Goal: Task Accomplishment & Management: Manage account settings

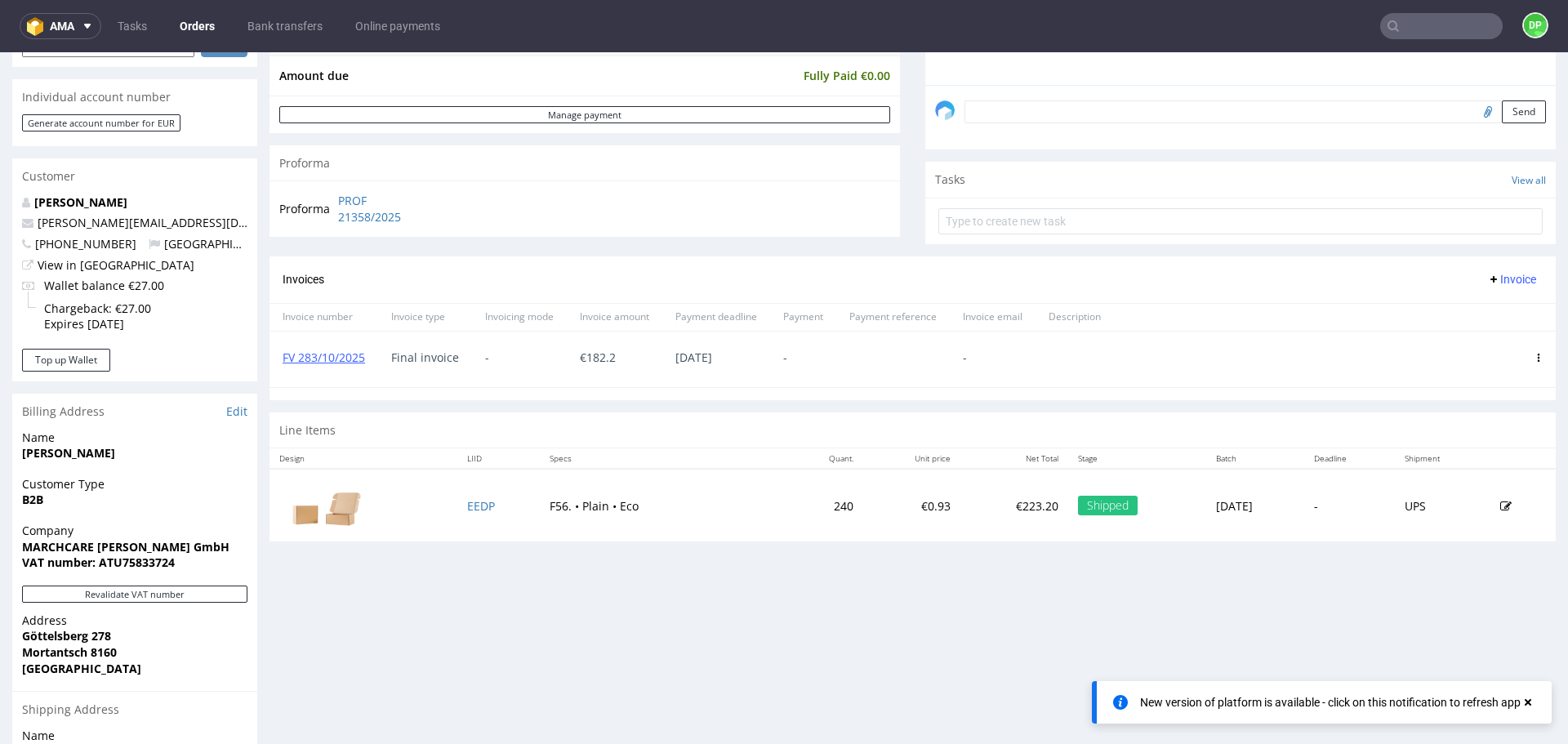
scroll to position [477, 0]
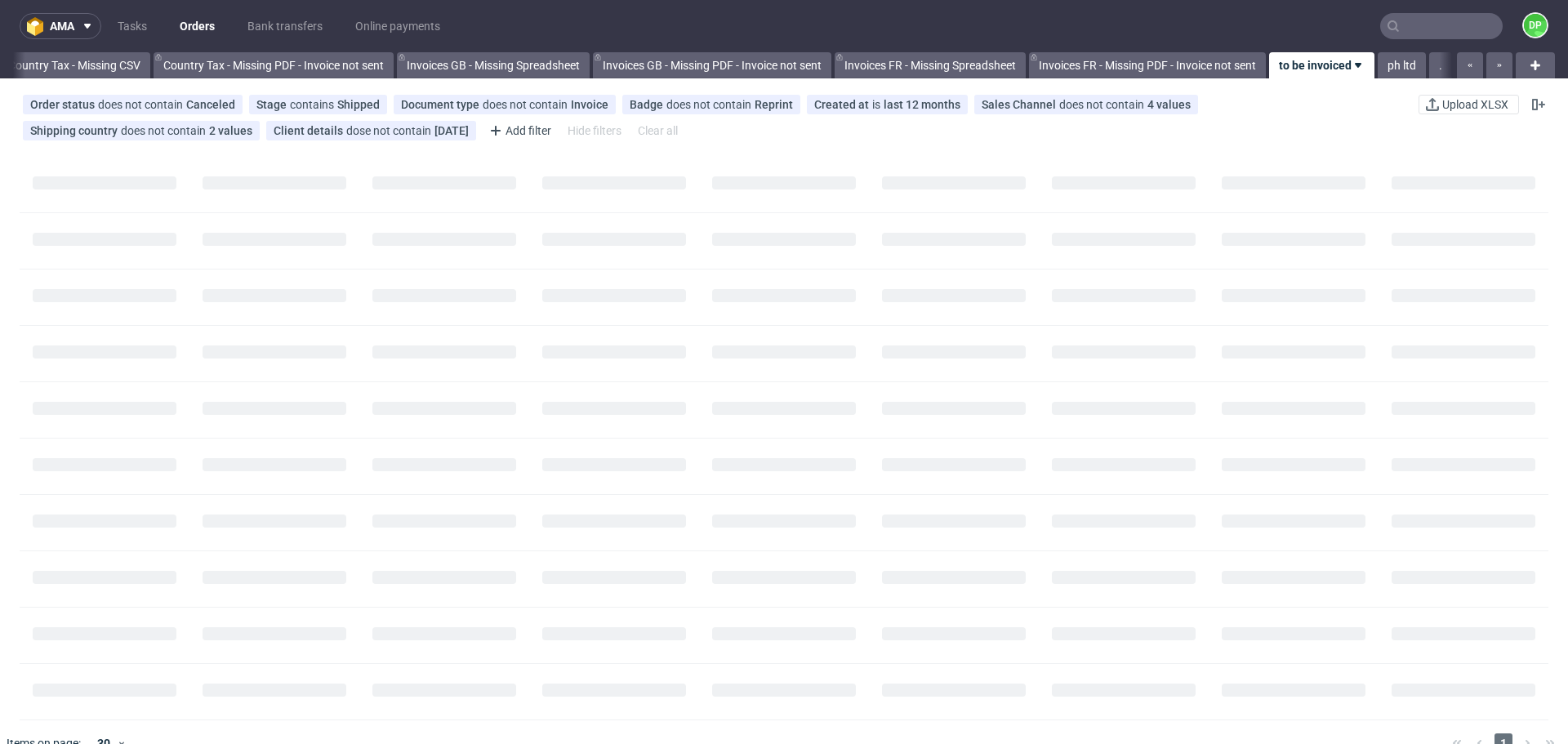
scroll to position [0, 1779]
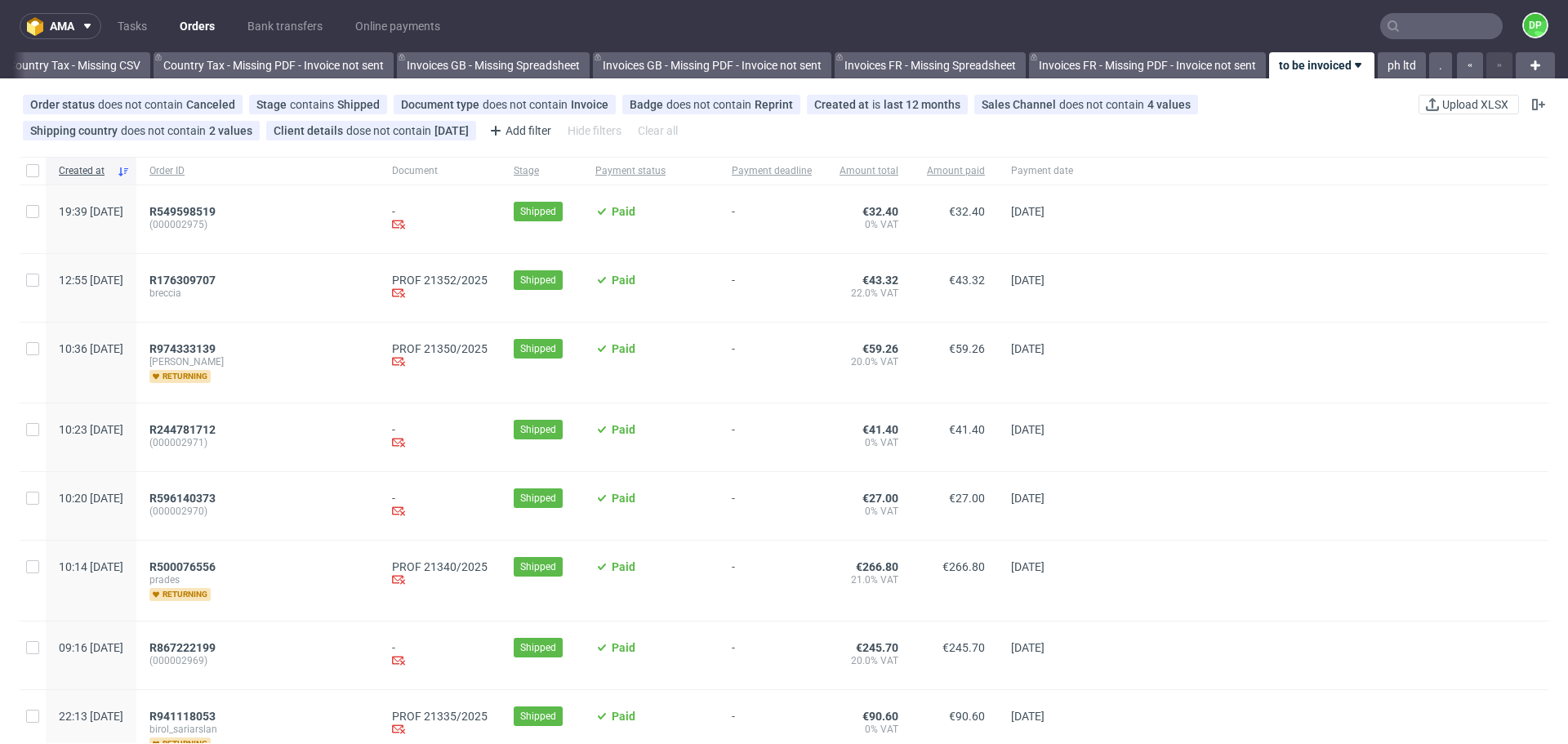
click at [232, 273] on div "R176309707 breccia" at bounding box center [257, 288] width 242 height 68
click at [216, 281] on span "R176309707" at bounding box center [182, 280] width 66 height 13
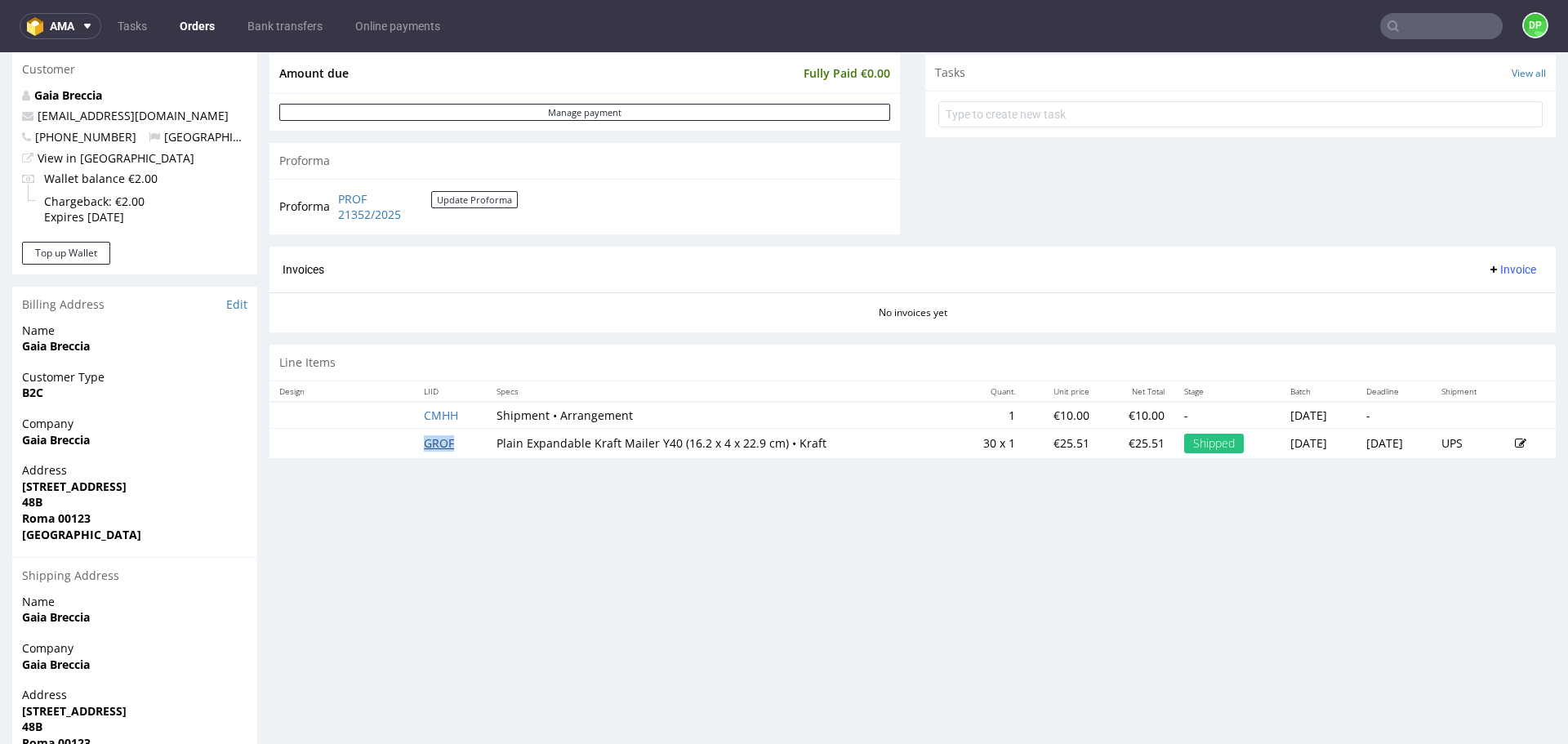
scroll to position [587, 0]
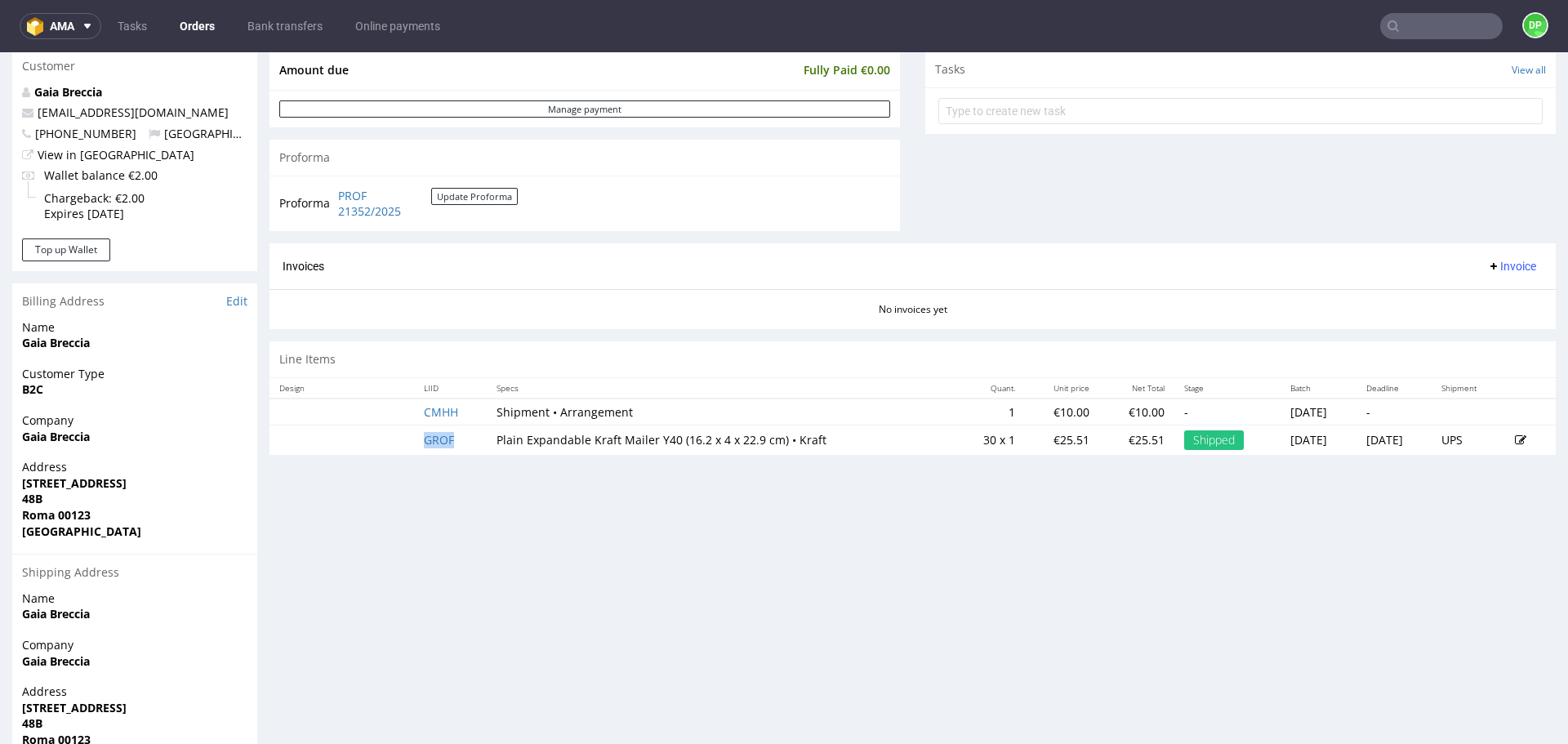
click at [1496, 271] on span "Invoice" at bounding box center [1512, 266] width 49 height 13
click at [1482, 288] on li "Generate" at bounding box center [1480, 301] width 105 height 29
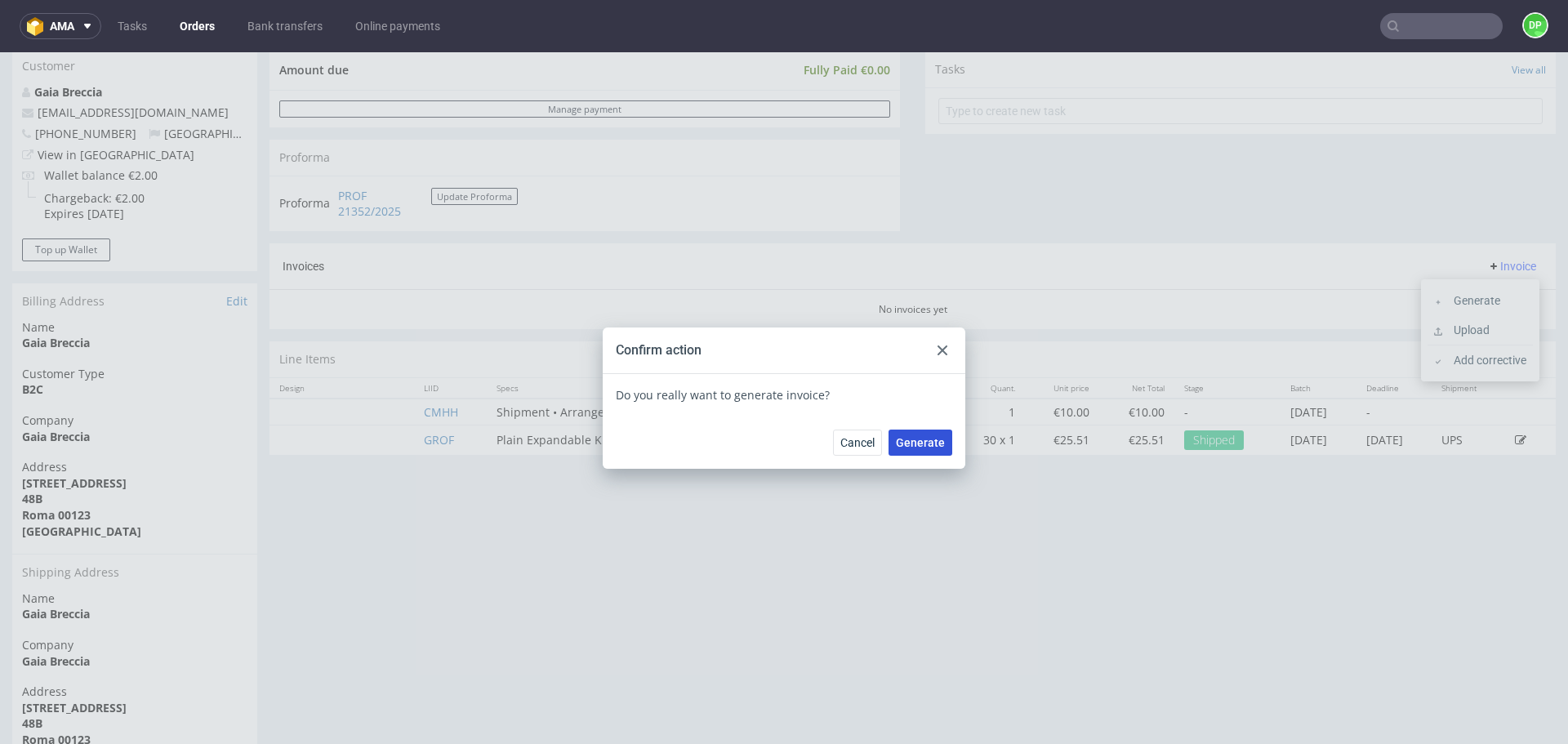
click at [935, 432] on button "Generate" at bounding box center [921, 443] width 64 height 27
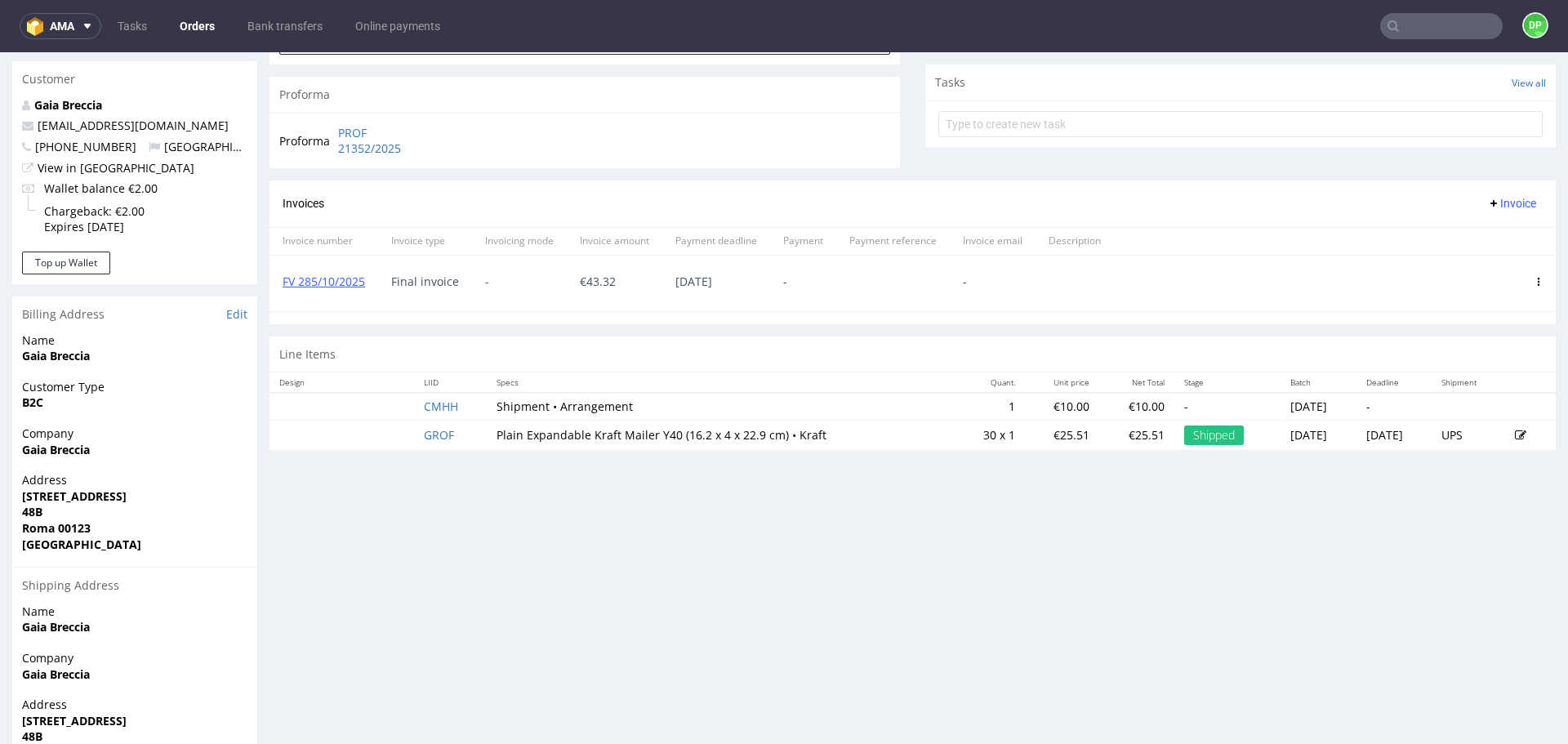
scroll to position [605, 0]
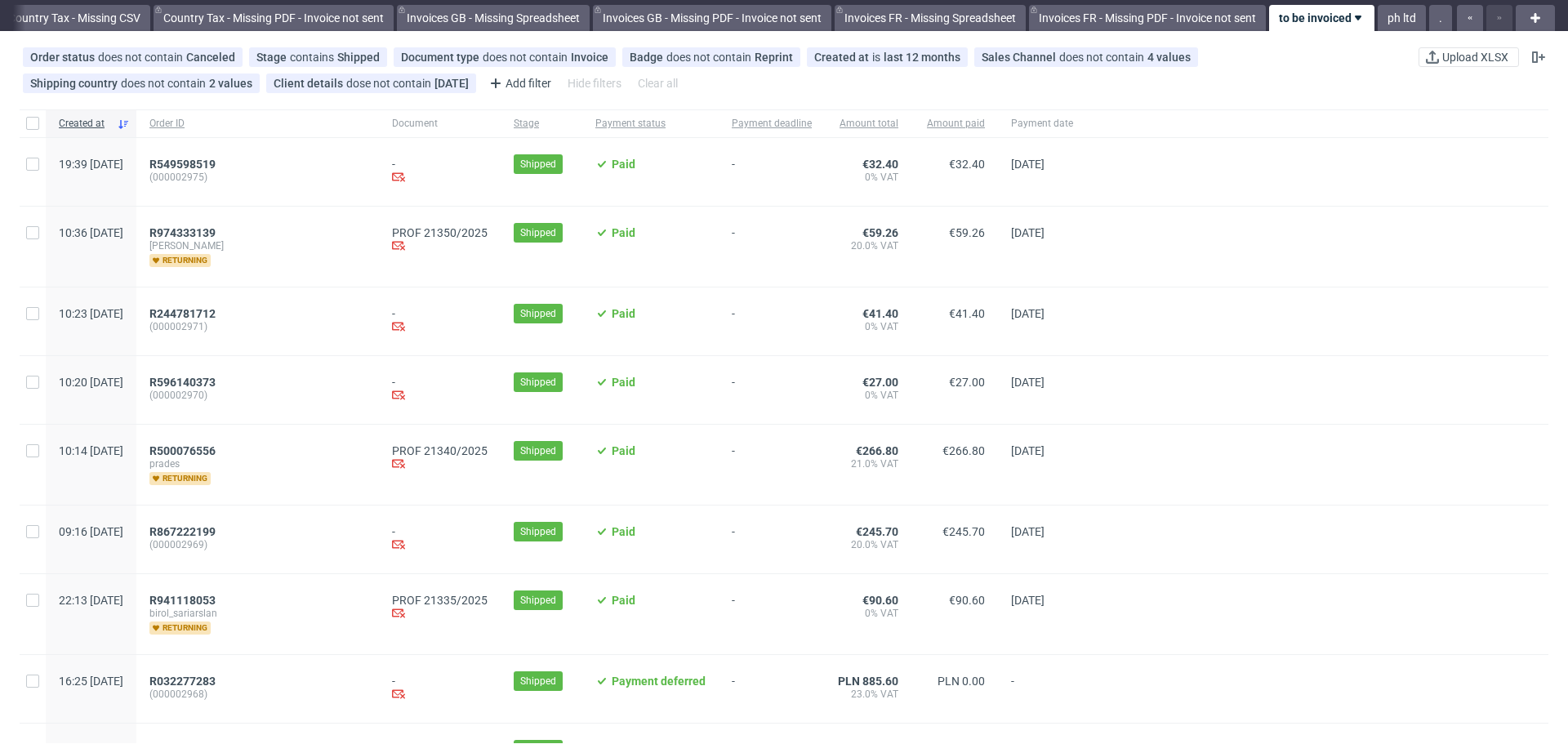
scroll to position [49, 0]
click at [240, 223] on div "R974333139 guillaume returning" at bounding box center [257, 246] width 242 height 81
click at [216, 232] on span "R974333139" at bounding box center [182, 232] width 66 height 13
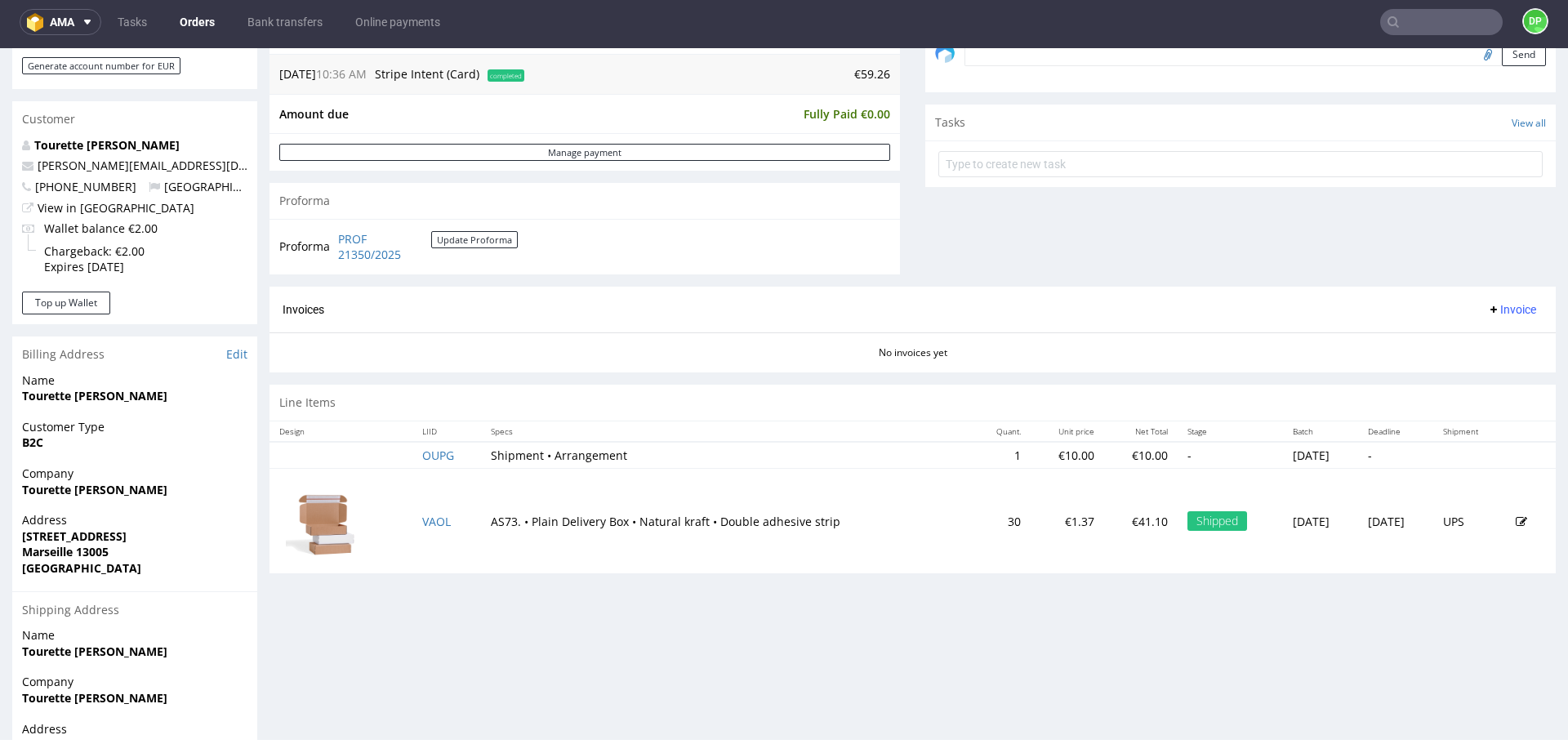
scroll to position [531, 0]
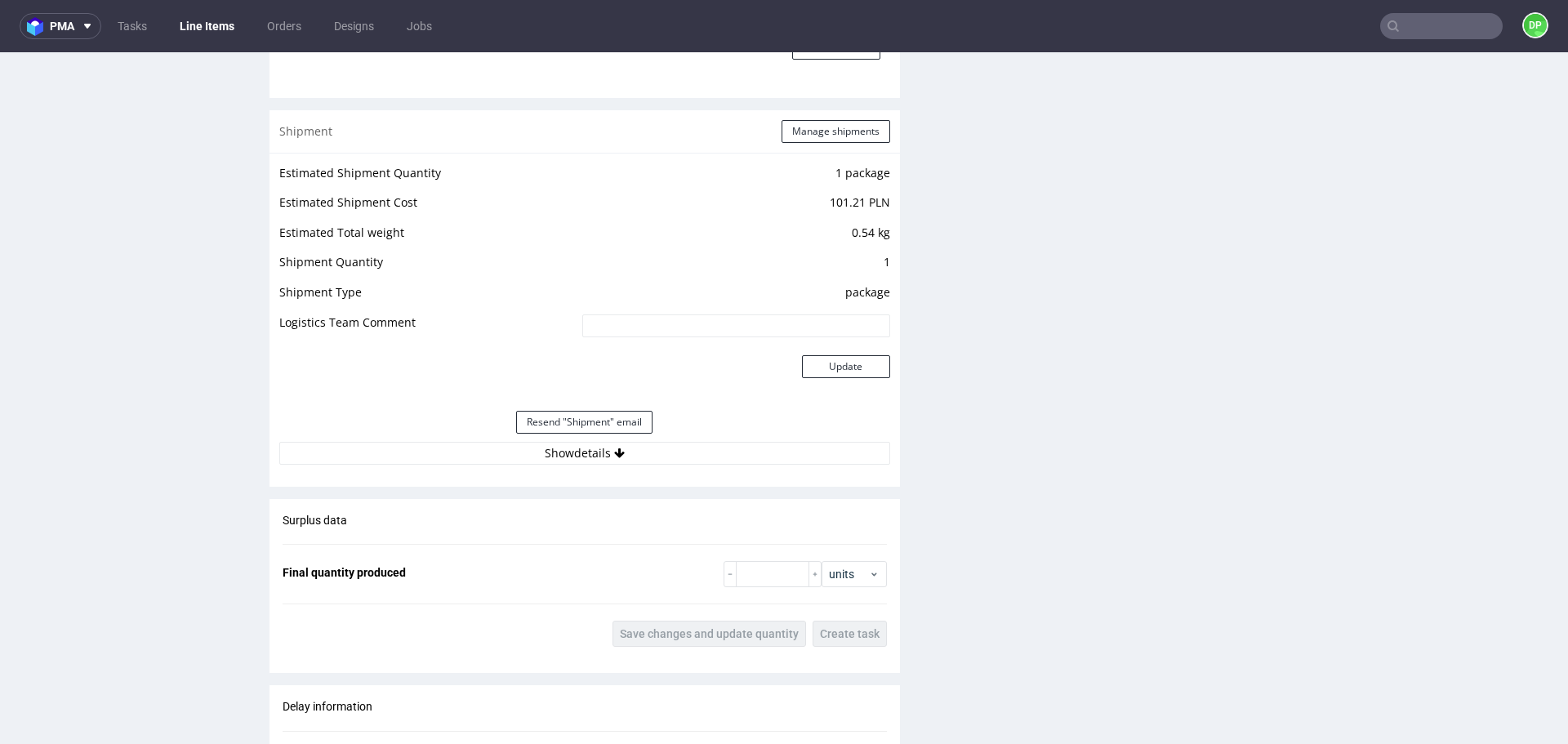
scroll to position [1634, 0]
click at [624, 441] on button "Show details" at bounding box center [585, 450] width 611 height 23
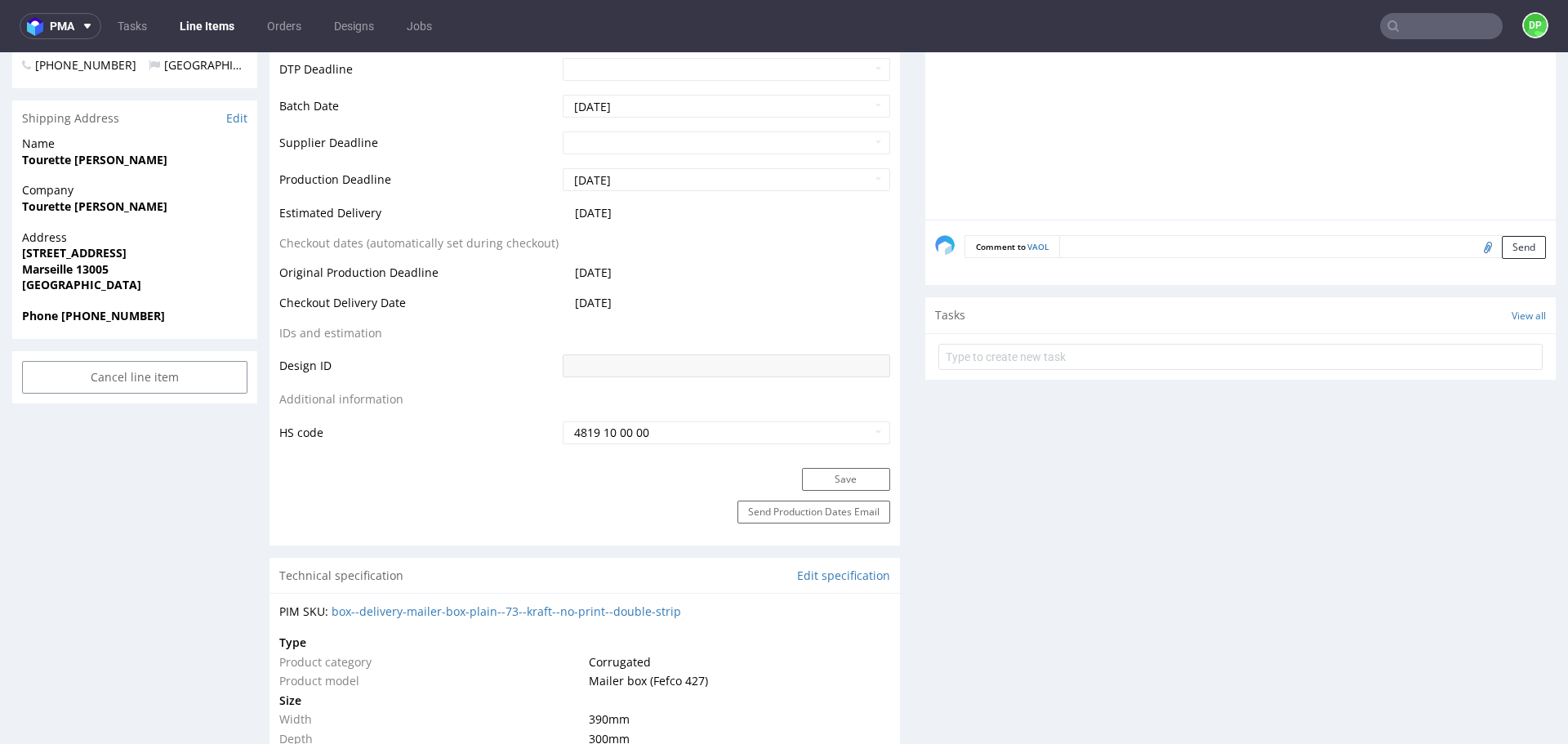
scroll to position [515, 0]
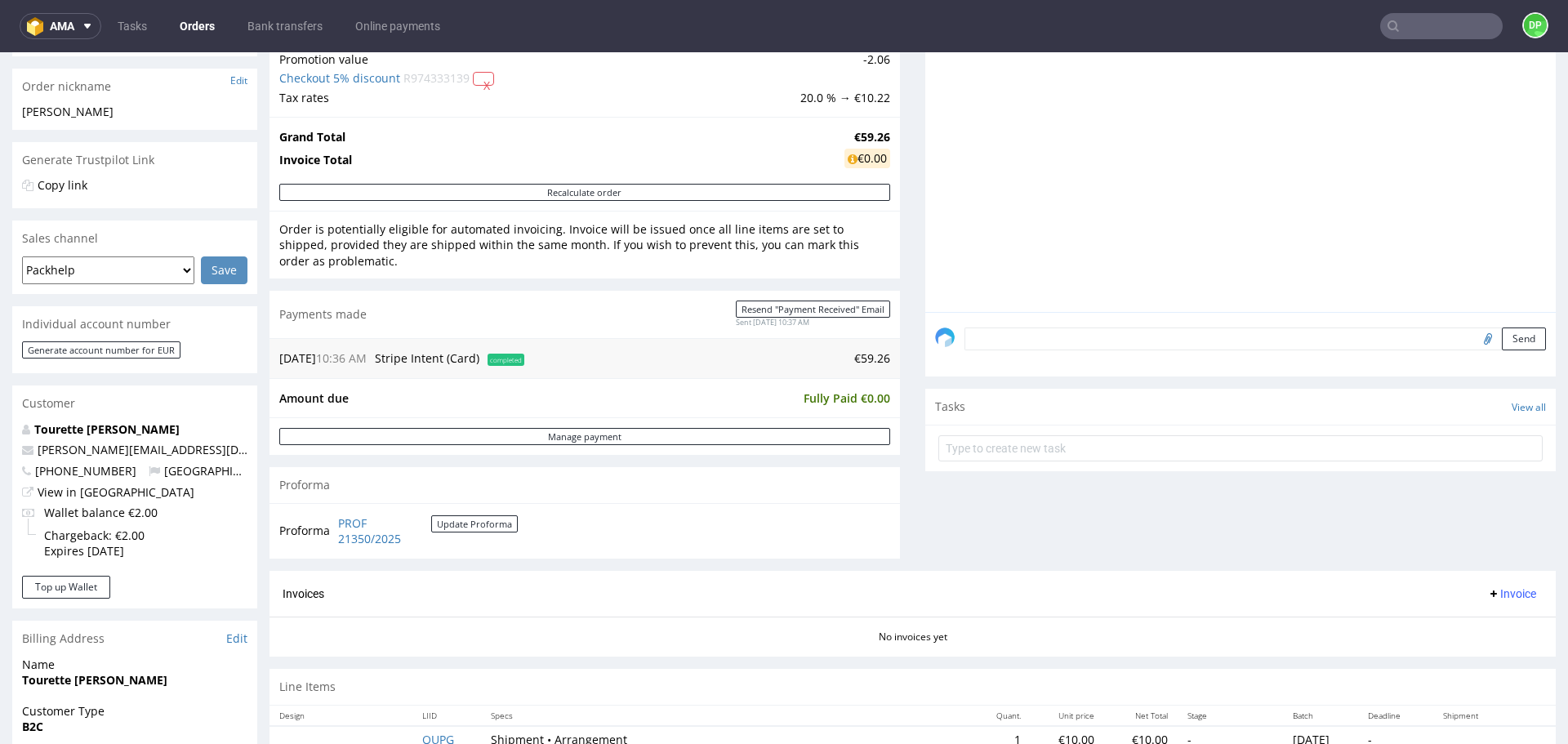
scroll to position [265, 0]
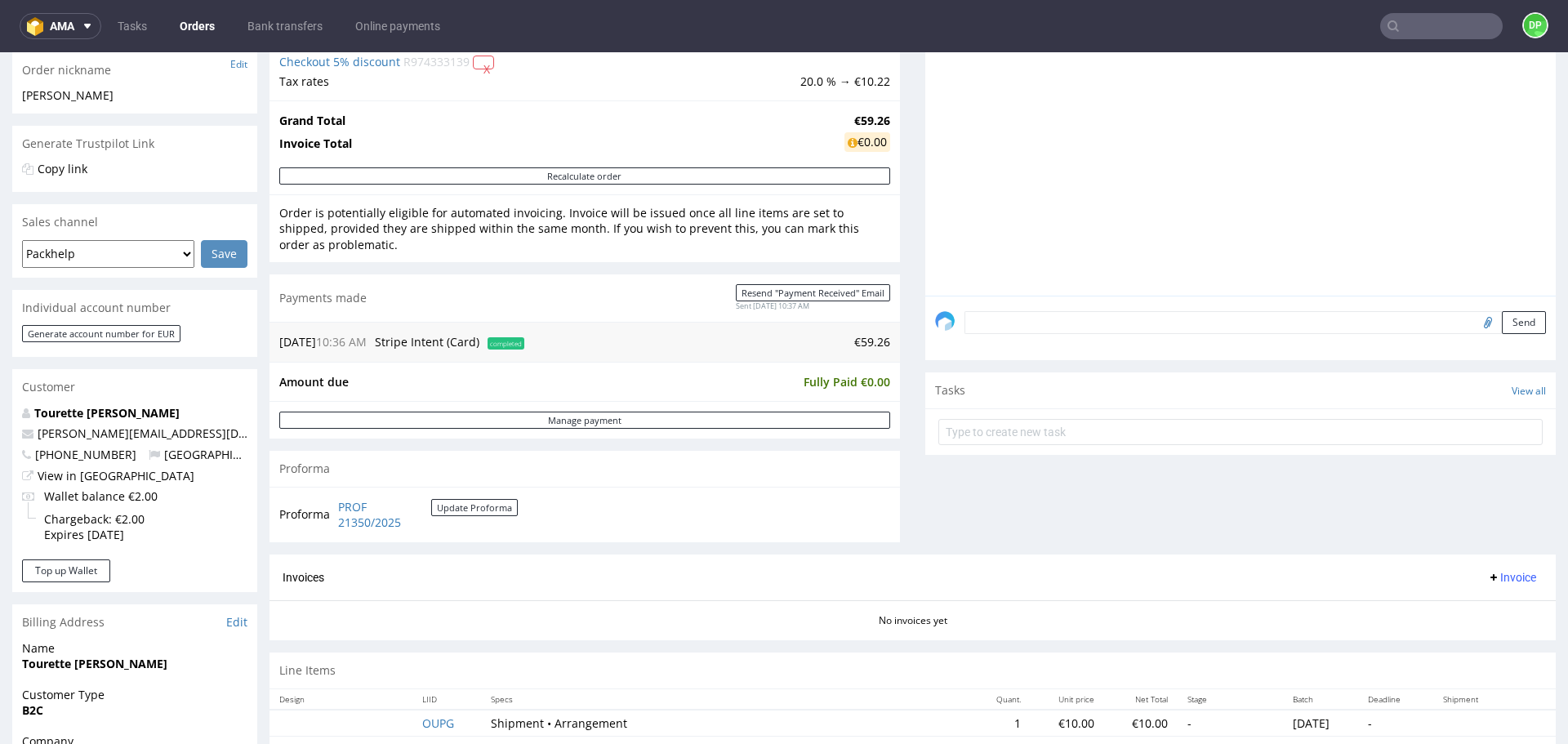
click at [1487, 583] on span "Invoice" at bounding box center [1512, 577] width 49 height 13
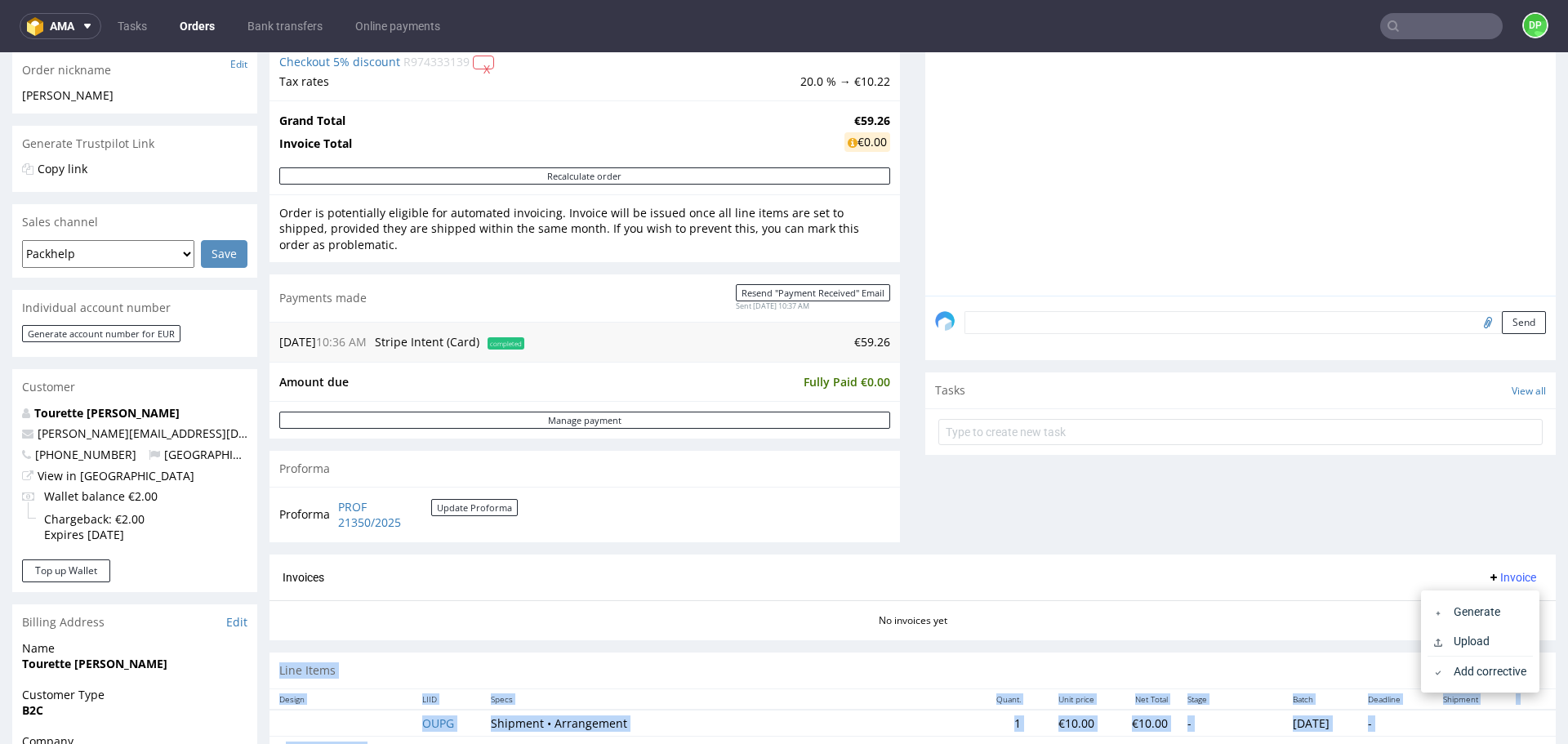
drag, startPoint x: 1456, startPoint y: 598, endPoint x: 1290, endPoint y: 606, distance: 166.2
click at [1290, 606] on body "Production Shipped DTP Orders Offers Shipments Transfers 13 Designs Promotions …" at bounding box center [784, 453] width 1568 height 1332
click at [1290, 606] on div "No invoices yet" at bounding box center [913, 614] width 1286 height 27
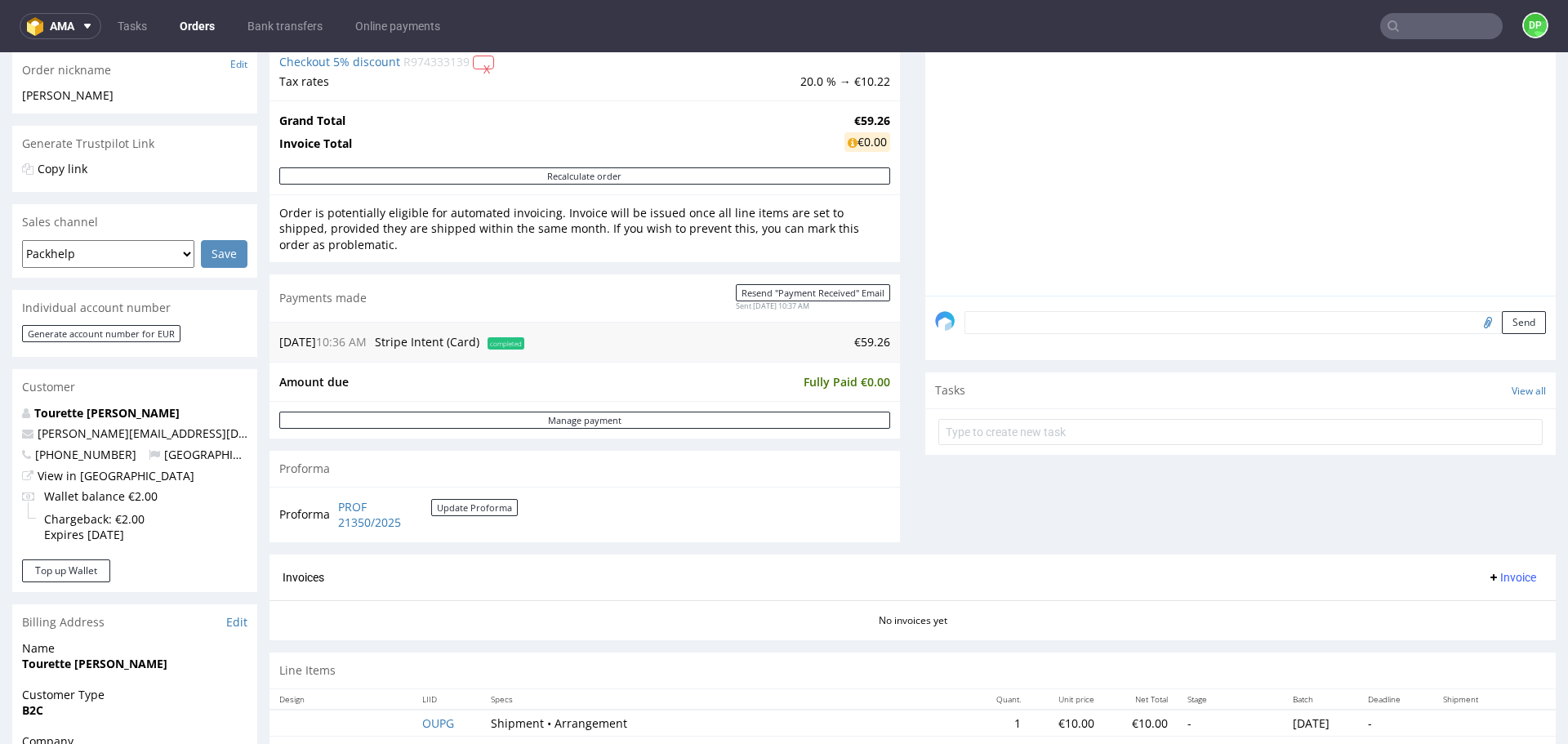
click at [1487, 574] on span "Invoice" at bounding box center [1512, 577] width 49 height 13
click at [1466, 600] on li "Generate" at bounding box center [1480, 612] width 105 height 29
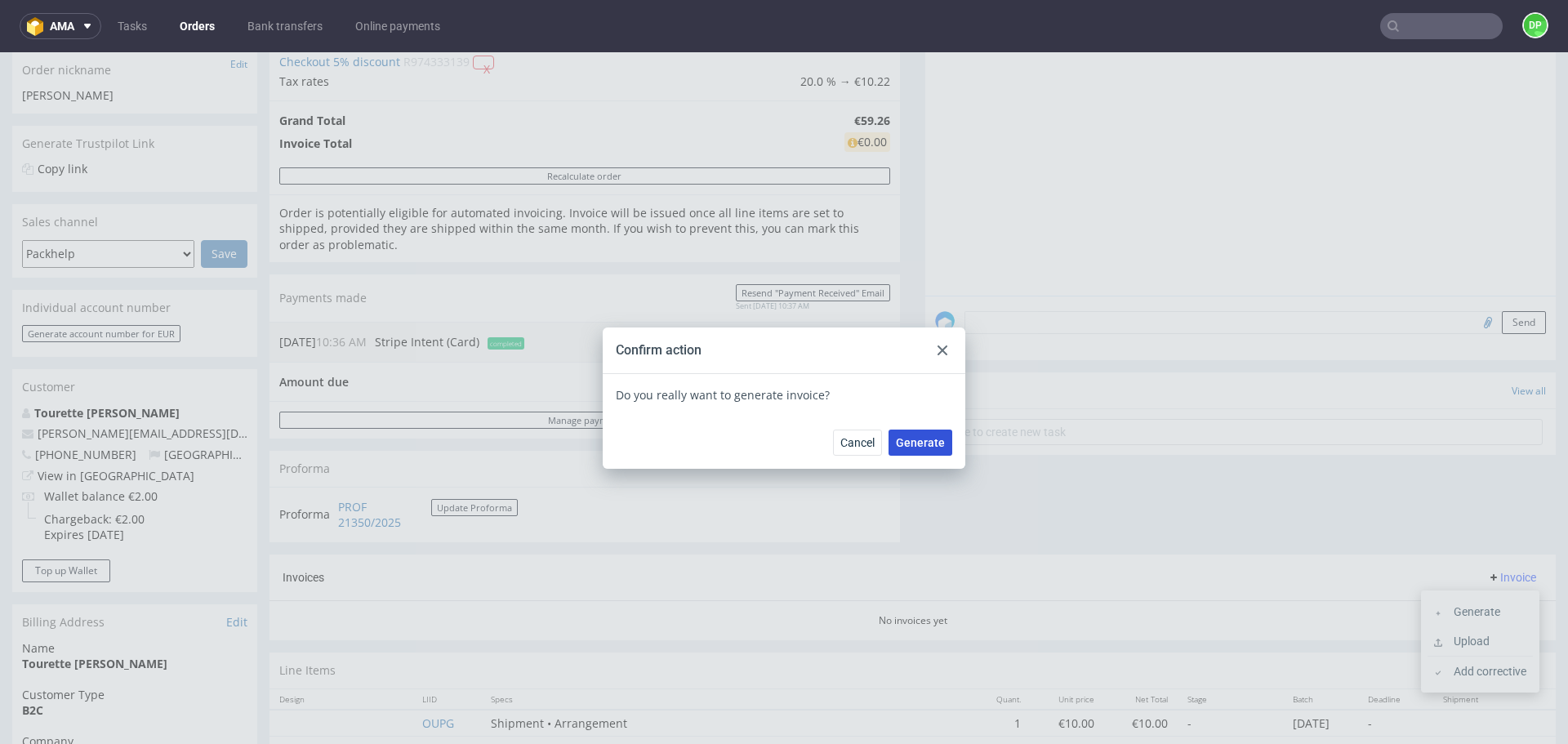
click at [930, 445] on span "Generate" at bounding box center [921, 443] width 49 height 12
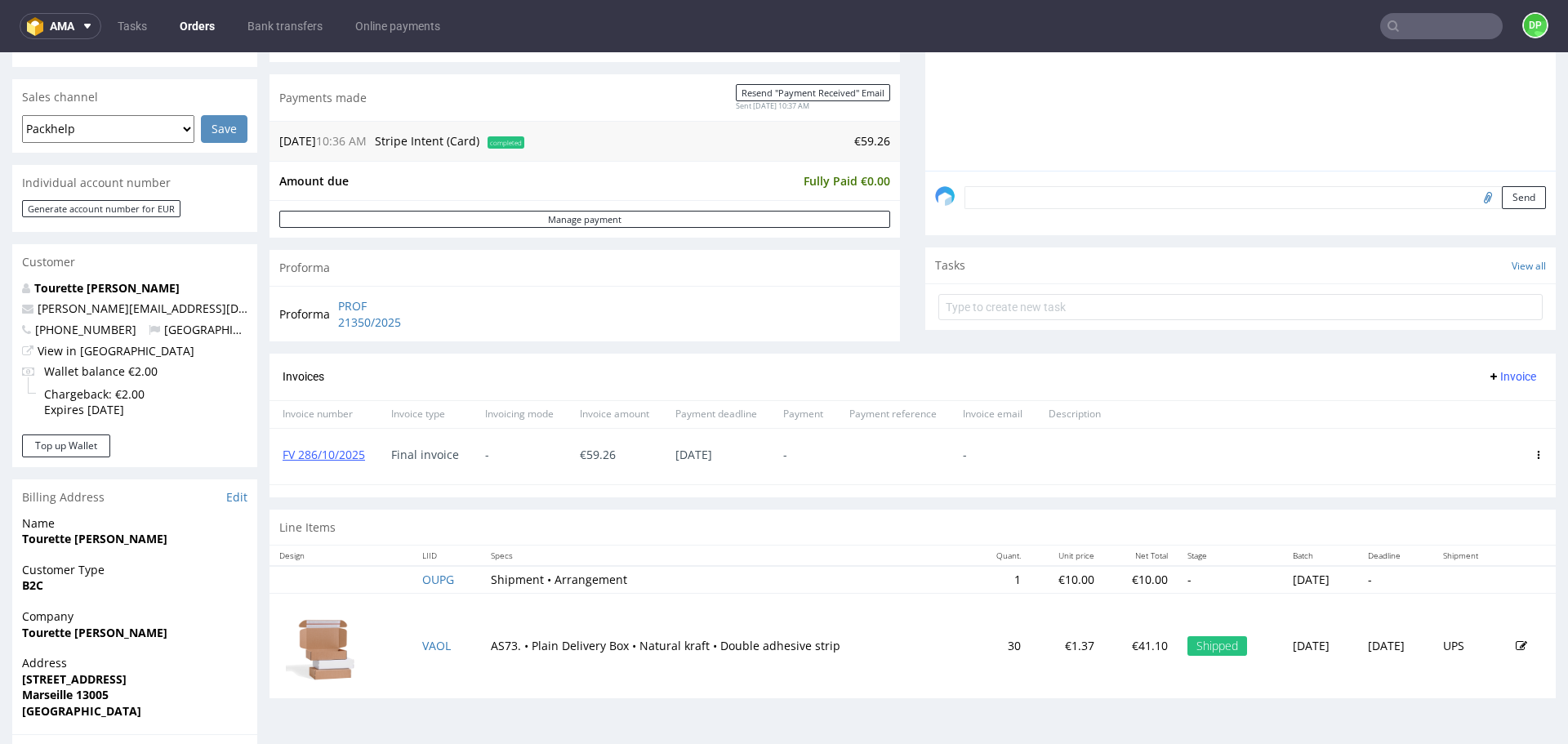
scroll to position [392, 0]
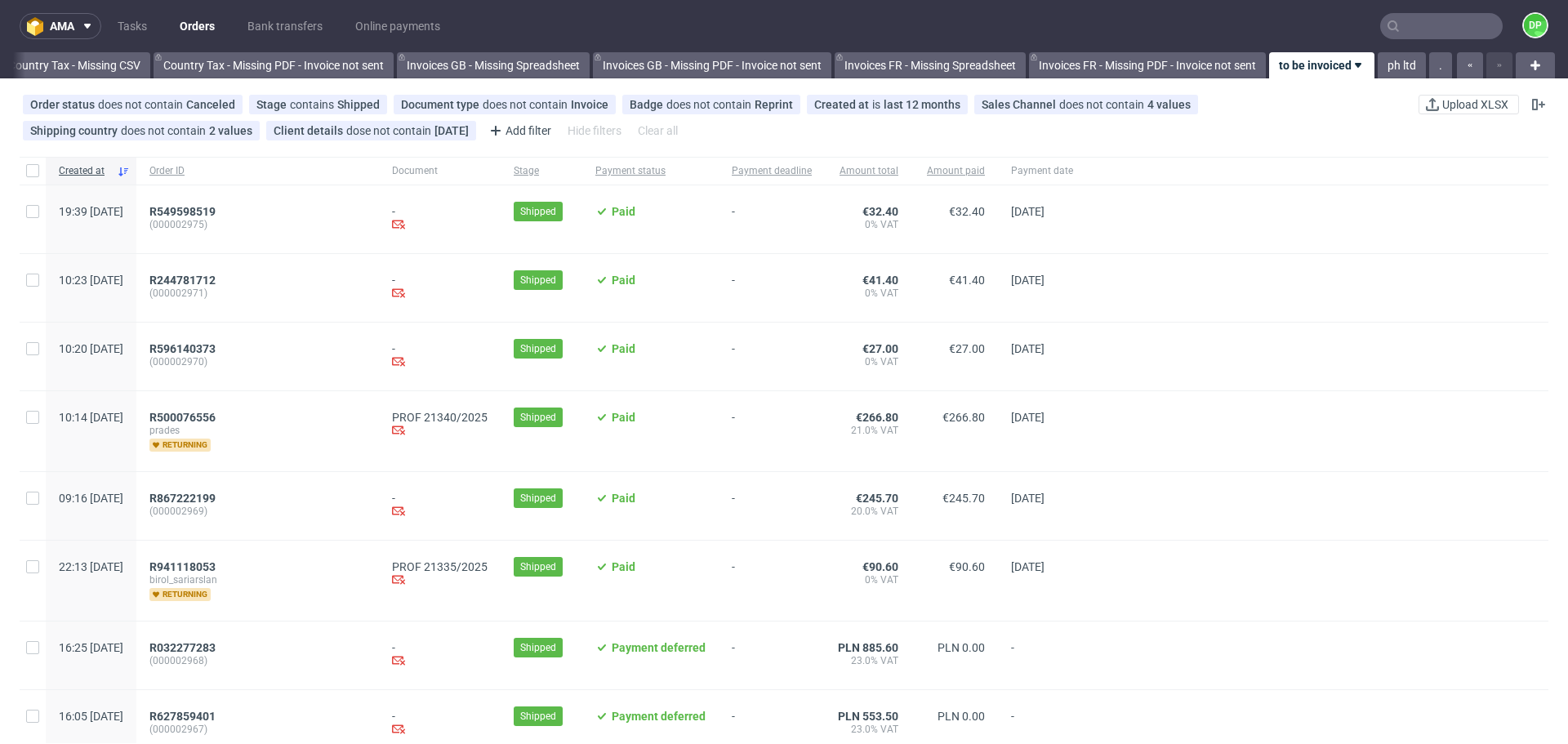
scroll to position [15, 0]
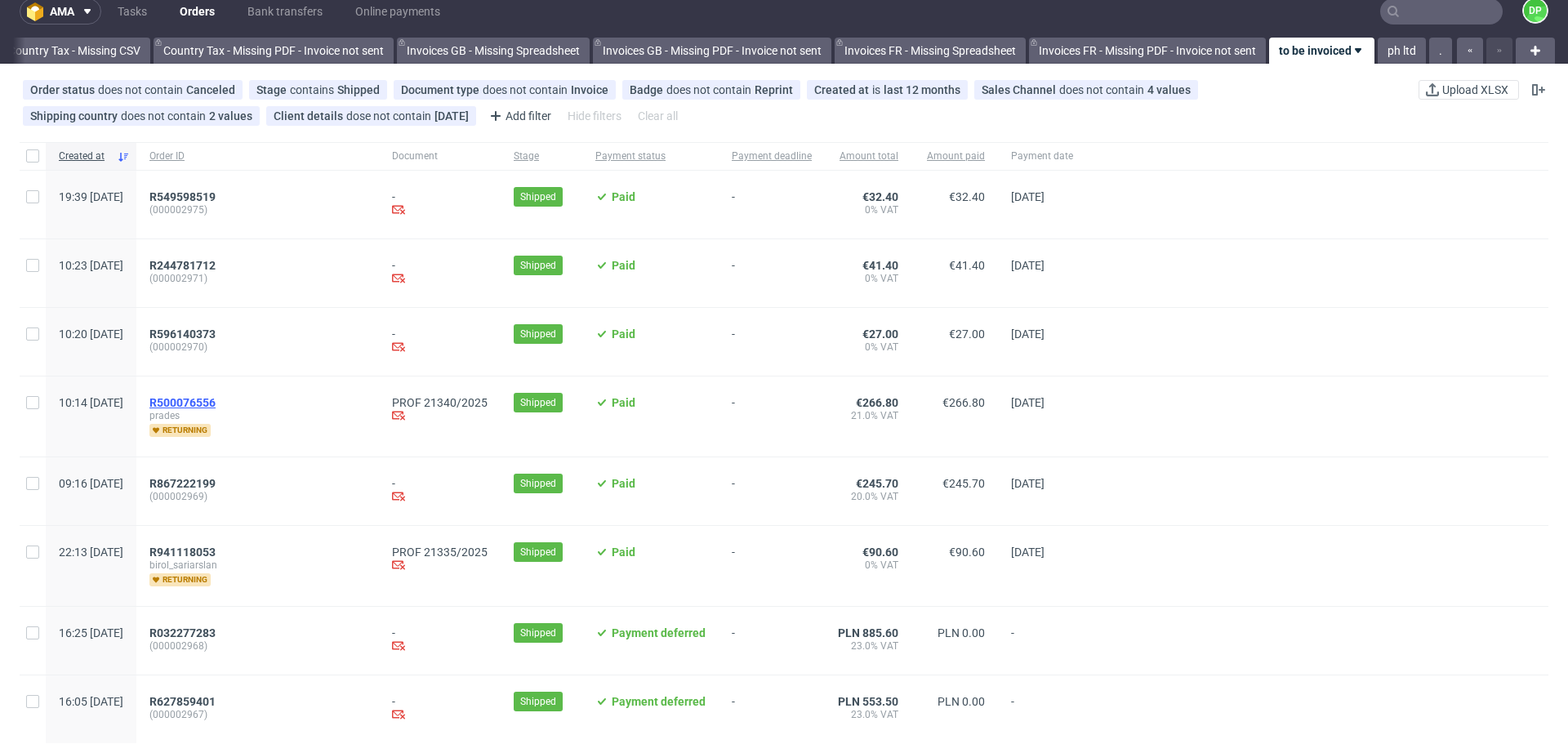
click at [216, 404] on span "R500076556" at bounding box center [182, 403] width 66 height 13
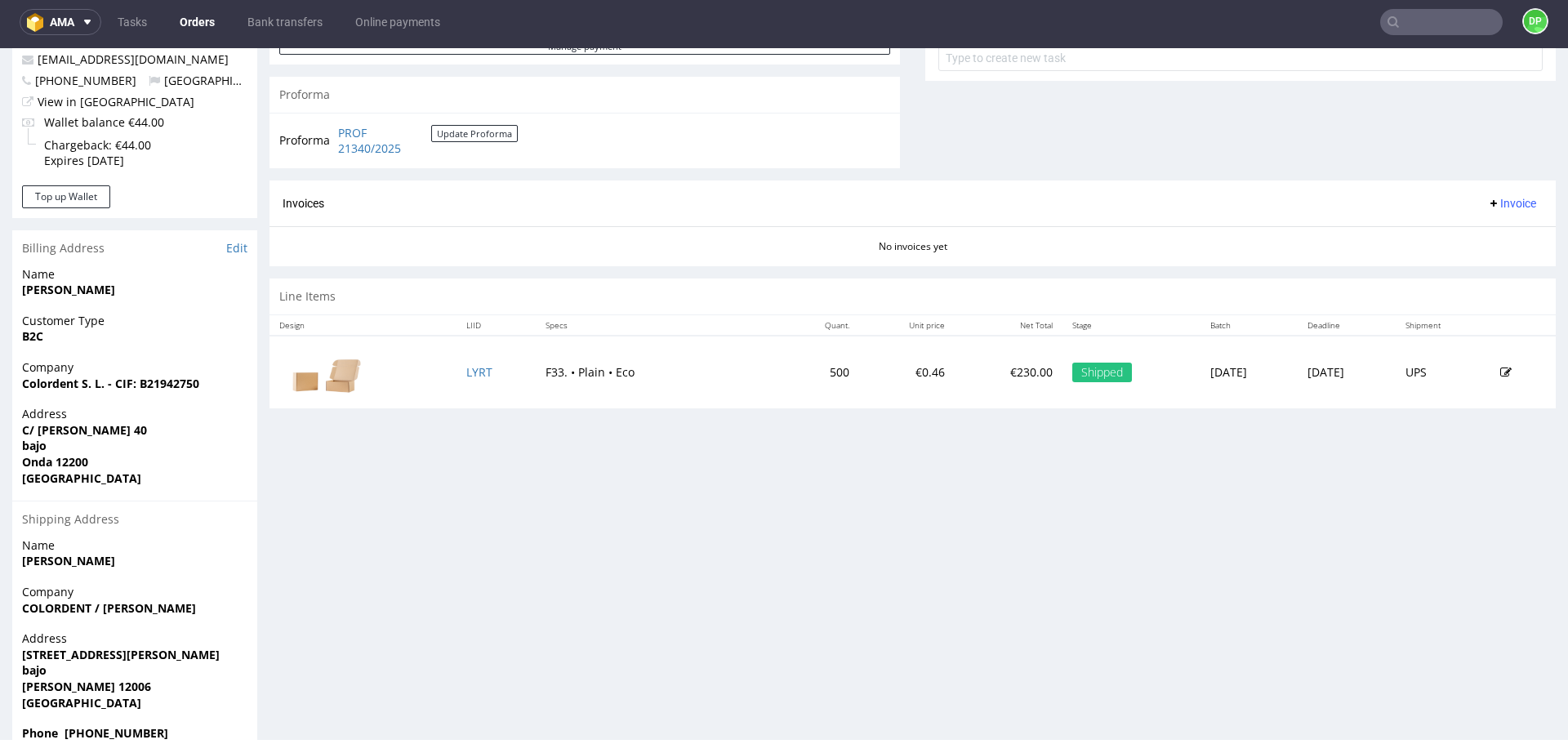
scroll to position [635, 0]
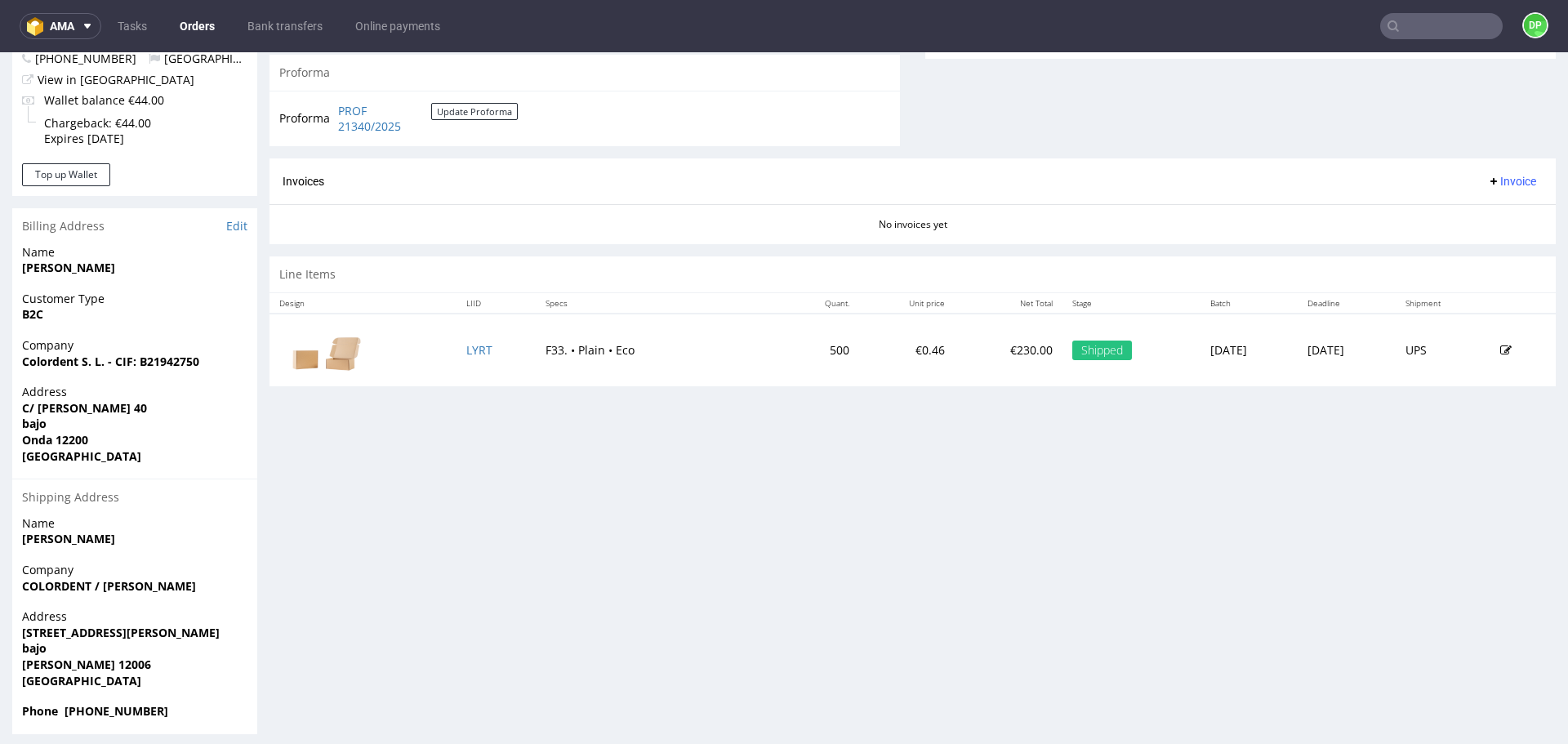
scroll to position [673, 0]
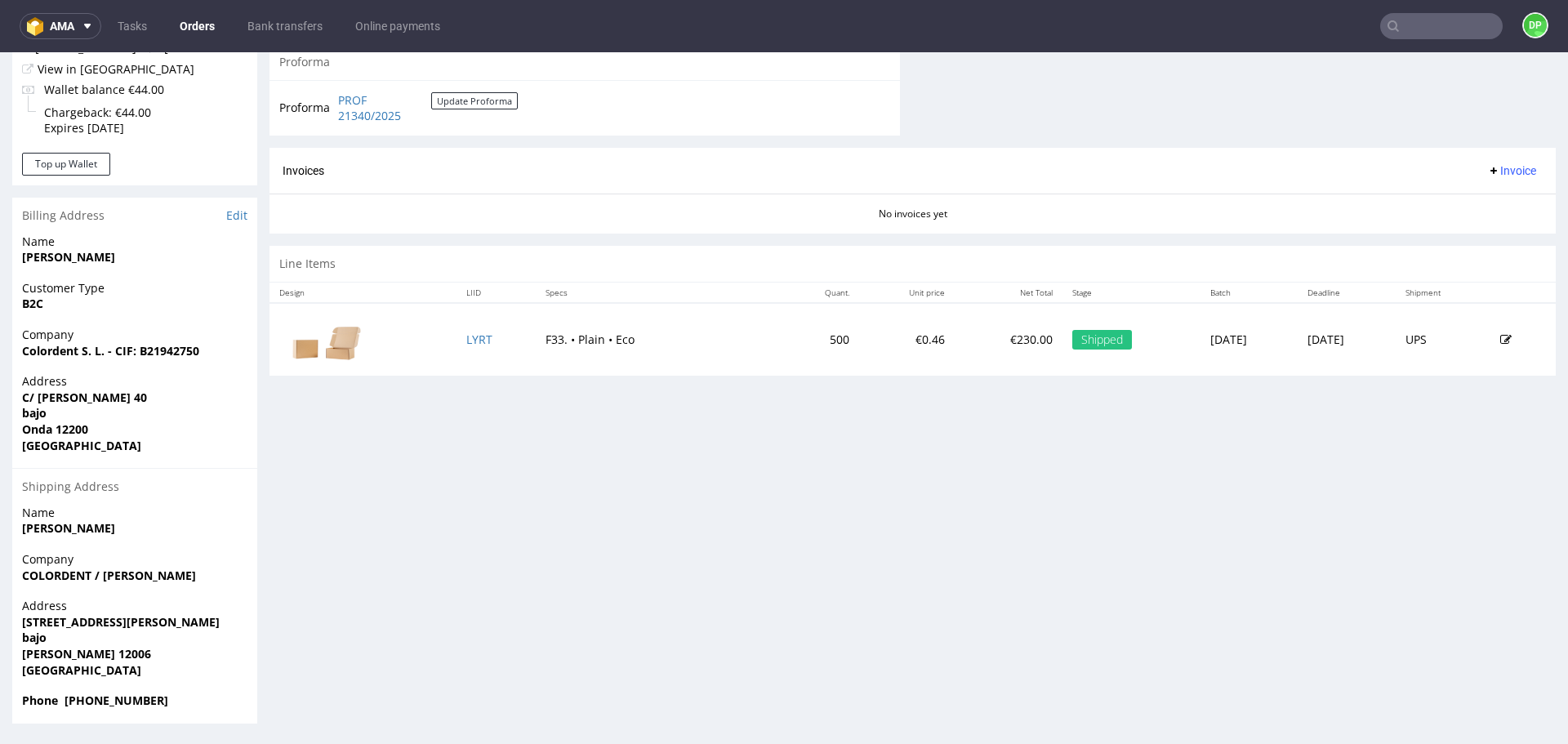
click at [1495, 168] on span "Invoice" at bounding box center [1512, 170] width 49 height 13
click at [1457, 206] on span "Generate" at bounding box center [1487, 205] width 80 height 16
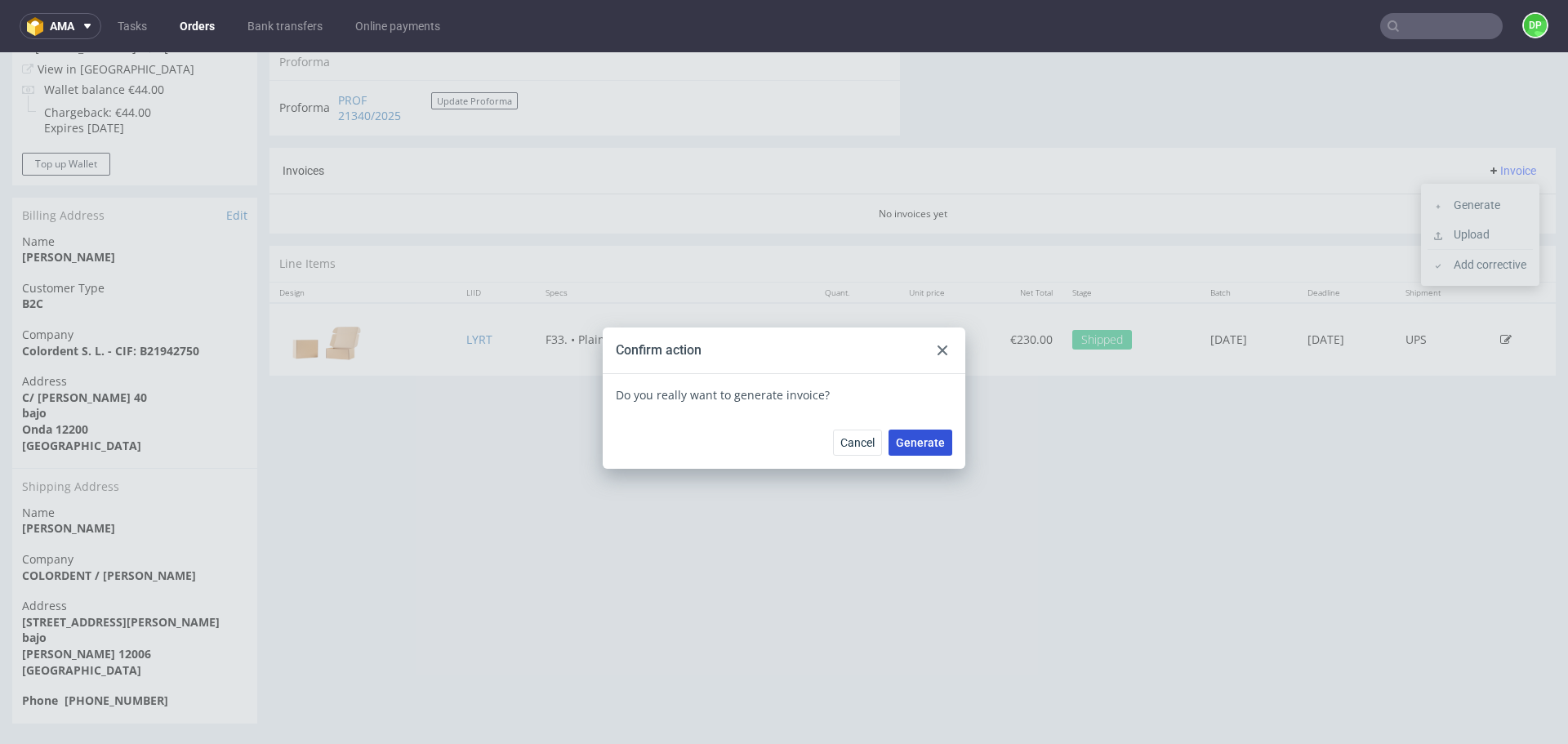
click at [912, 442] on span "Generate" at bounding box center [921, 443] width 49 height 12
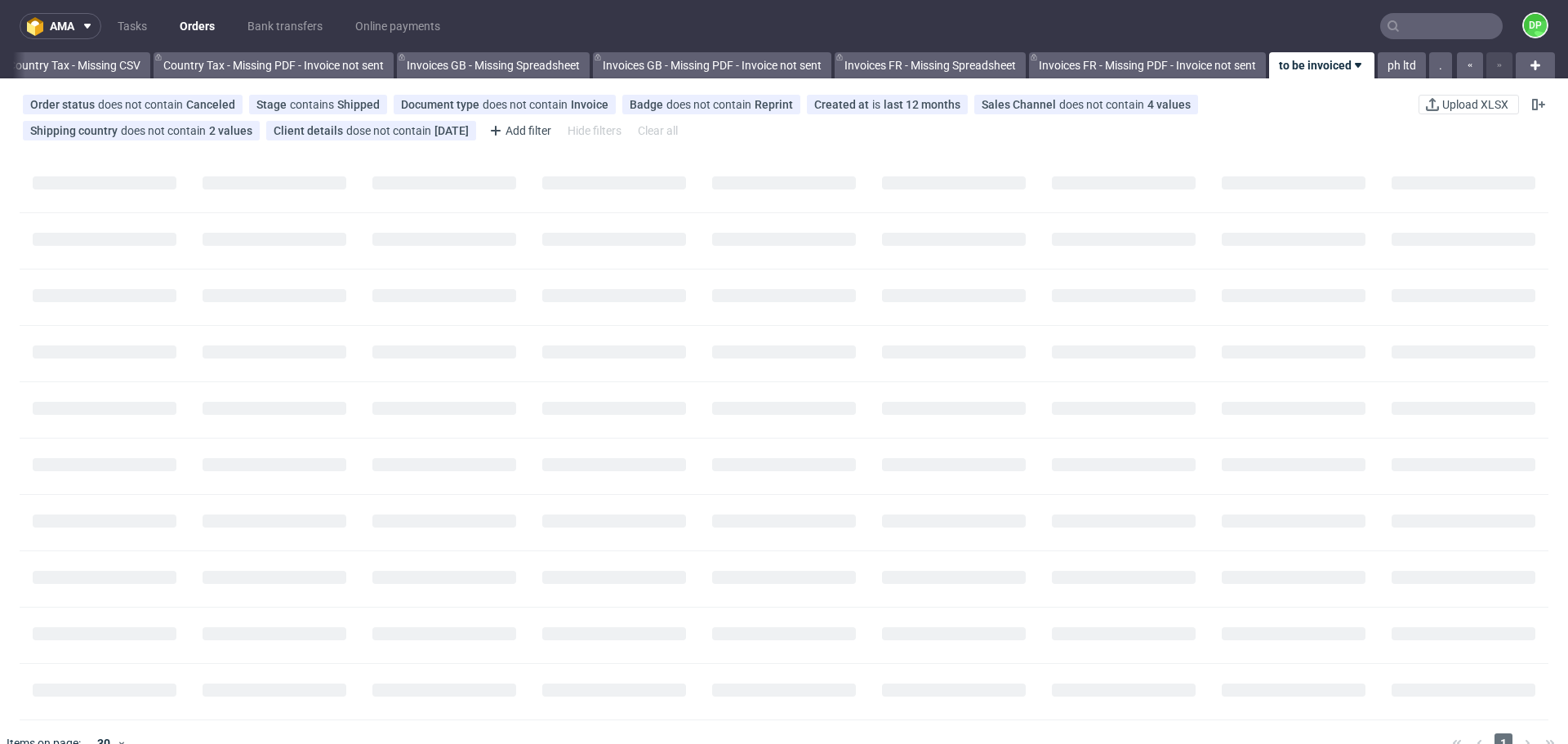
scroll to position [0, 1779]
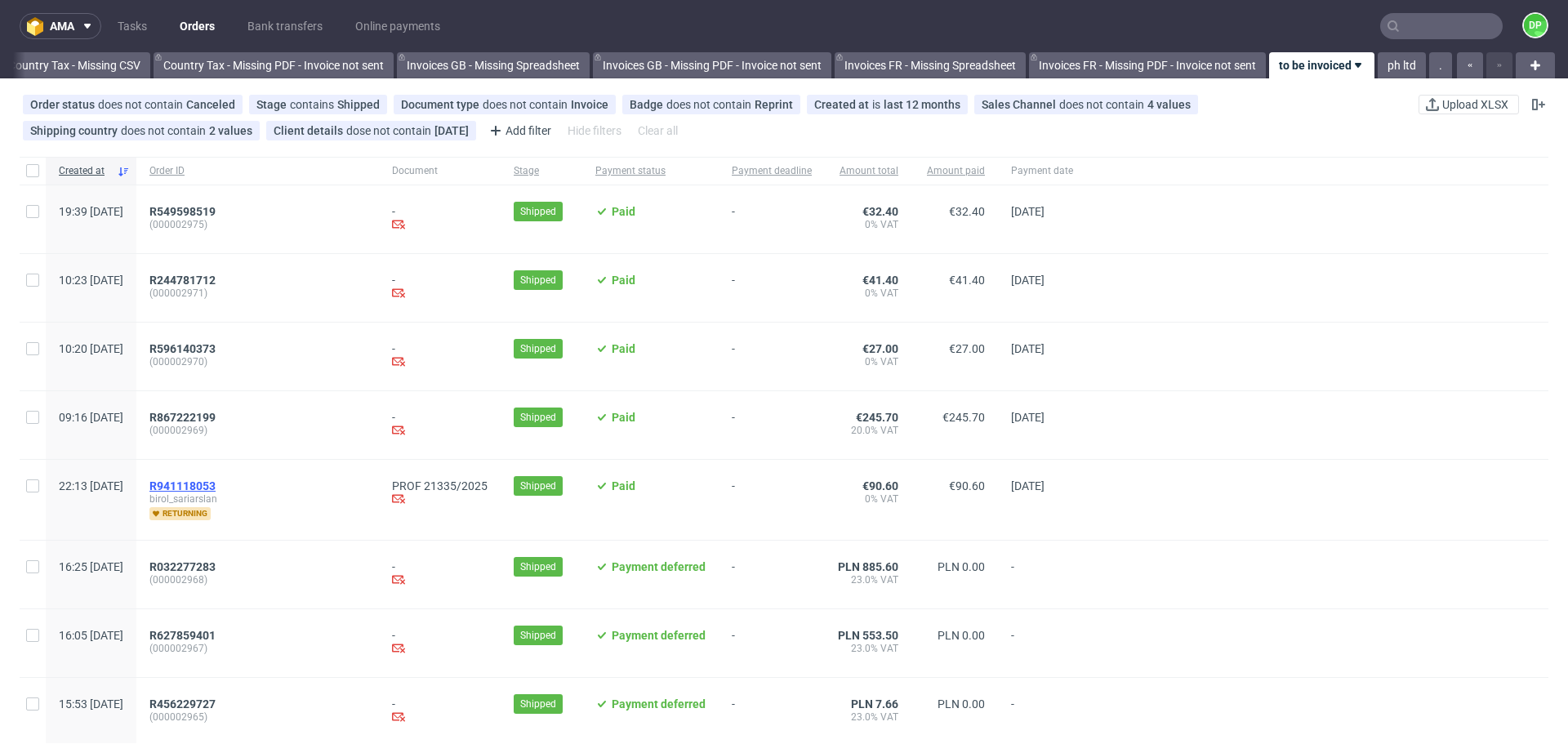
click at [216, 487] on span "R941118053" at bounding box center [182, 486] width 66 height 13
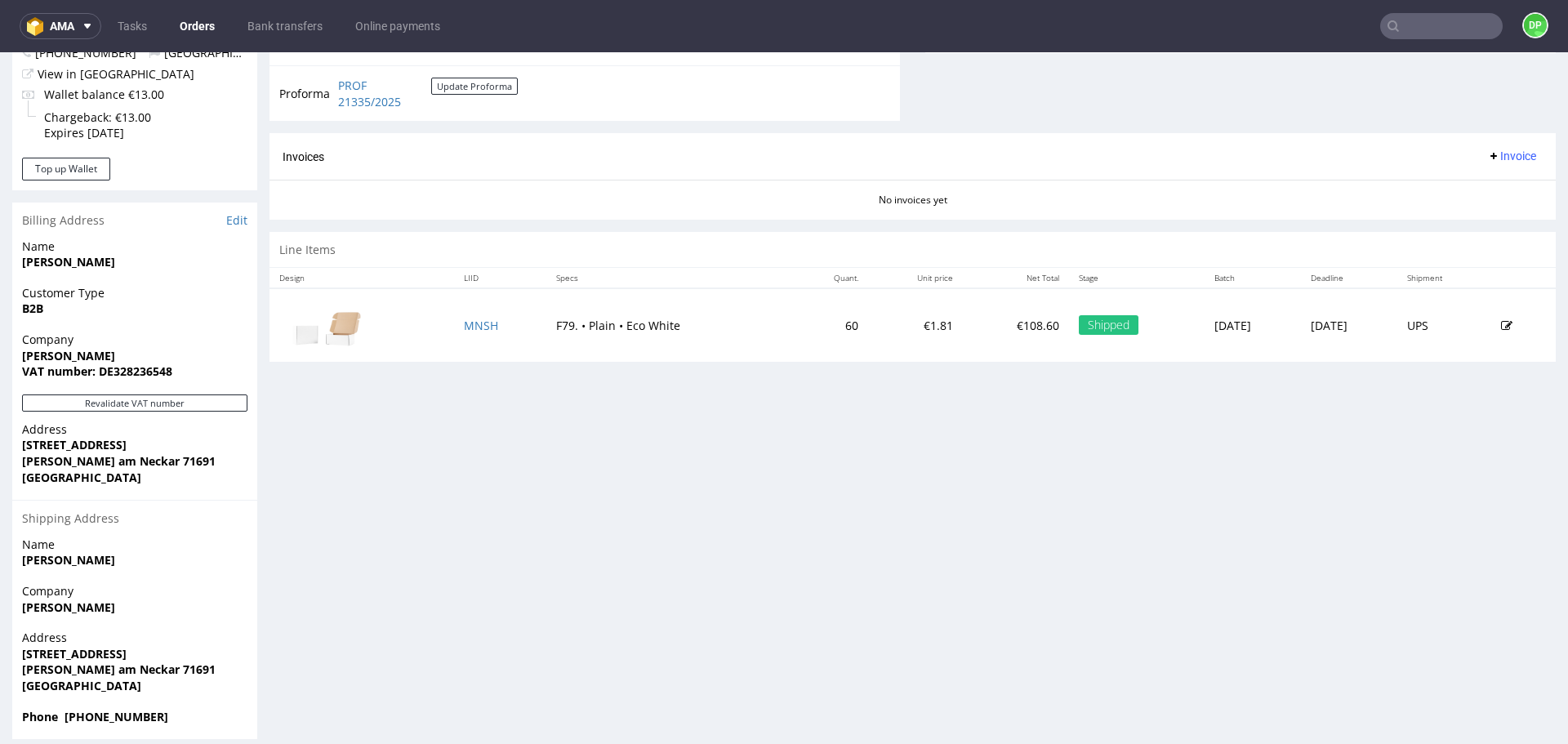
scroll to position [684, 0]
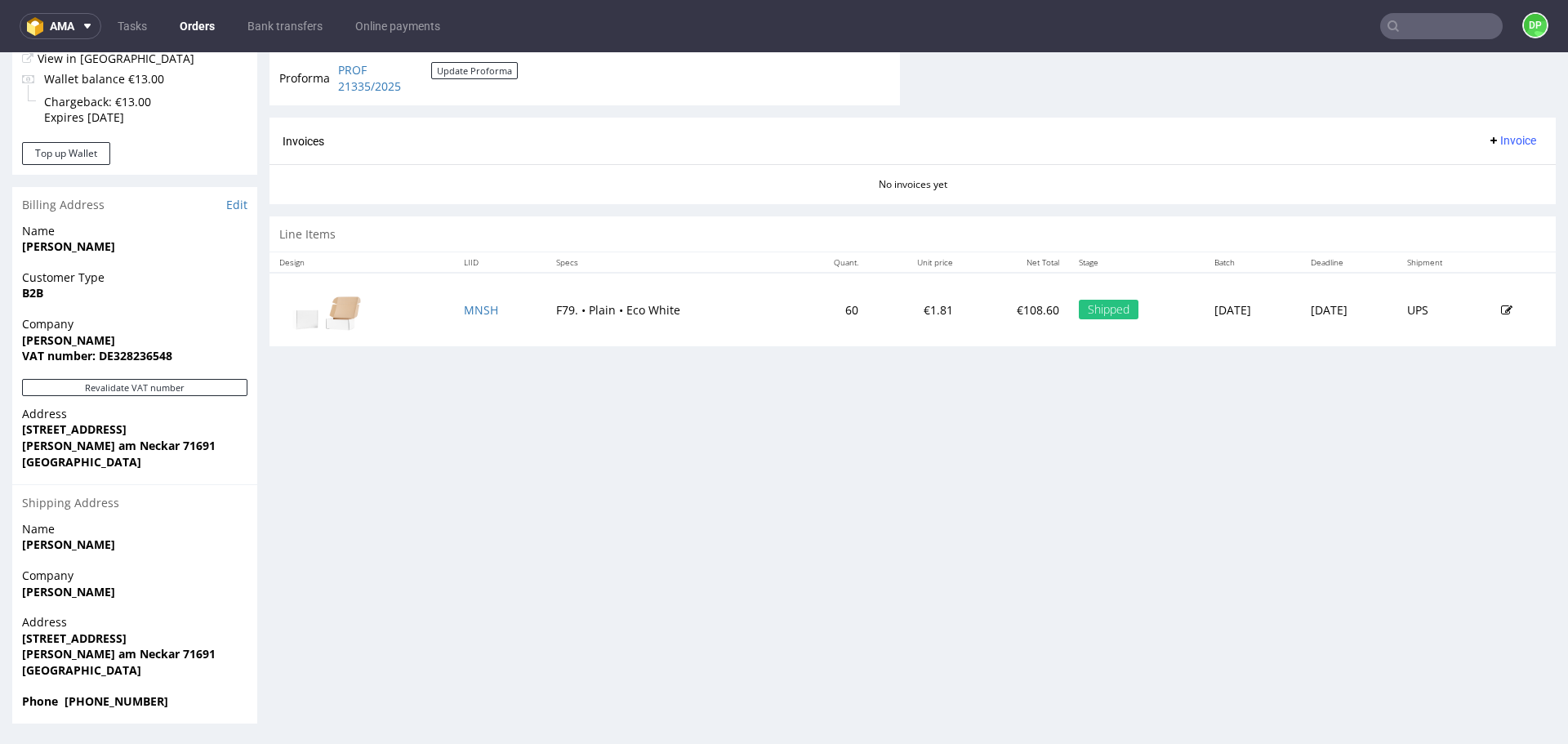
click at [156, 375] on div "Company [PERSON_NAME] VAT number: DE328236548" at bounding box center [134, 348] width 245 height 63
click at [166, 387] on button "Revalidate VAT number" at bounding box center [134, 387] width 225 height 17
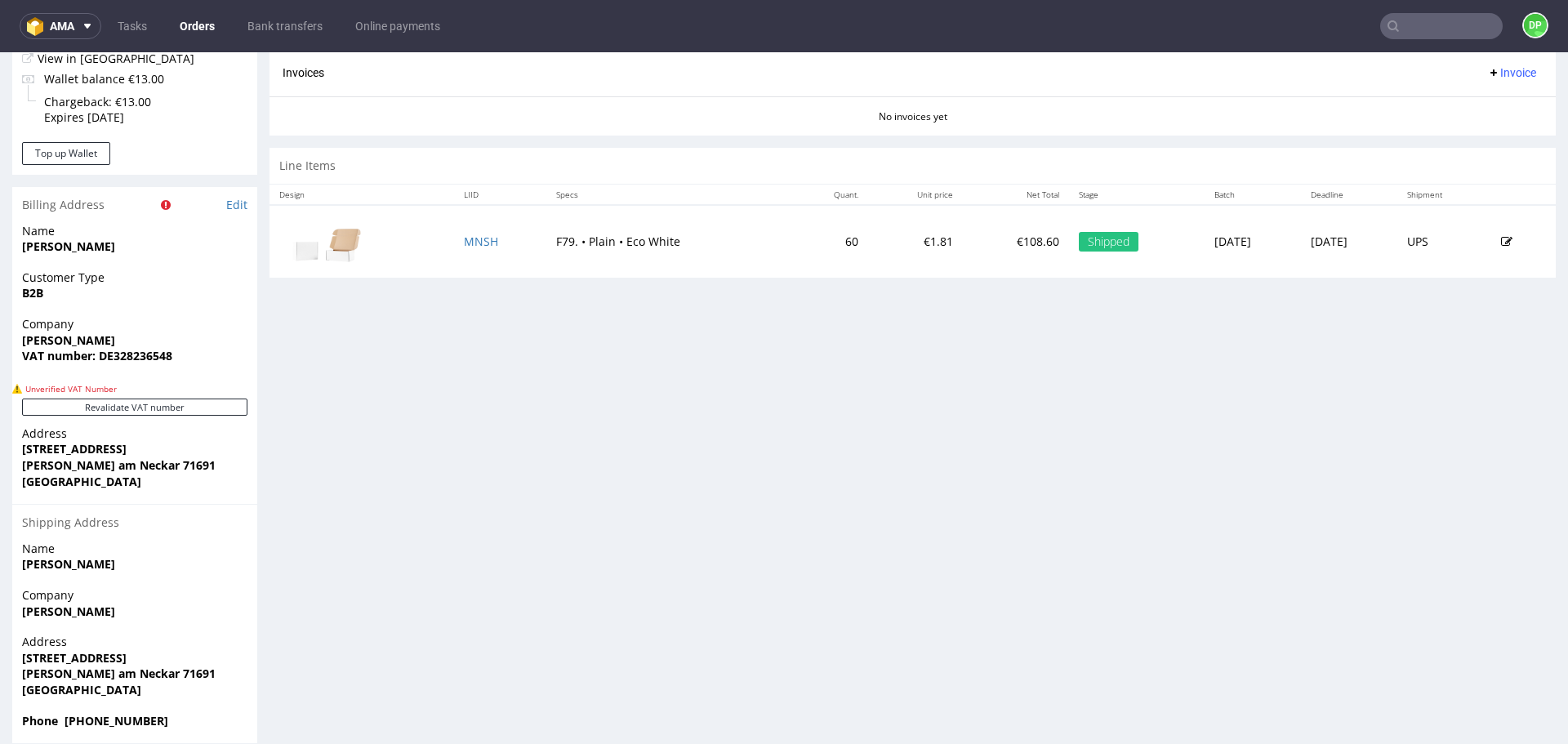
click at [134, 354] on strong "VAT number: DE328236548" at bounding box center [97, 355] width 150 height 16
copy strong "DE328236548"
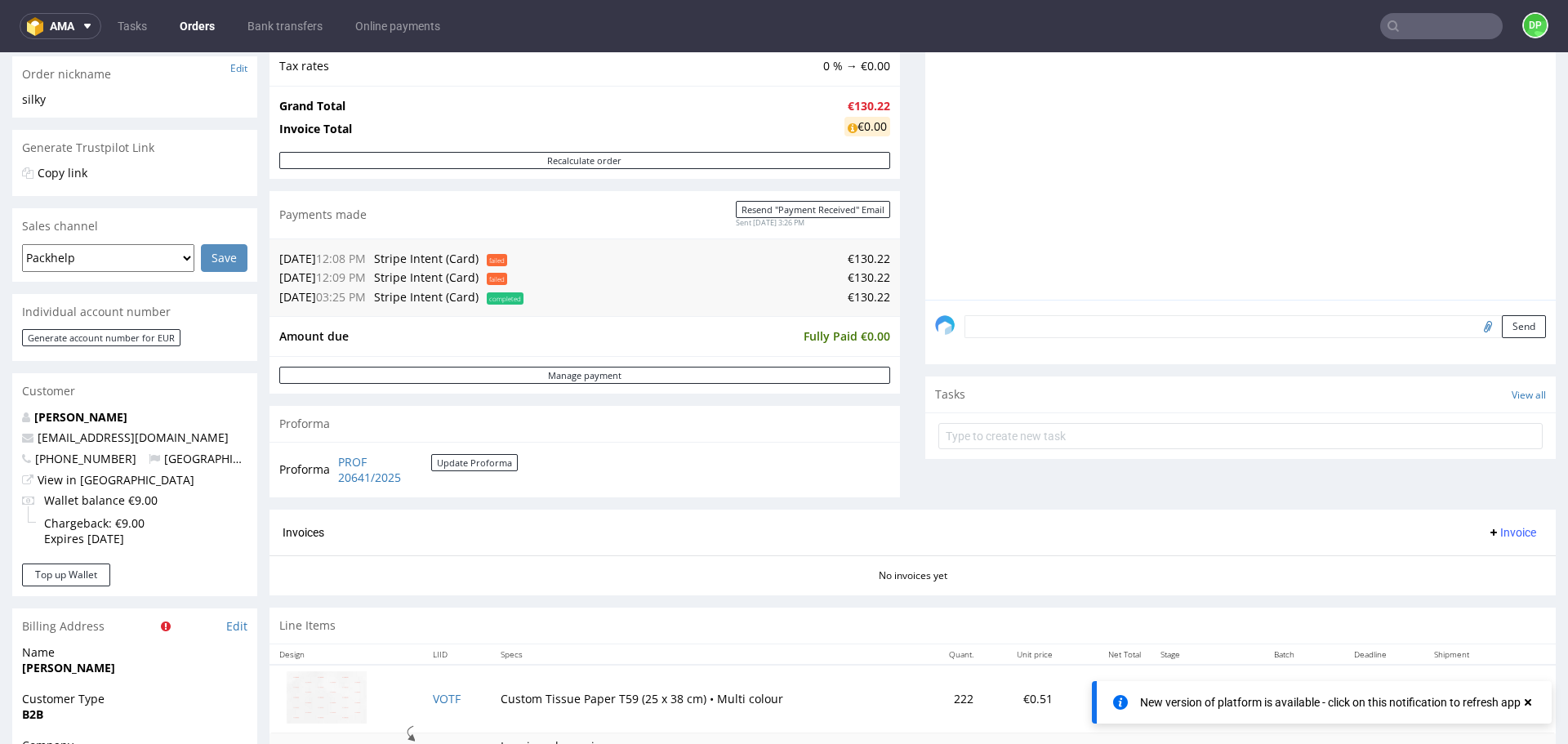
scroll to position [263, 0]
click at [1475, 326] on input "file" at bounding box center [1486, 325] width 23 height 21
type input "C:\fakepath\Zrzut ekranu 2025-10-06 162216.png"
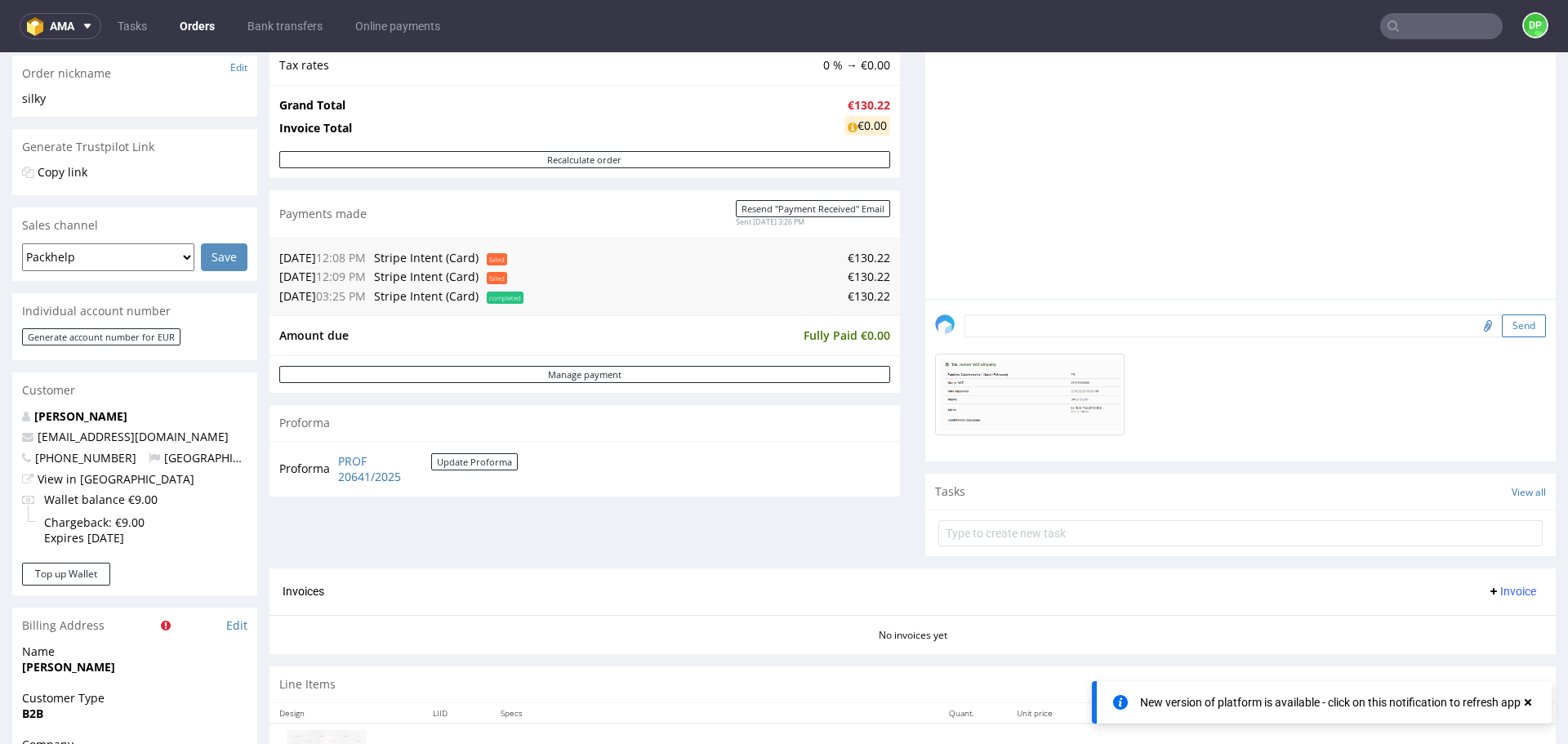
click at [1502, 322] on button "Send" at bounding box center [1524, 326] width 44 height 23
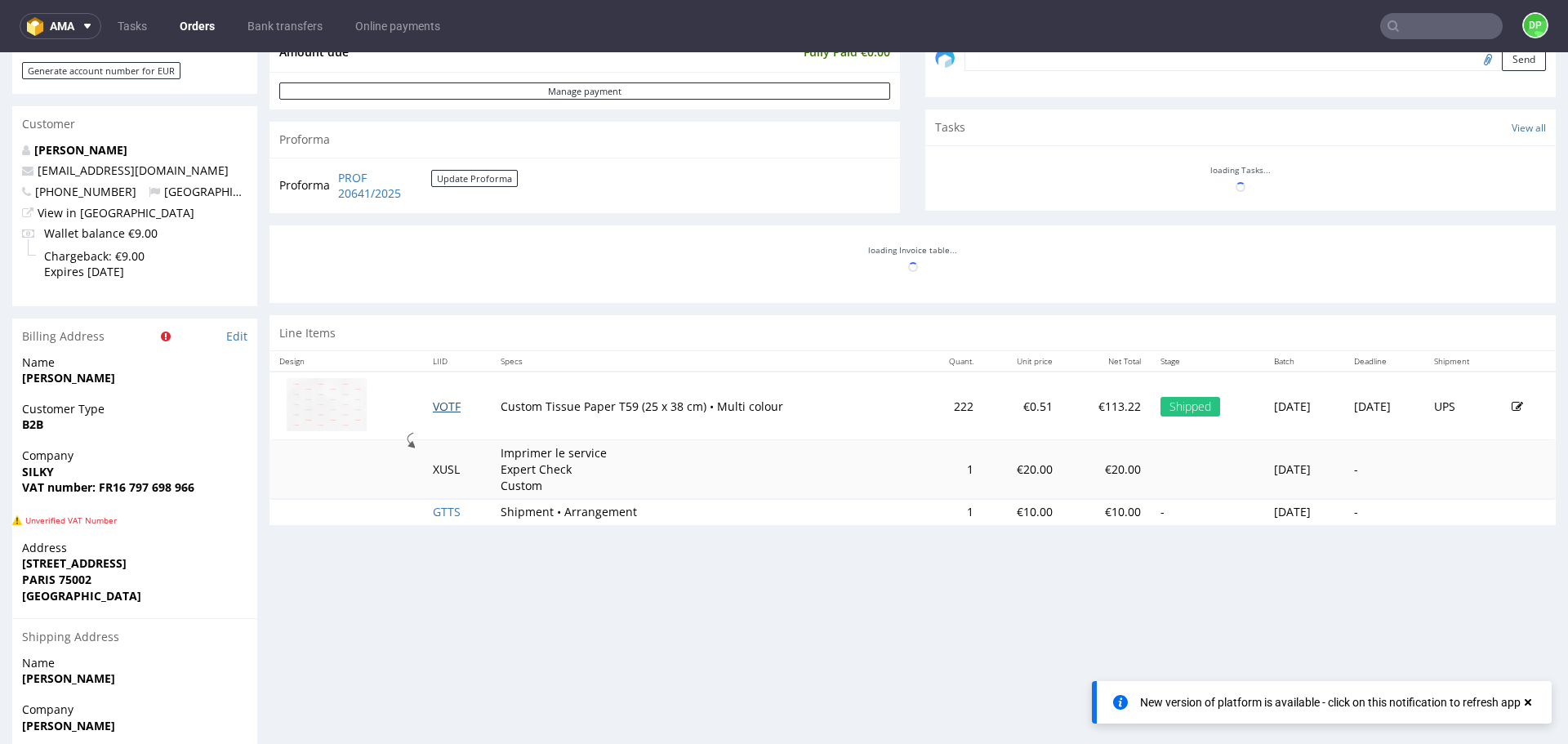
scroll to position [528, 0]
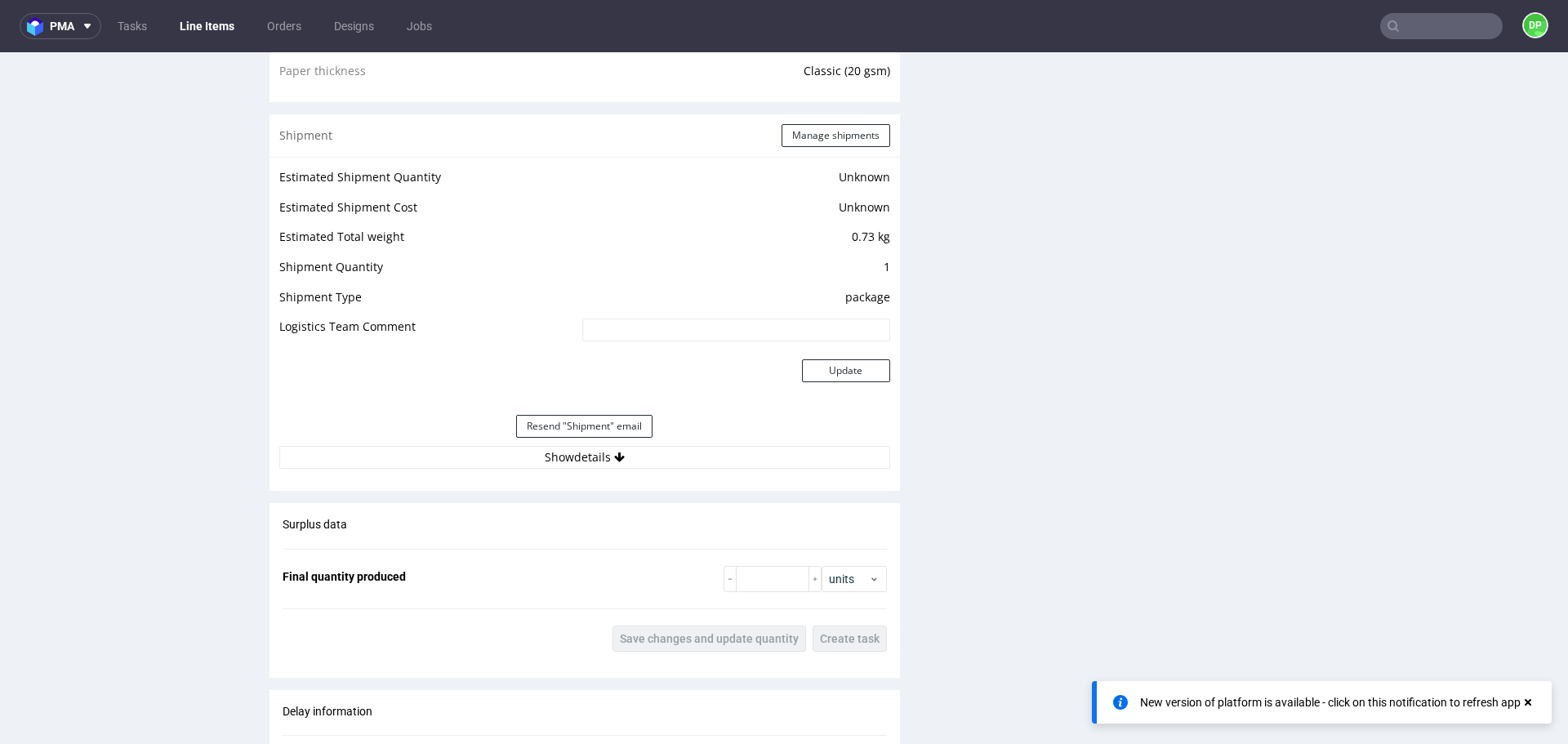
scroll to position [1432, 0]
click at [479, 460] on button "Show details" at bounding box center [585, 456] width 611 height 23
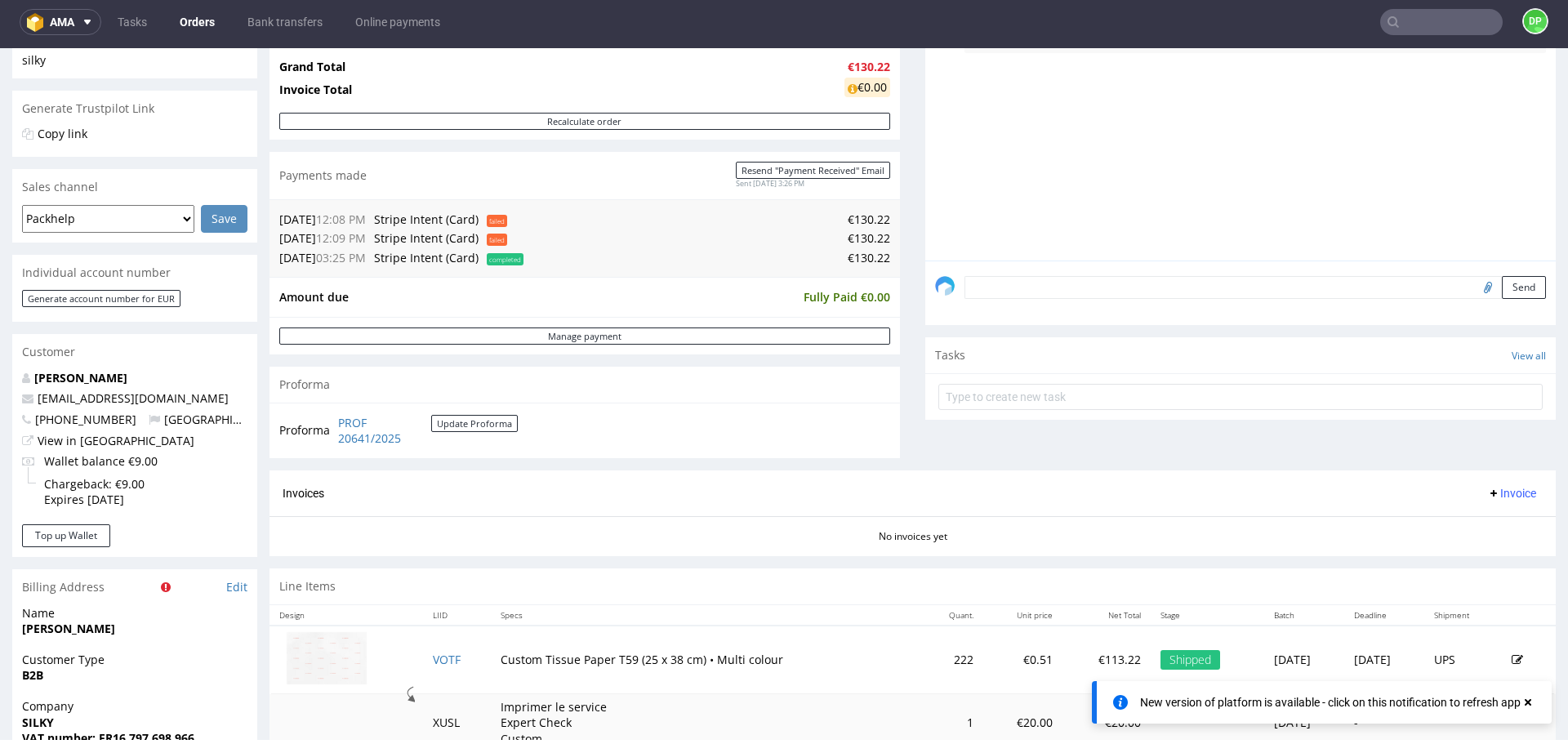
scroll to position [560, 0]
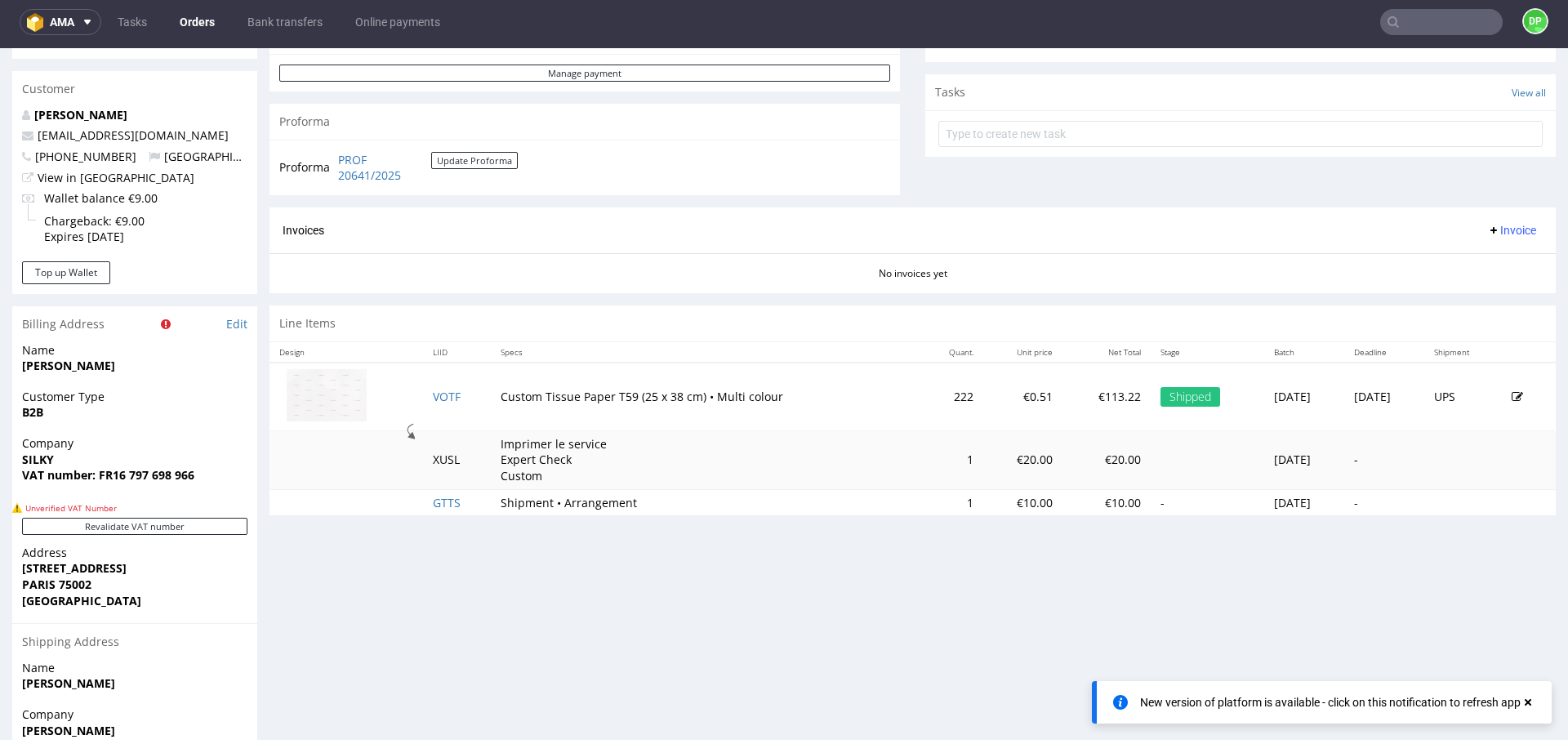
click at [1508, 229] on span "Invoice" at bounding box center [1512, 231] width 49 height 13
click at [1477, 265] on span "Generate" at bounding box center [1487, 264] width 80 height 16
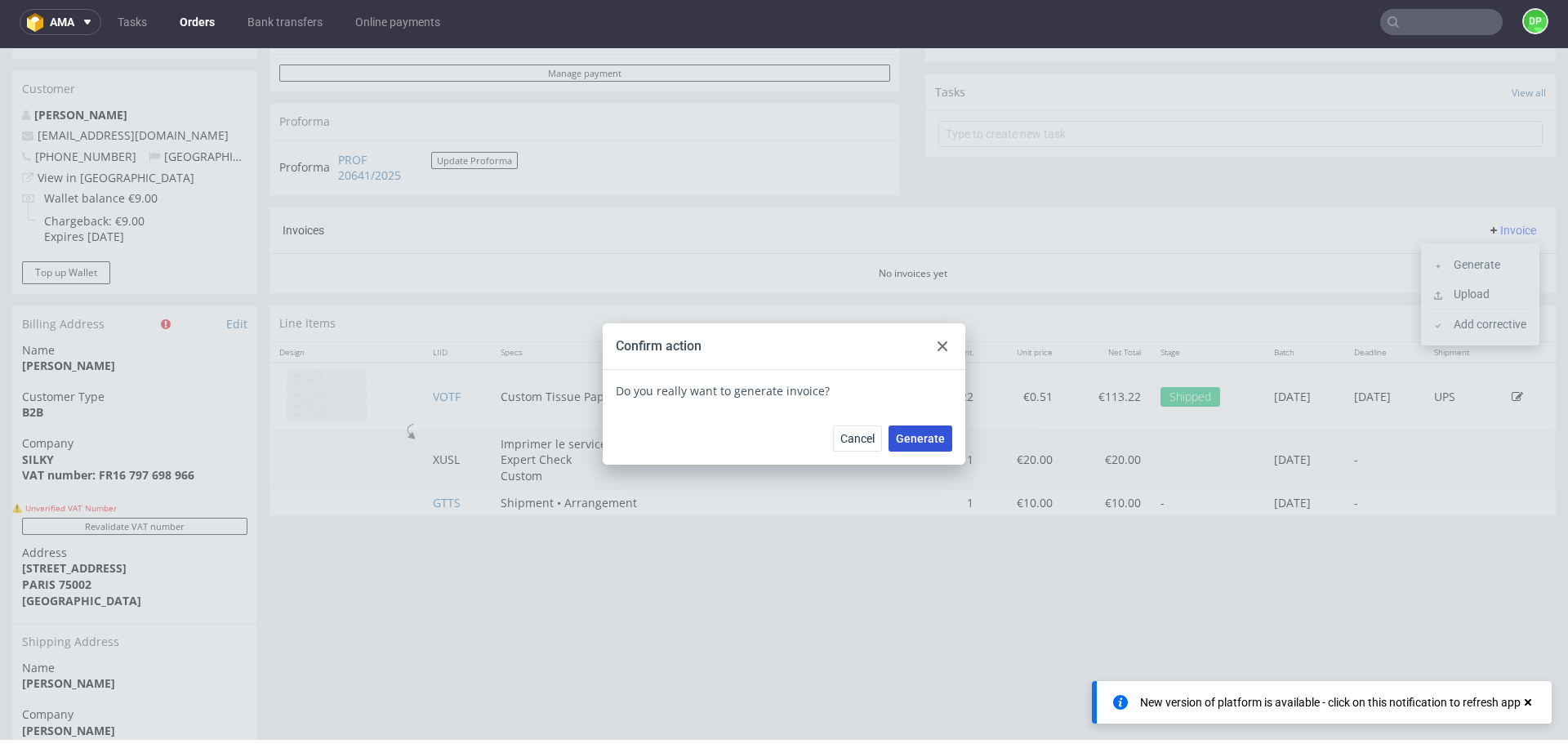
click at [920, 437] on span "Generate" at bounding box center [921, 438] width 49 height 12
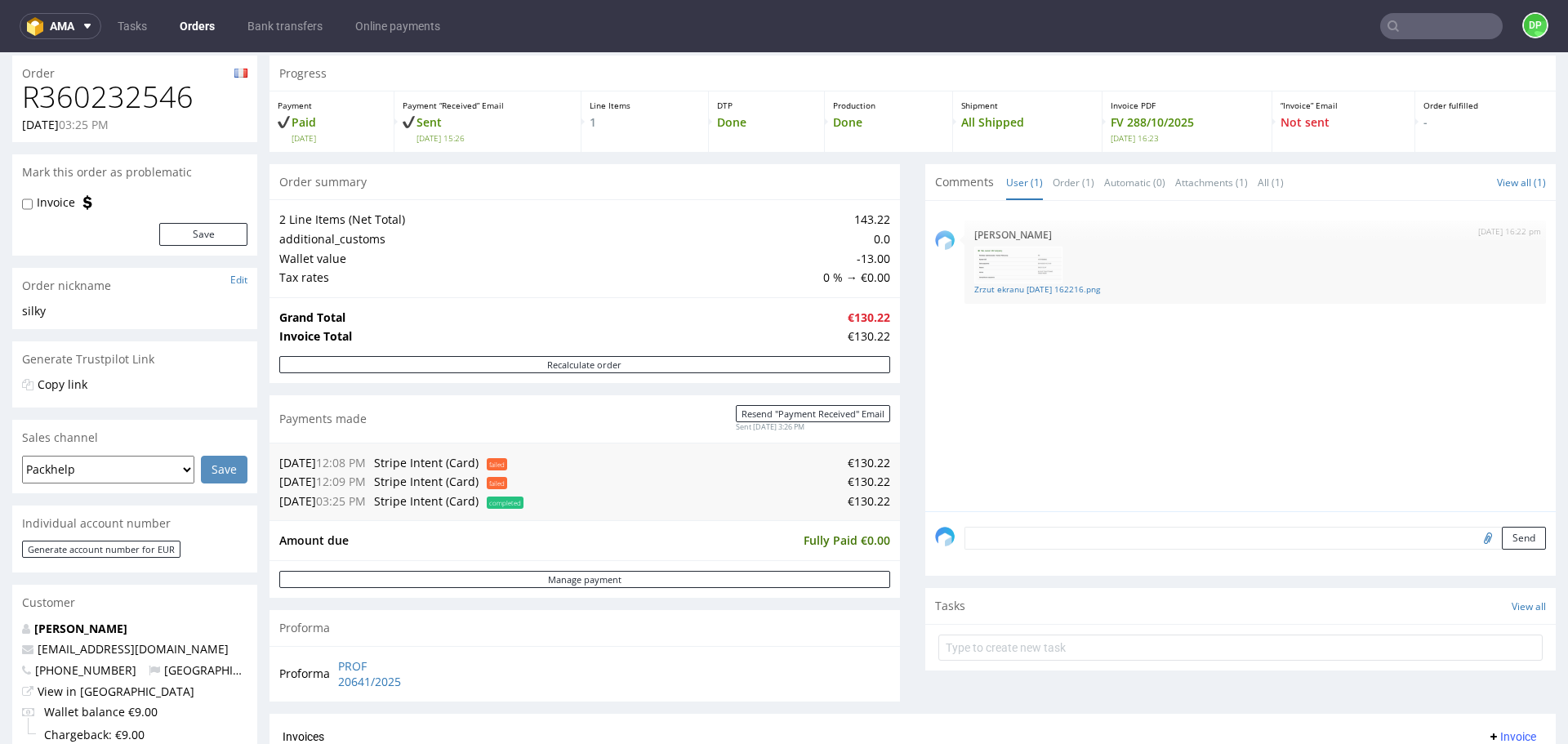
scroll to position [47, 0]
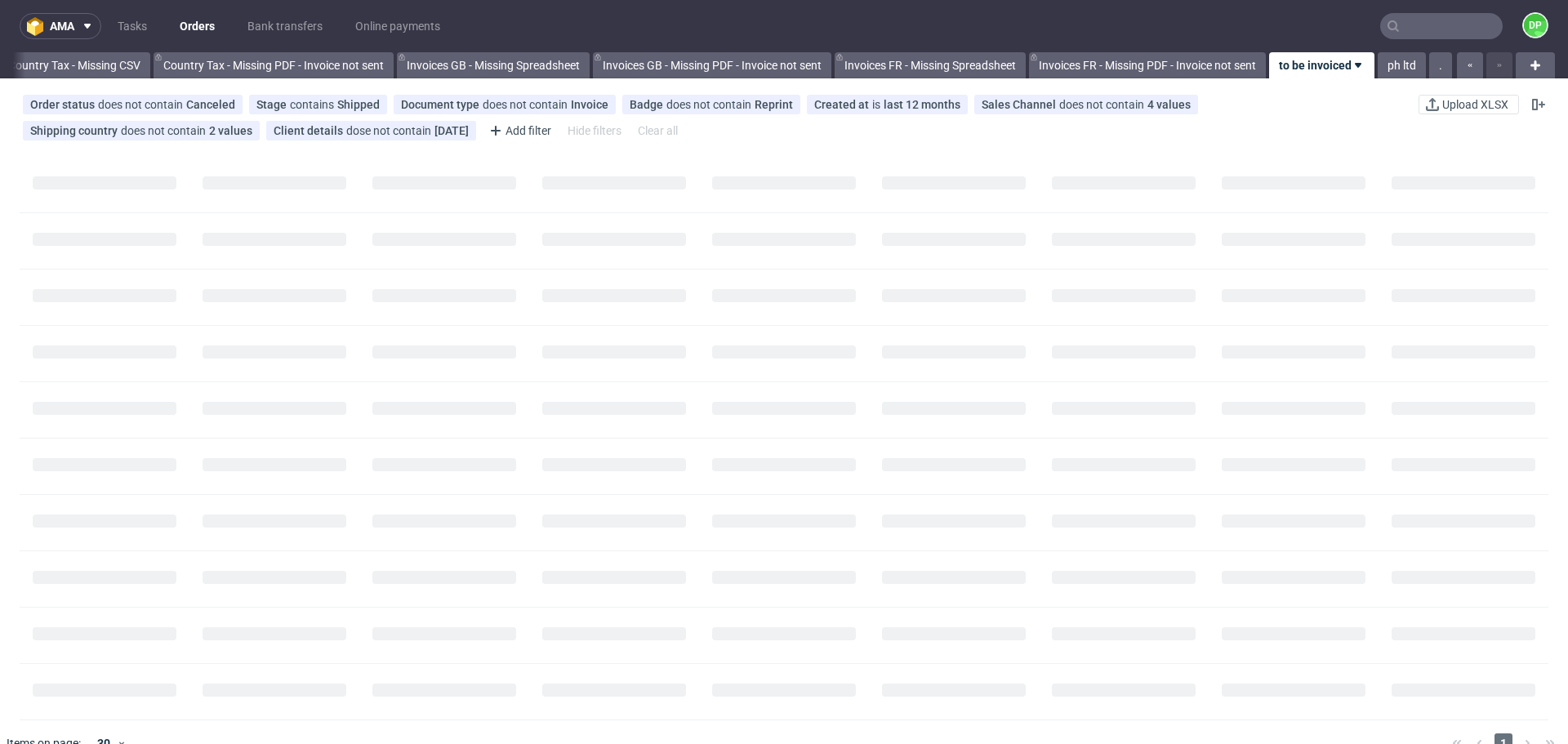
scroll to position [0, 1779]
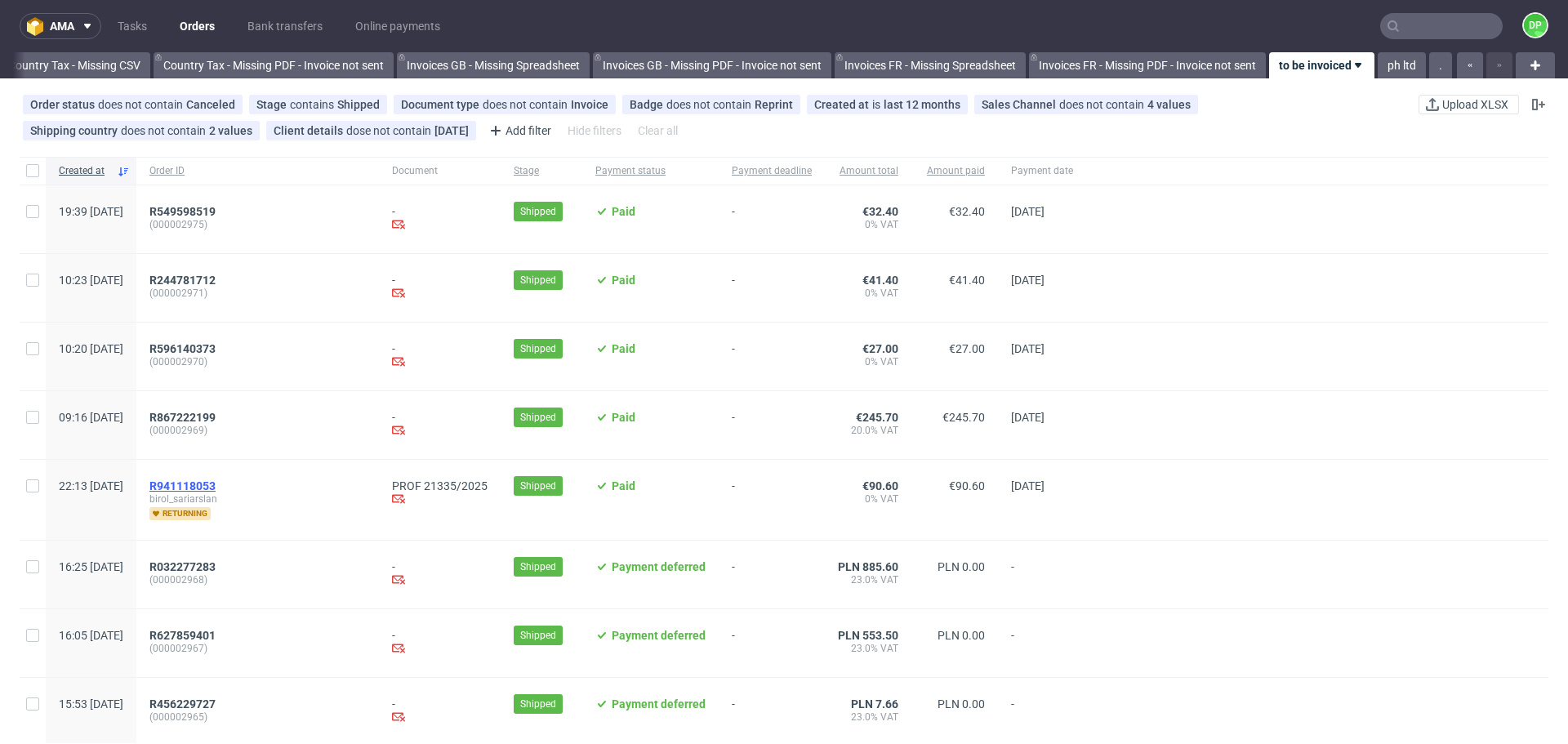
click at [216, 489] on span "R941118053" at bounding box center [182, 486] width 66 height 13
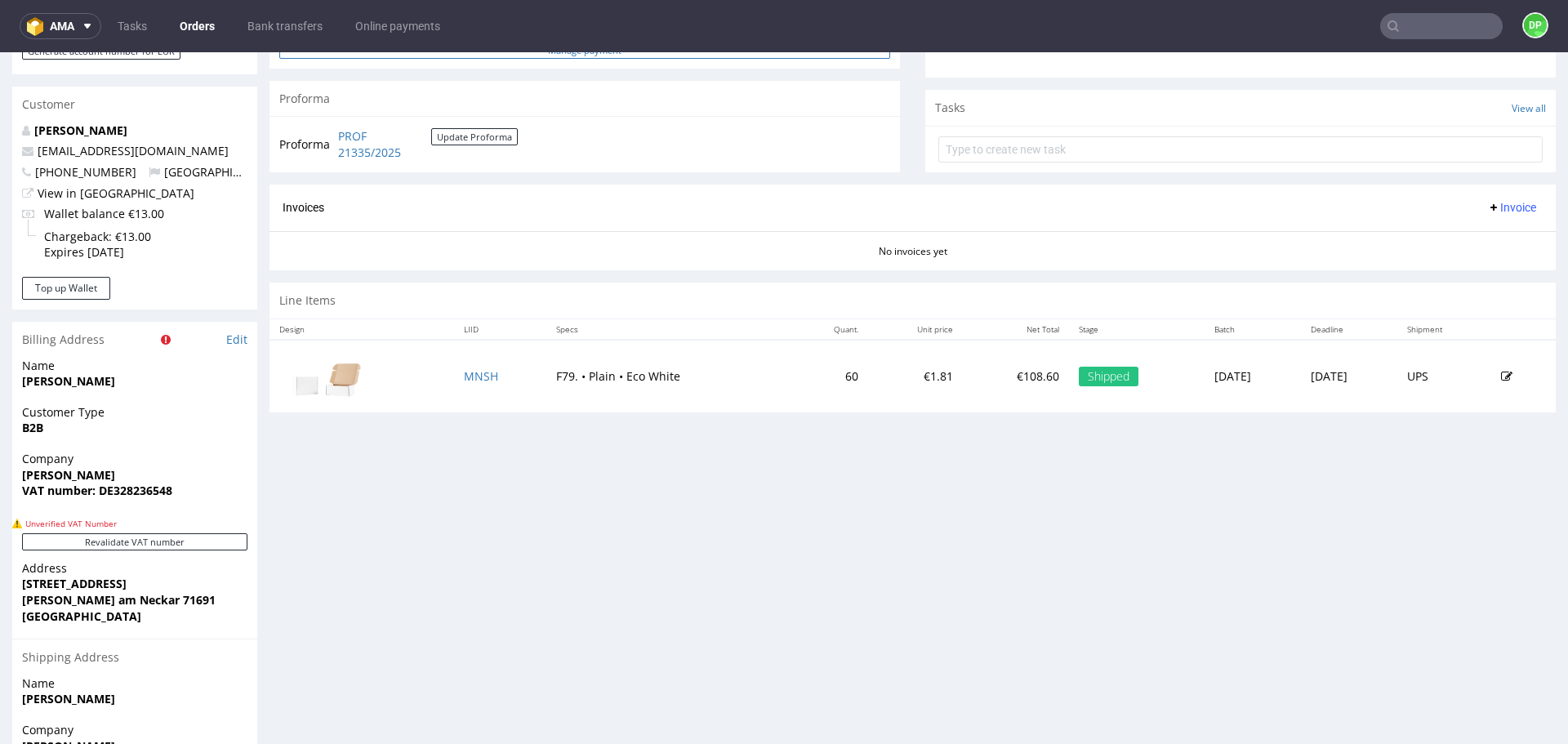
scroll to position [703, 0]
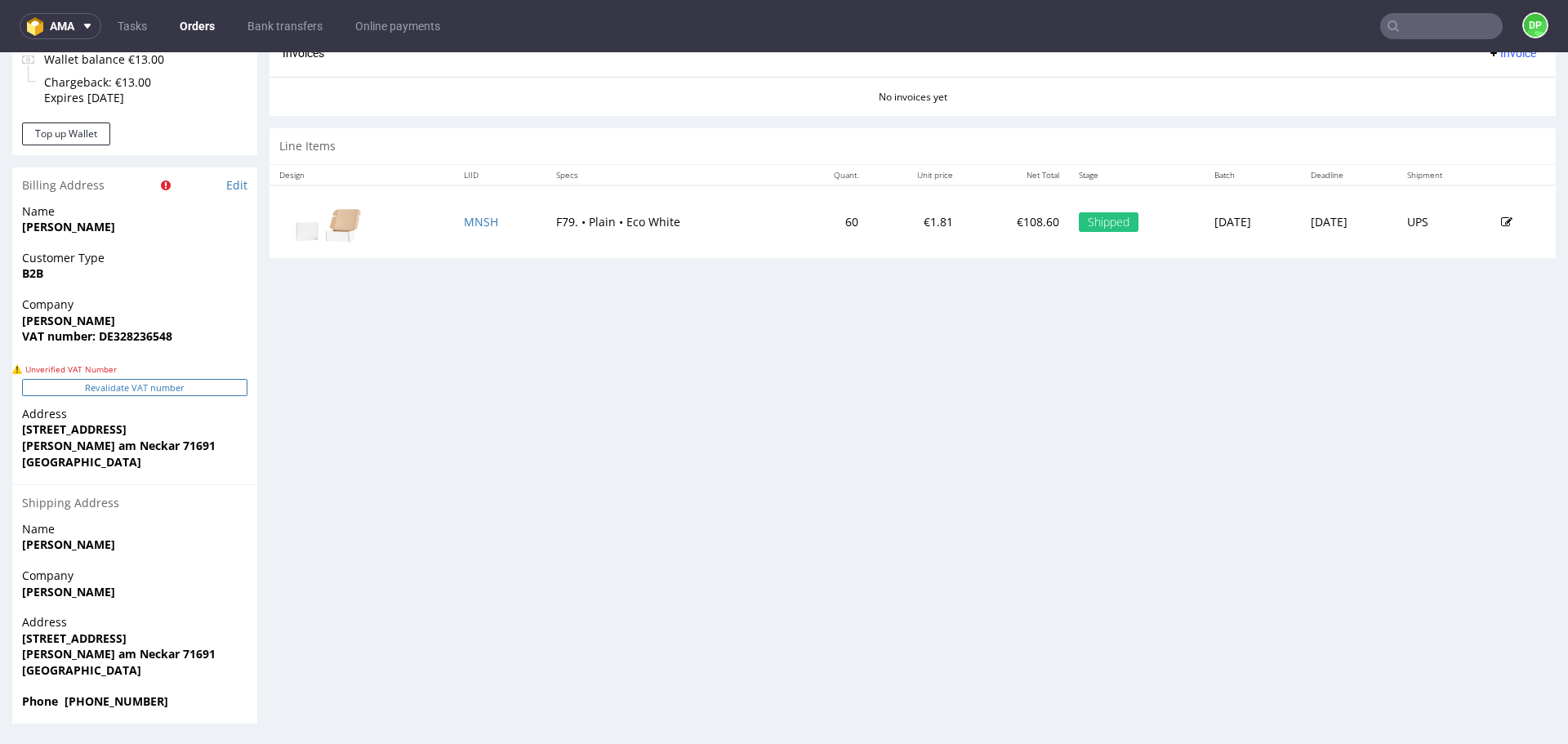
click at [162, 395] on button "Revalidate VAT number" at bounding box center [134, 387] width 225 height 17
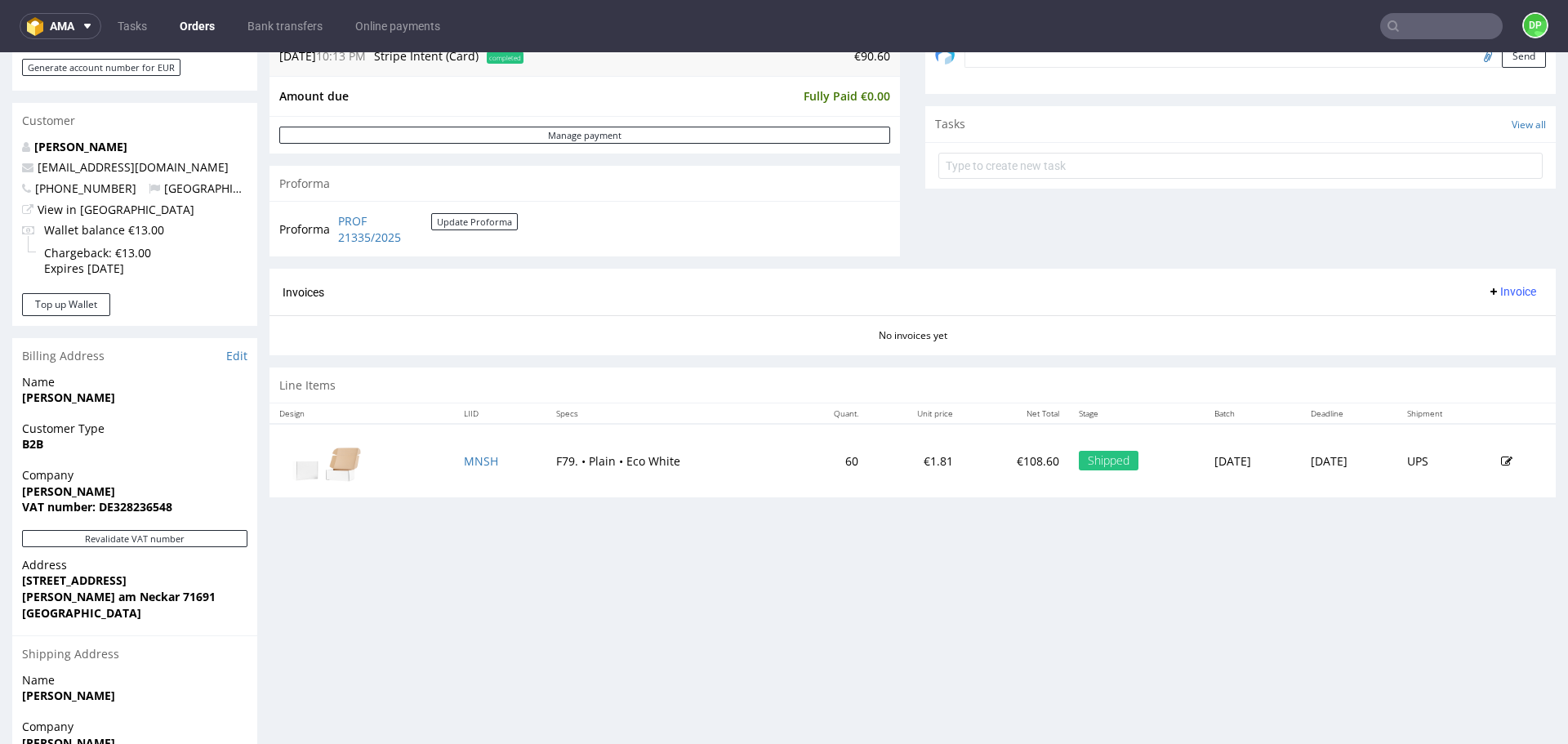
scroll to position [684, 0]
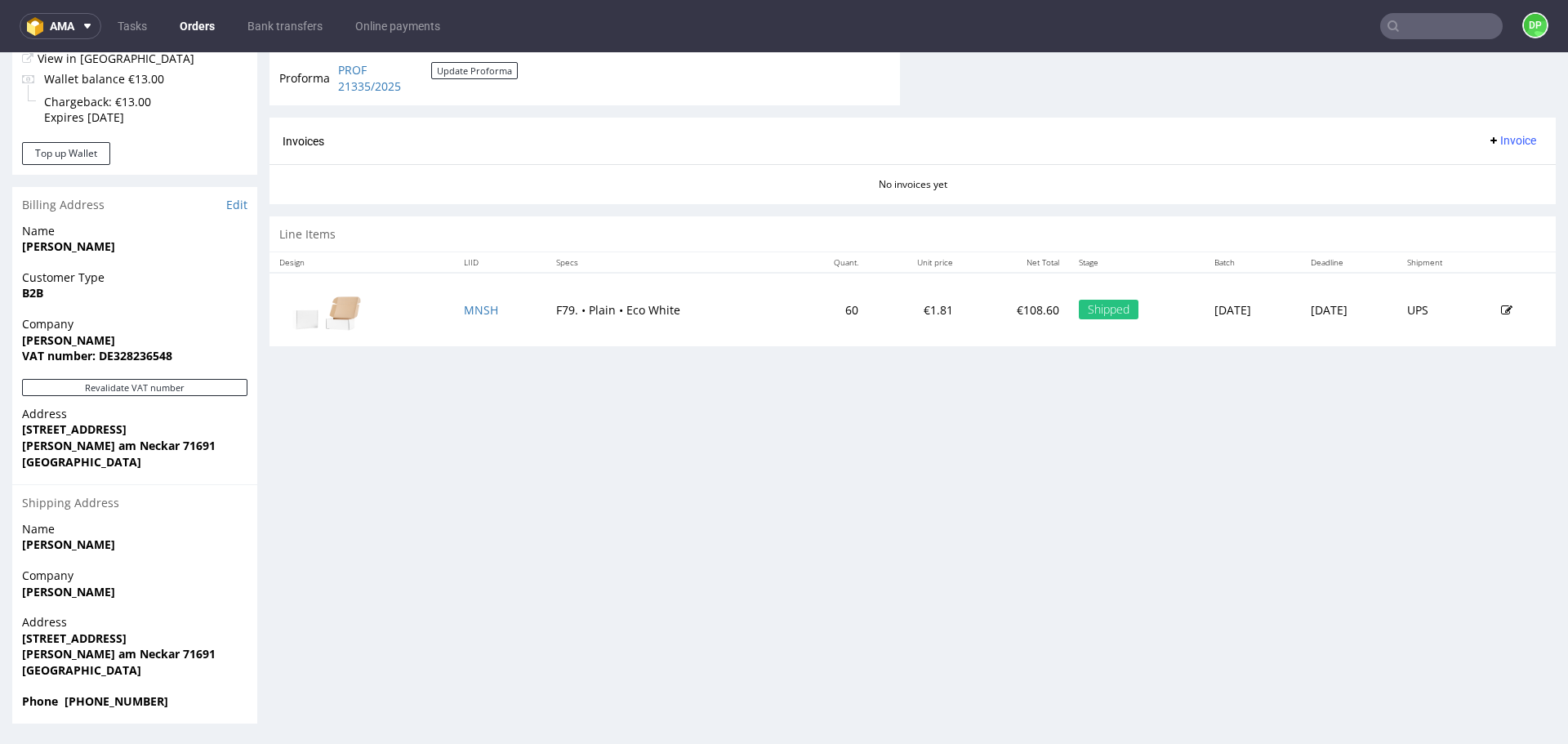
click at [1506, 136] on span "Invoice" at bounding box center [1512, 140] width 49 height 13
click at [1440, 167] on li "Generate" at bounding box center [1480, 175] width 105 height 29
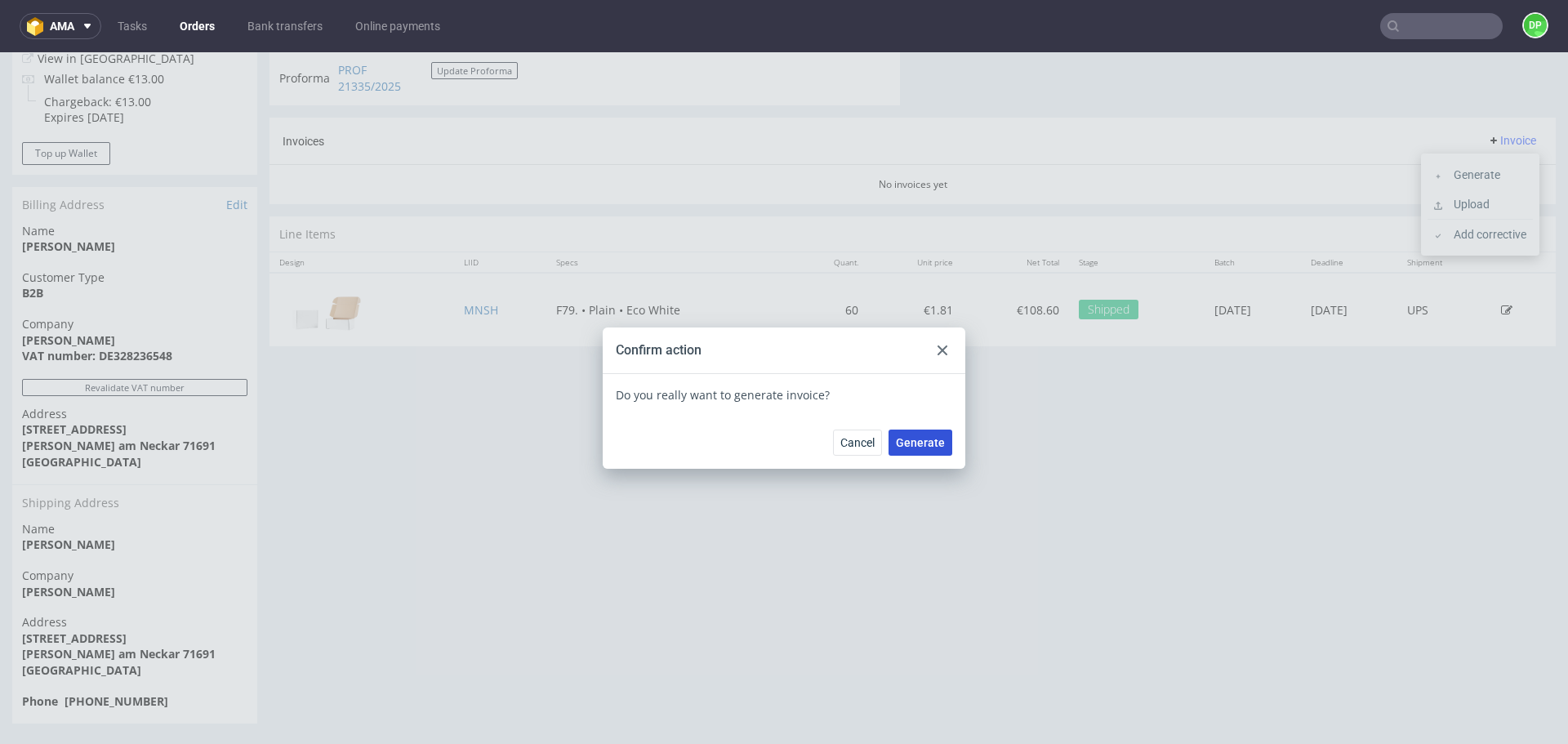
click at [915, 442] on span "Generate" at bounding box center [921, 443] width 49 height 12
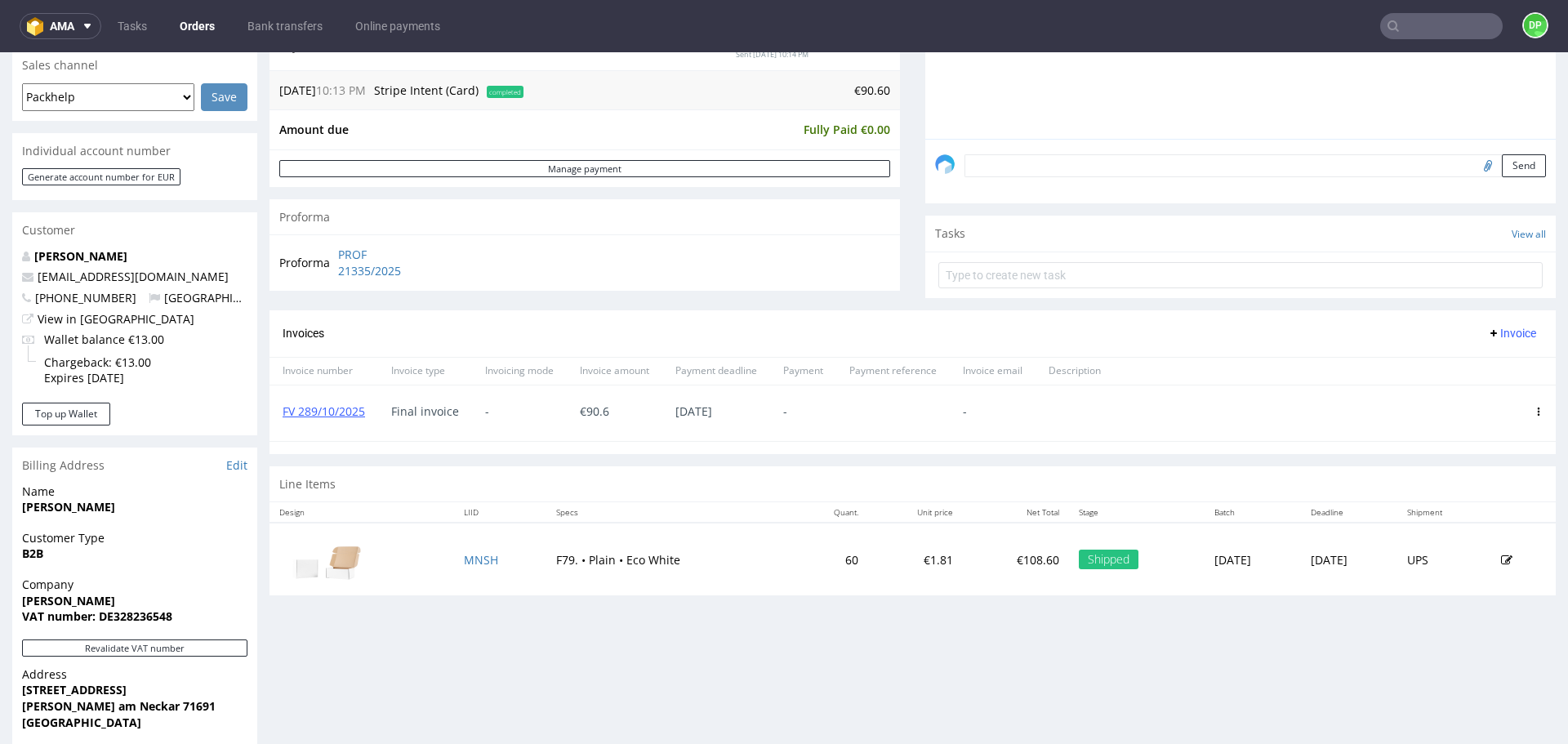
scroll to position [418, 0]
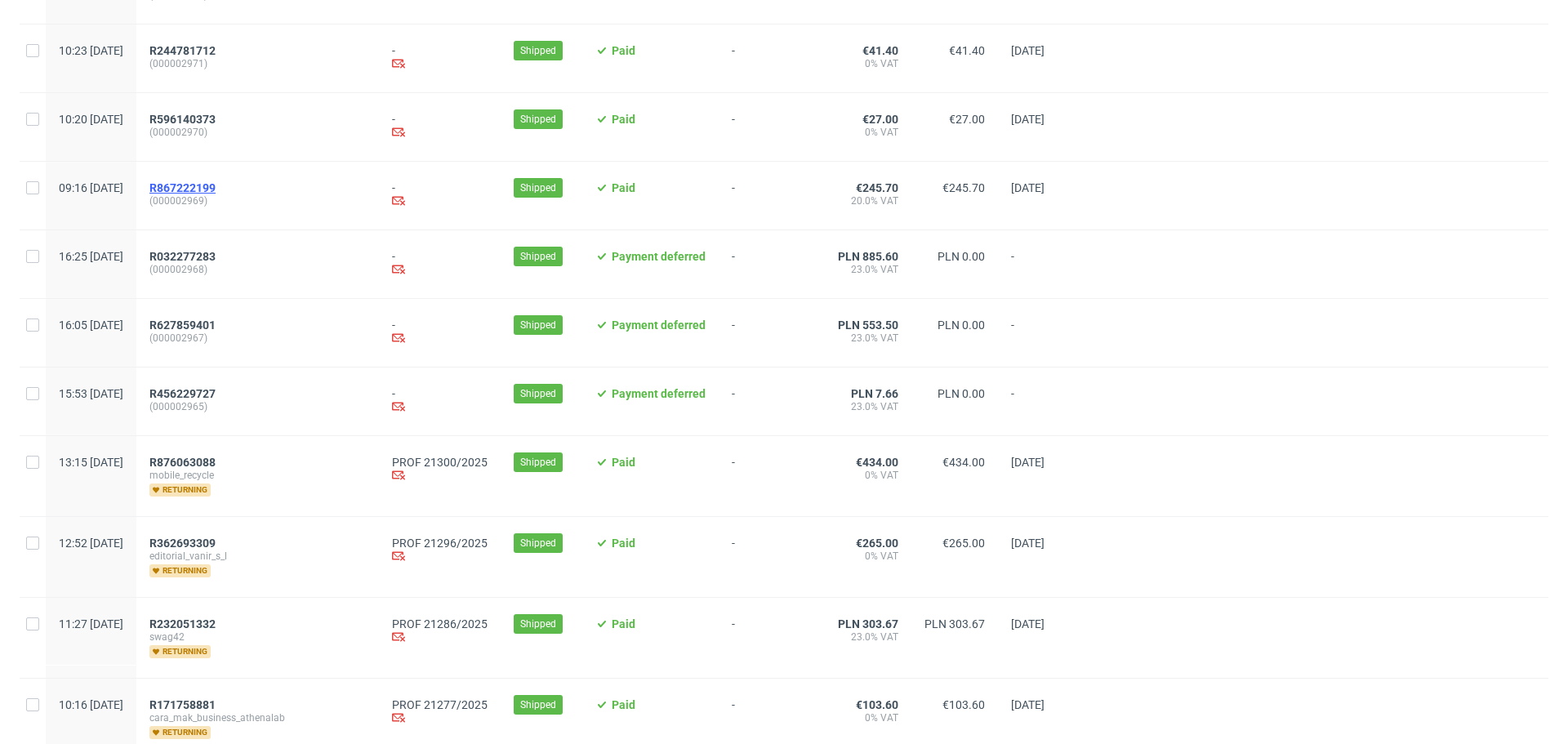
scroll to position [243, 0]
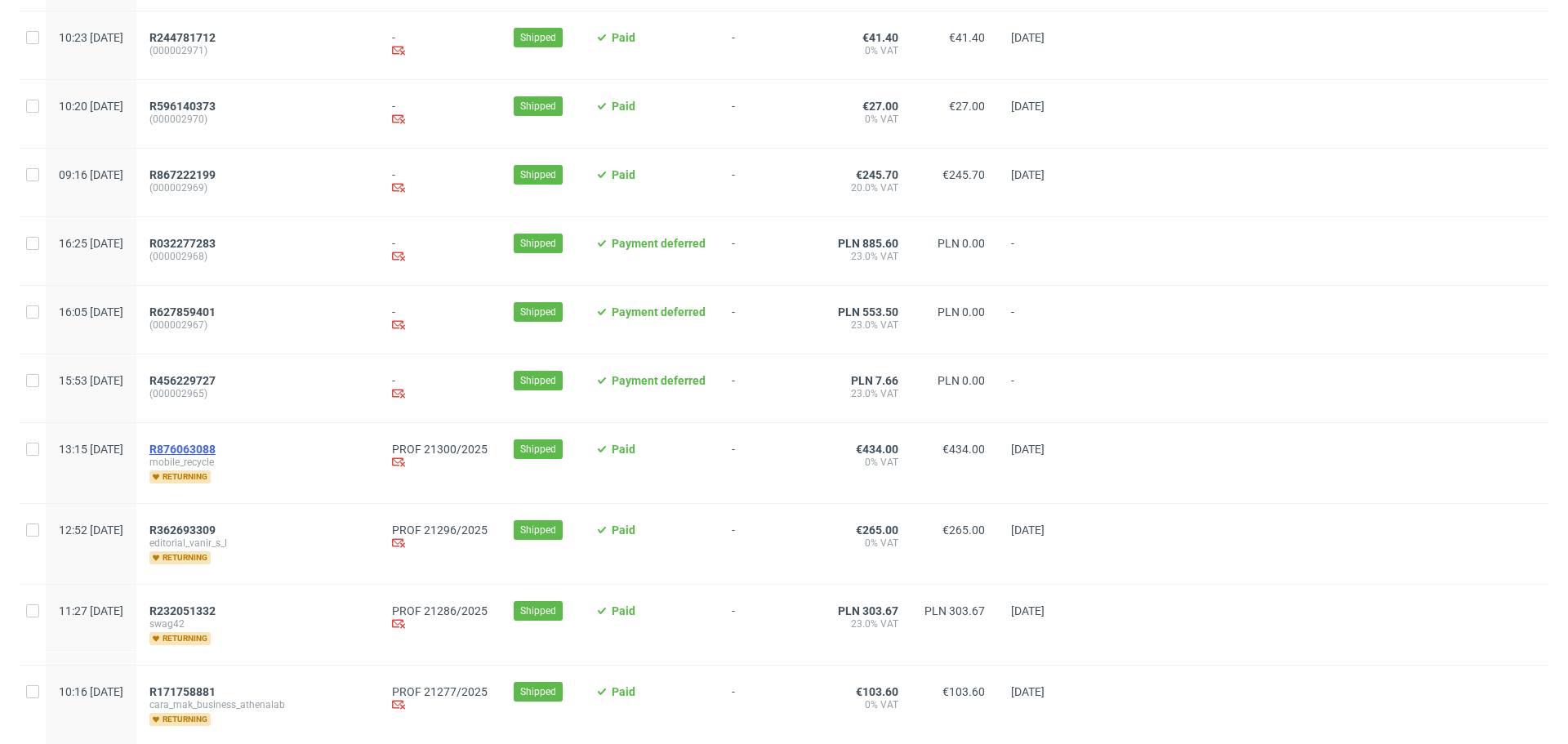
click at [216, 453] on span "R876063088" at bounding box center [182, 449] width 66 height 13
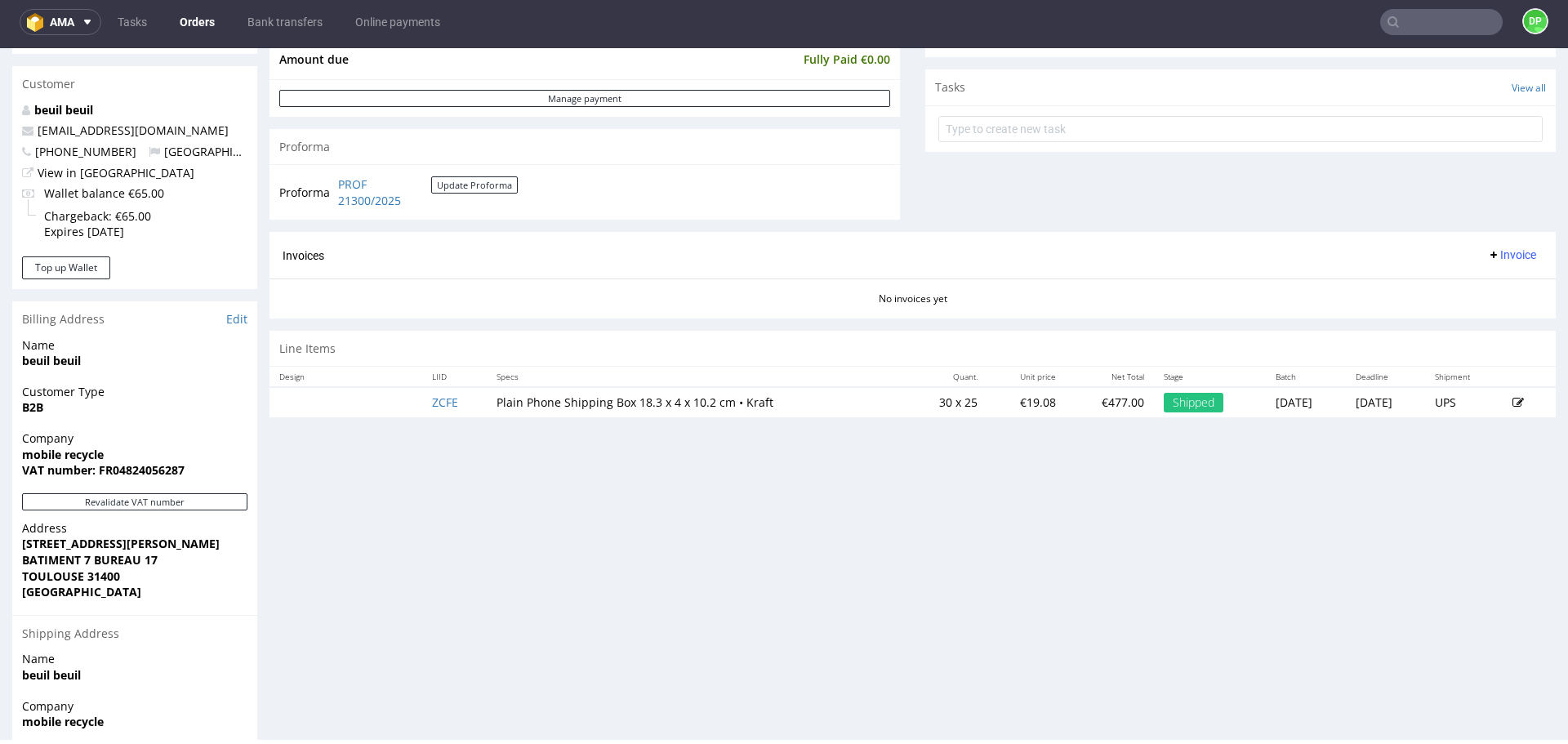
scroll to position [715, 0]
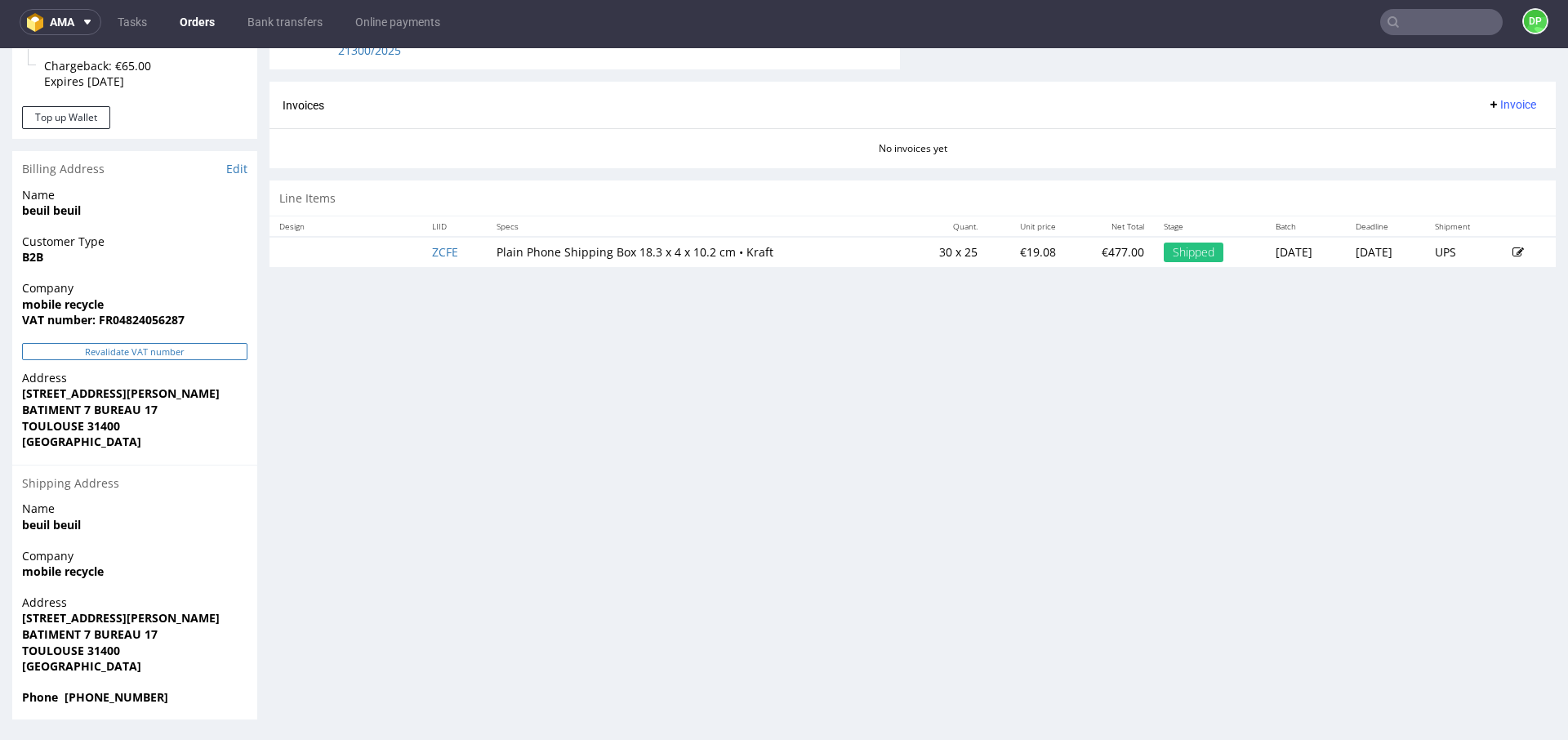
click at [147, 355] on button "Revalidate VAT number" at bounding box center [134, 351] width 225 height 17
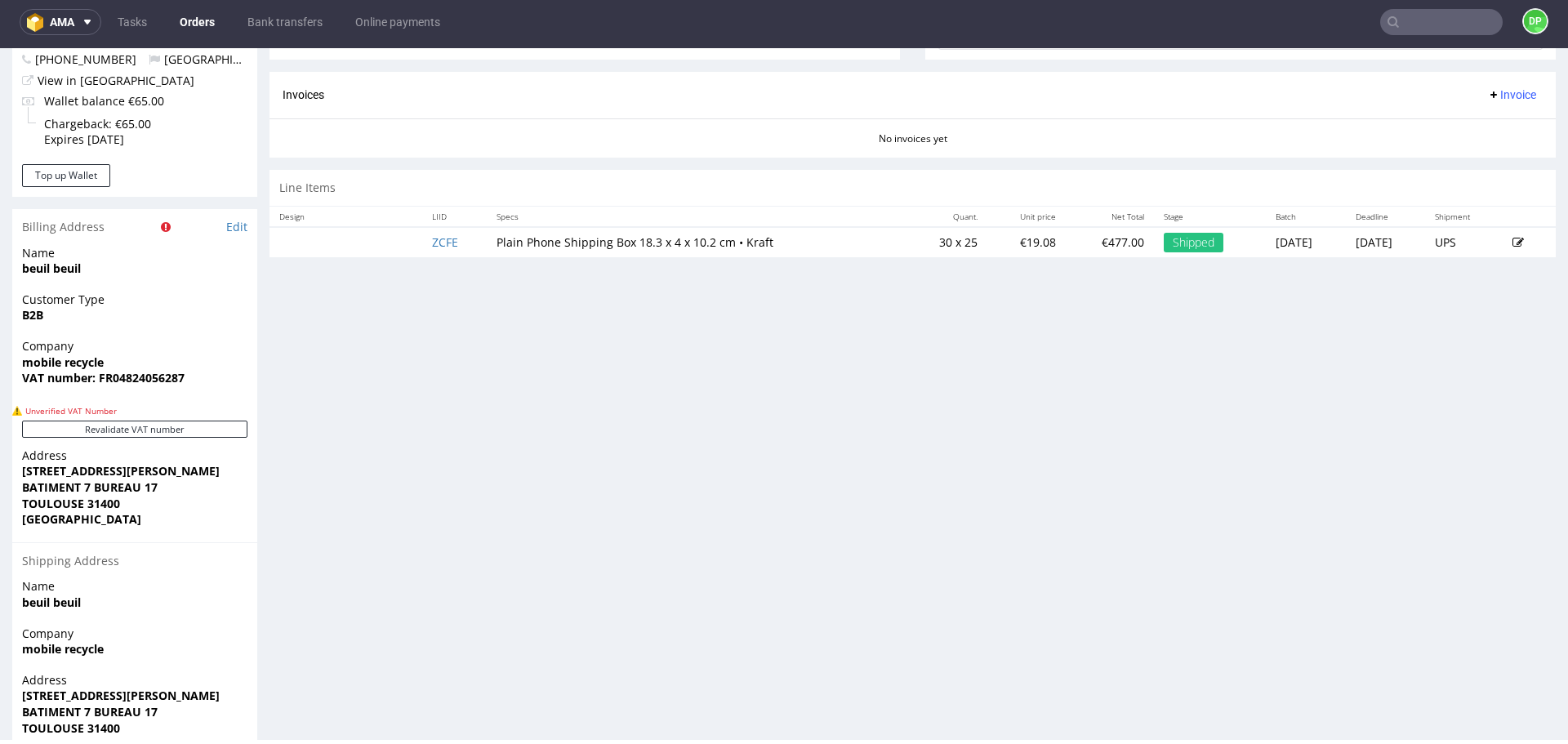
scroll to position [658, 0]
drag, startPoint x: 191, startPoint y: 378, endPoint x: 111, endPoint y: 392, distance: 81.2
click at [111, 392] on div "Company mobile recycle VAT number: FR04824056287" at bounding box center [134, 369] width 245 height 63
copy strong "04824056287"
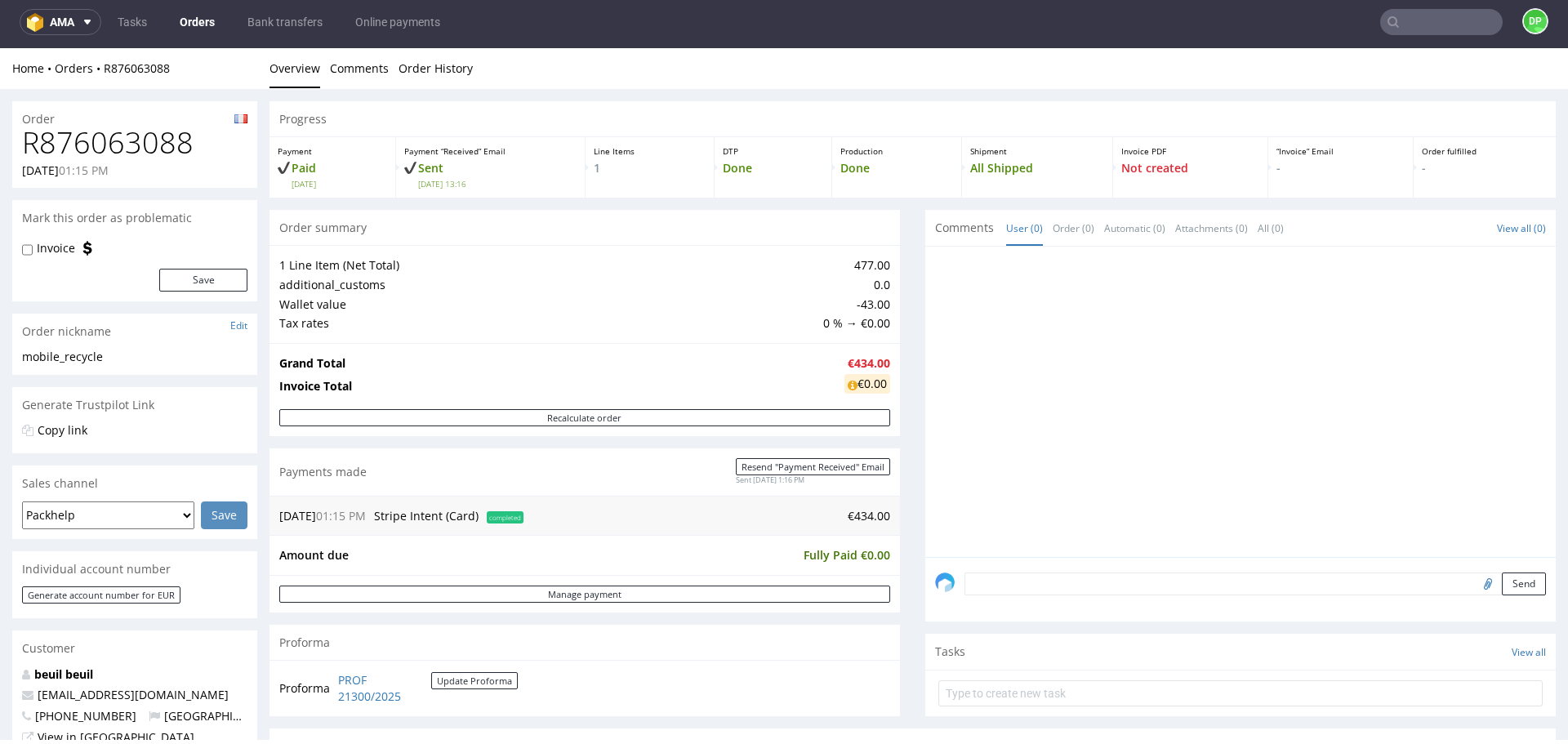
scroll to position [96, 0]
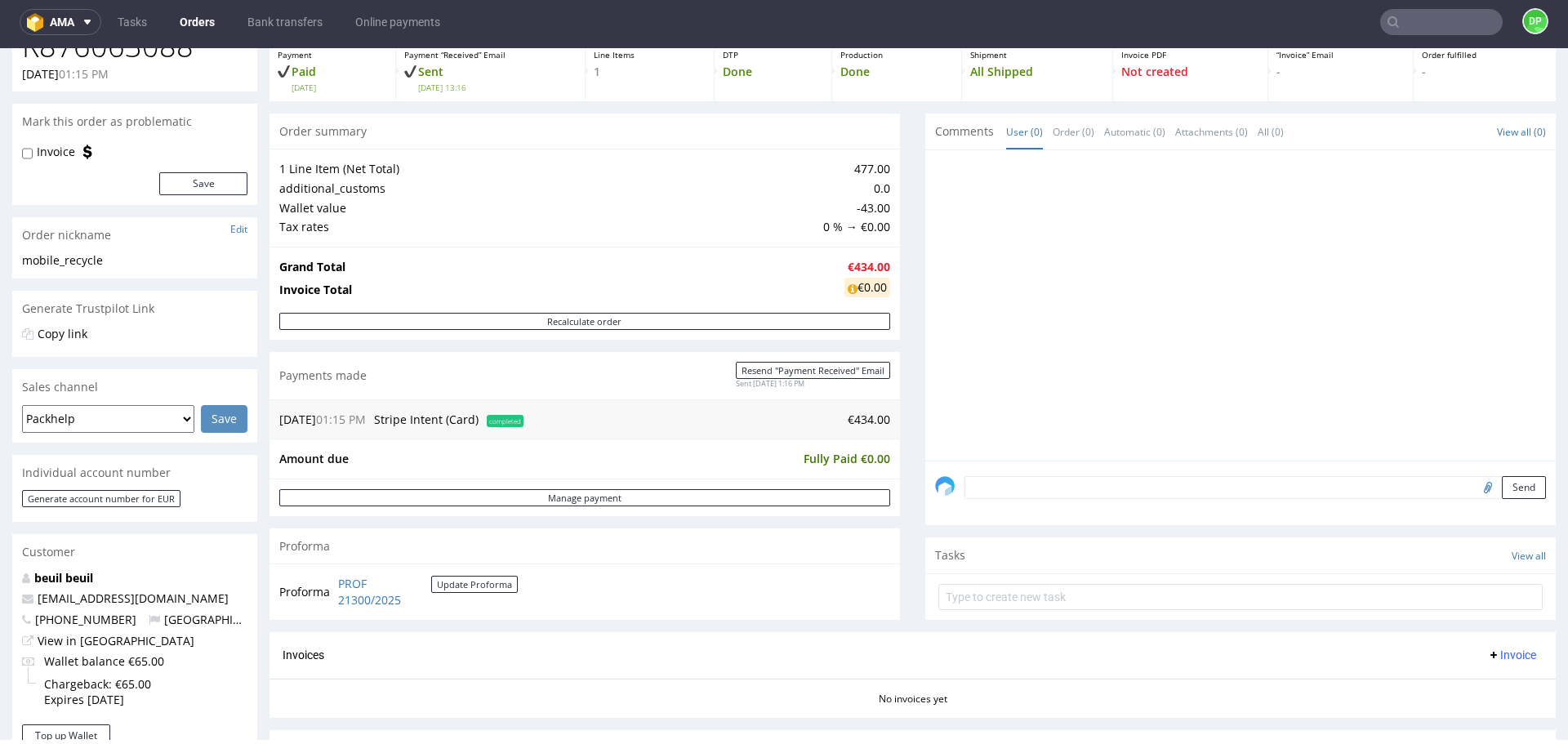
click at [1475, 488] on input "file" at bounding box center [1486, 487] width 23 height 21
type input "C:\fakepath\Zrzut ekranu 2025-10-06 162657.png"
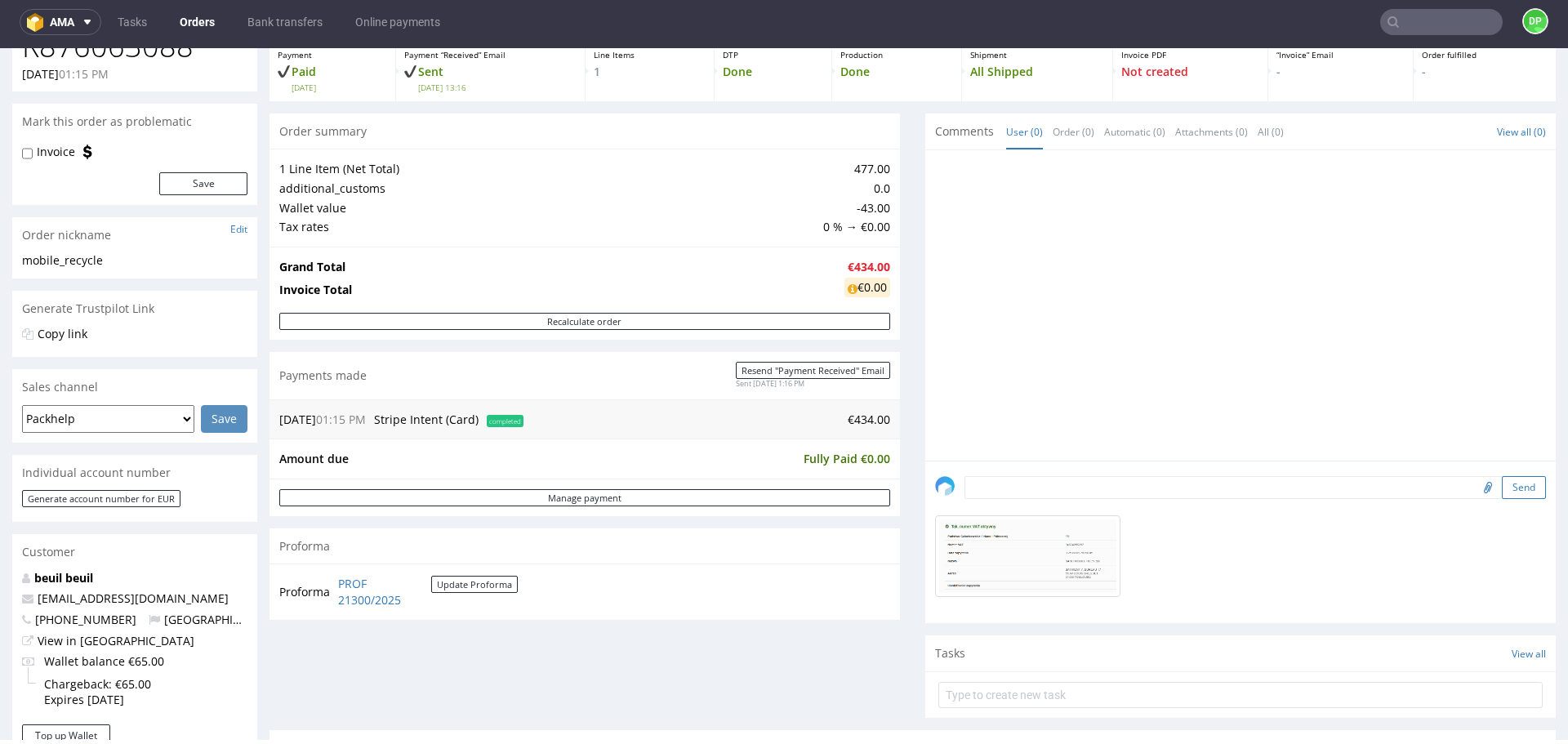
click at [1502, 489] on button "Send" at bounding box center [1524, 488] width 44 height 23
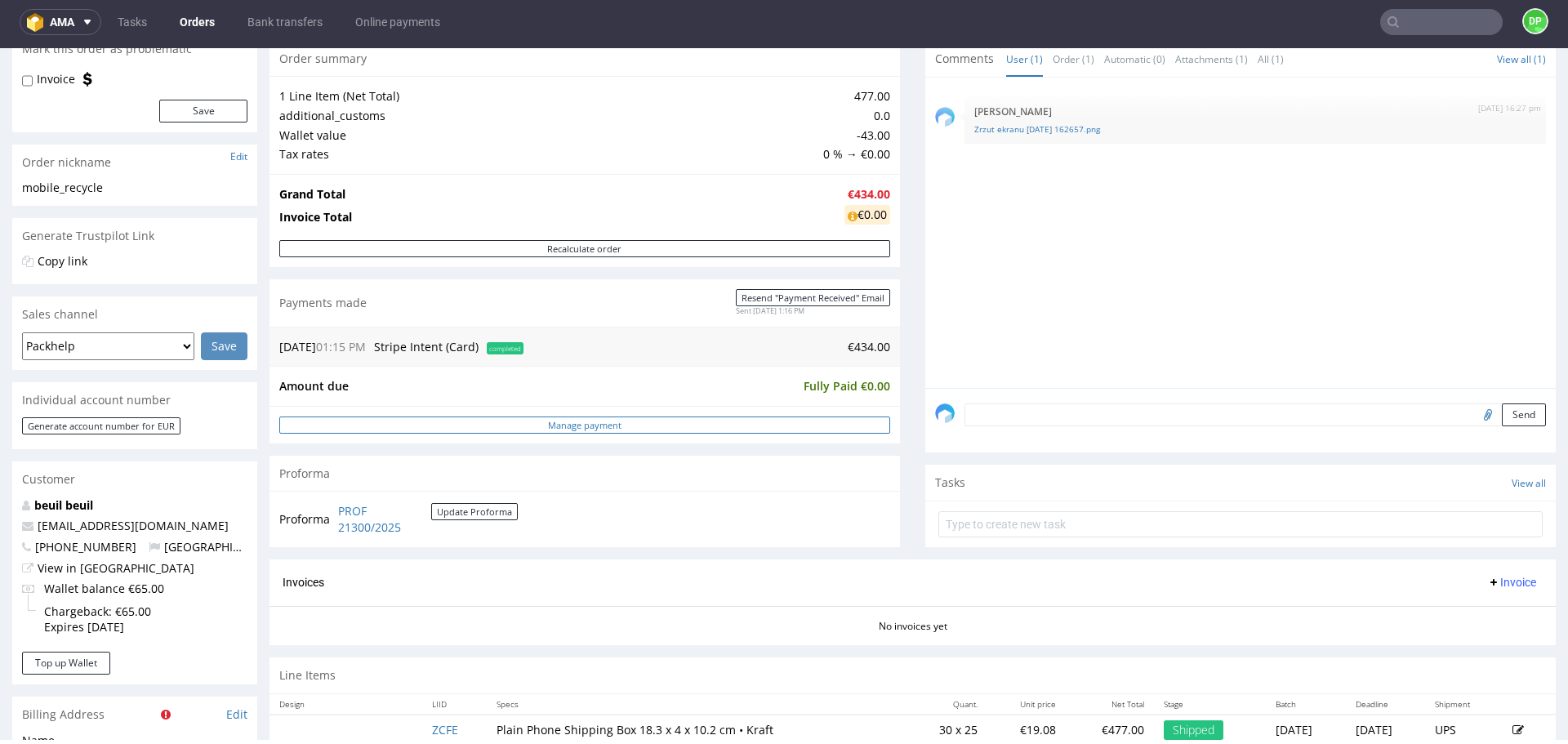
scroll to position [170, 0]
click at [1487, 581] on span "Invoice" at bounding box center [1512, 582] width 49 height 13
click at [1447, 607] on li "Generate" at bounding box center [1480, 616] width 105 height 29
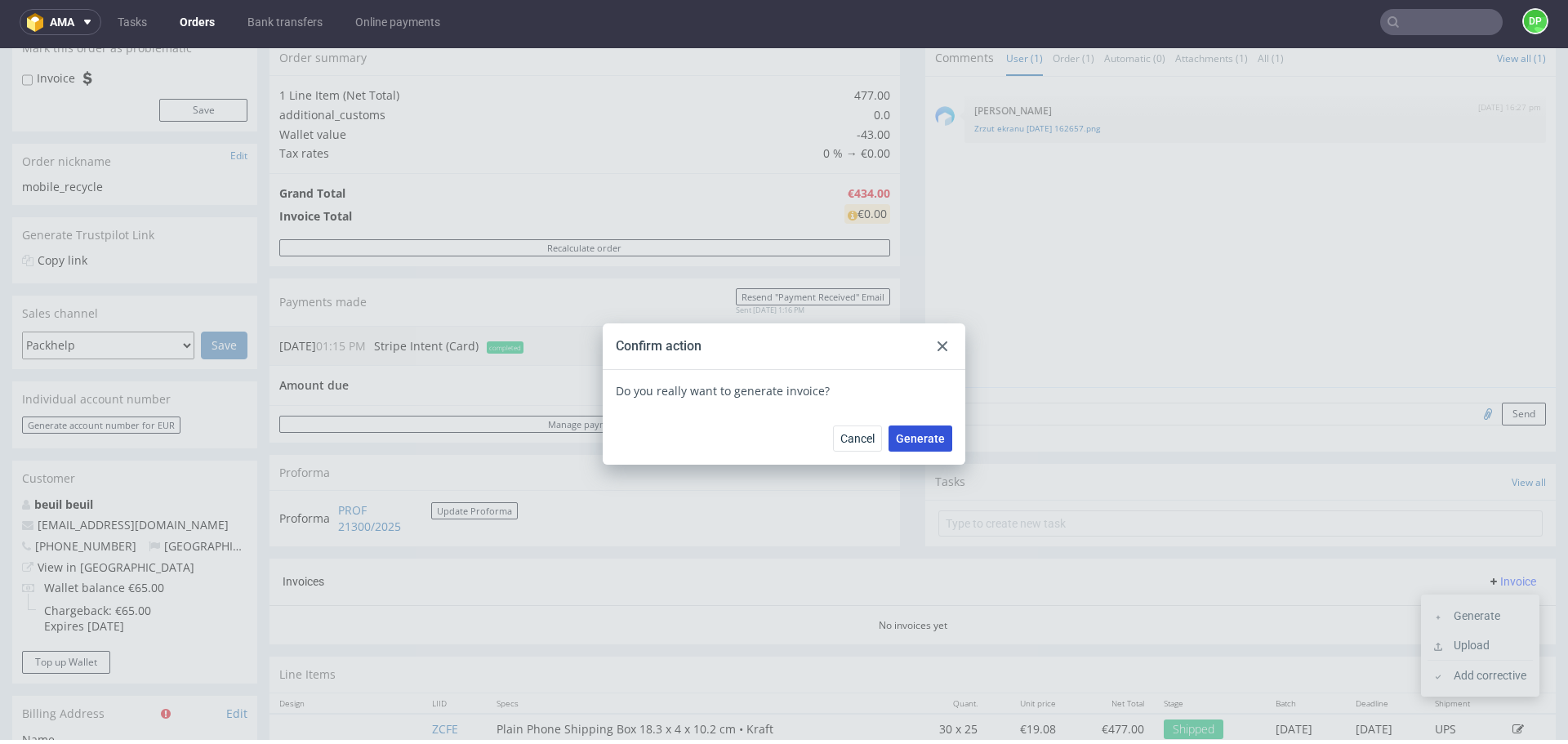
click at [902, 441] on span "Generate" at bounding box center [921, 438] width 49 height 12
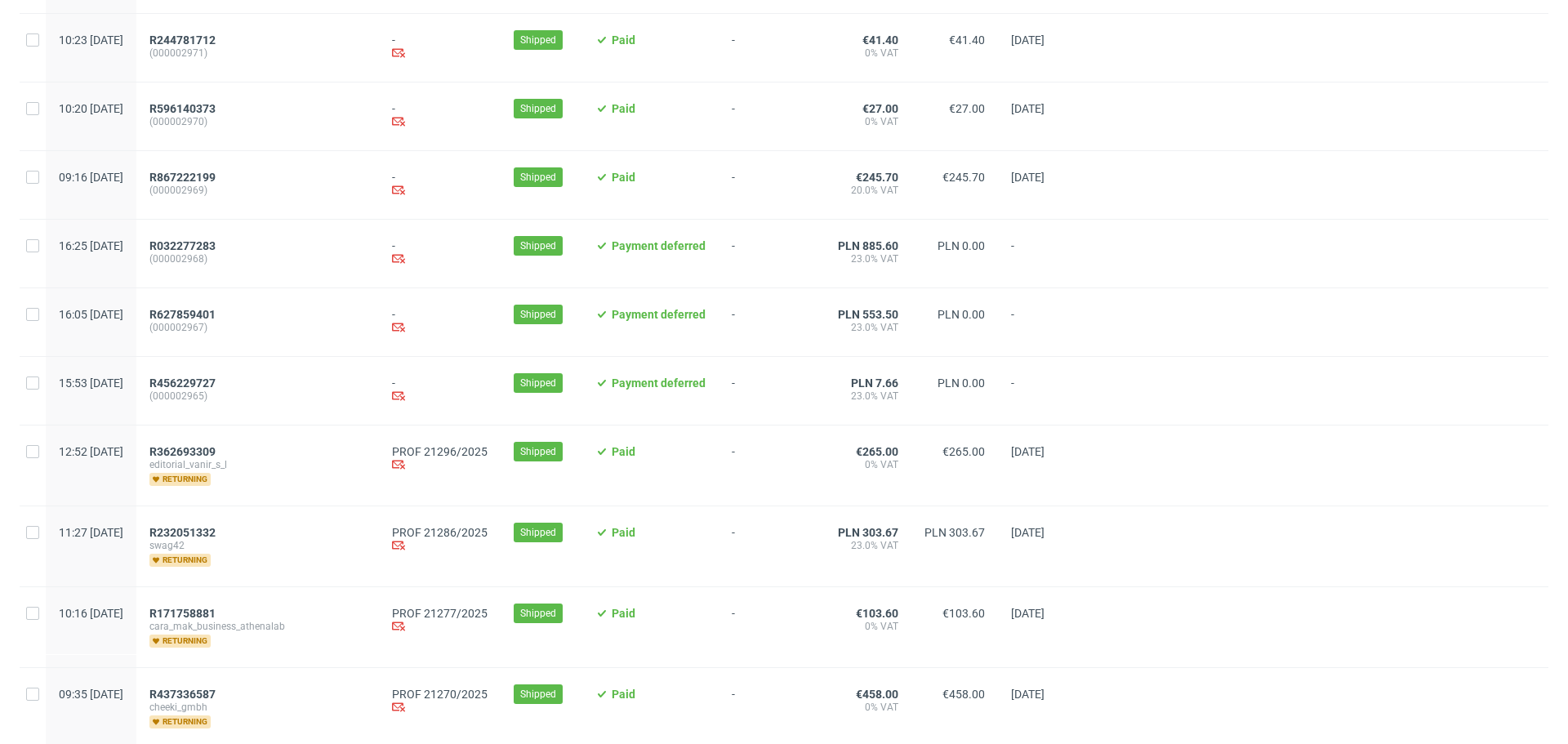
scroll to position [243, 0]
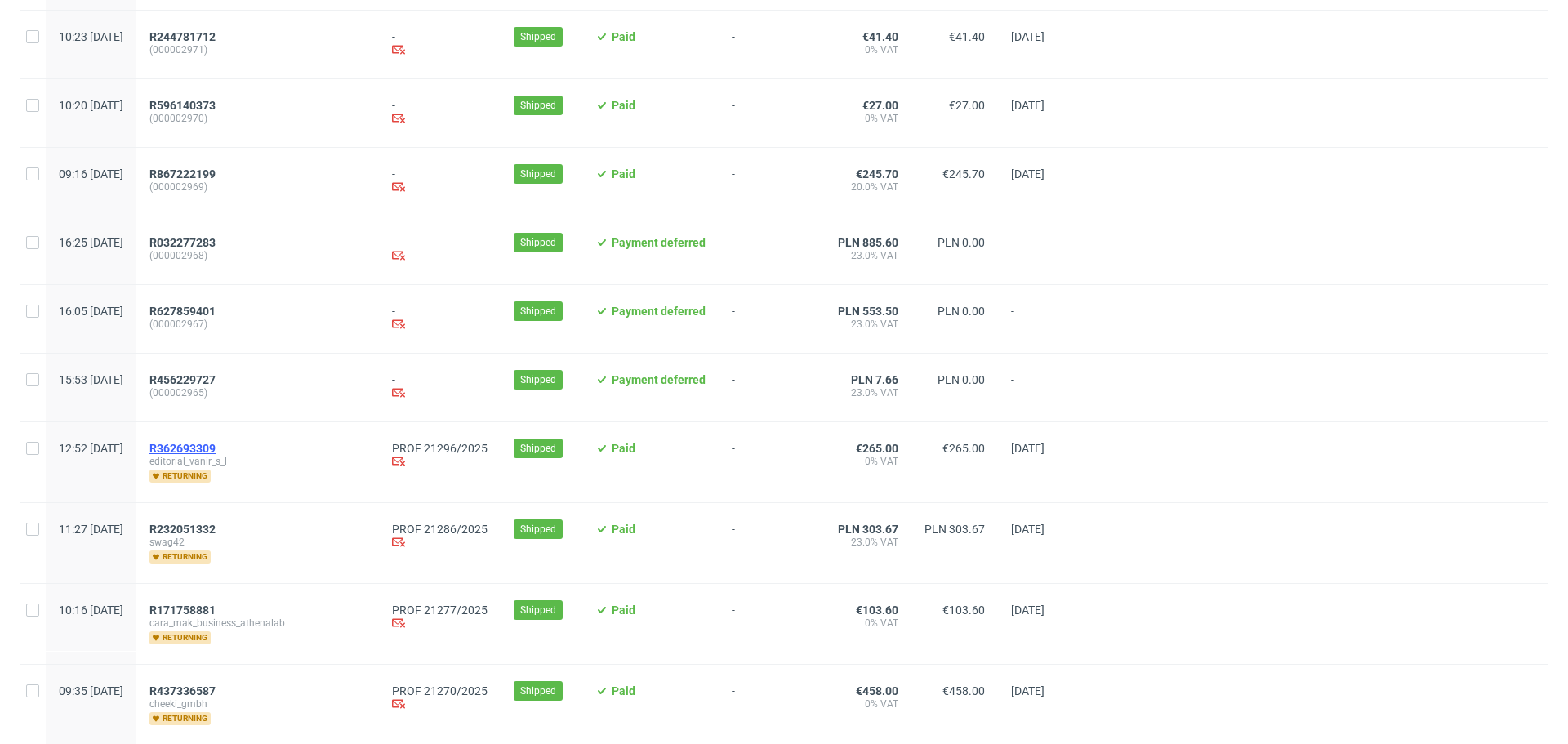
click at [216, 452] on span "R362693309" at bounding box center [182, 448] width 66 height 13
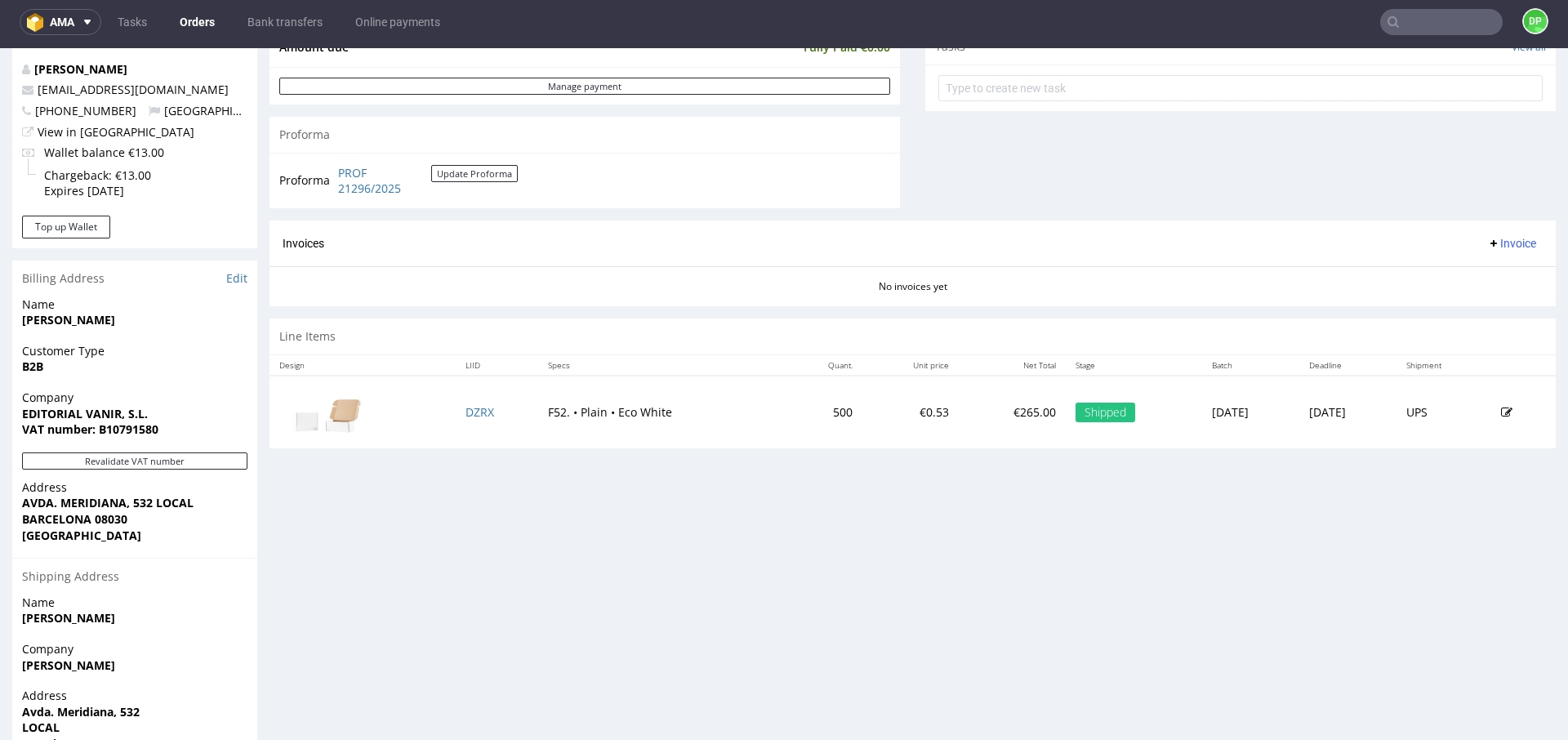
scroll to position [699, 0]
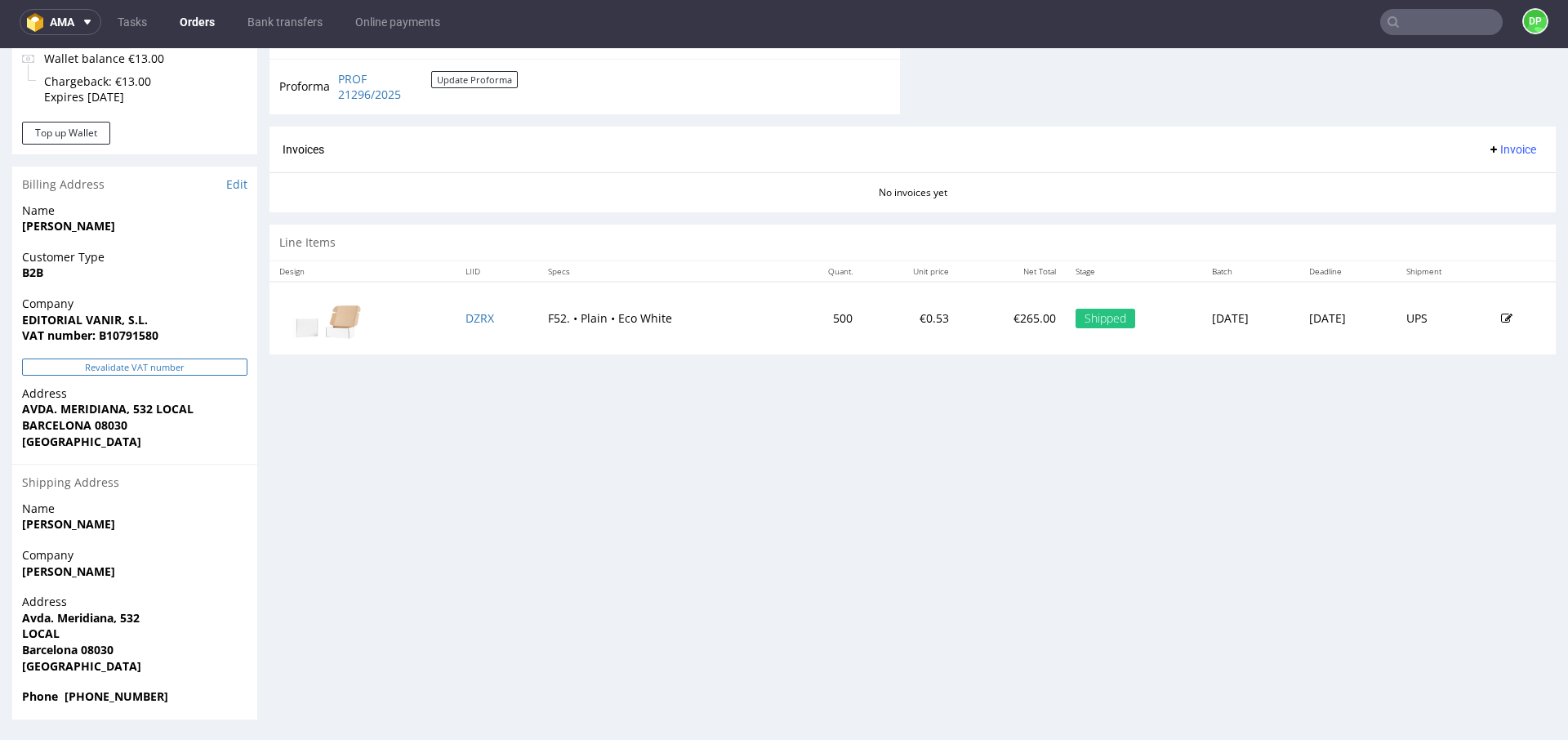
click at [147, 371] on button "Revalidate VAT number" at bounding box center [134, 367] width 225 height 17
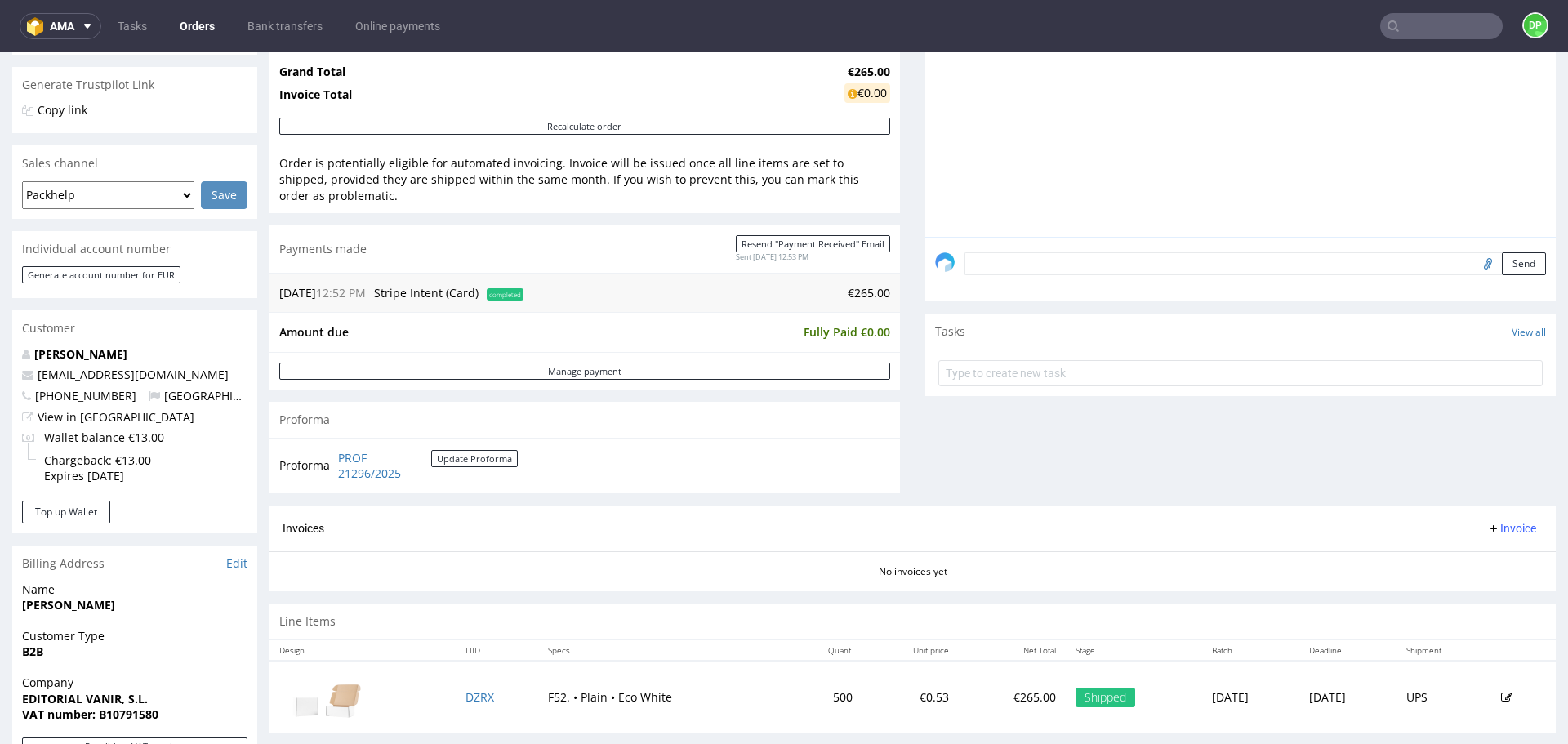
scroll to position [432, 0]
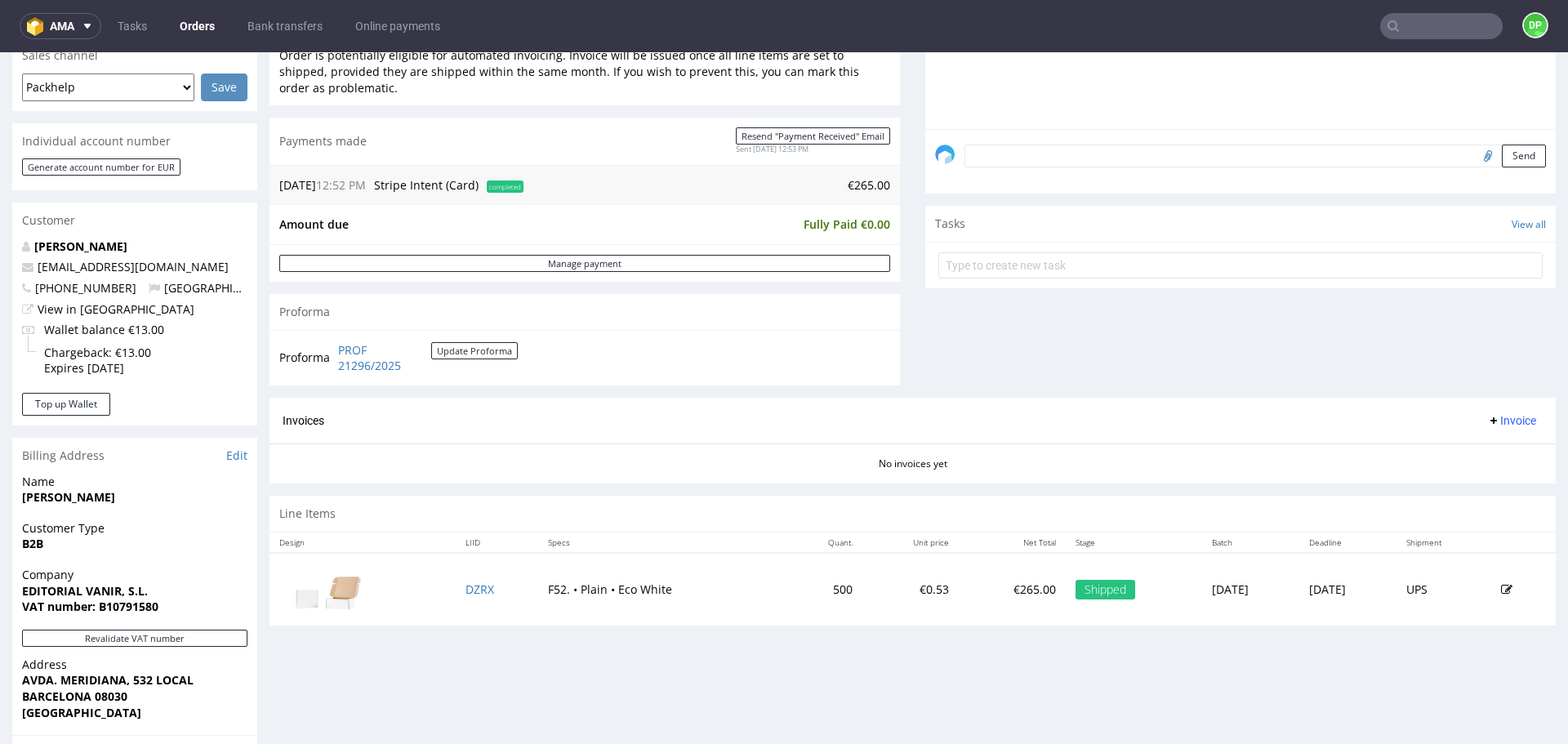
click at [1496, 409] on div "Invoices Invoice" at bounding box center [913, 421] width 1286 height 47
click at [1493, 423] on span "Invoice" at bounding box center [1512, 421] width 49 height 13
click at [1476, 448] on span "Generate" at bounding box center [1487, 455] width 80 height 16
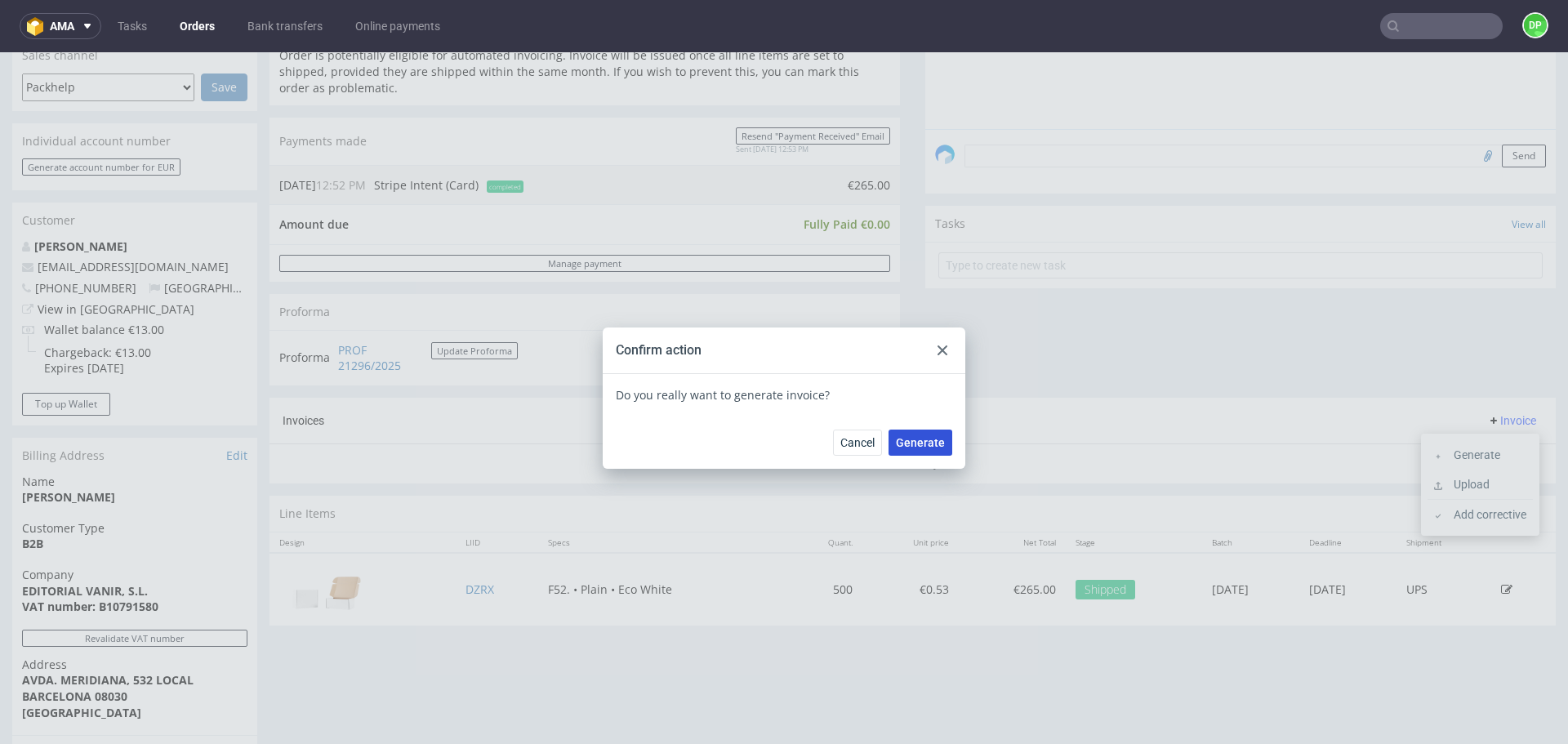
click at [902, 446] on span "Generate" at bounding box center [921, 443] width 49 height 12
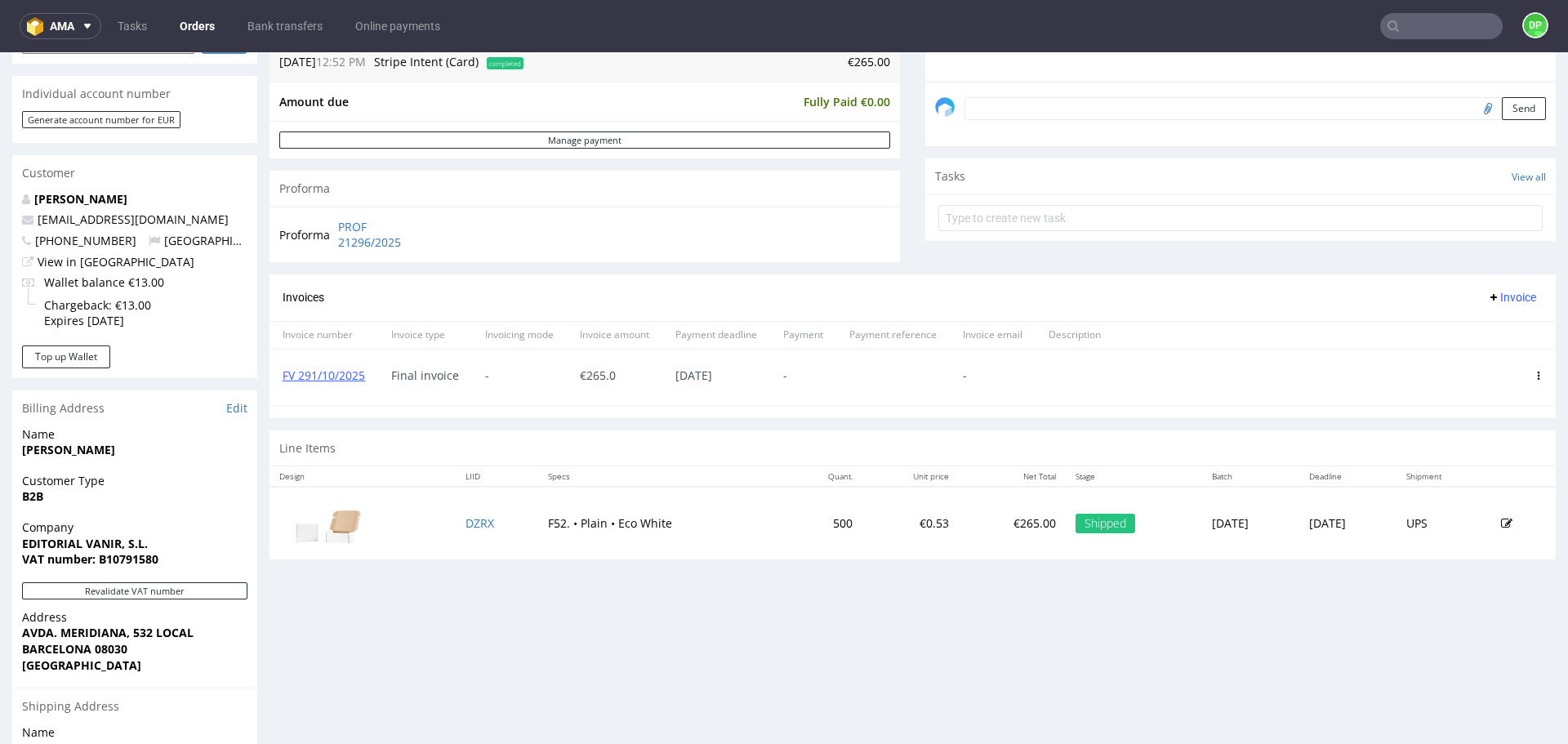
scroll to position [480, 0]
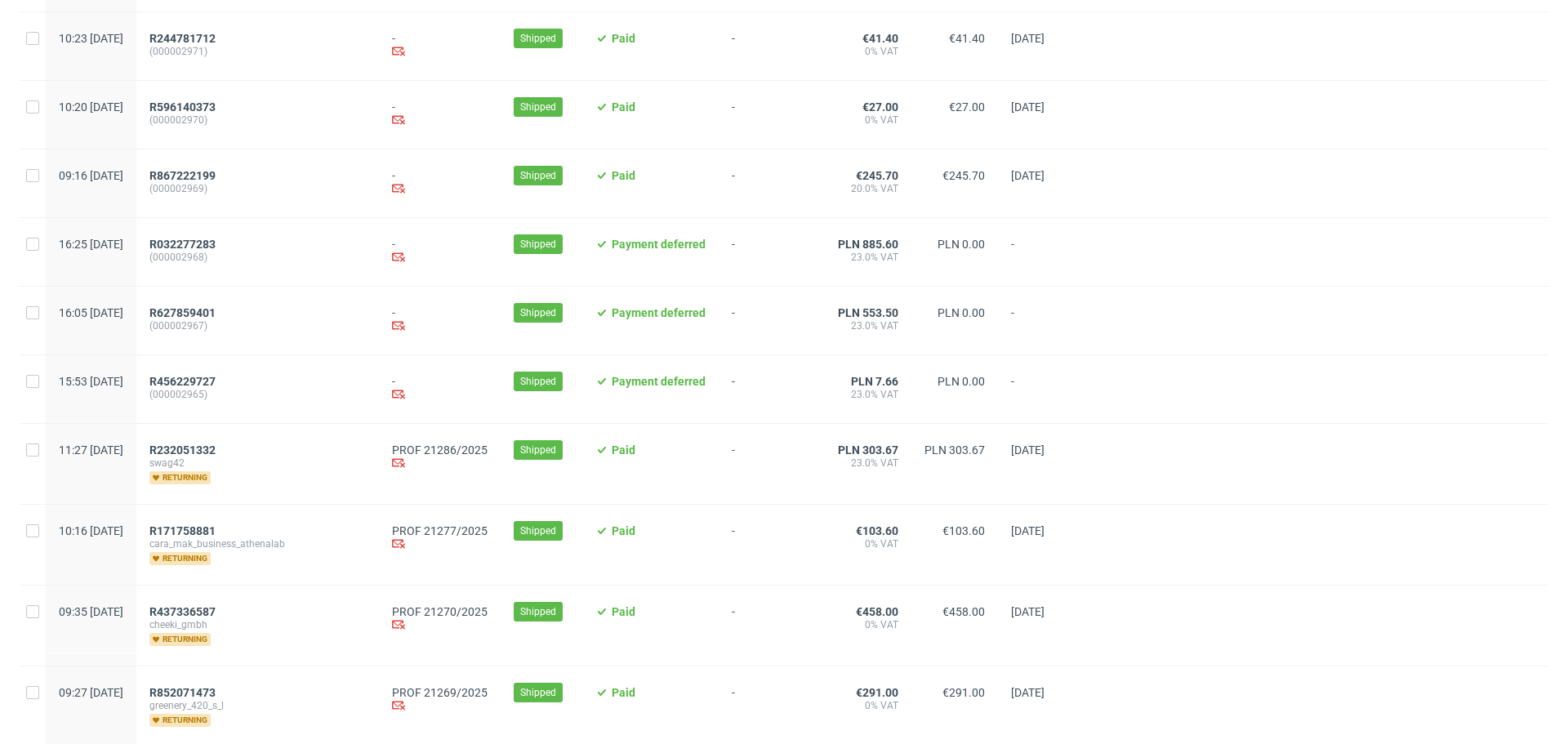
scroll to position [243, 0]
click at [216, 449] on span "R232051332" at bounding box center [182, 449] width 66 height 13
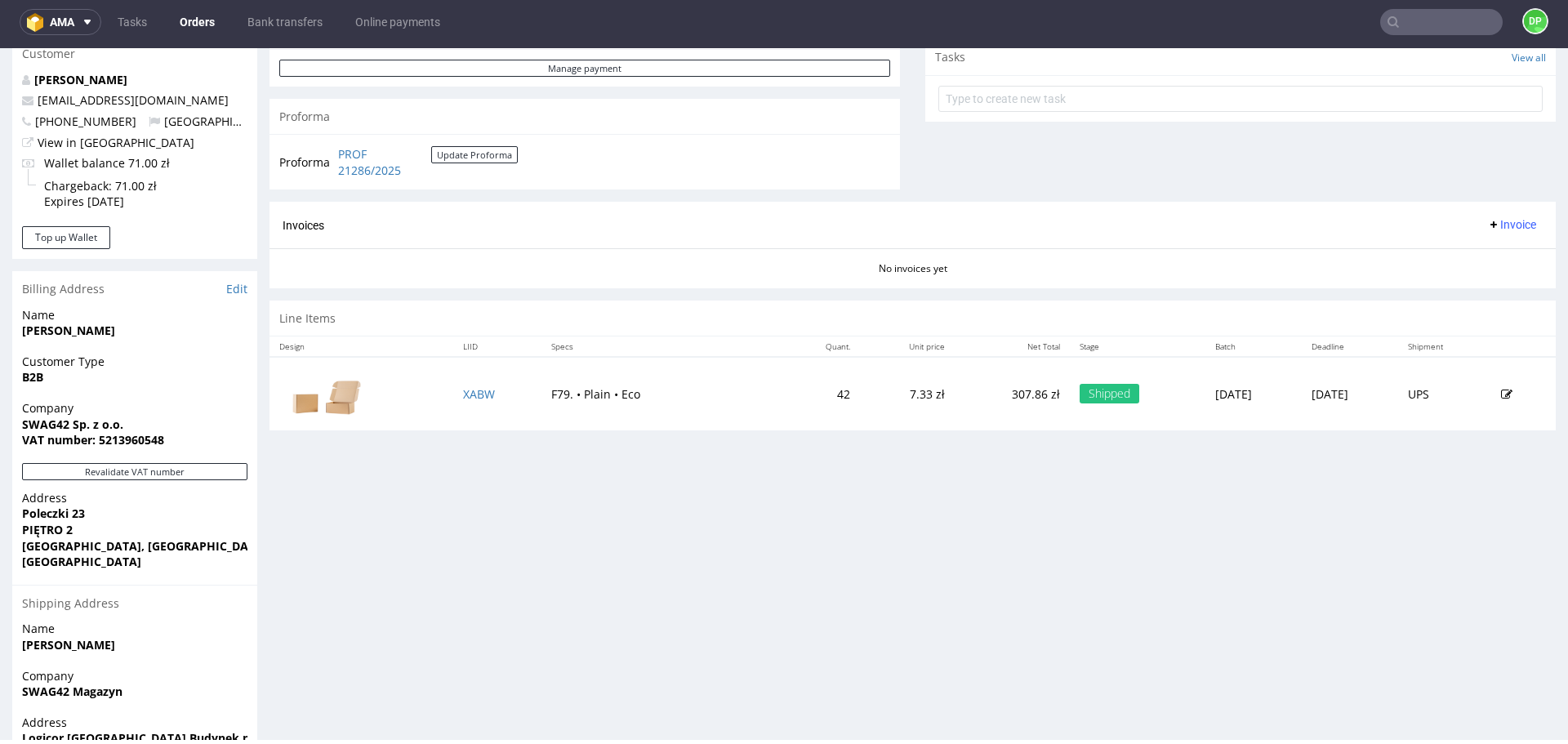
scroll to position [614, 0]
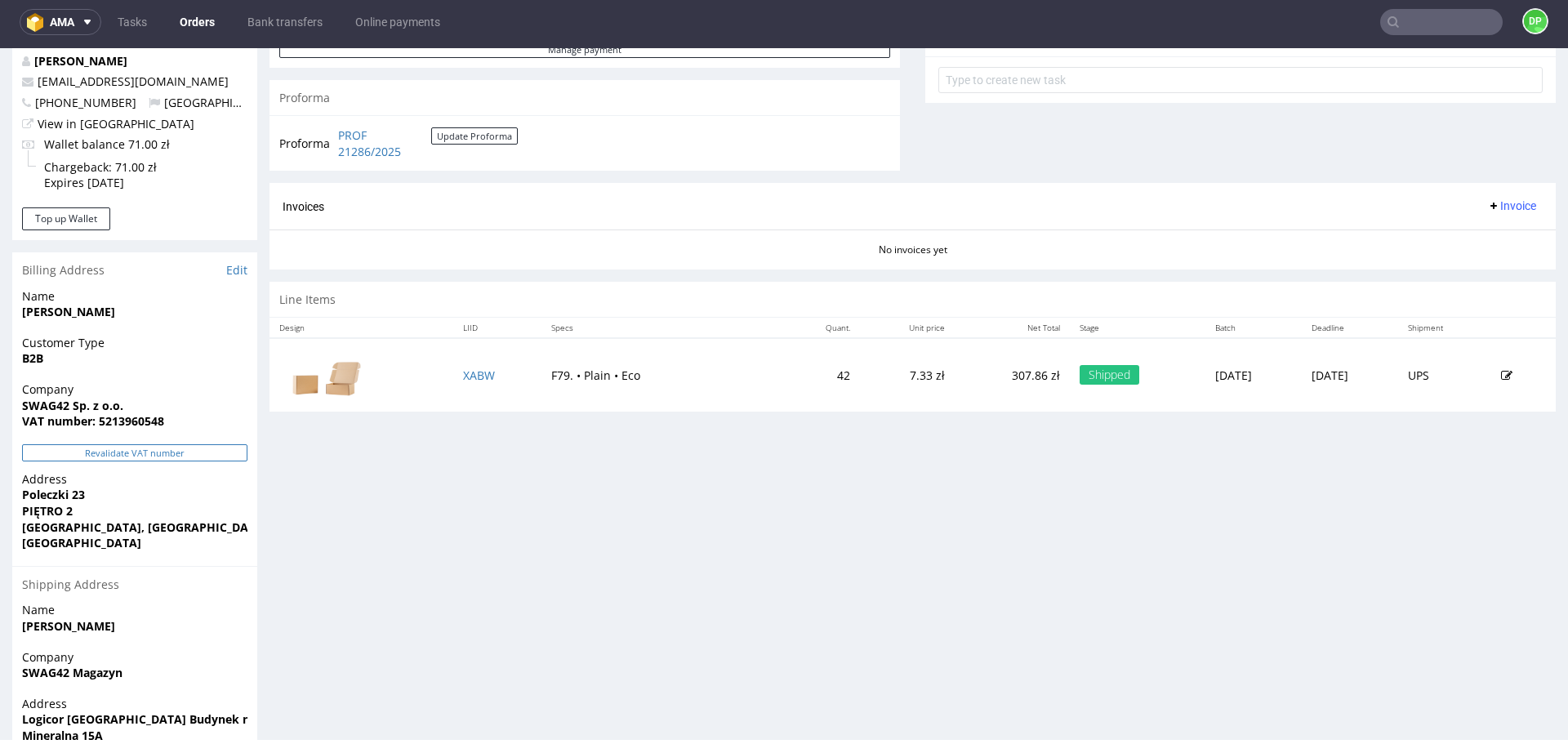
click at [149, 454] on button "Revalidate VAT number" at bounding box center [134, 453] width 225 height 17
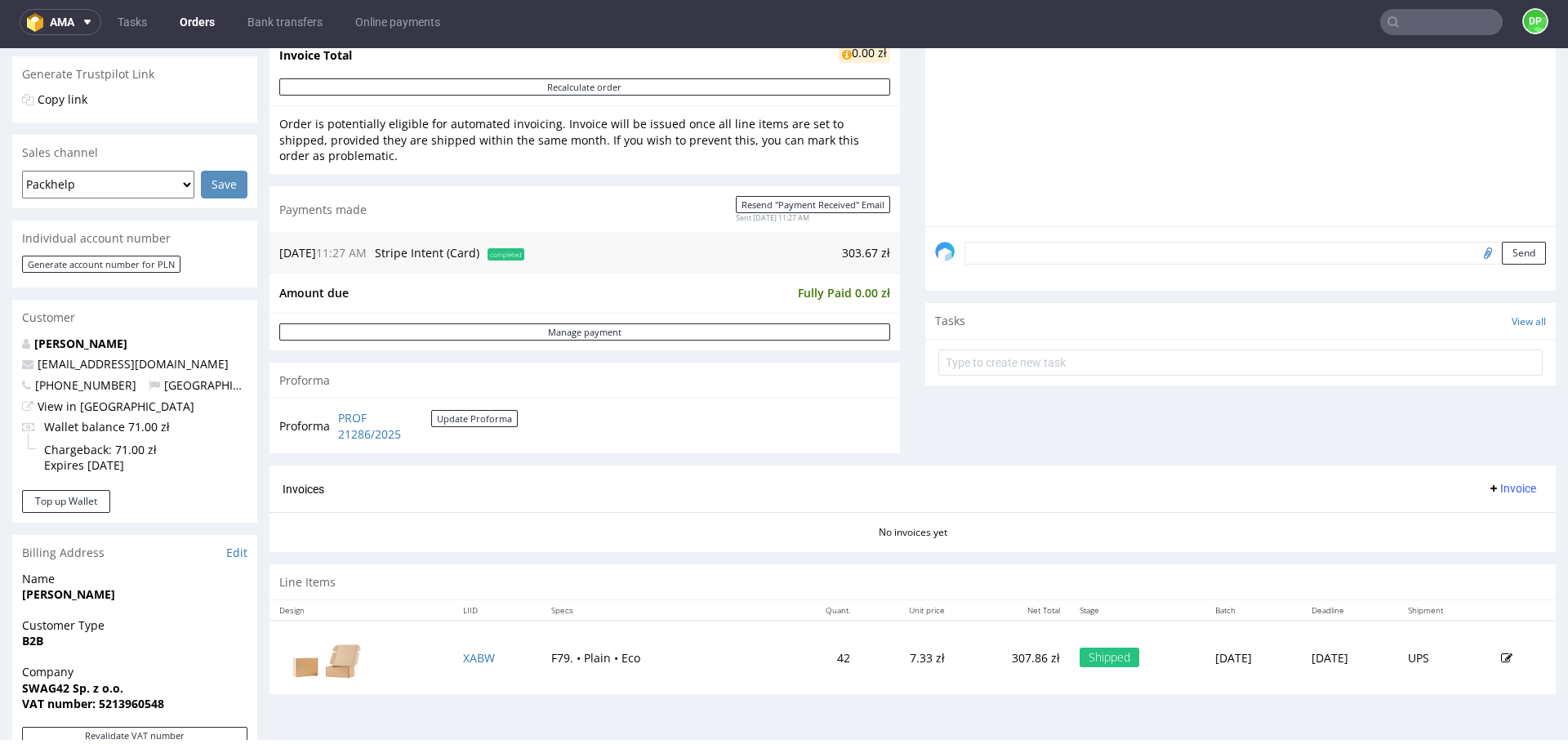
scroll to position [330, 0]
click at [1505, 483] on span "Invoice" at bounding box center [1512, 490] width 49 height 13
click at [1463, 527] on span "Generate" at bounding box center [1487, 523] width 80 height 16
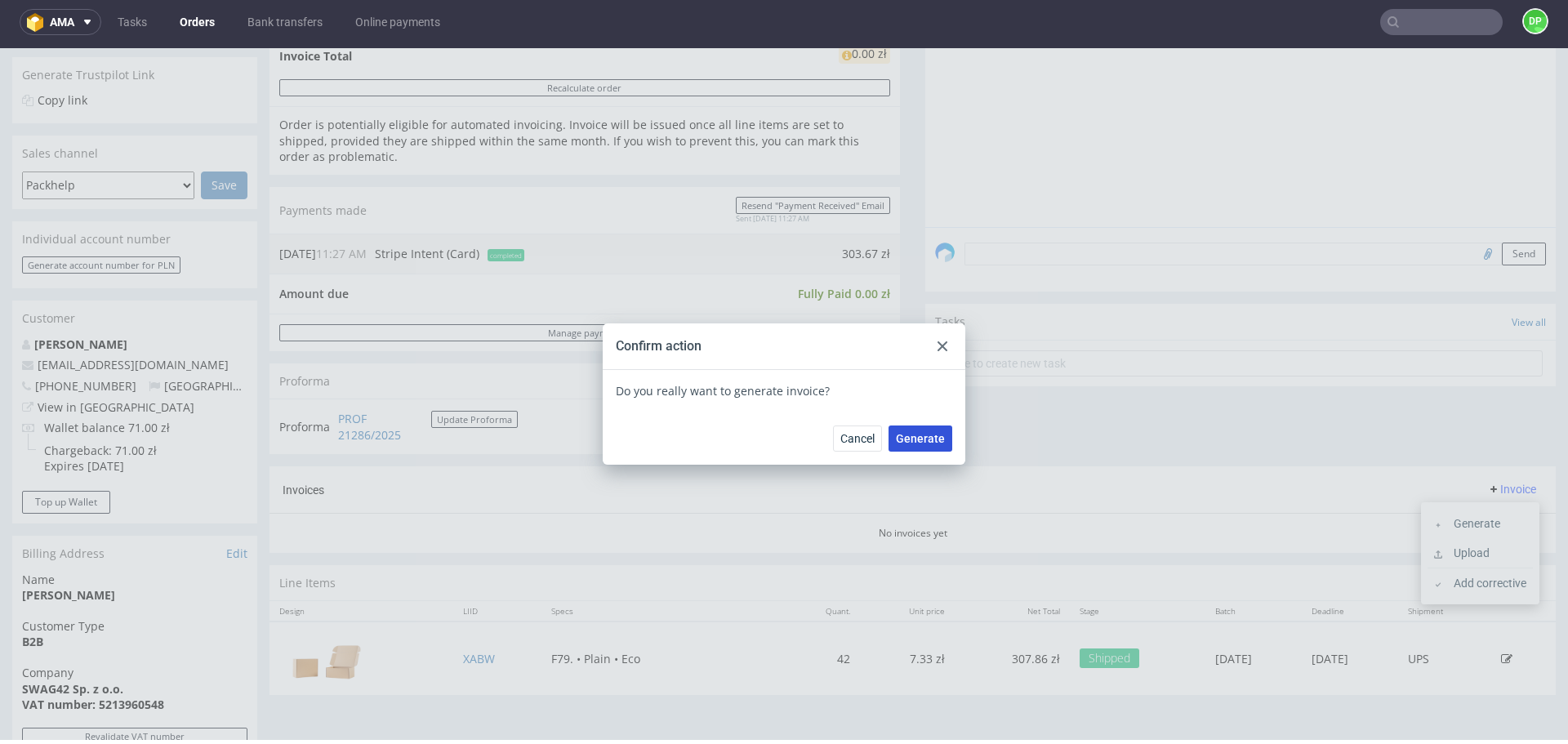
click at [908, 439] on span "Generate" at bounding box center [921, 438] width 49 height 12
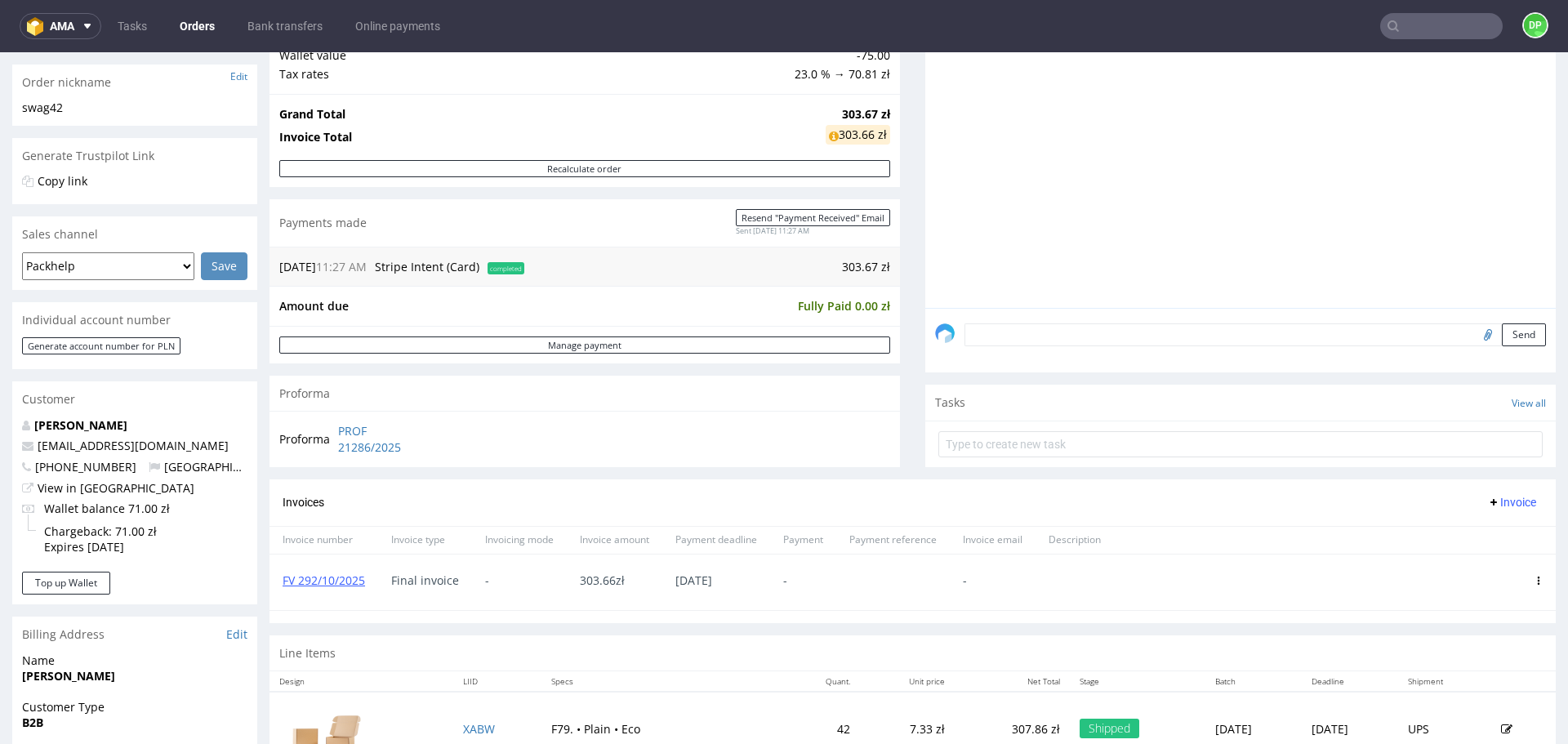
scroll to position [269, 0]
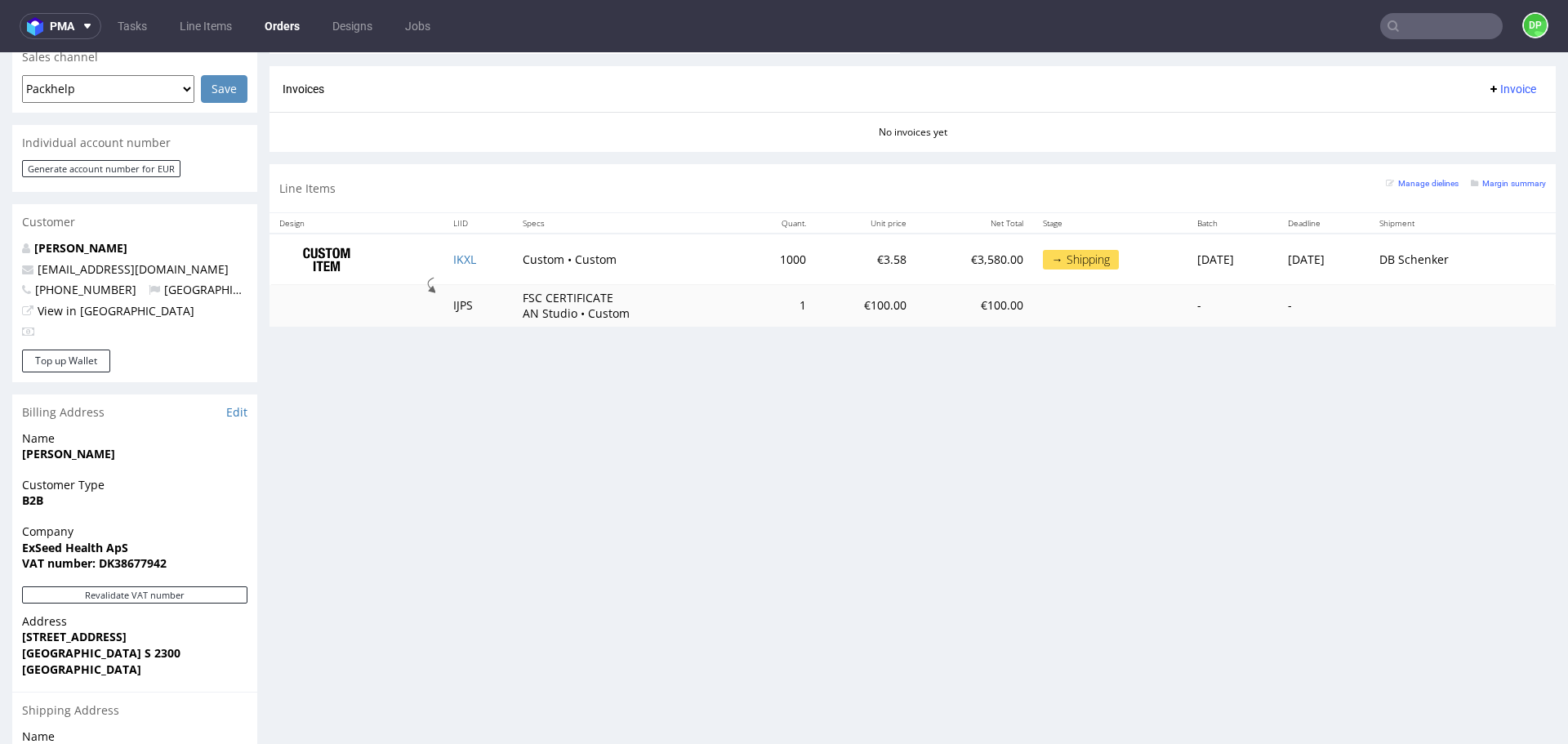
scroll to position [721, 0]
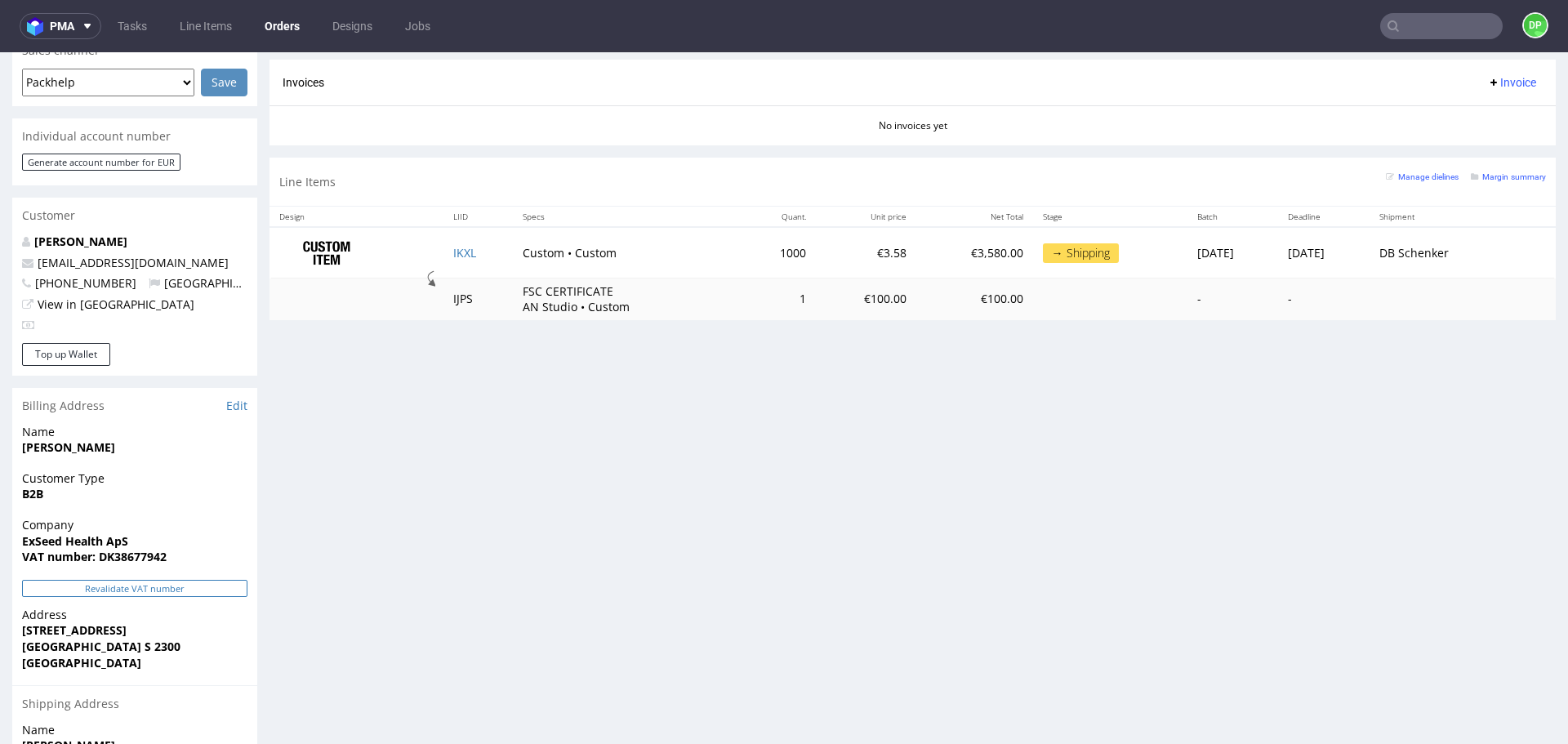
click at [88, 580] on button "Revalidate VAT number" at bounding box center [134, 588] width 225 height 17
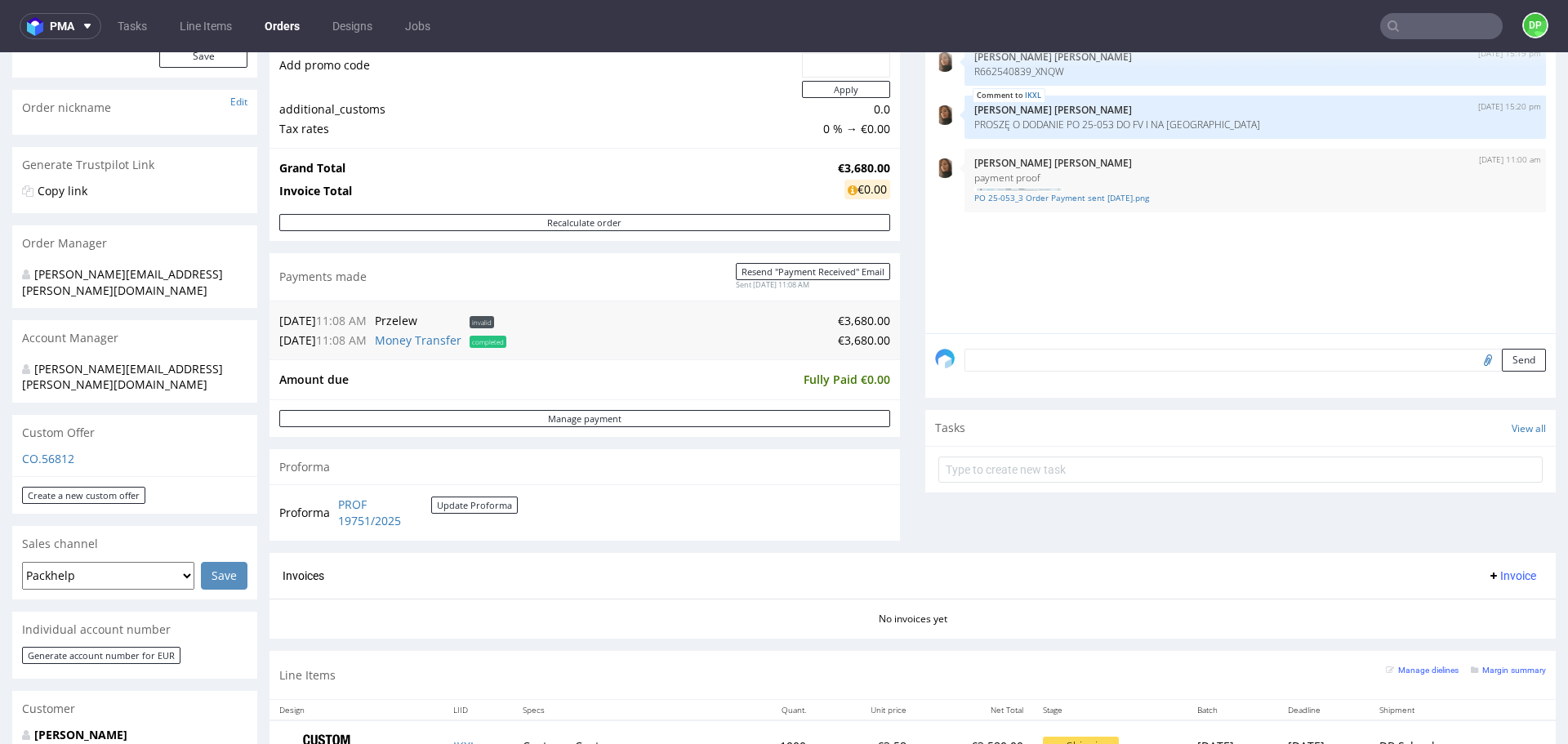
scroll to position [0, 0]
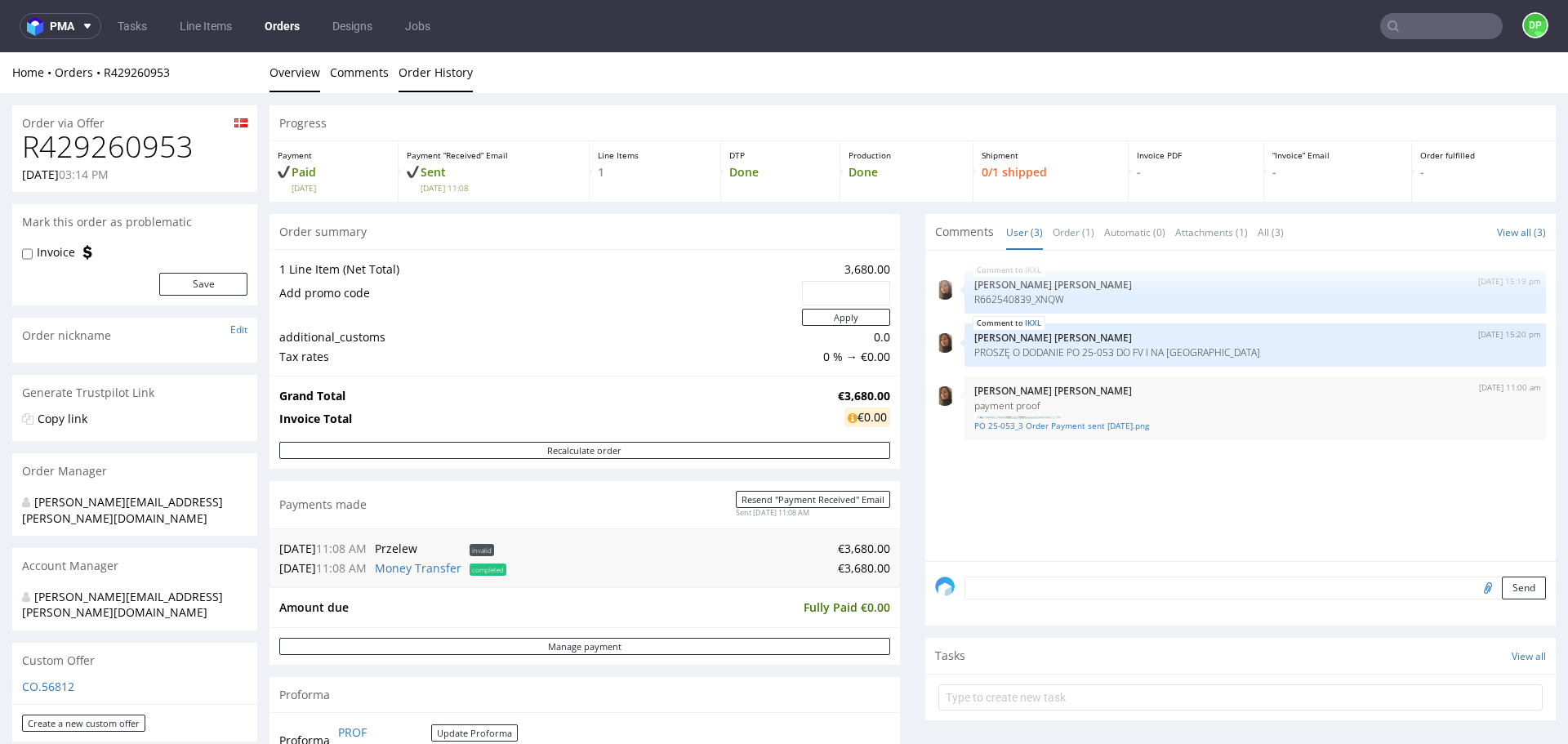
click at [432, 81] on link "Order History" at bounding box center [435, 72] width 74 height 40
click at [428, 79] on link "Order History" at bounding box center [435, 72] width 74 height 40
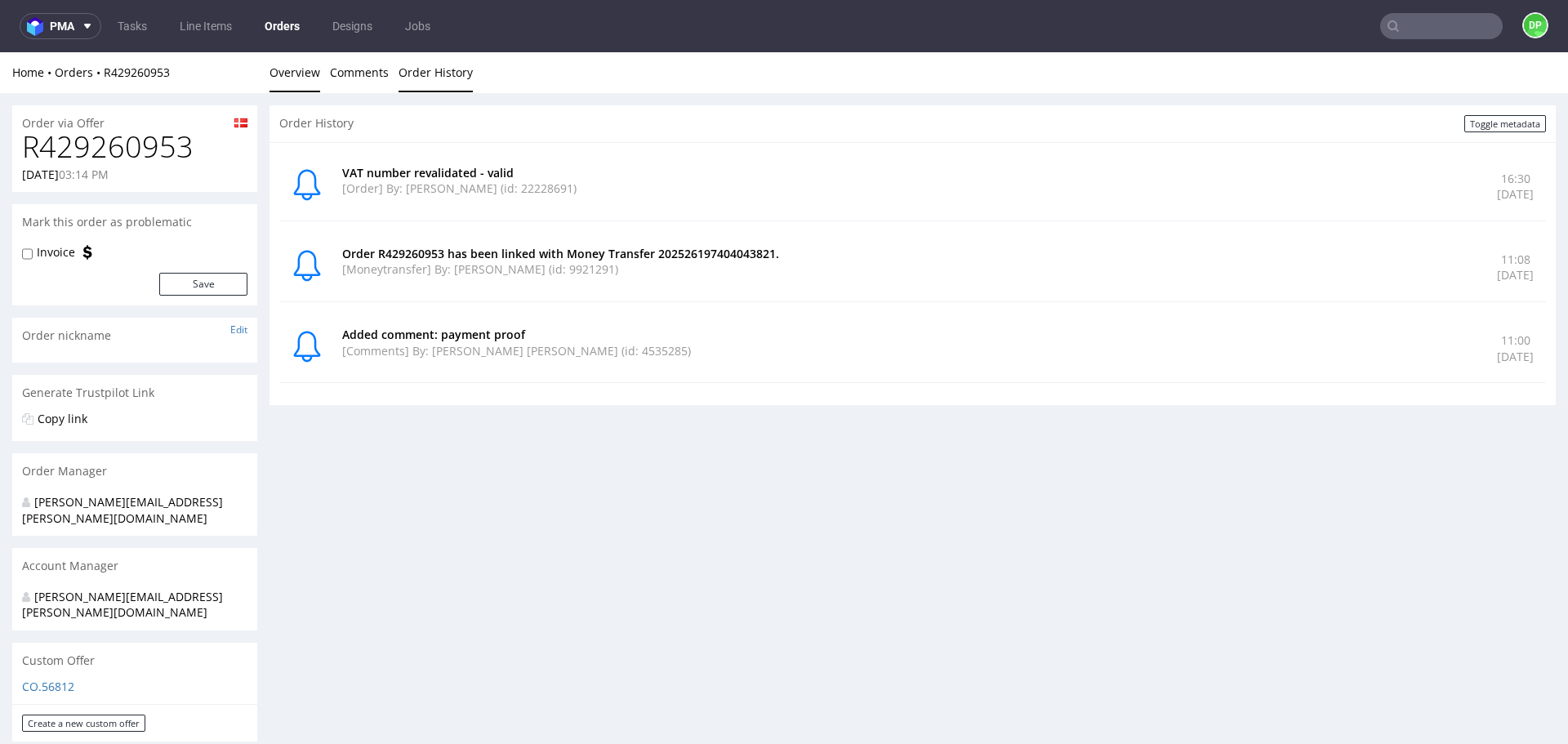
click at [303, 72] on link "Overview" at bounding box center [295, 72] width 50 height 40
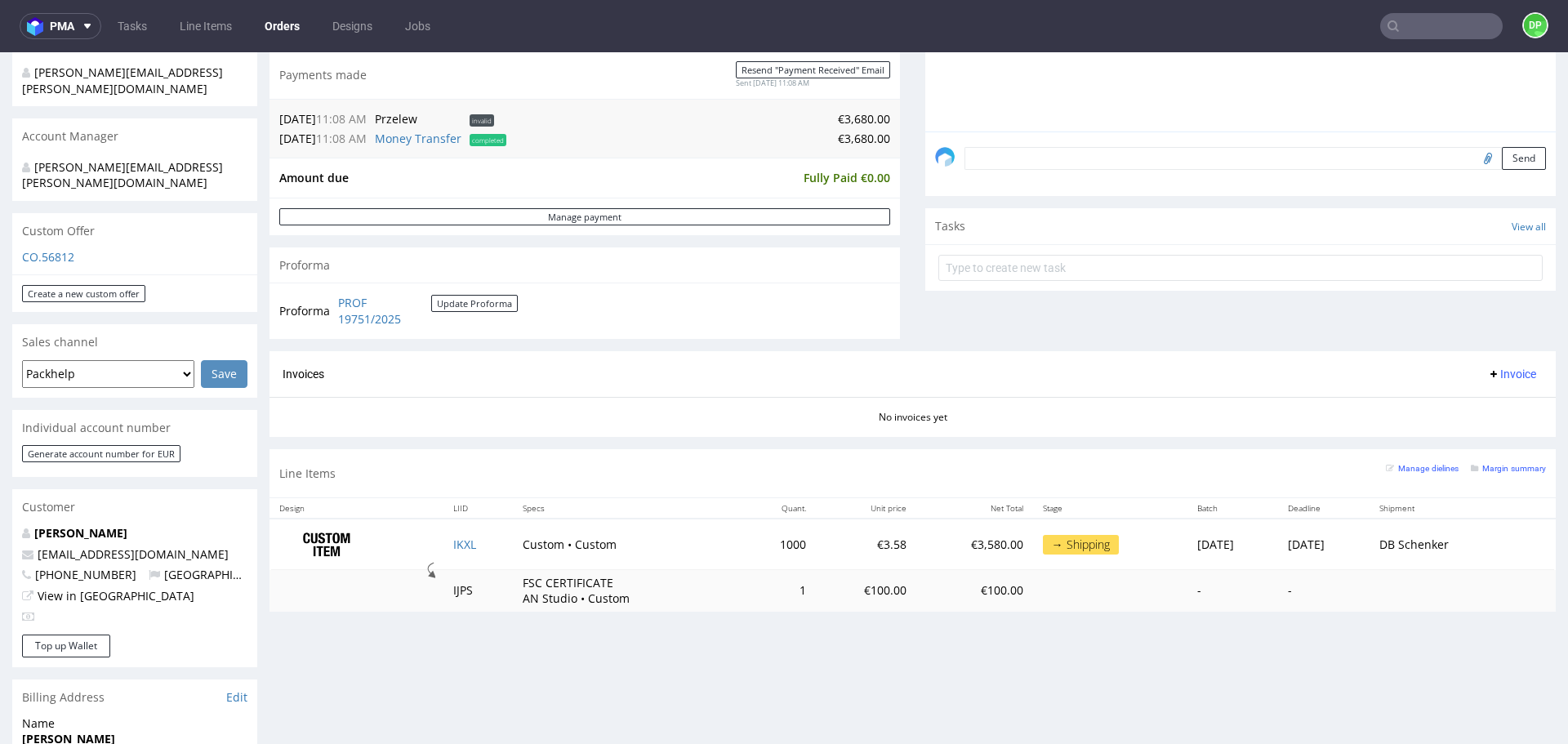
scroll to position [530, 0]
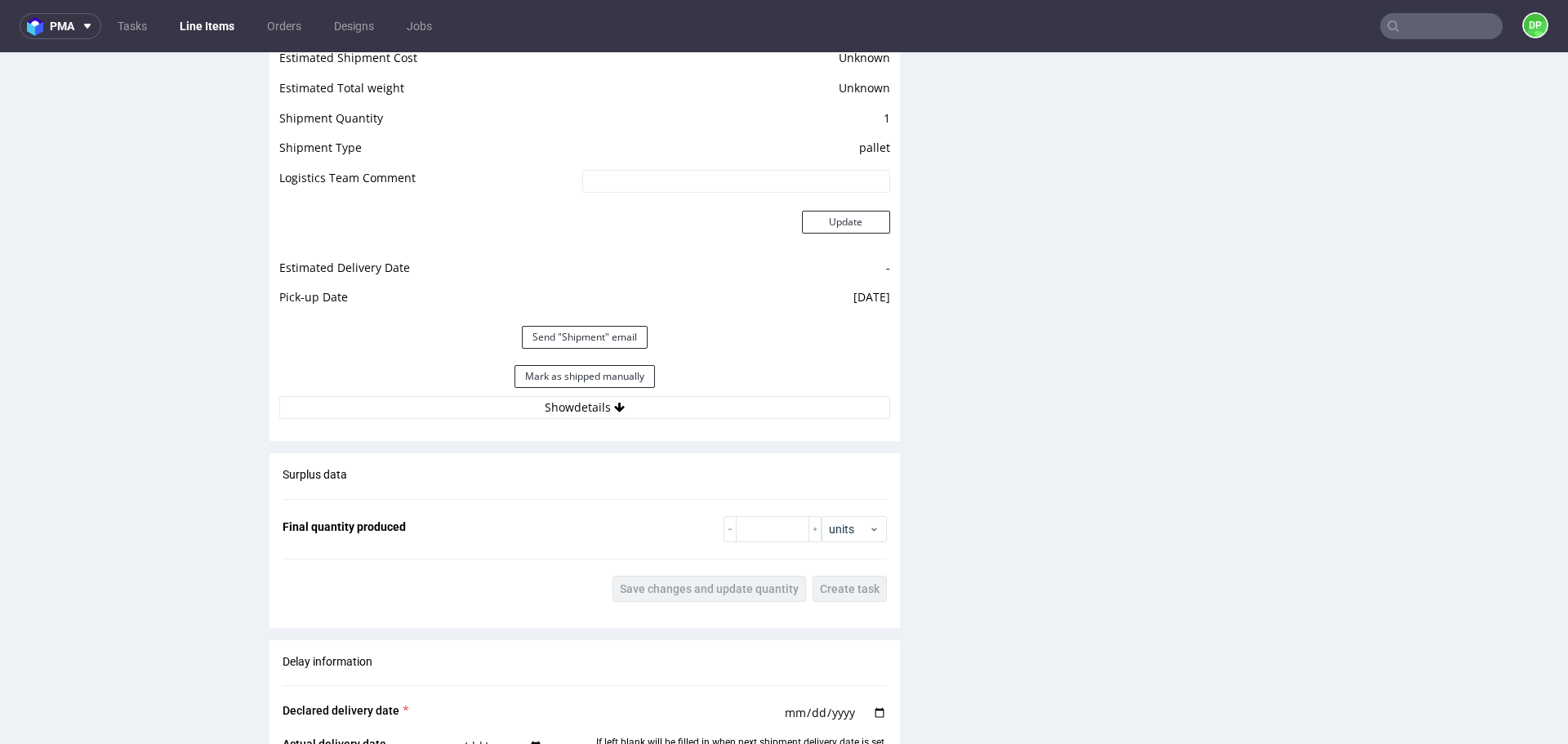
scroll to position [2519, 0]
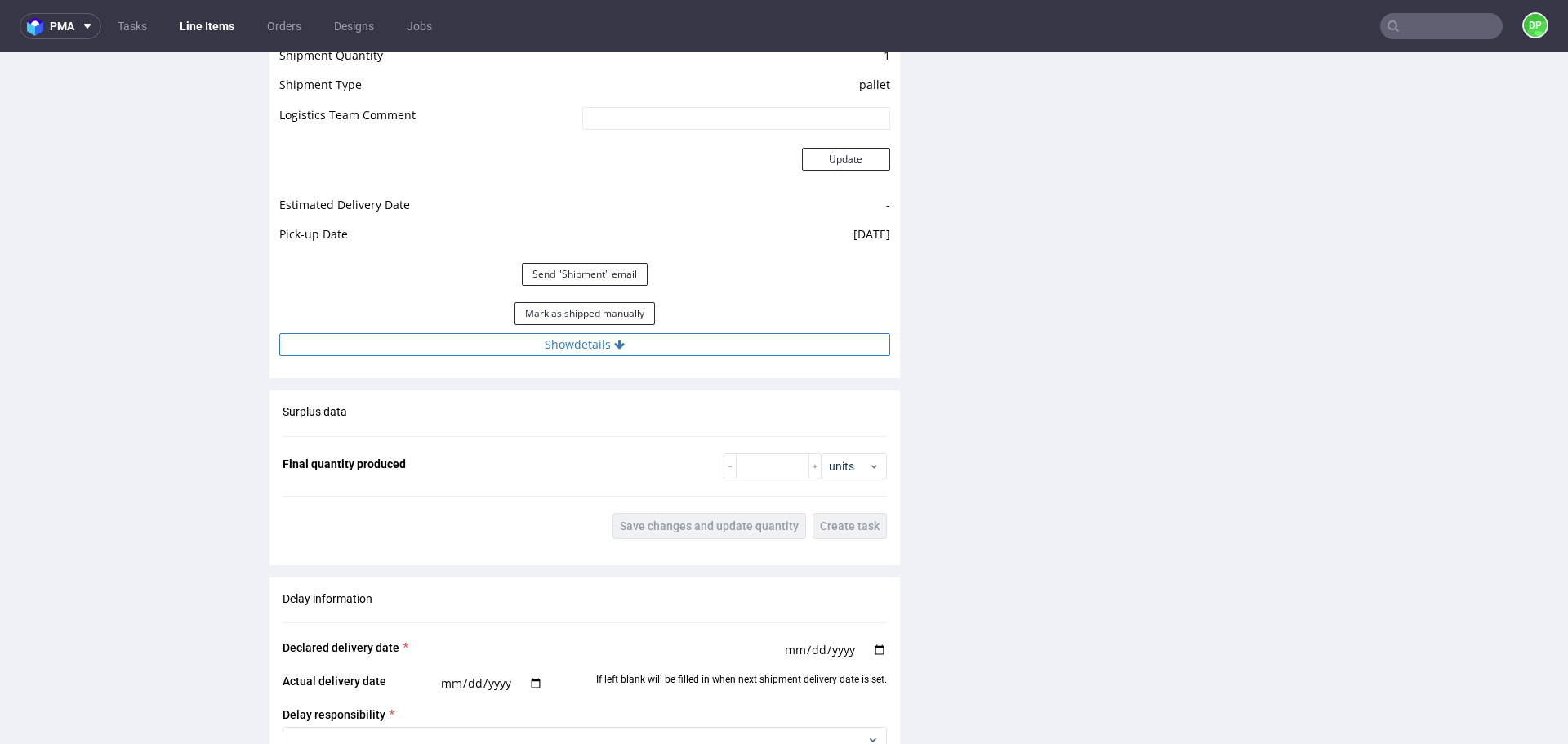
click at [650, 356] on button "Show details" at bounding box center [585, 344] width 611 height 23
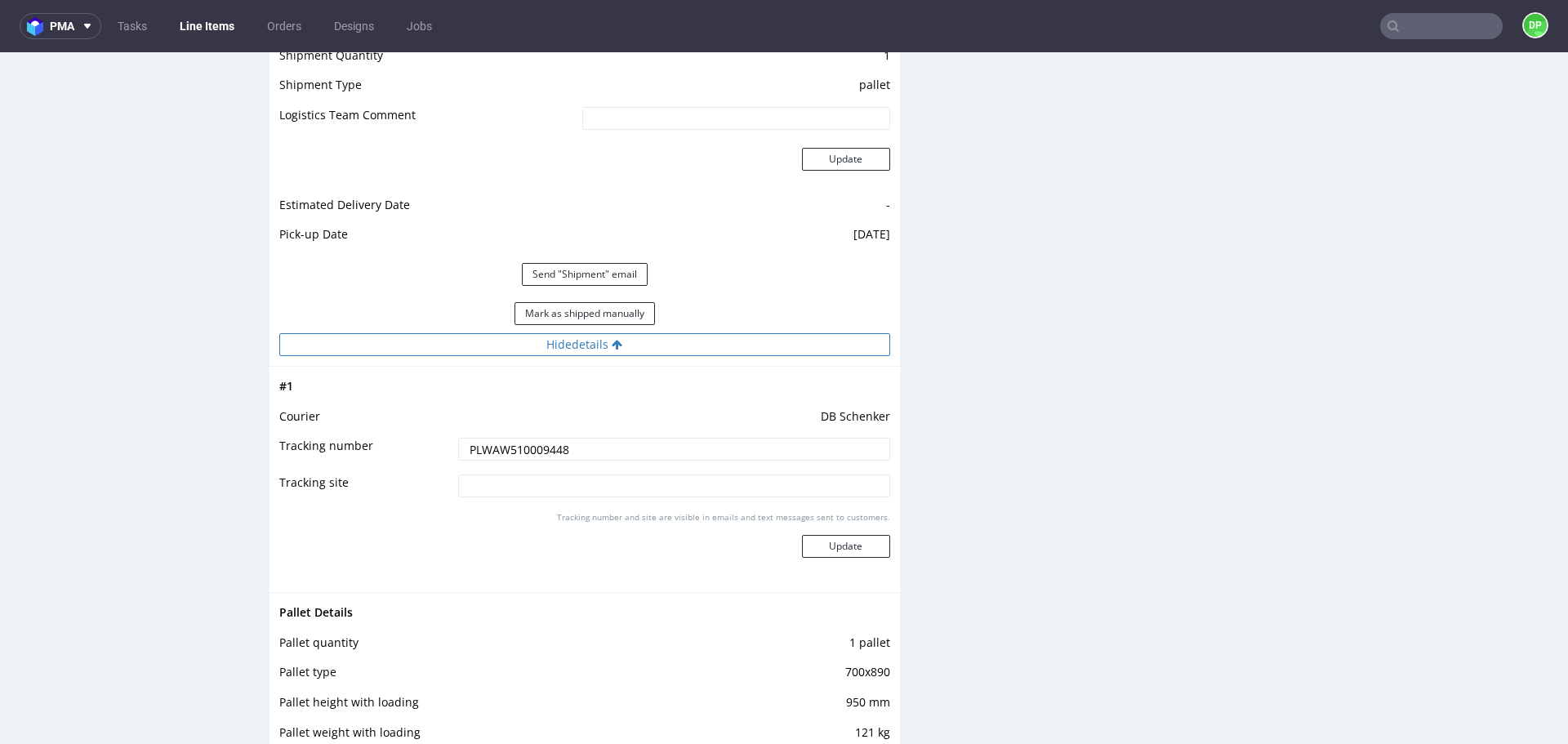
scroll to position [2630, 0]
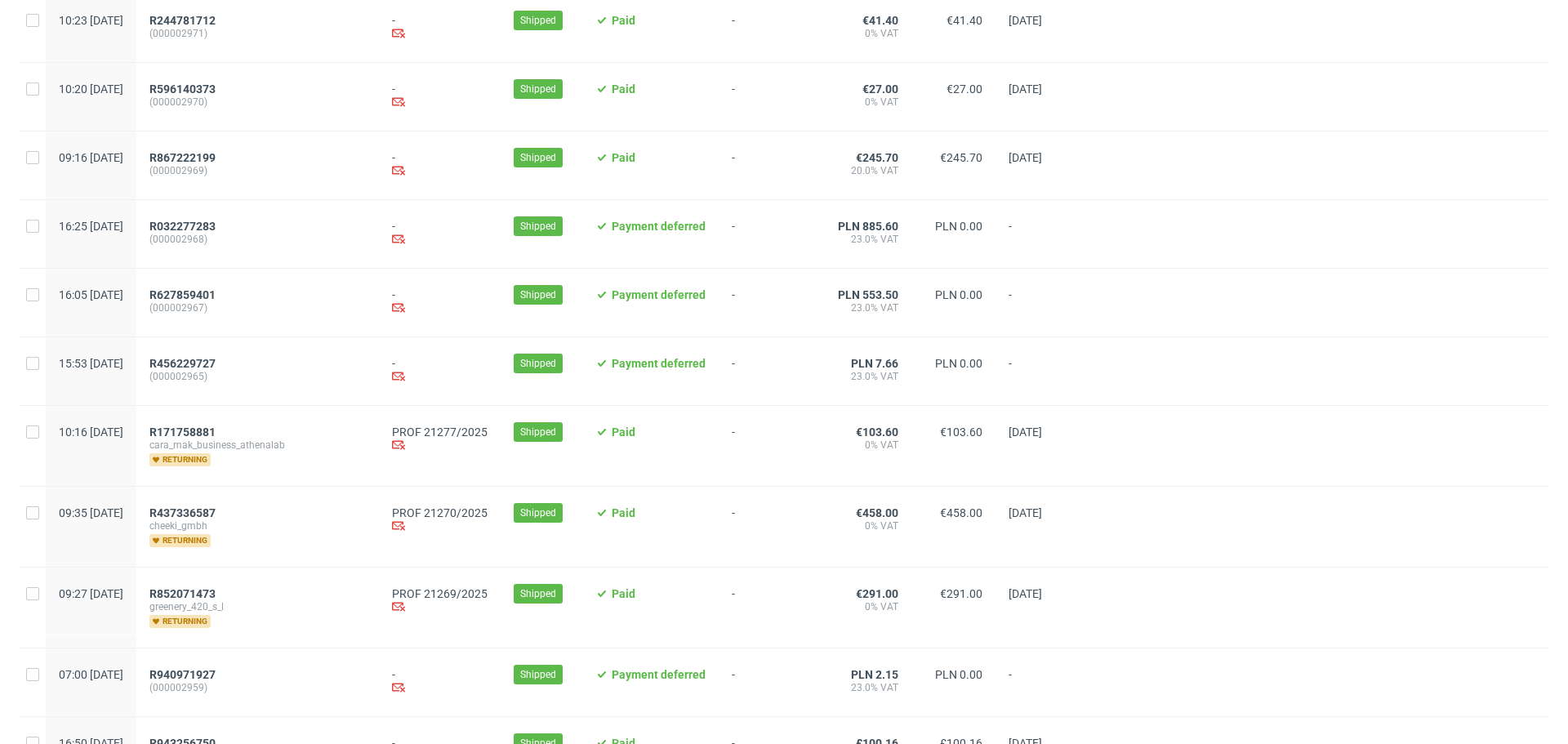
scroll to position [261, 0]
click at [216, 435] on span "R171758881" at bounding box center [182, 431] width 66 height 13
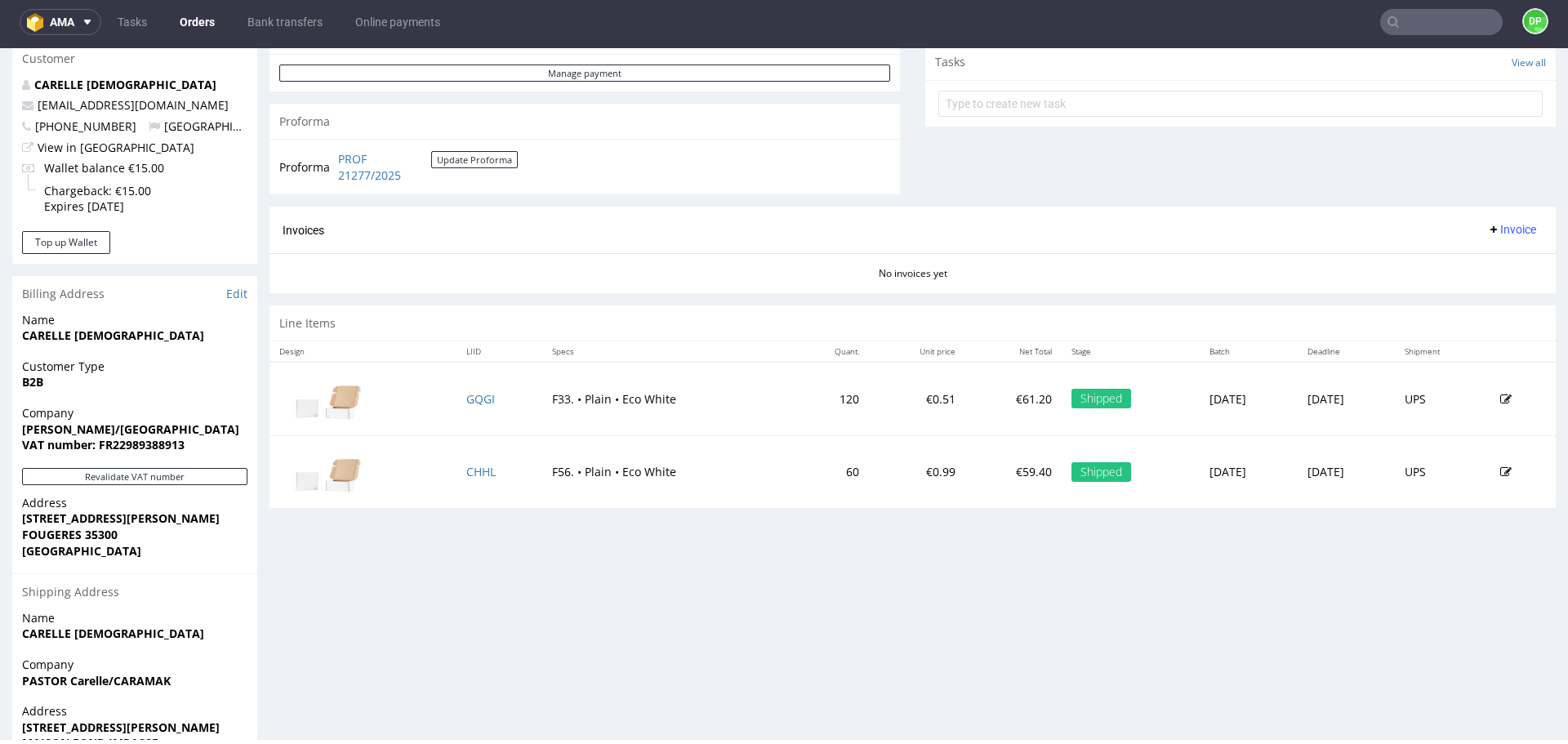
scroll to position [591, 0]
click at [133, 478] on button "Revalidate VAT number" at bounding box center [134, 476] width 225 height 17
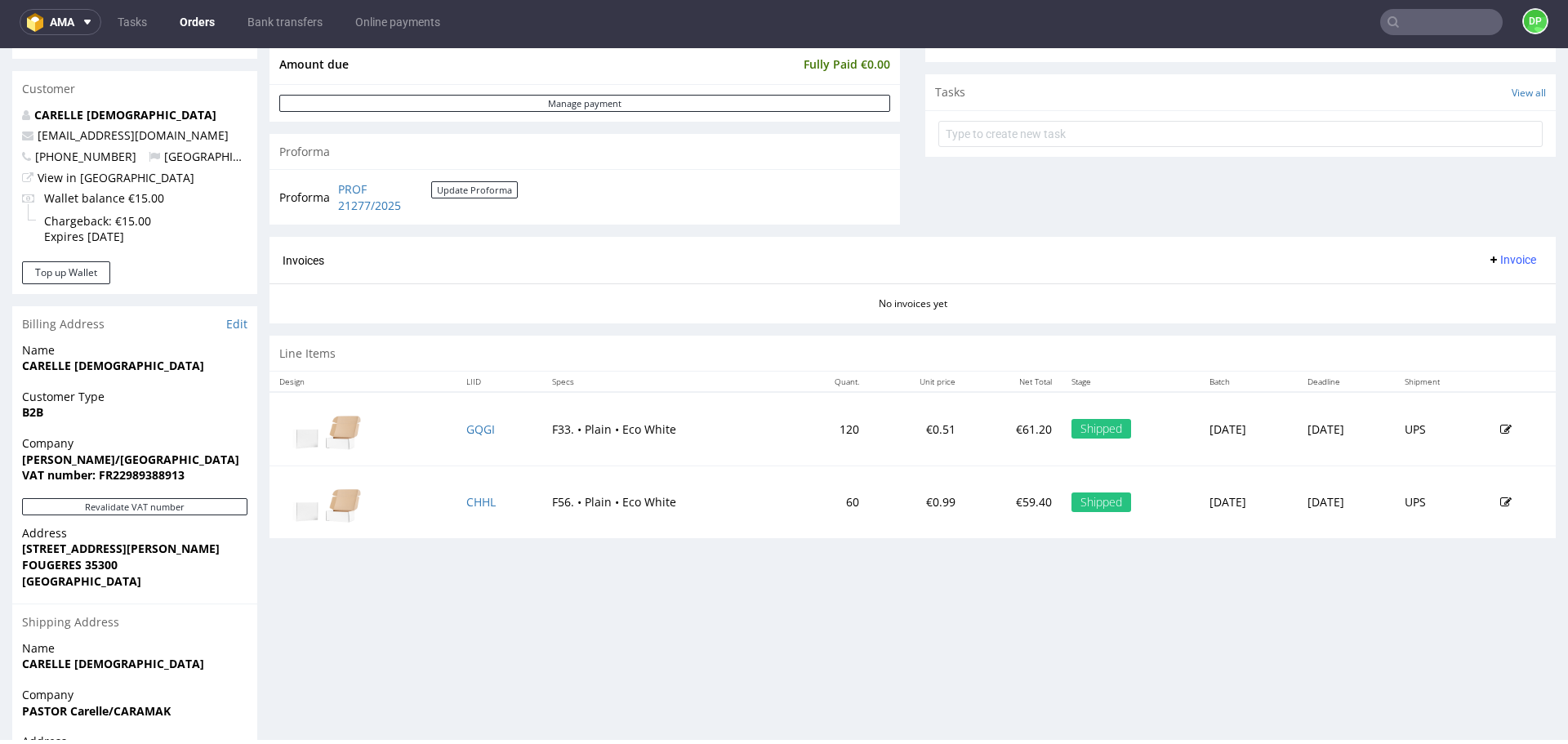
scroll to position [564, 0]
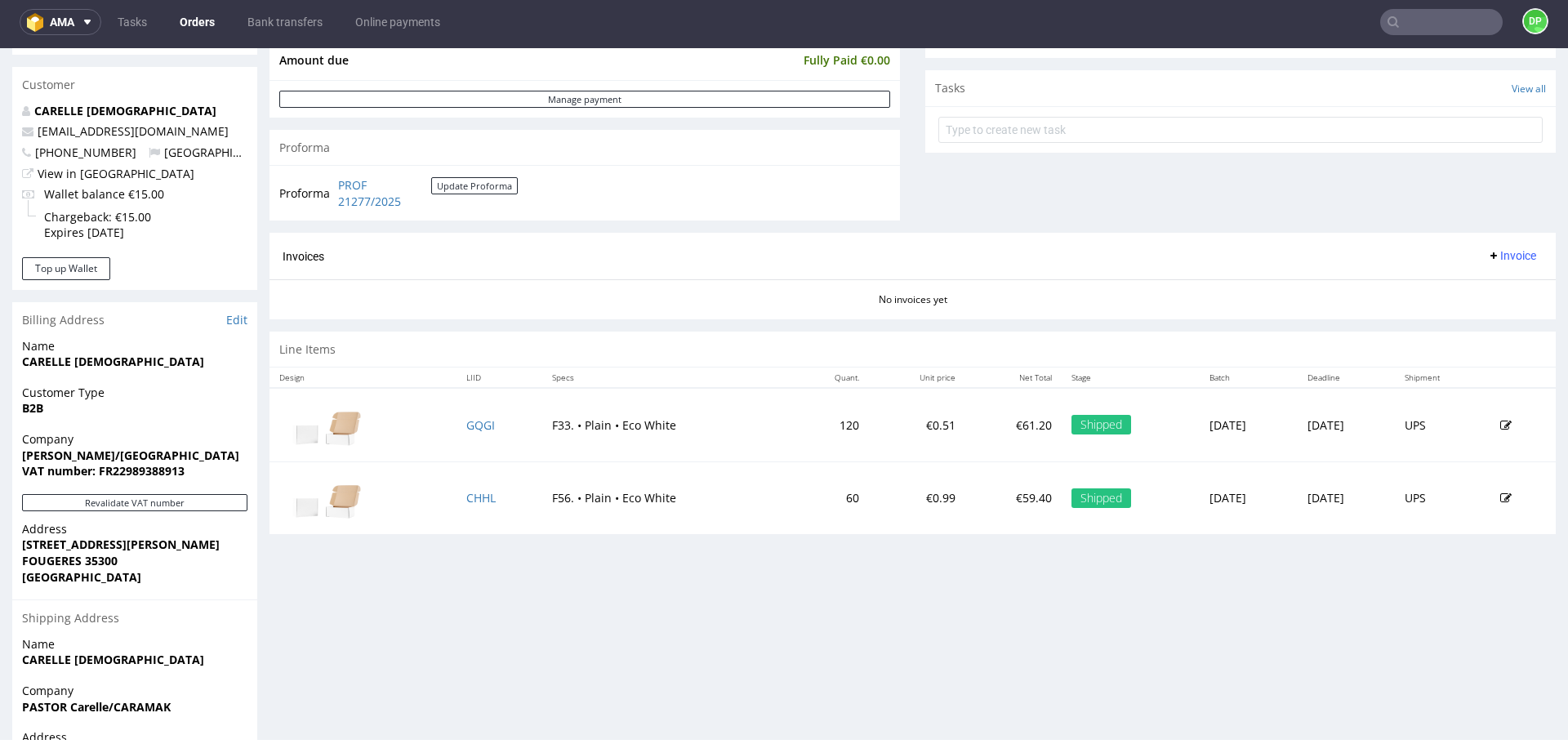
click at [1501, 251] on span "Invoice" at bounding box center [1512, 255] width 49 height 13
click at [1485, 283] on span "Generate" at bounding box center [1487, 290] width 80 height 16
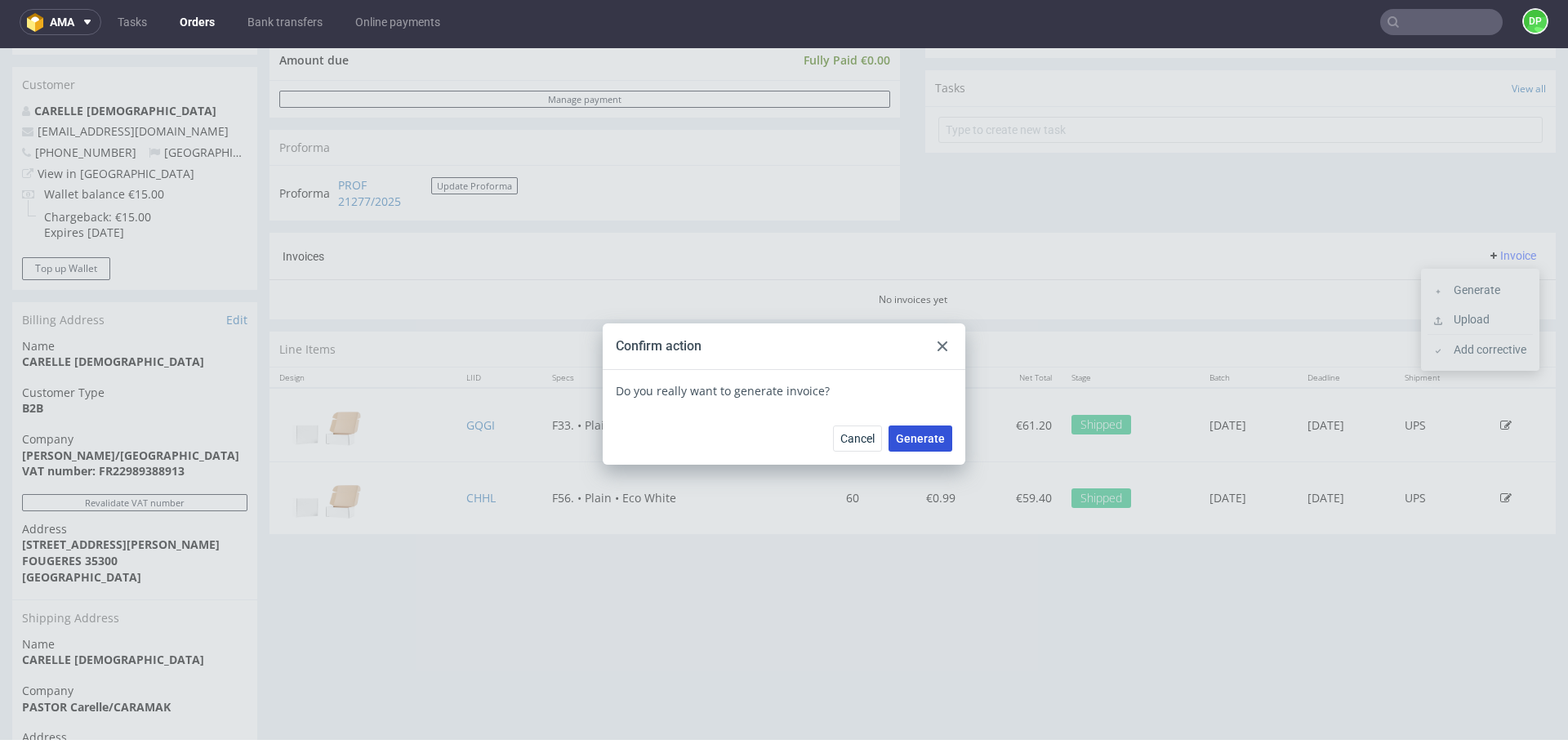
click at [913, 447] on button "Generate" at bounding box center [921, 438] width 64 height 27
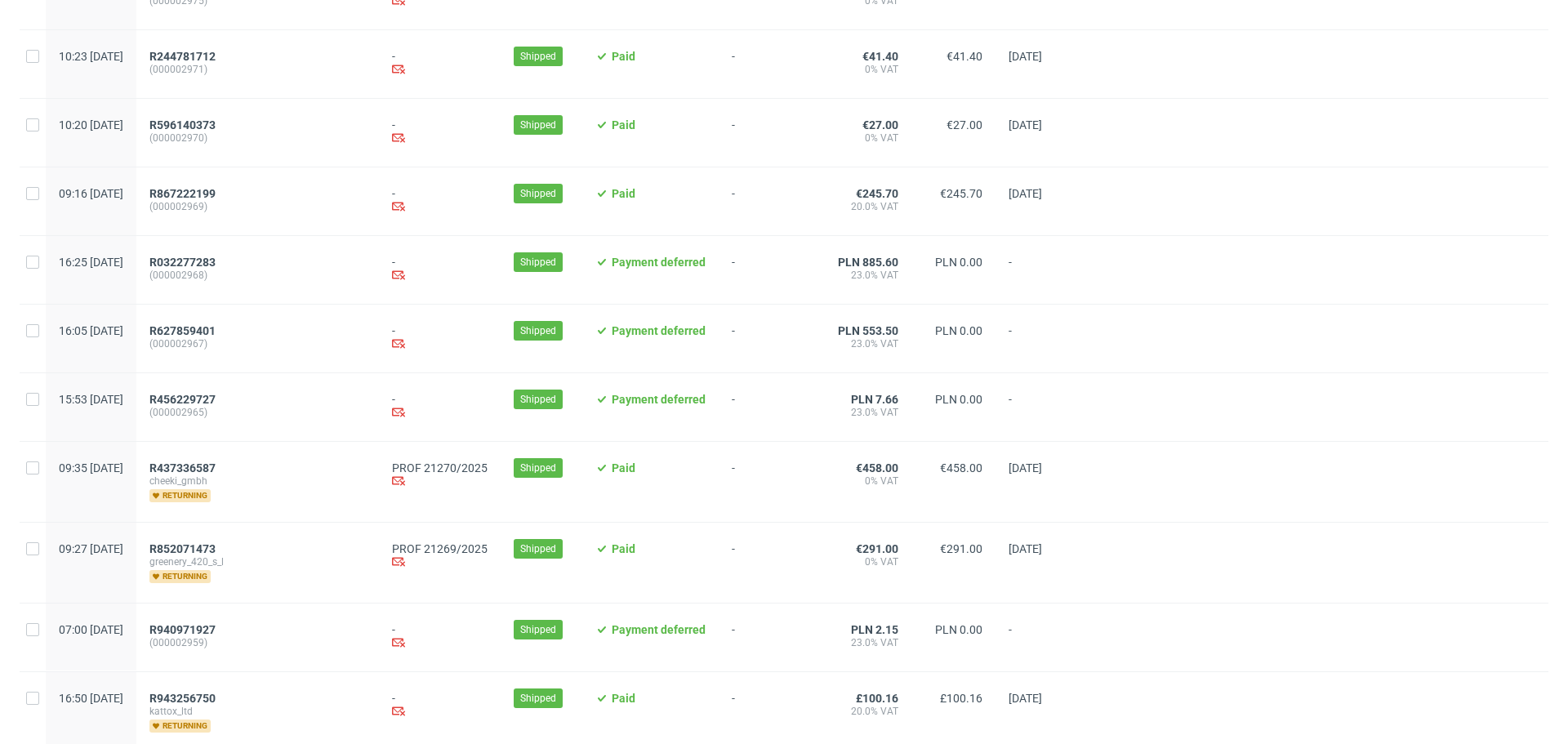
scroll to position [225, 0]
click at [216, 474] on span "R437336587" at bounding box center [182, 468] width 66 height 13
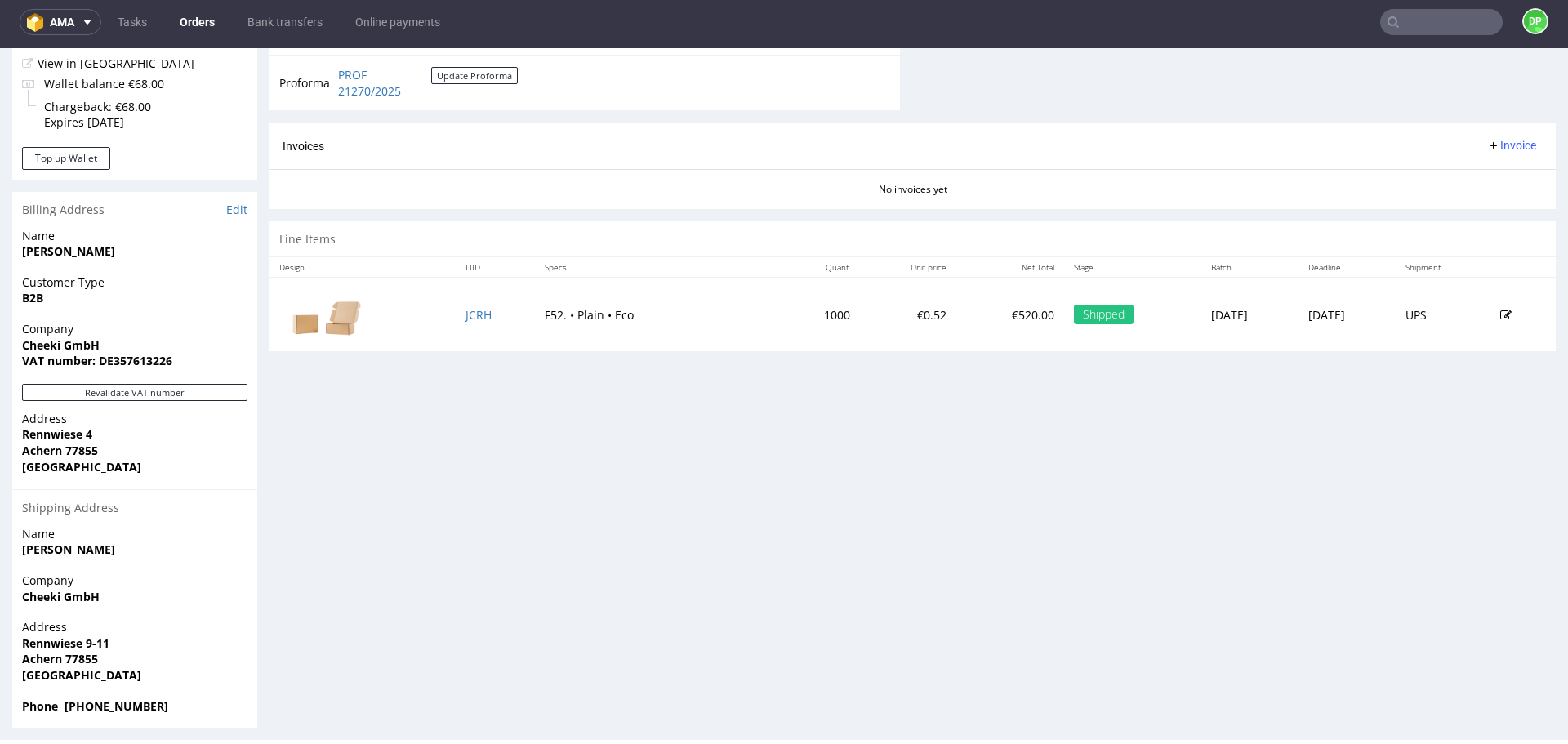
scroll to position [684, 0]
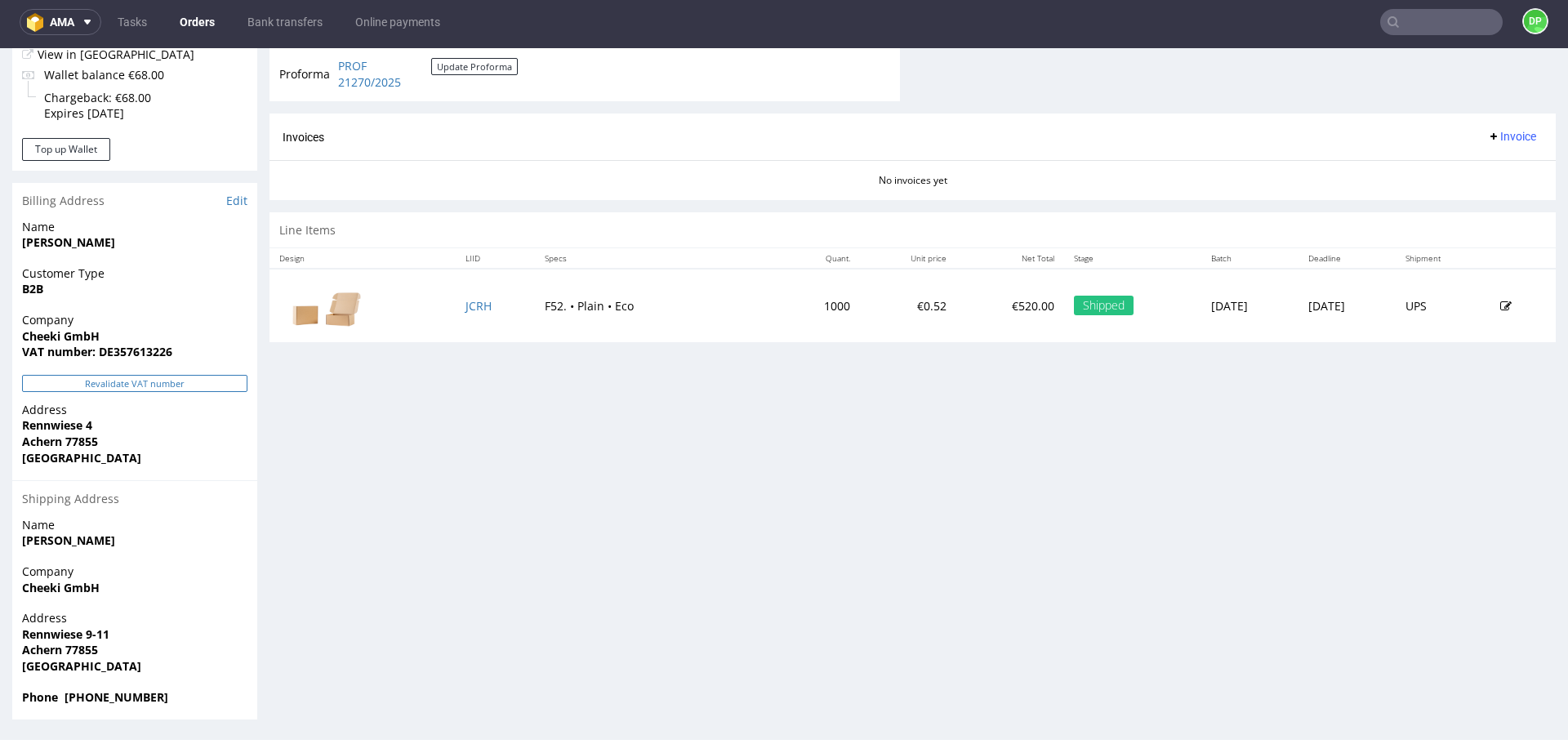
click at [173, 383] on button "Revalidate VAT number" at bounding box center [134, 383] width 225 height 17
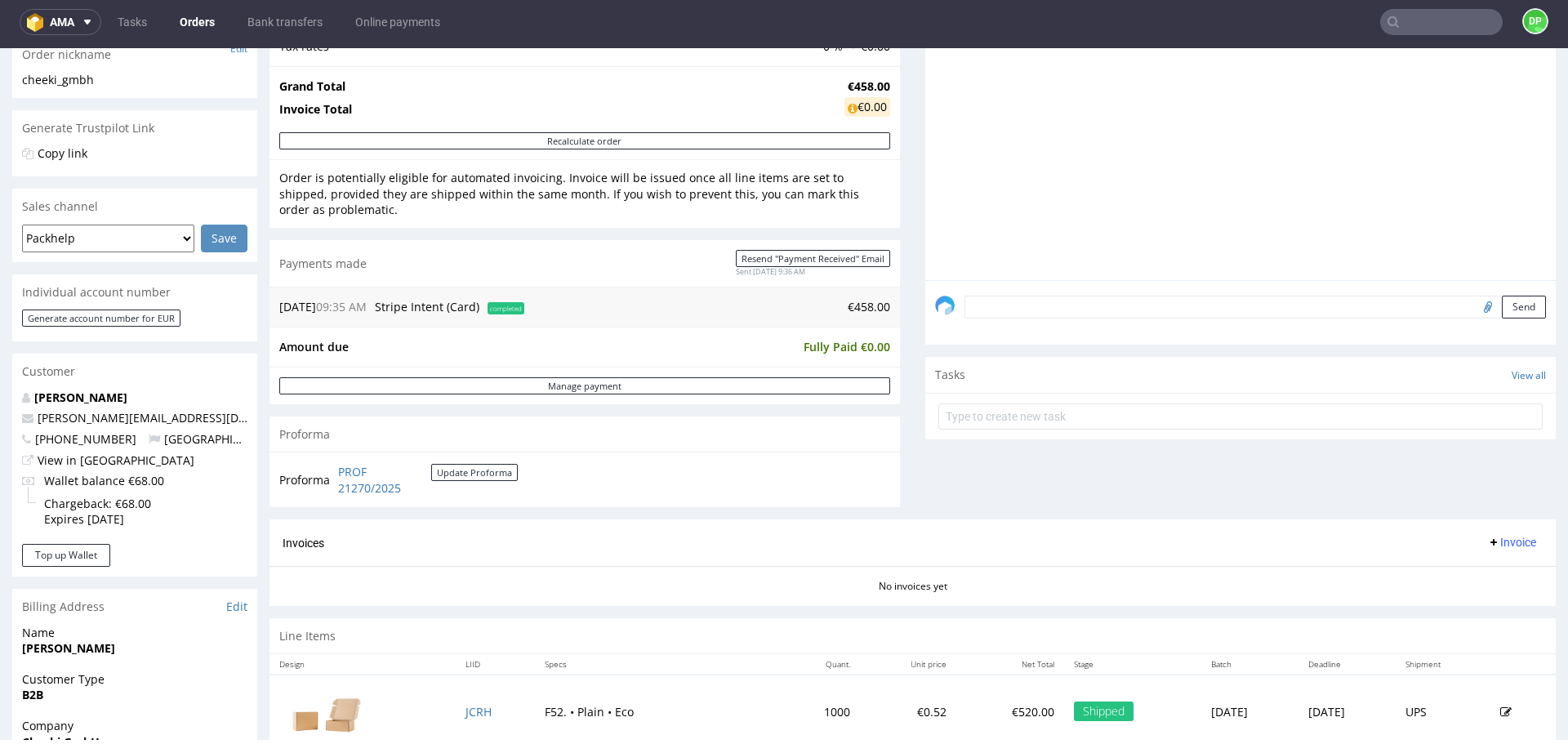
scroll to position [331, 0]
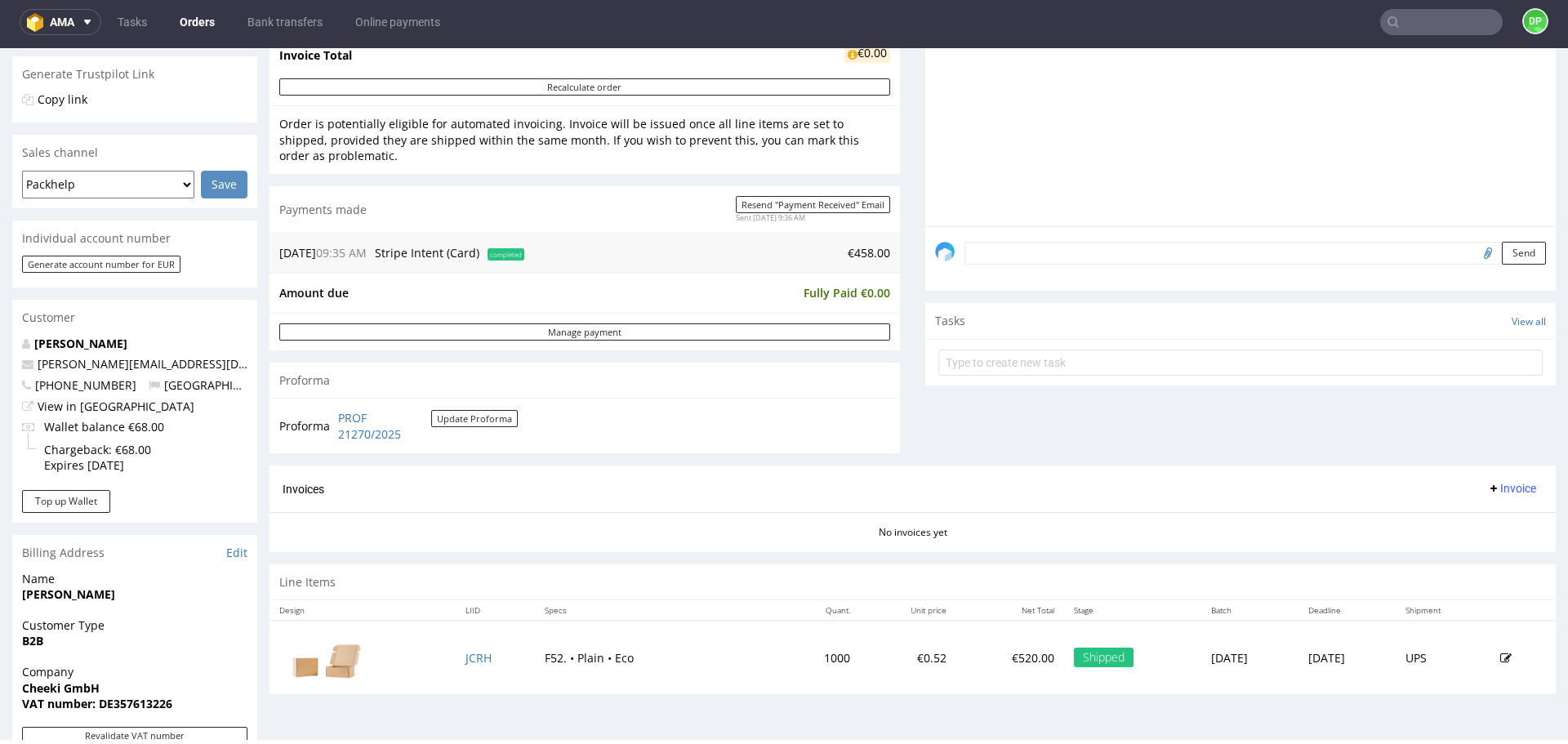
click at [1506, 491] on span "Invoice" at bounding box center [1512, 489] width 49 height 13
click at [1461, 517] on span "Generate" at bounding box center [1487, 523] width 80 height 16
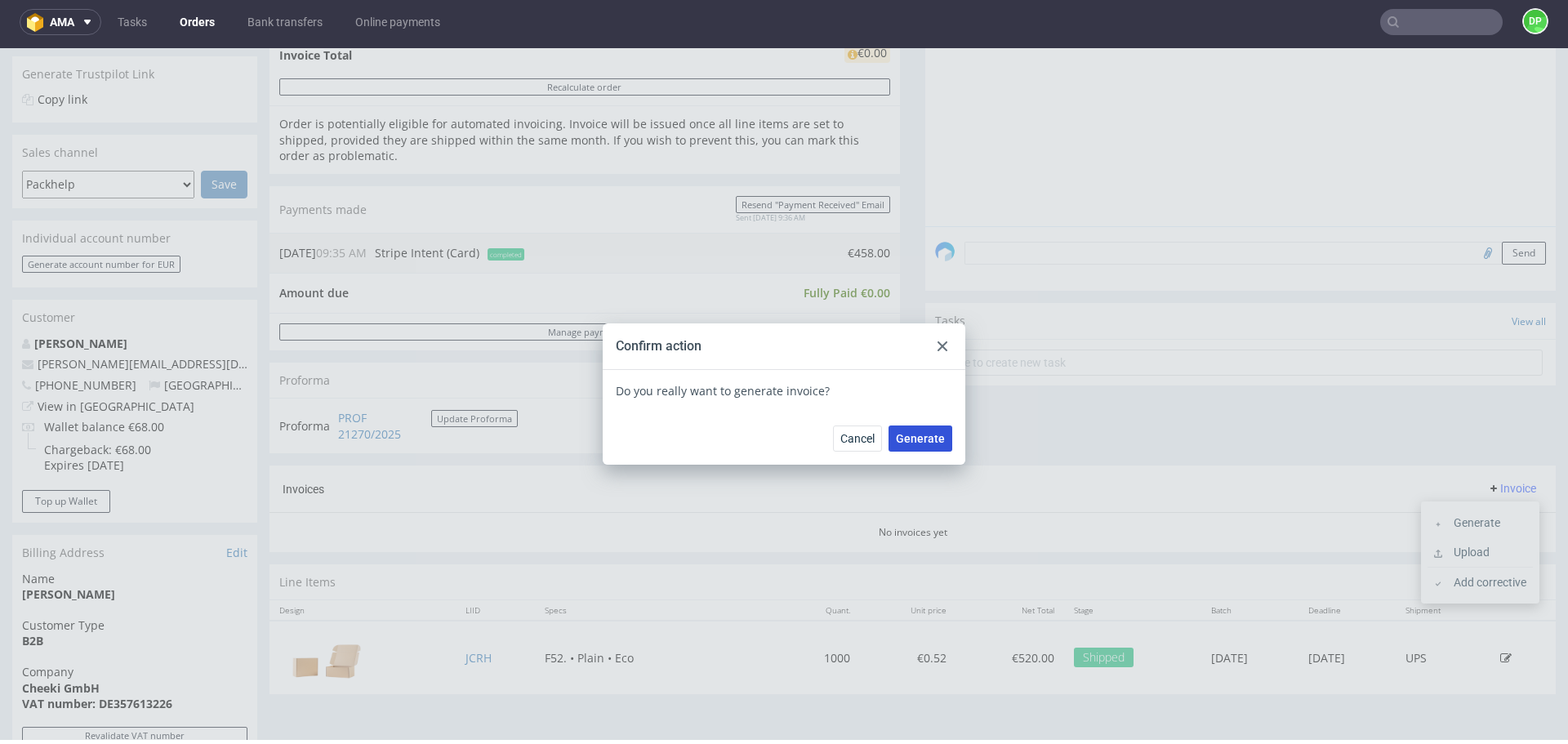
click at [917, 433] on span "Generate" at bounding box center [921, 438] width 49 height 12
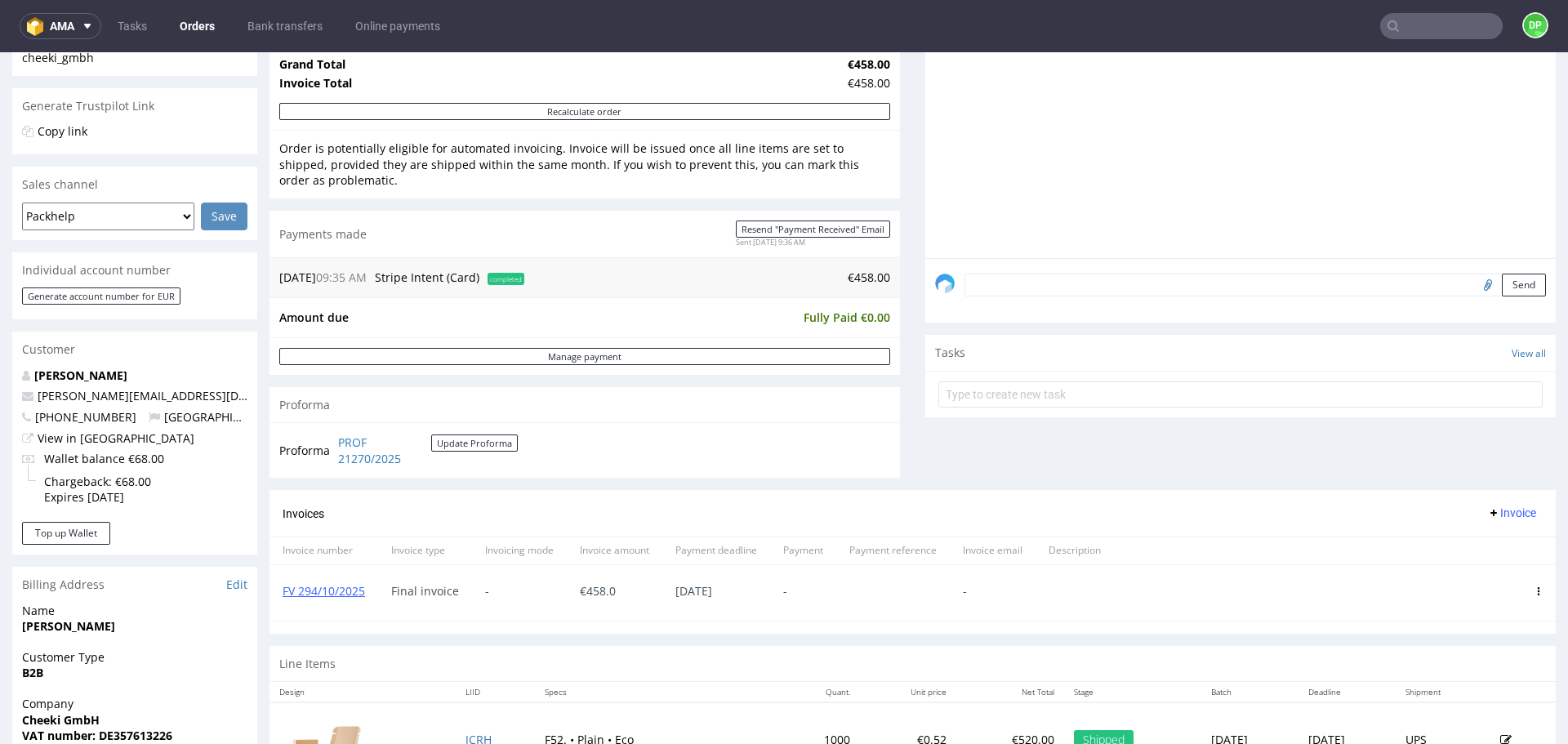
scroll to position [528, 0]
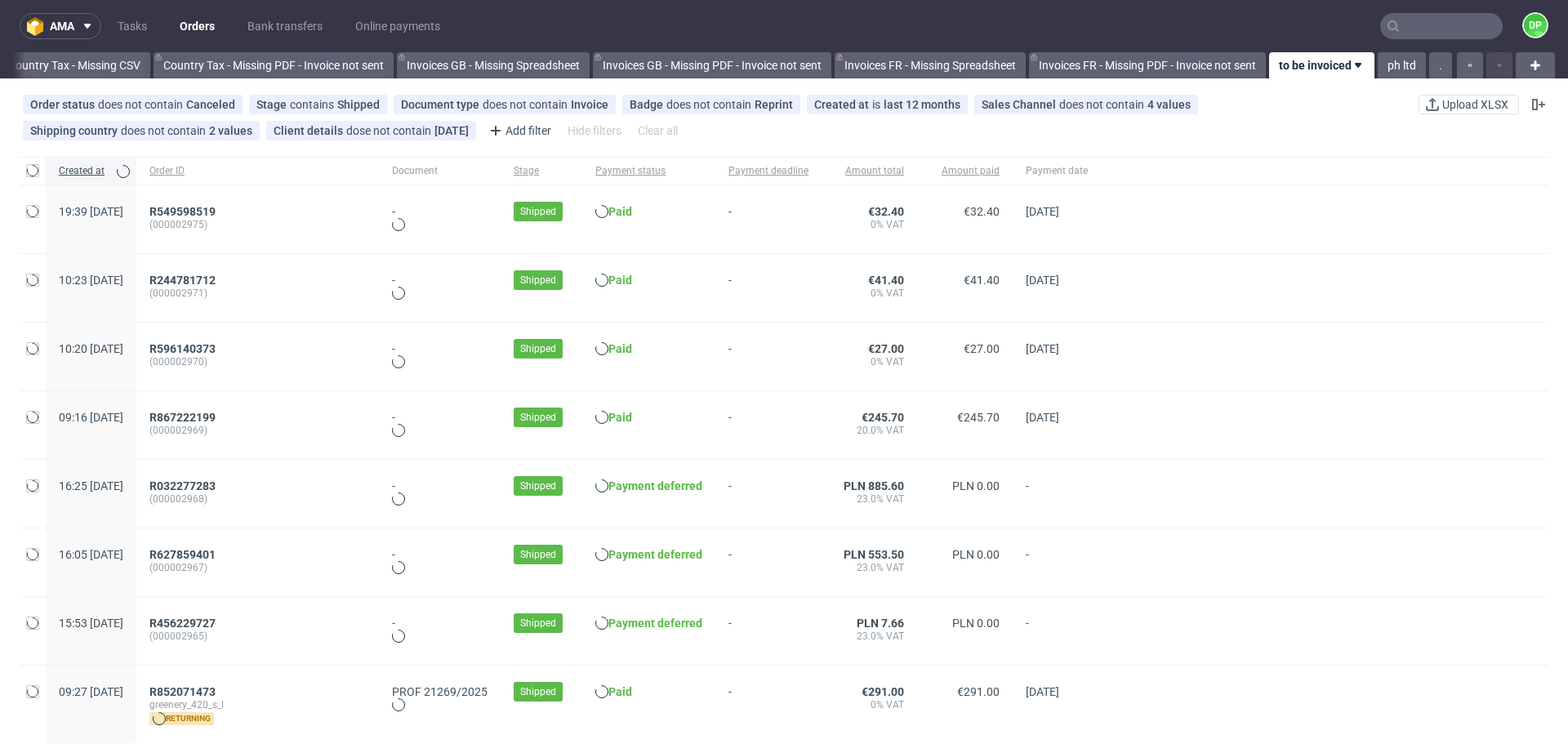
scroll to position [0, 1779]
click at [216, 692] on span "R852071473" at bounding box center [182, 692] width 66 height 13
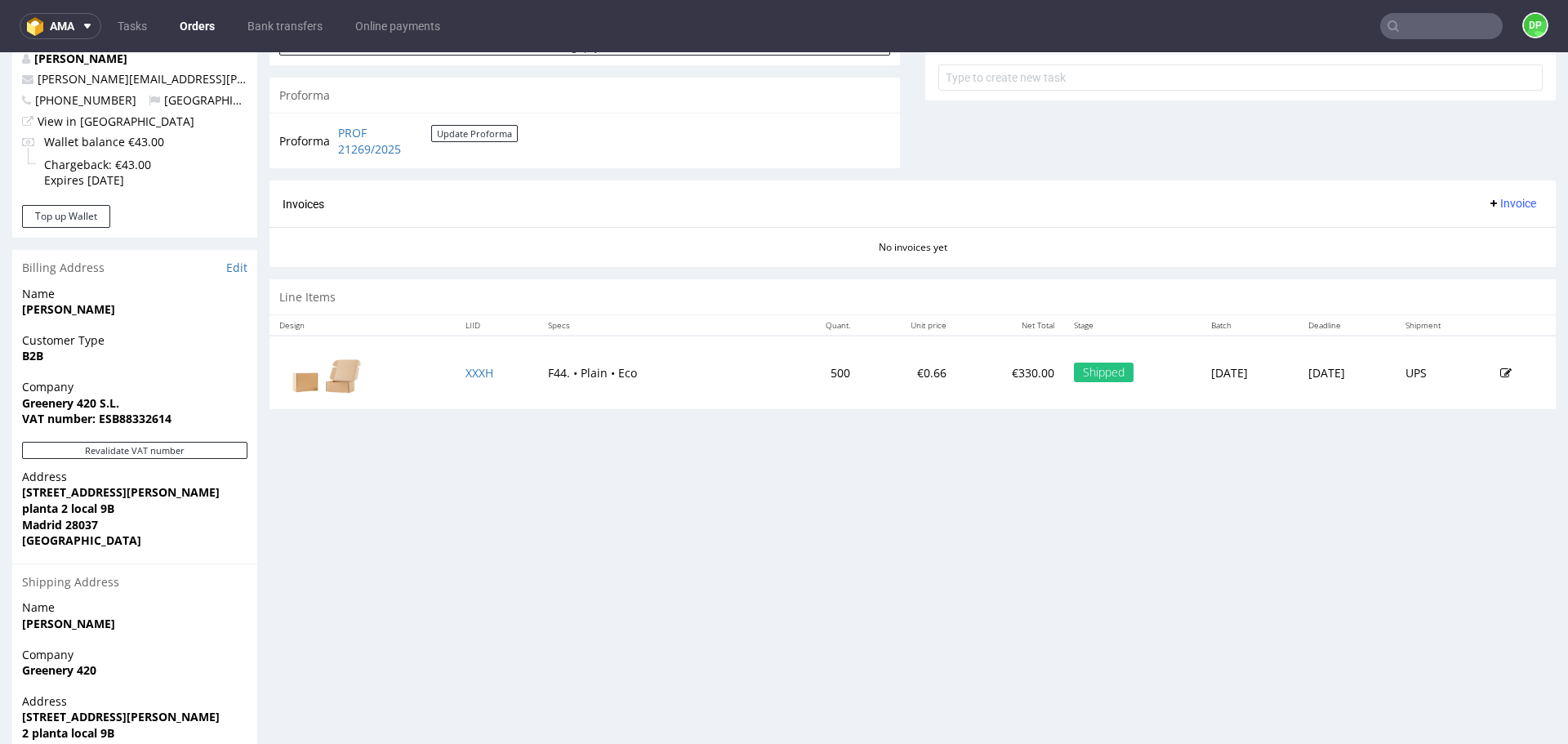
scroll to position [715, 0]
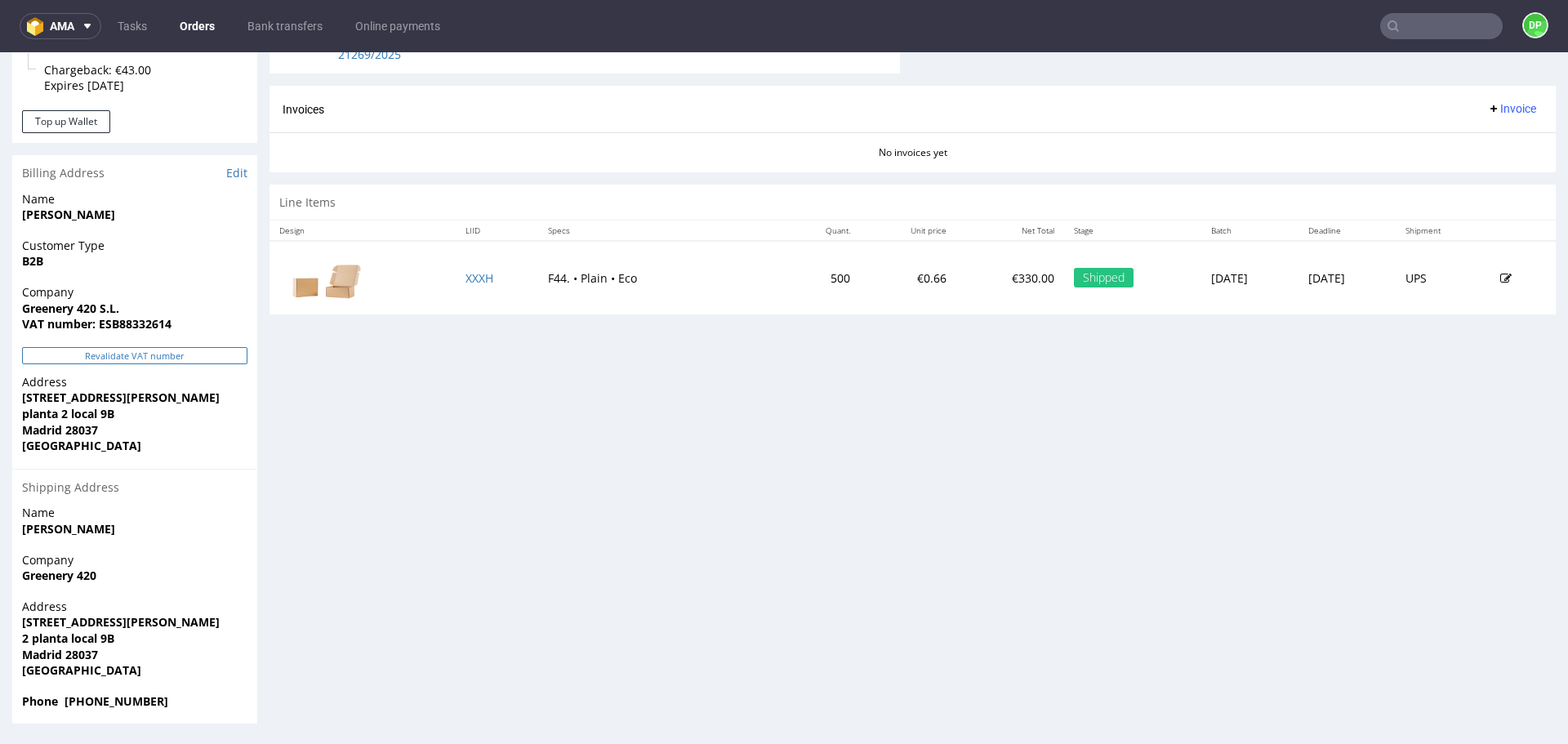
click at [158, 351] on button "Revalidate VAT number" at bounding box center [134, 356] width 225 height 17
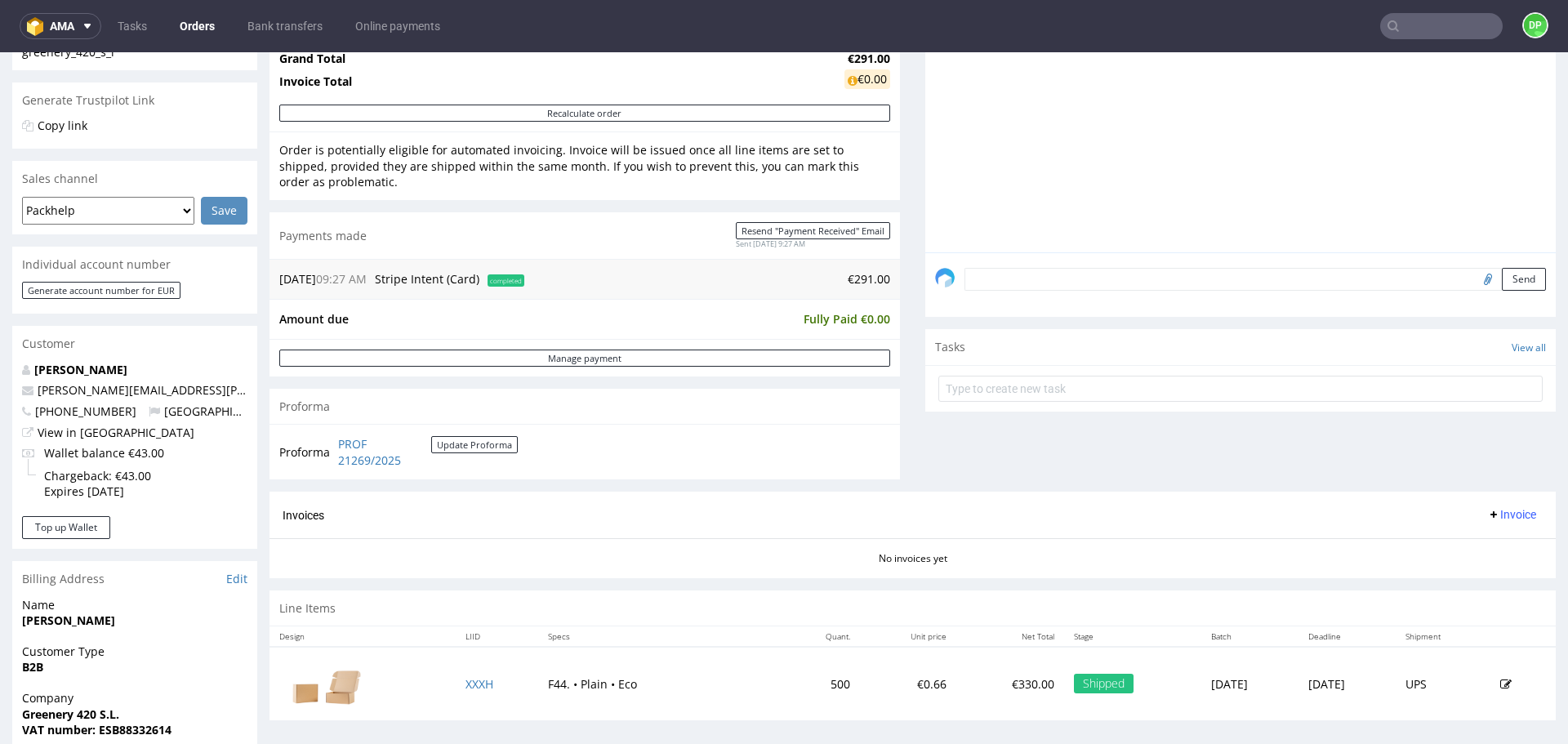
scroll to position [309, 0]
click at [1485, 506] on button "Invoice" at bounding box center [1512, 513] width 62 height 19
click at [1474, 545] on span "Generate" at bounding box center [1487, 548] width 80 height 16
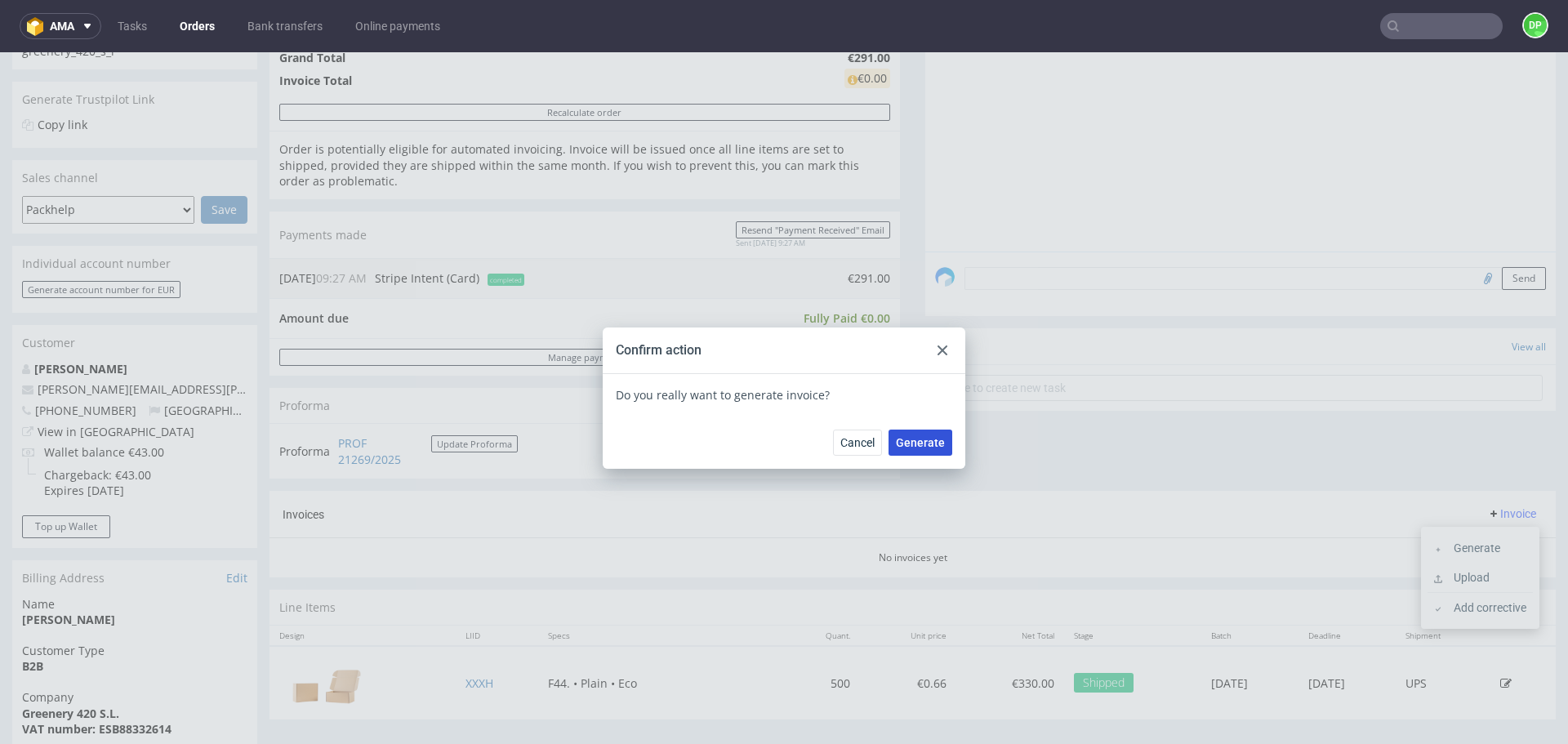
click at [922, 445] on span "Generate" at bounding box center [921, 443] width 49 height 12
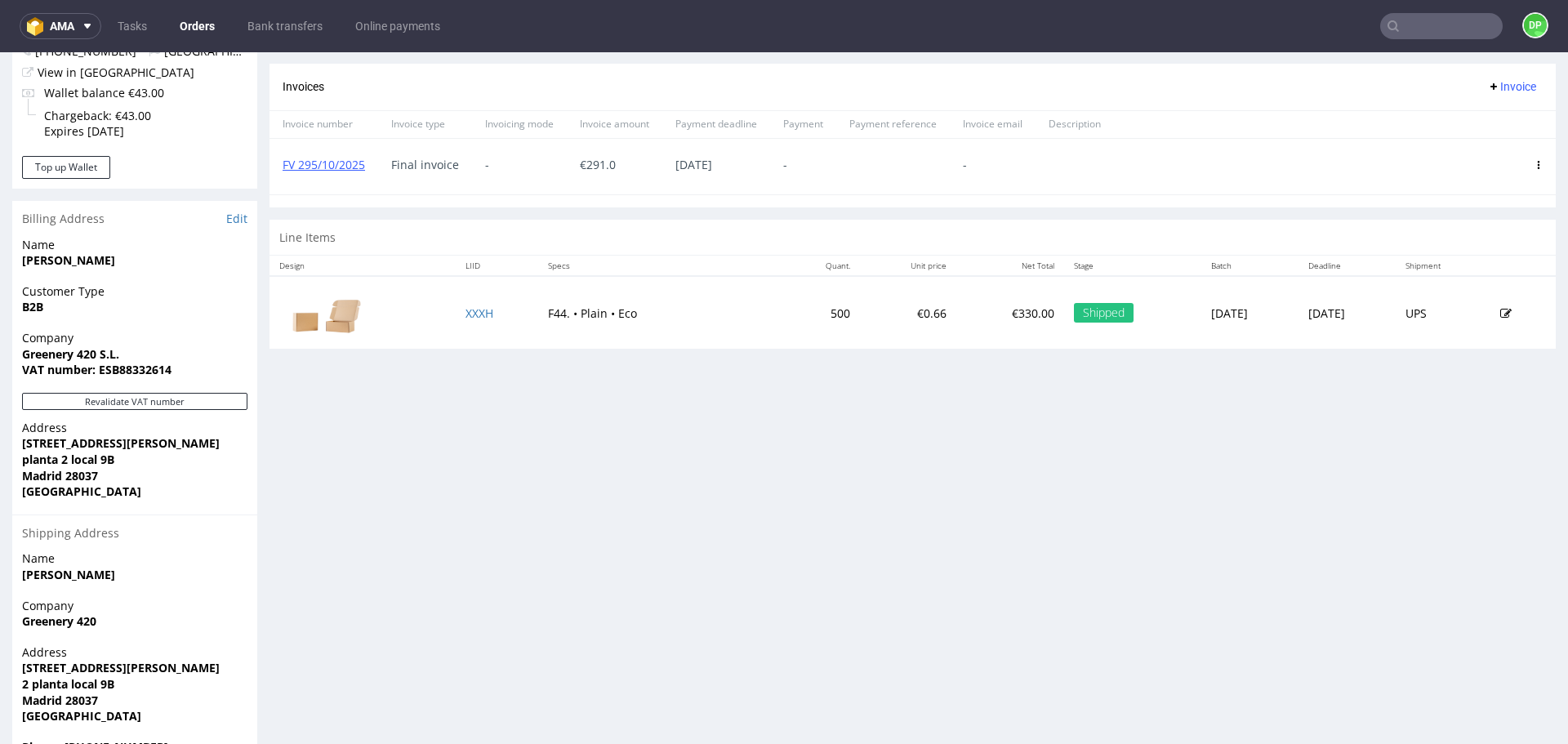
scroll to position [670, 0]
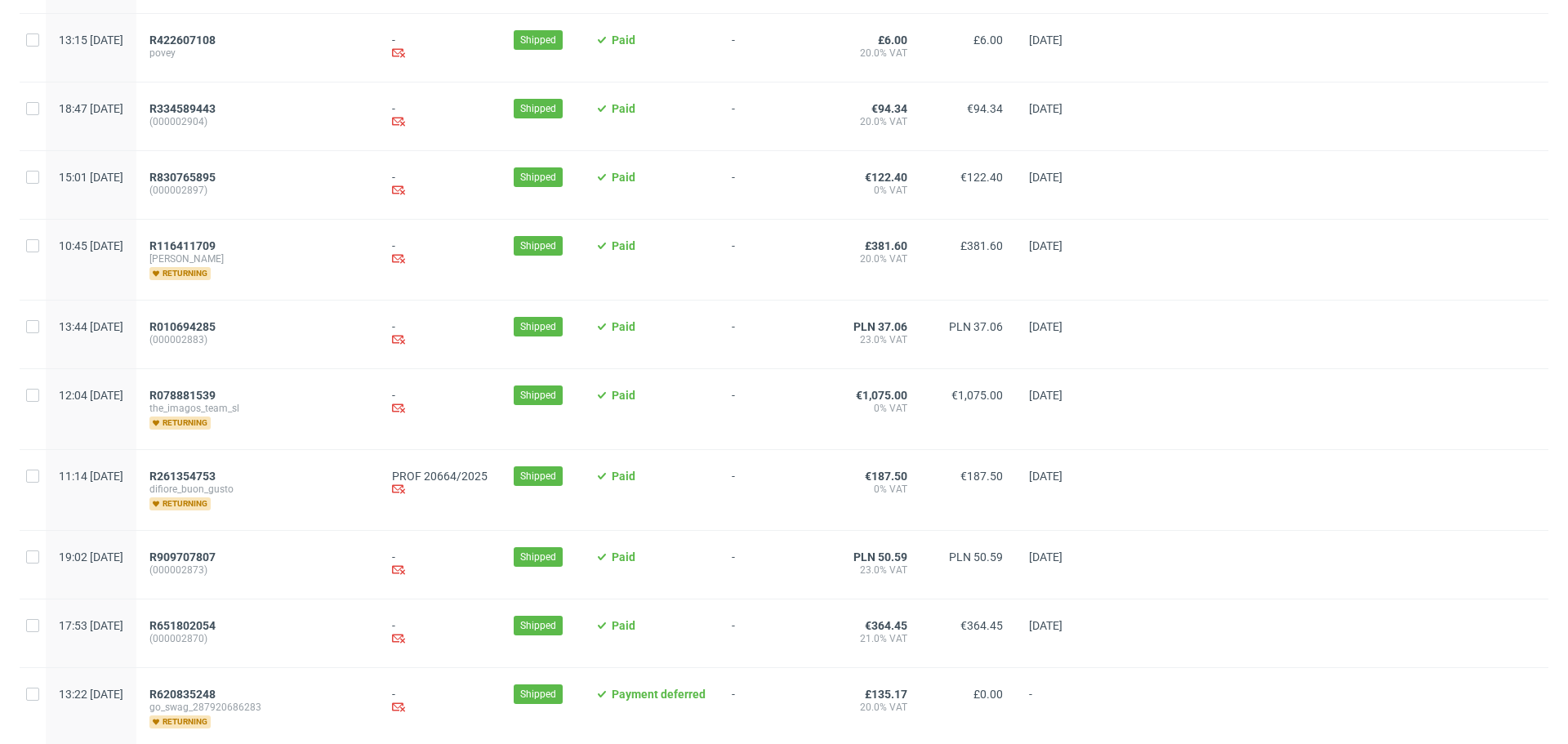
scroll to position [1295, 0]
click at [216, 481] on span "R261354753" at bounding box center [182, 476] width 66 height 13
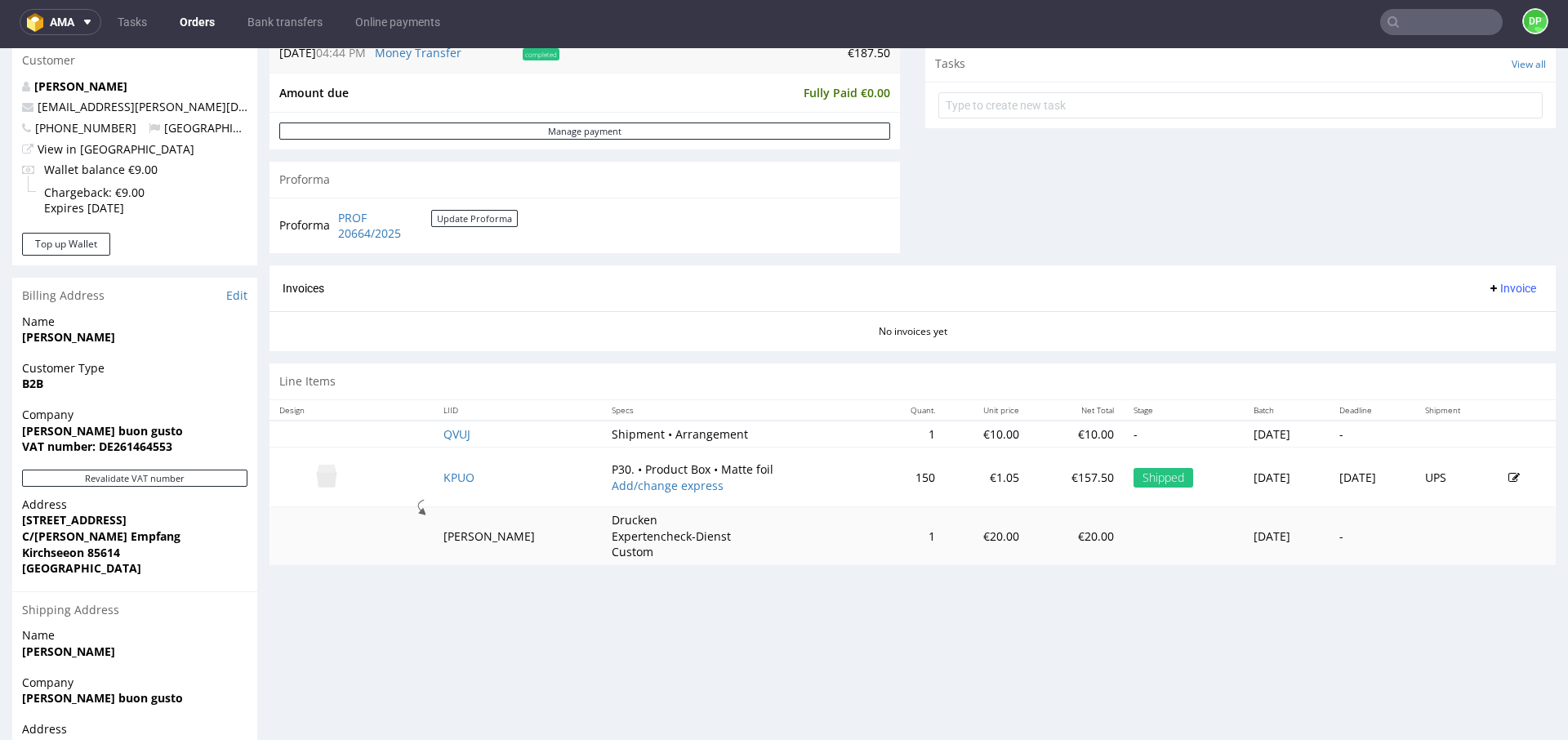
scroll to position [715, 0]
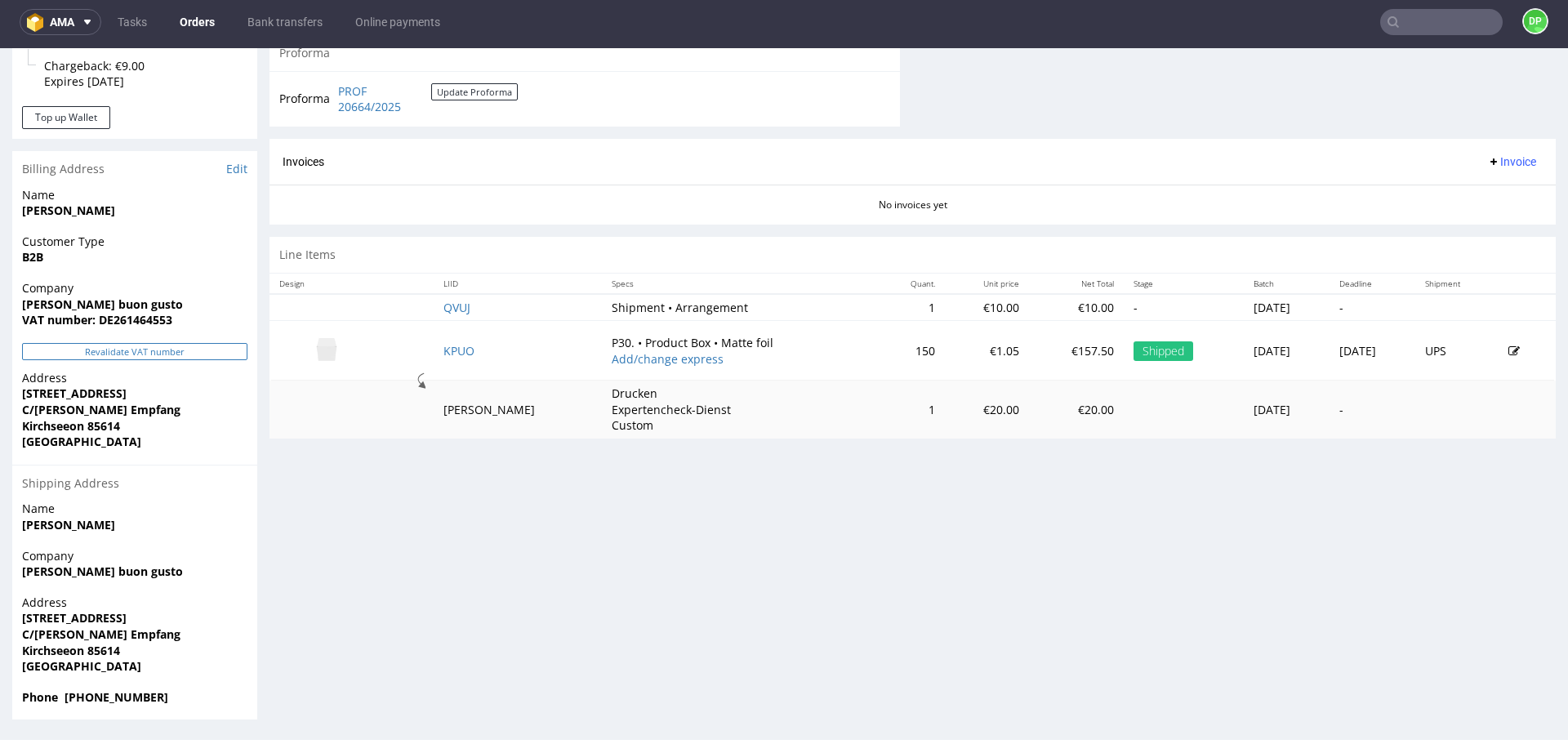
click at [194, 350] on button "Revalidate VAT number" at bounding box center [134, 351] width 225 height 17
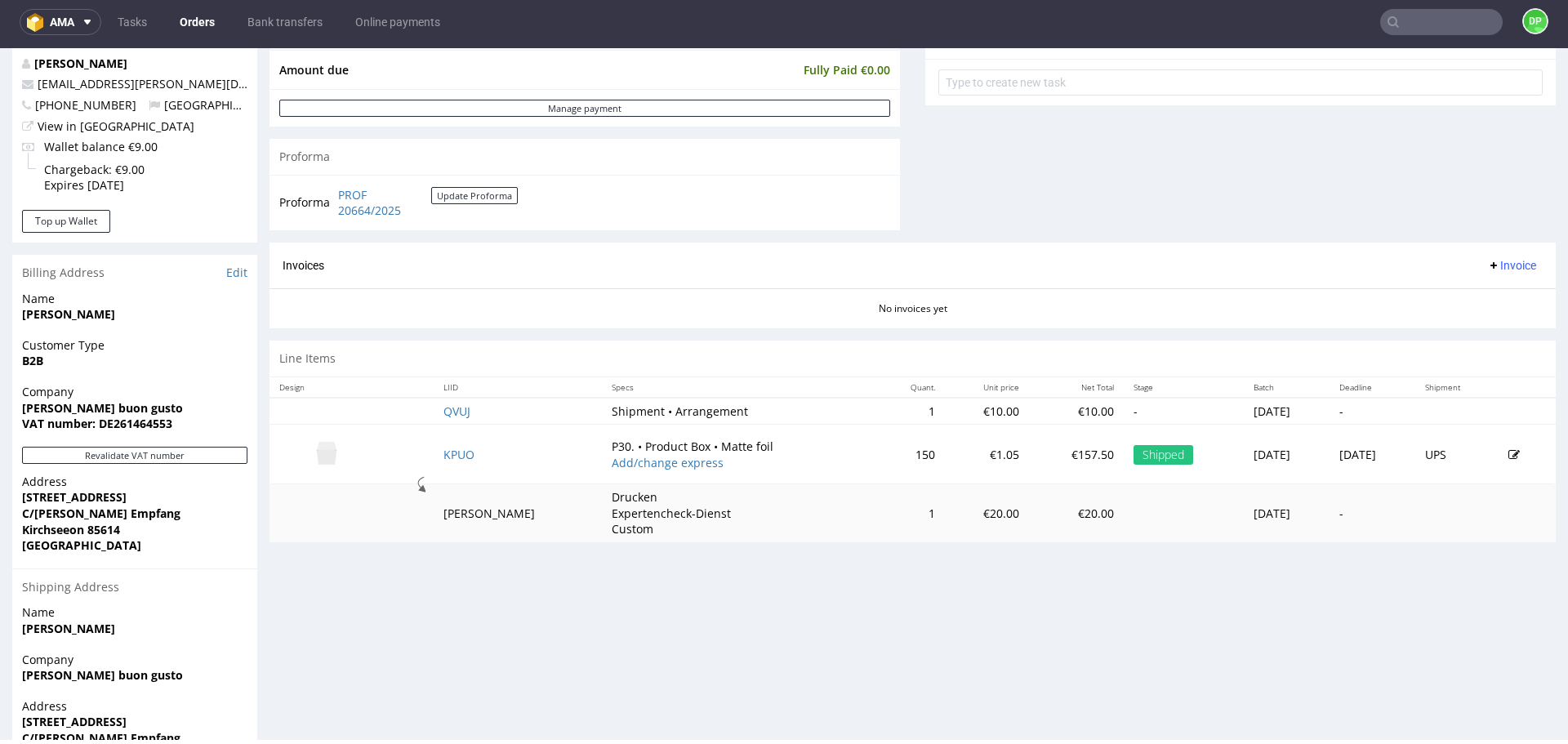
scroll to position [609, 0]
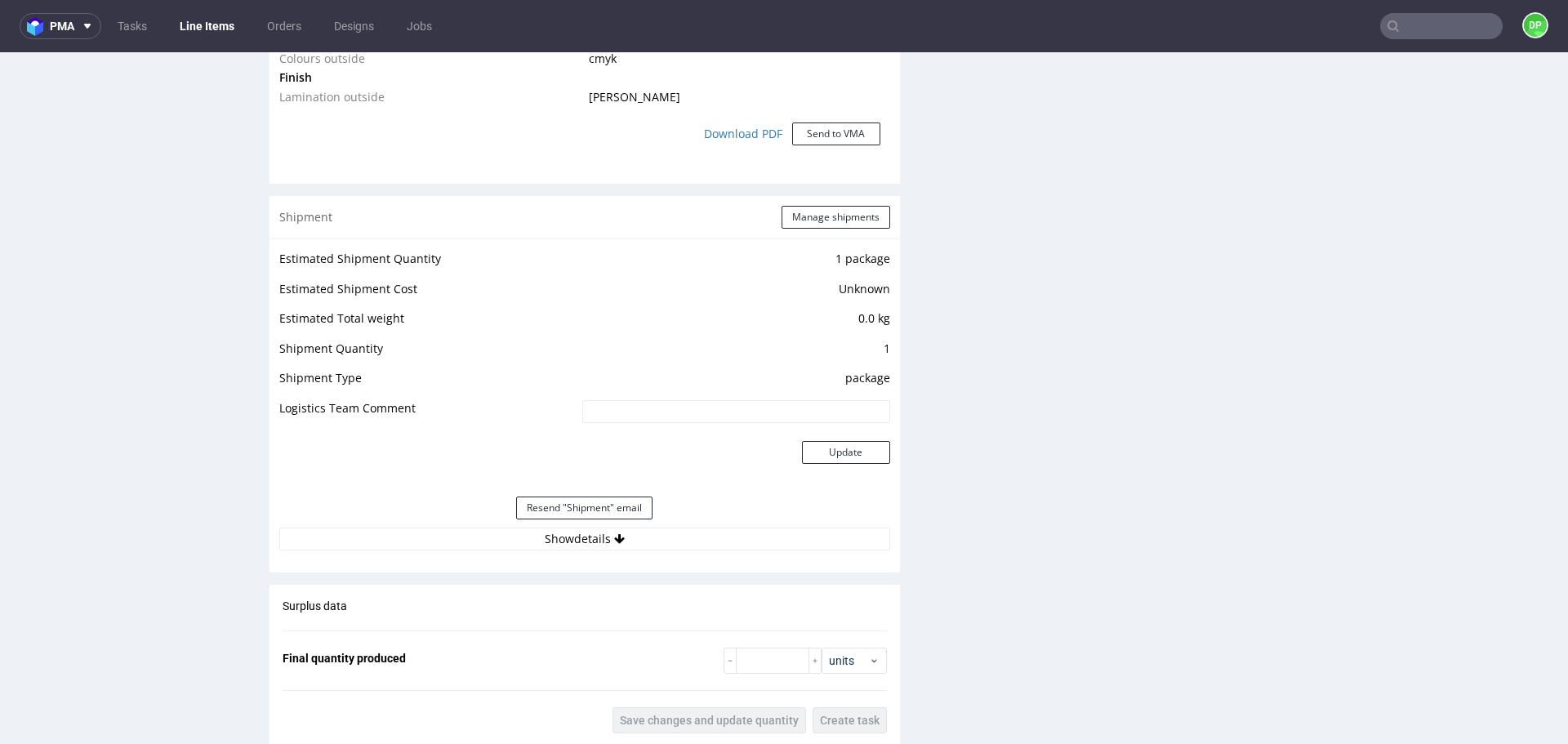
scroll to position [1555, 0]
click at [446, 538] on button "Show details" at bounding box center [585, 538] width 611 height 23
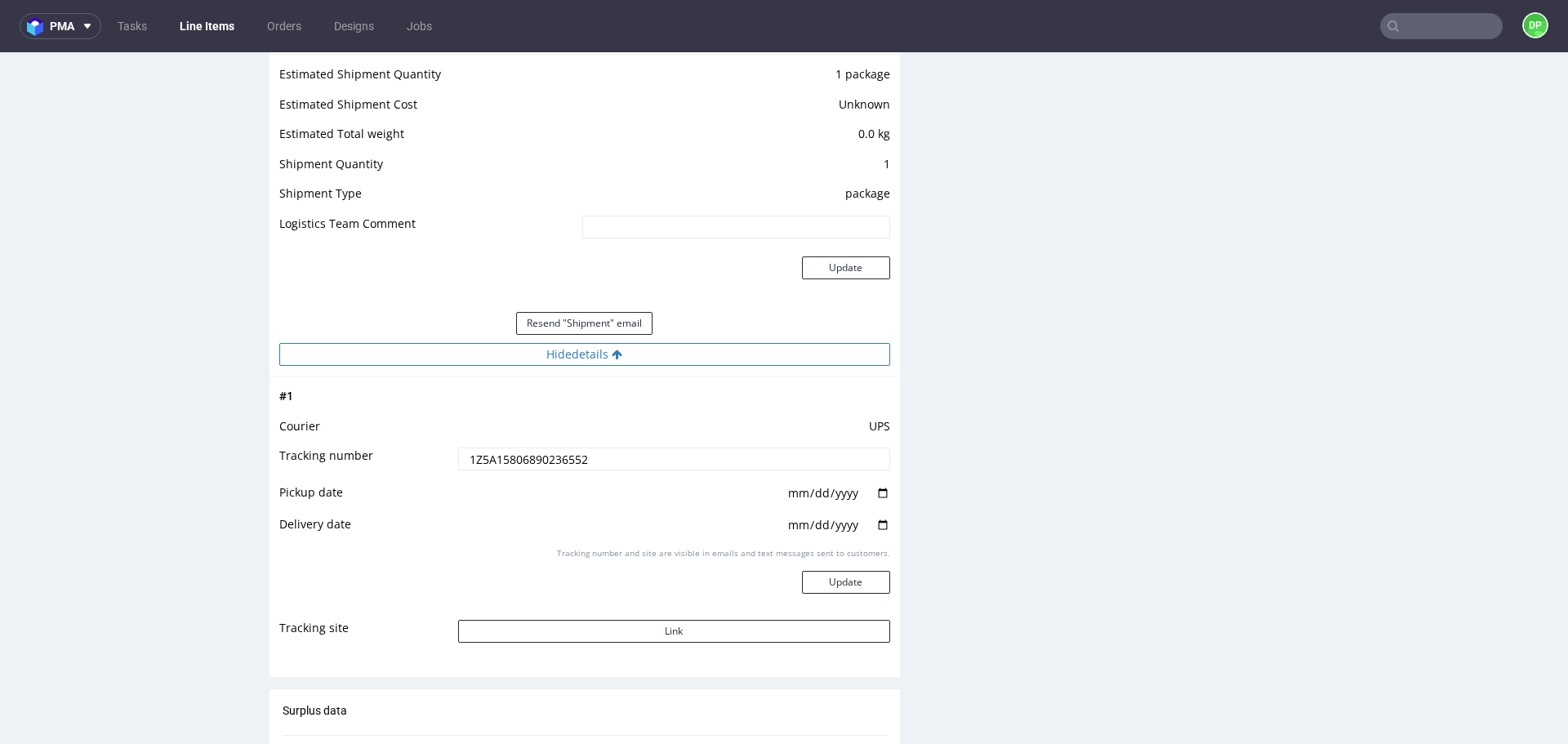
scroll to position [1751, 0]
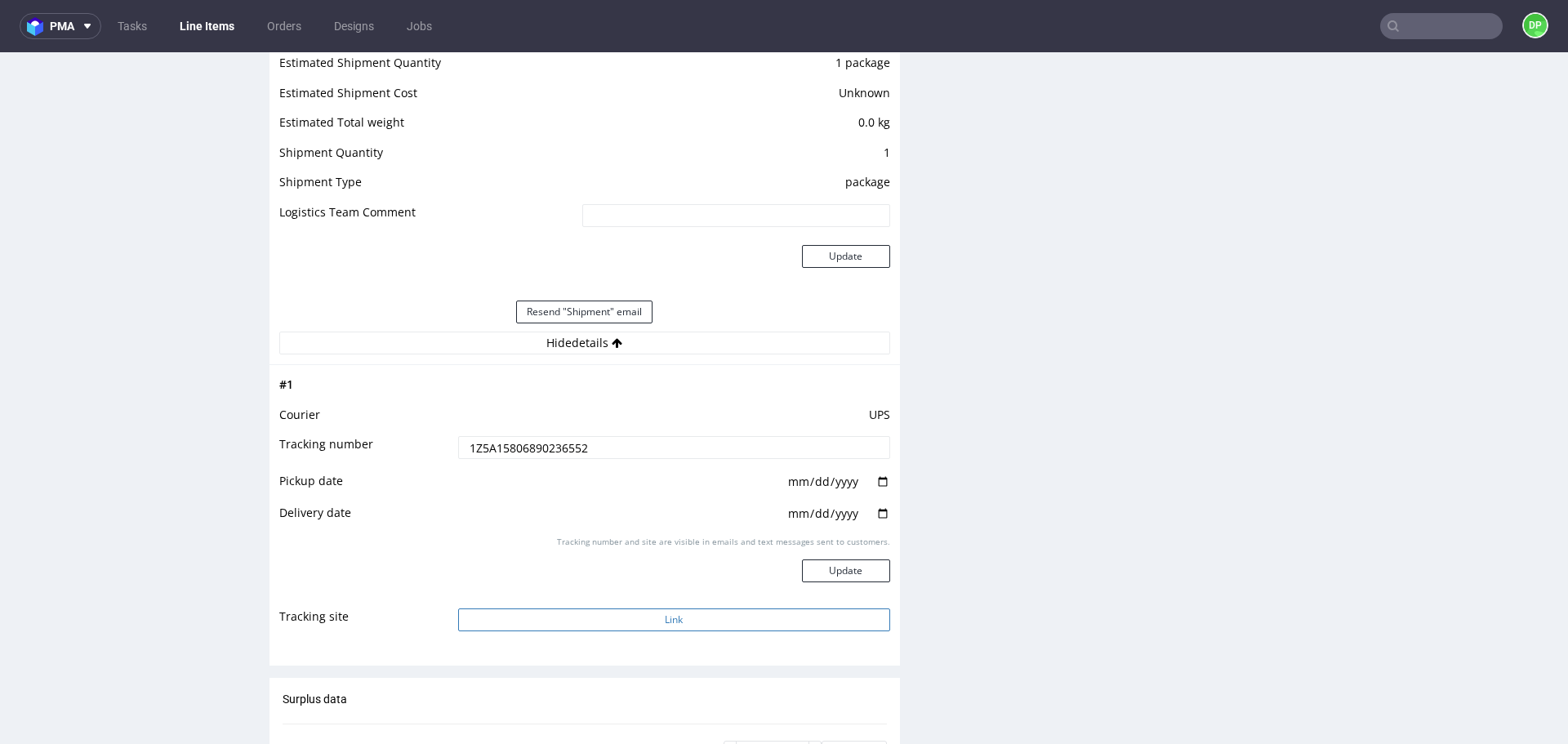
click at [571, 627] on button "Link" at bounding box center [674, 620] width 432 height 23
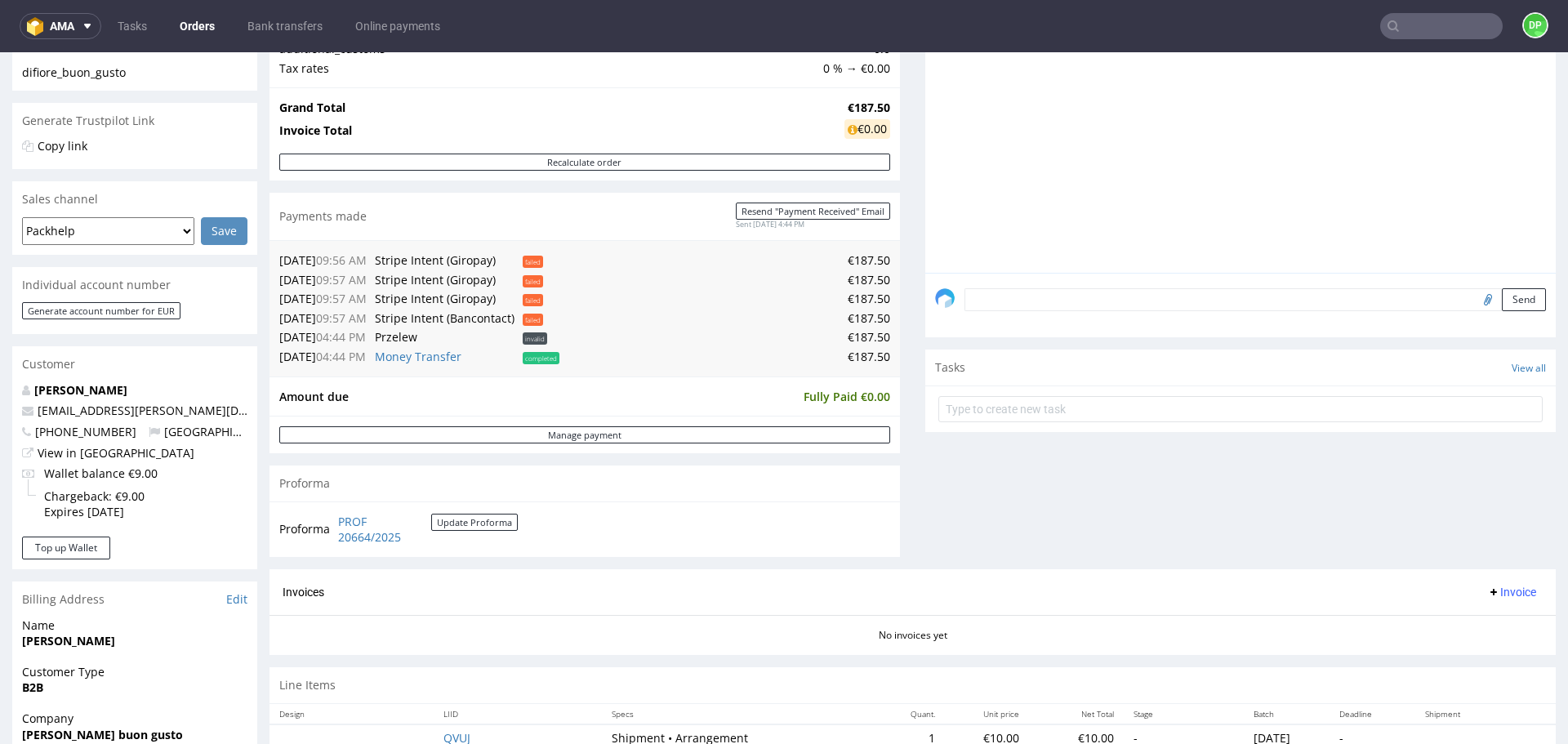
scroll to position [506, 0]
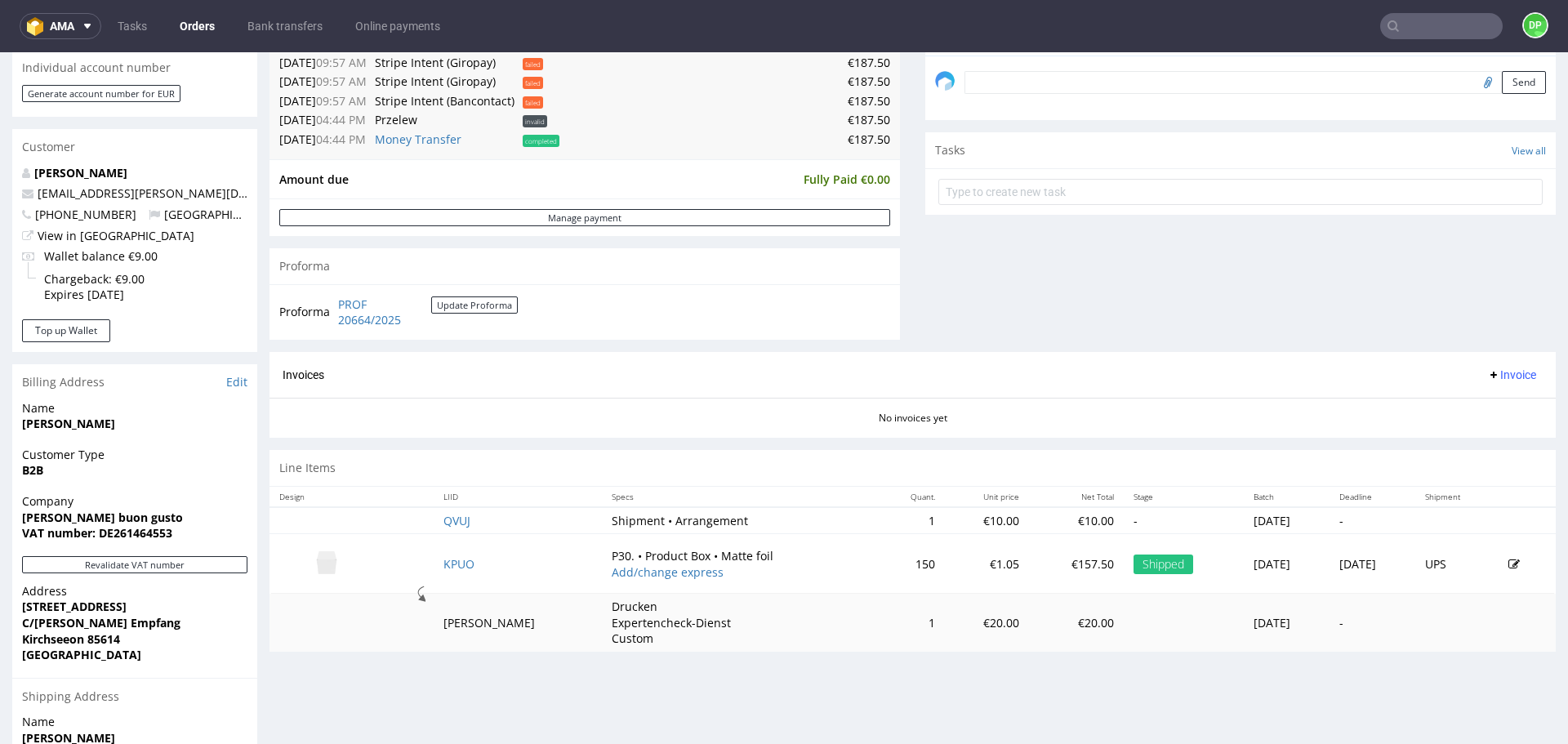
click at [1486, 384] on button "Invoice" at bounding box center [1512, 374] width 62 height 19
click at [1473, 399] on li "Generate" at bounding box center [1480, 409] width 105 height 29
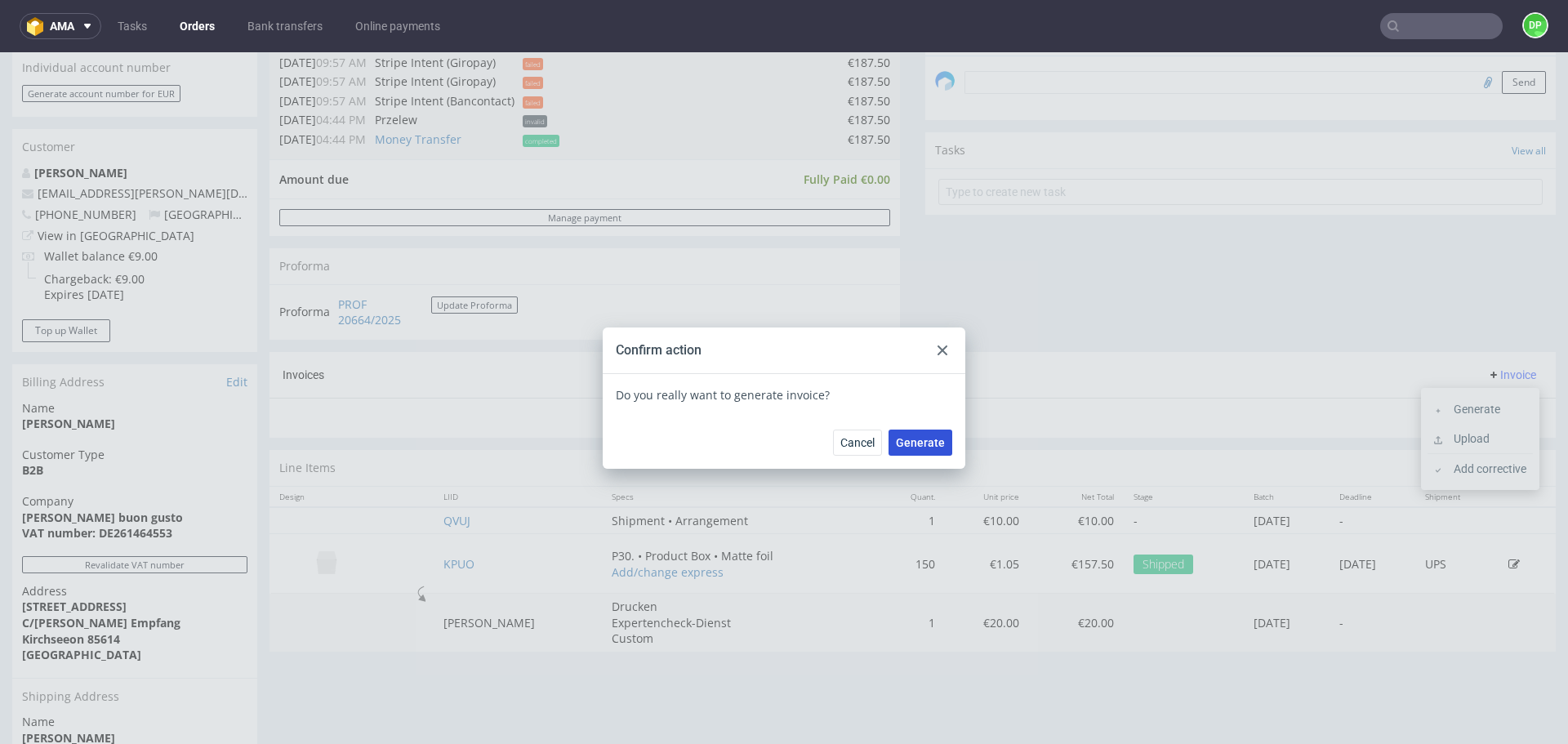
click at [906, 444] on span "Generate" at bounding box center [921, 443] width 49 height 12
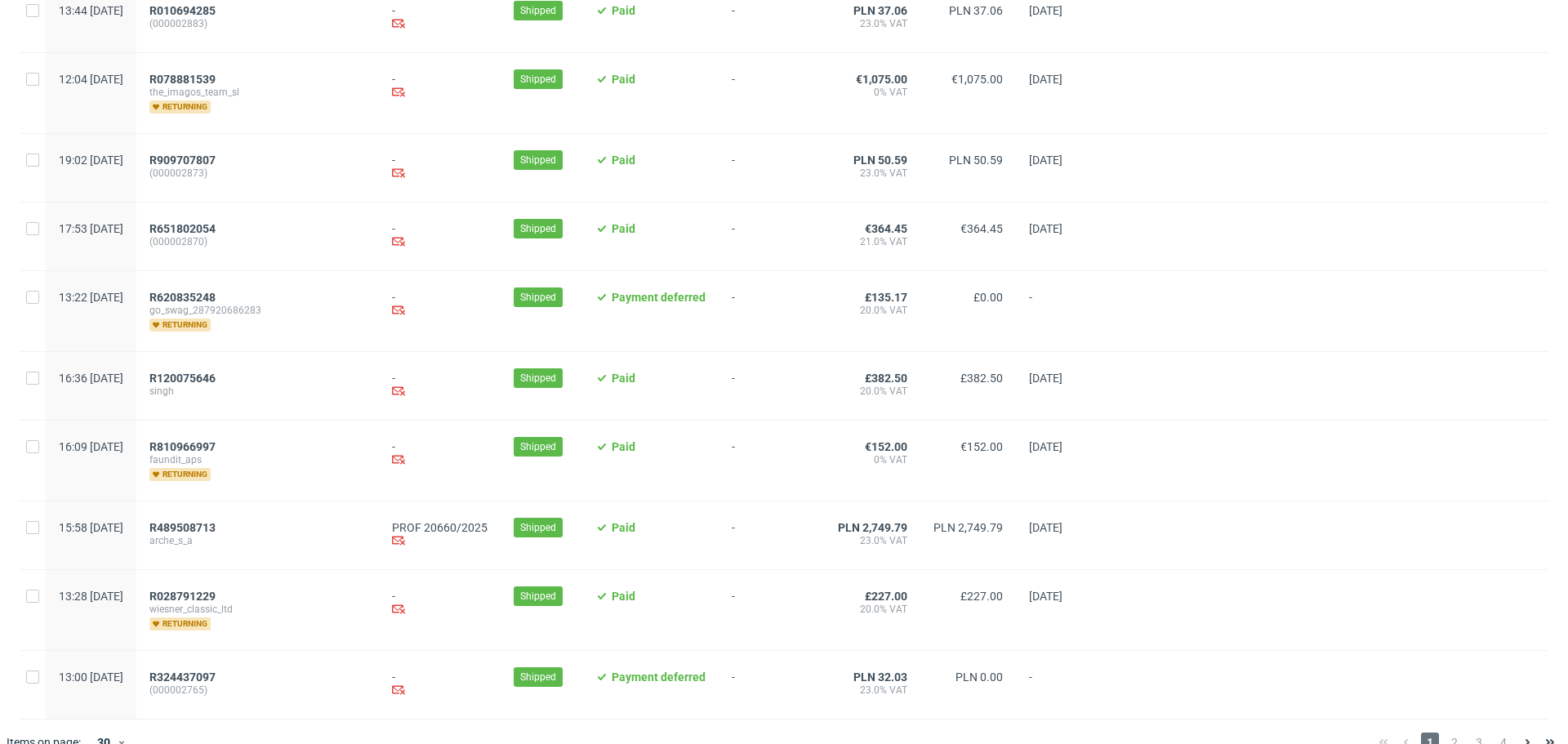
scroll to position [1652, 0]
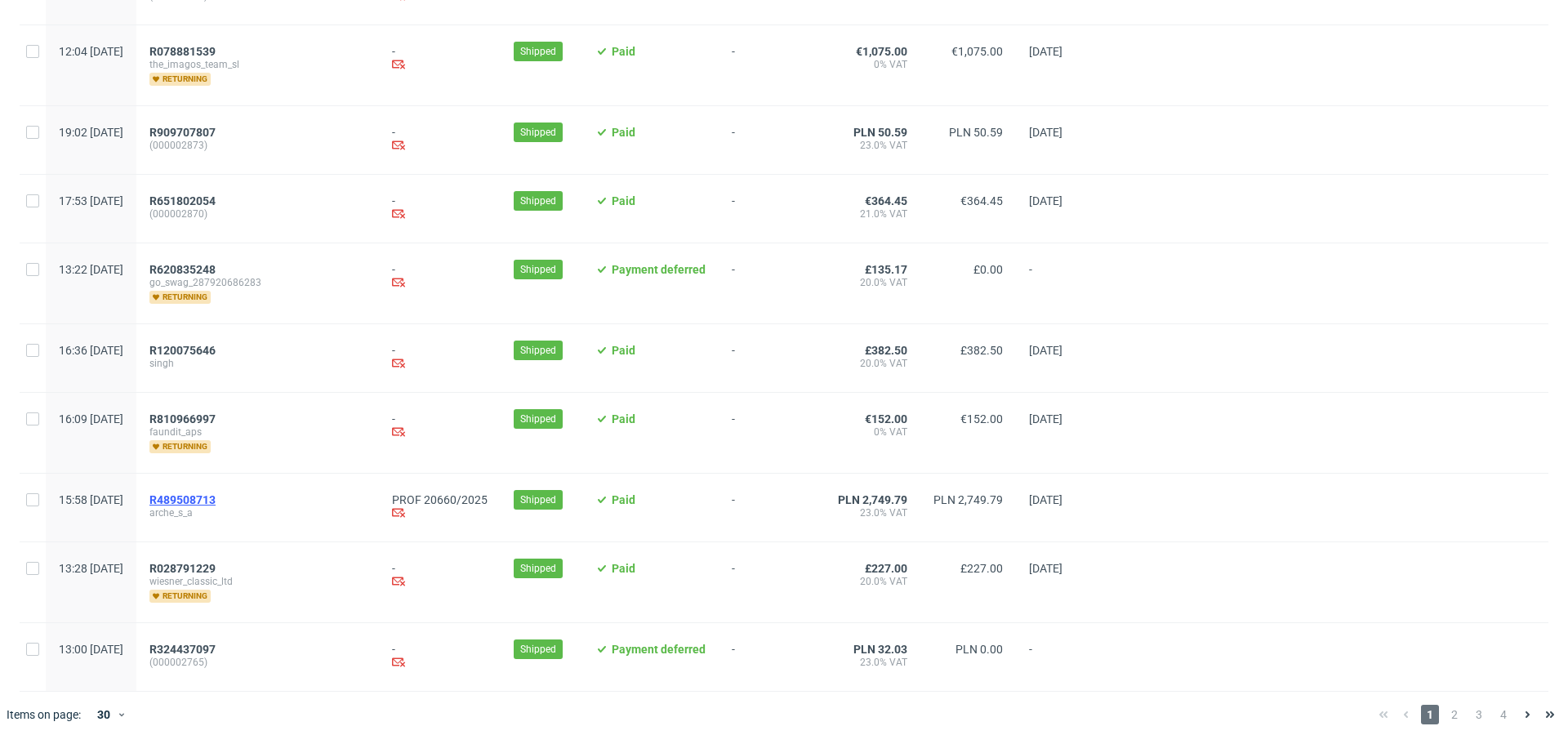
click at [216, 493] on span "R489508713" at bounding box center [182, 500] width 66 height 13
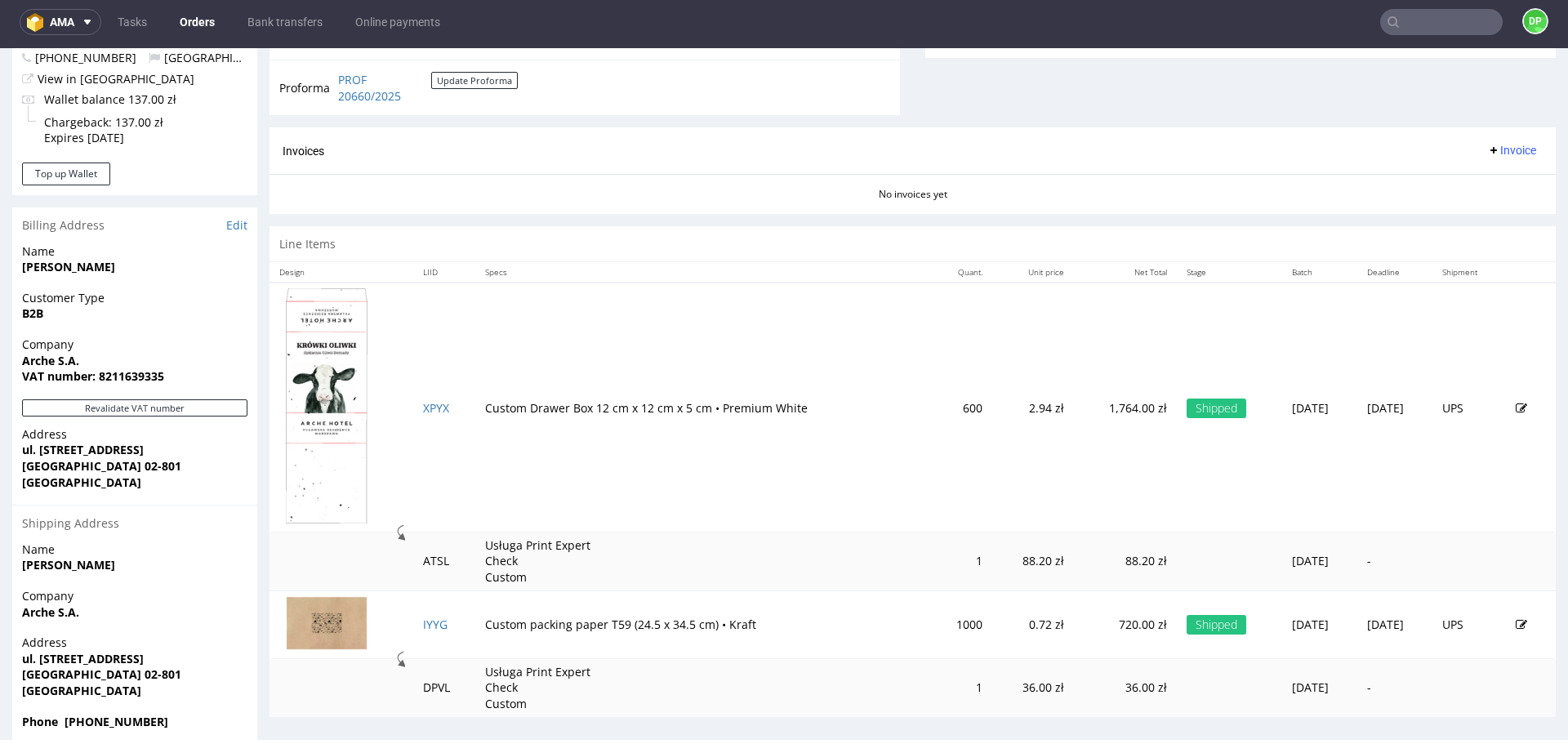
scroll to position [684, 0]
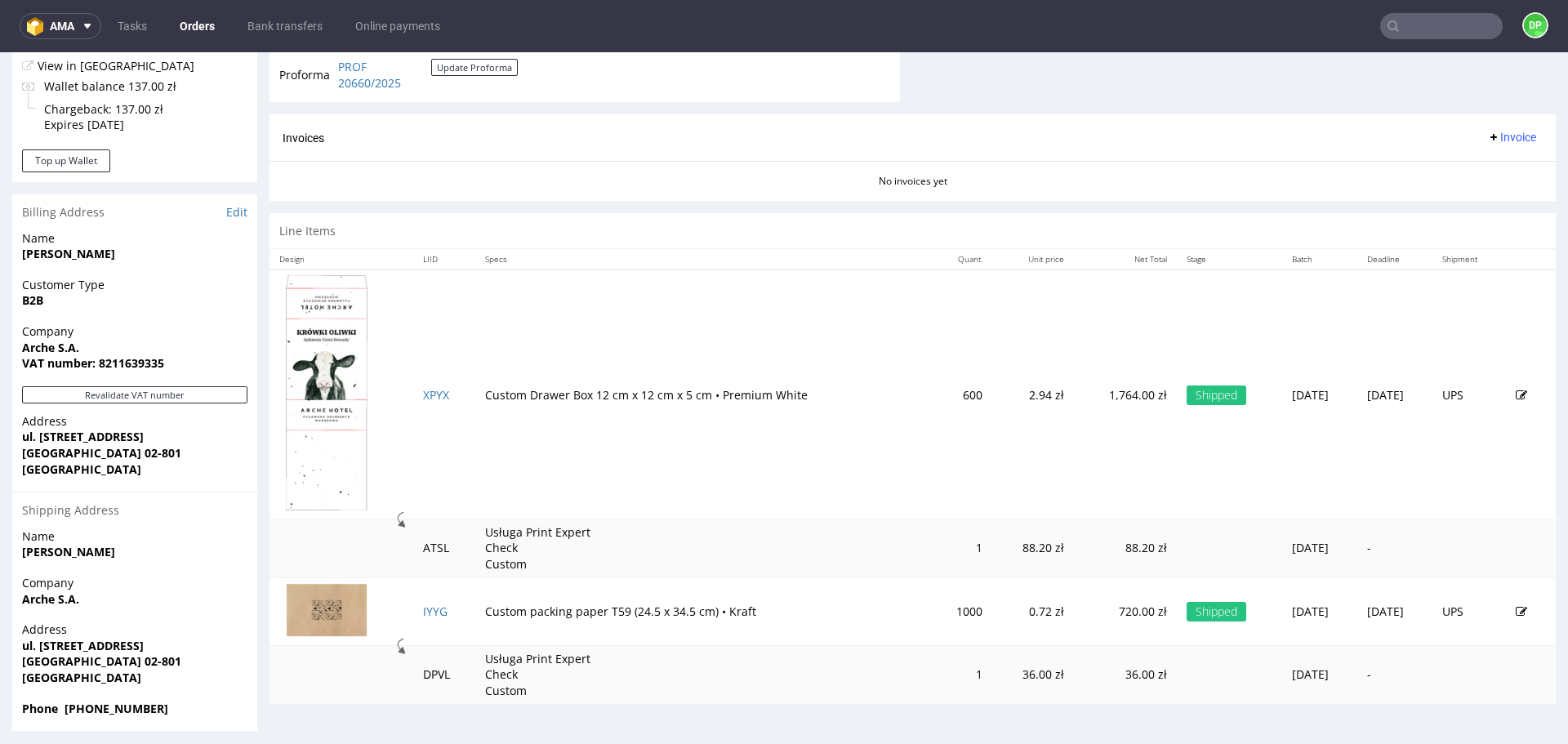
scroll to position [684, 0]
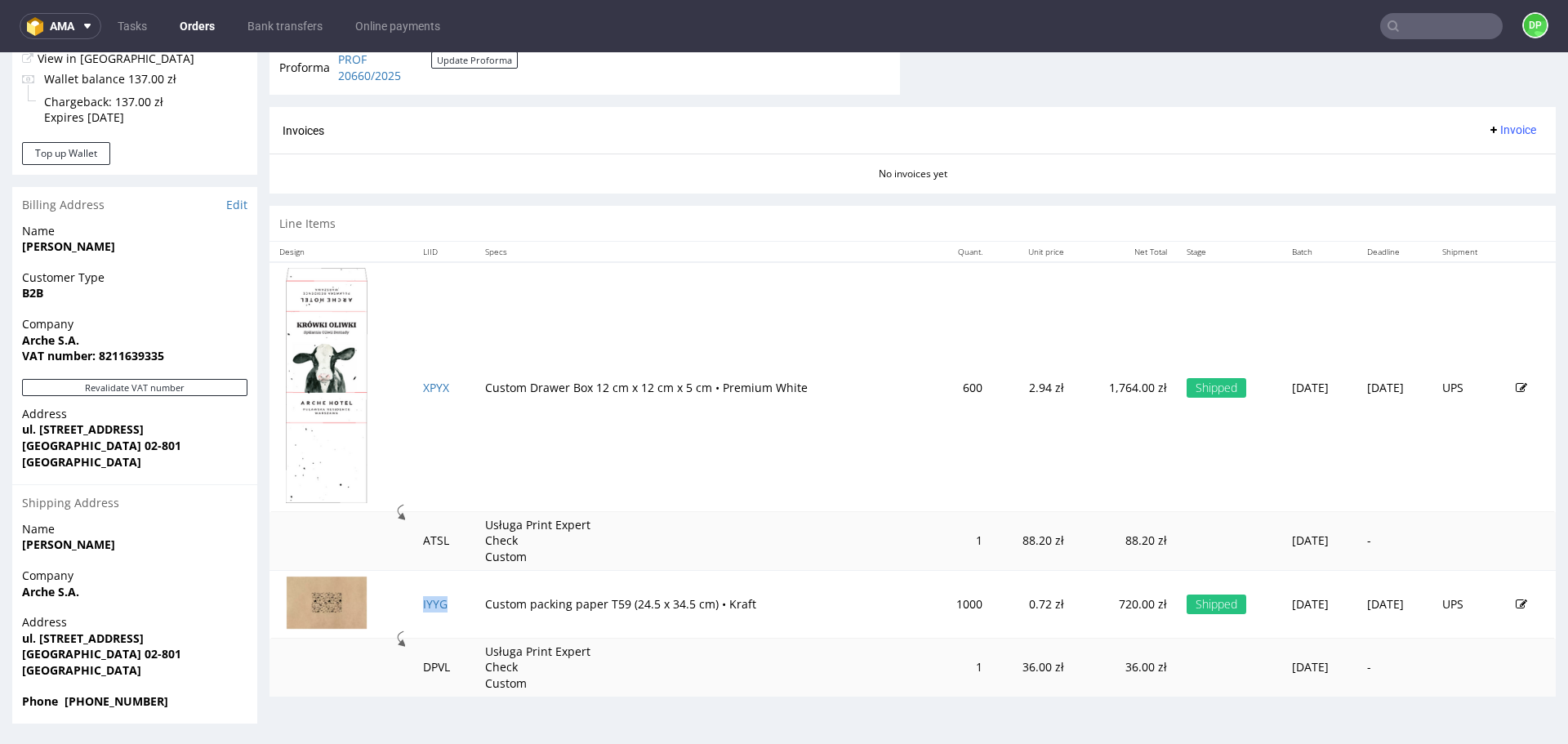
click at [1491, 130] on span "Invoice" at bounding box center [1512, 130] width 49 height 13
click at [1446, 159] on span at bounding box center [1441, 164] width 13 height 13
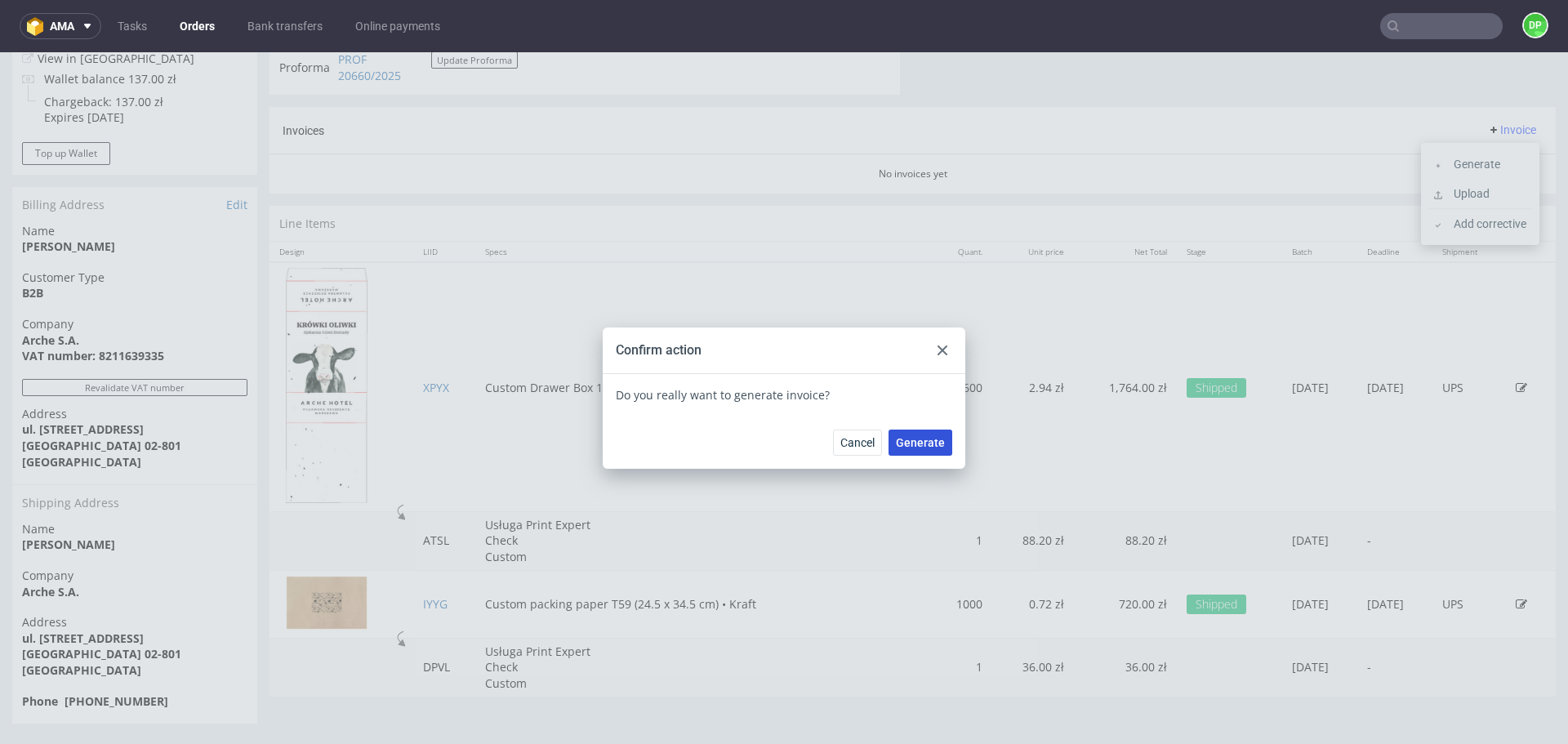
click at [919, 437] on span "Generate" at bounding box center [921, 443] width 49 height 12
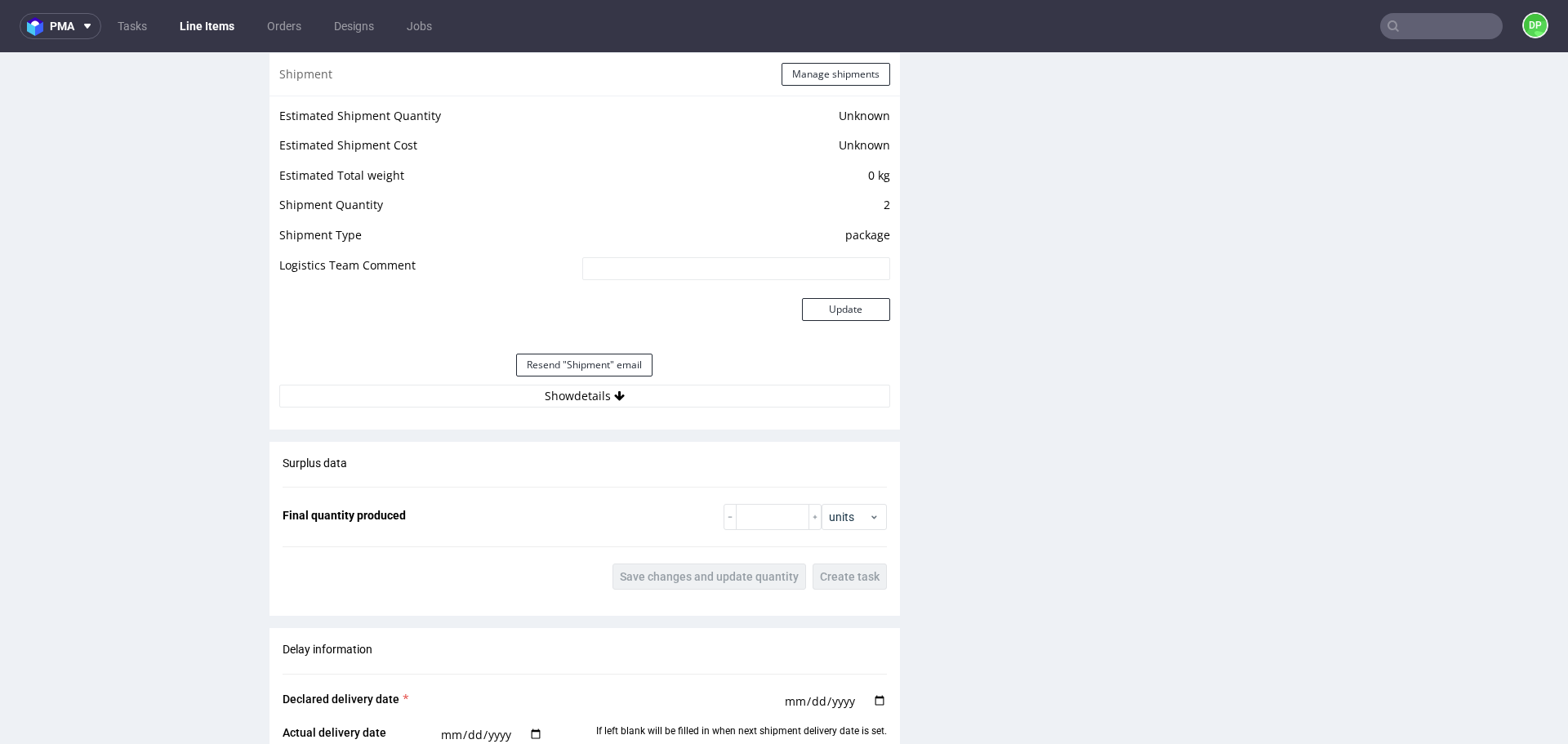
scroll to position [1676, 0]
click at [583, 394] on button "Show details" at bounding box center [585, 394] width 611 height 23
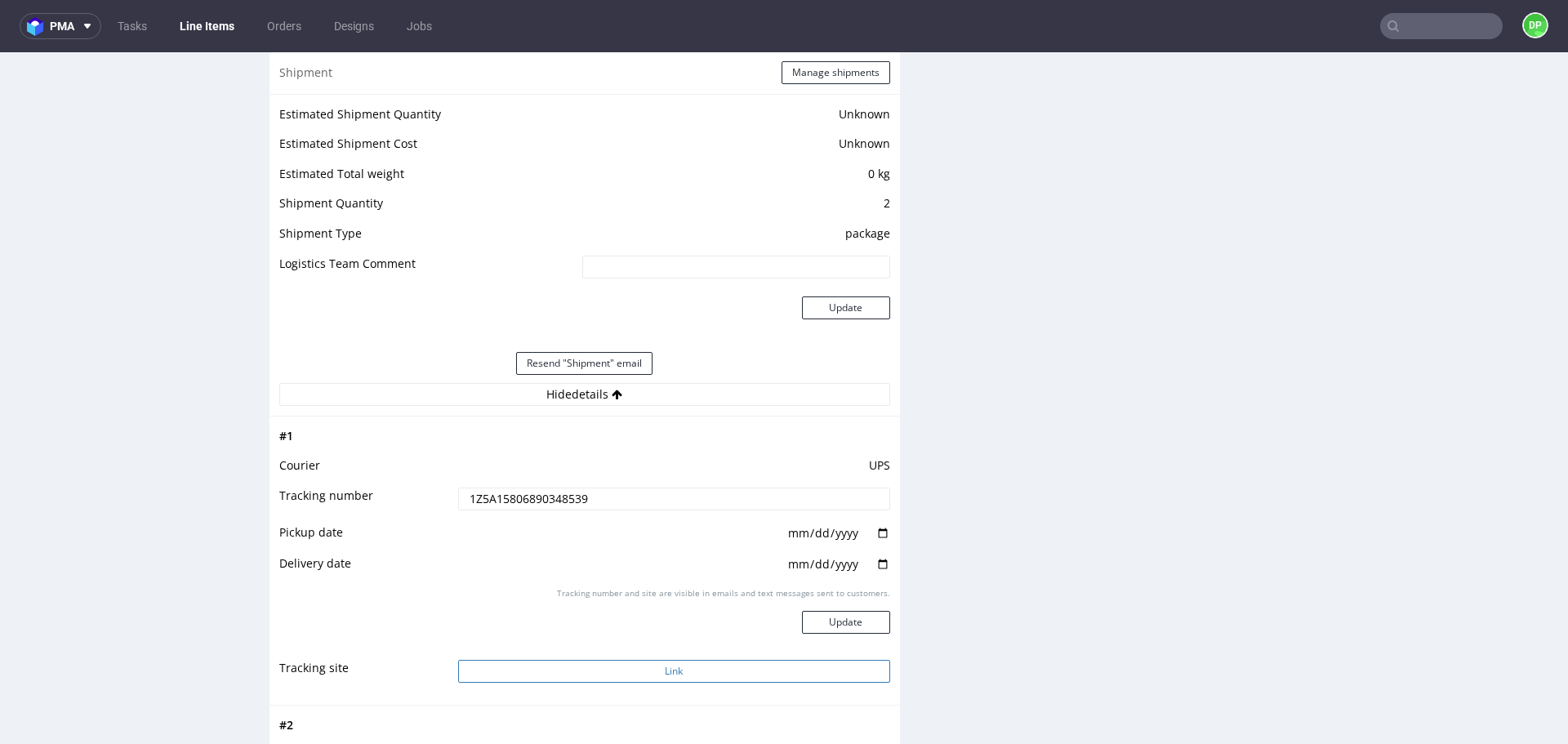
click at [607, 662] on button "Link" at bounding box center [674, 672] width 432 height 23
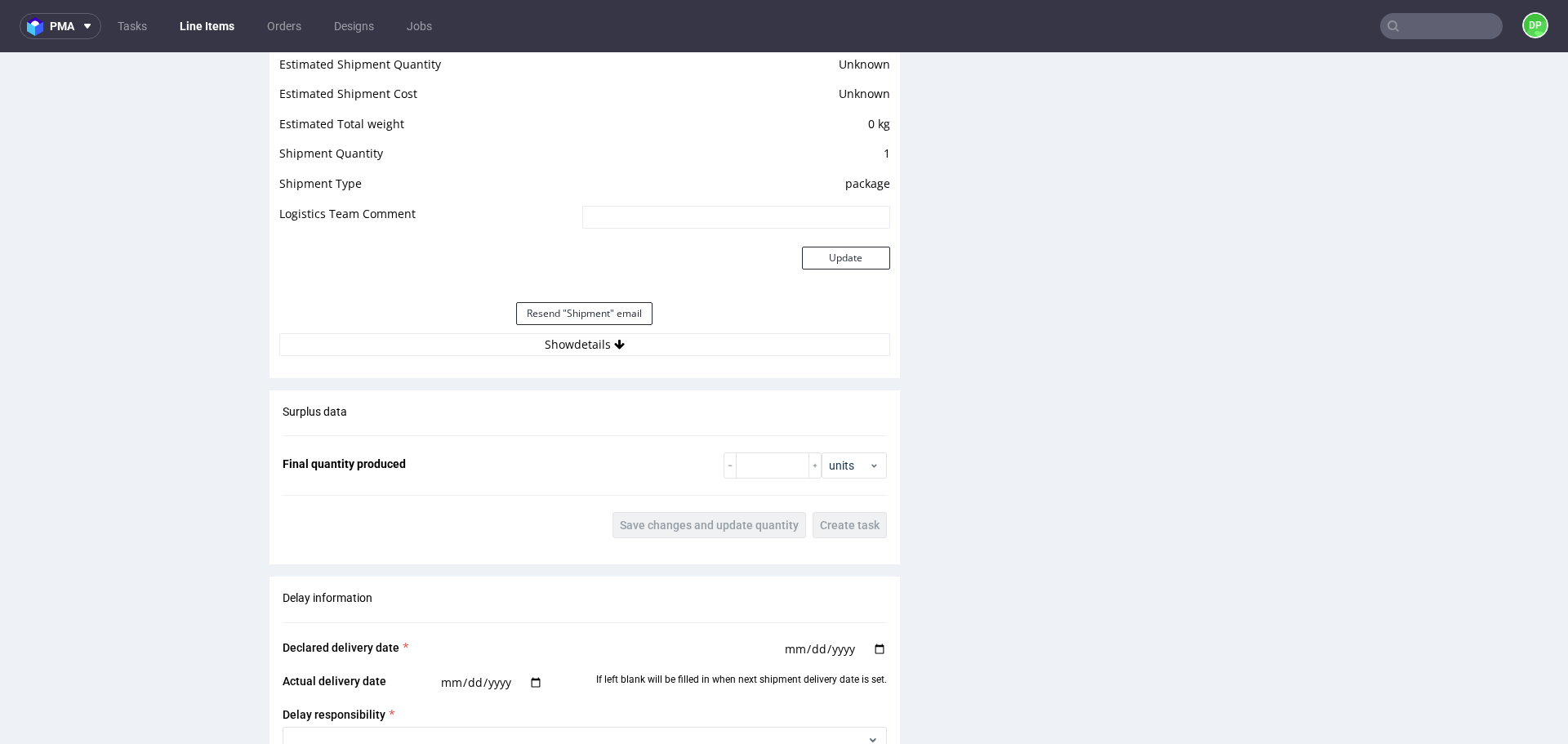
scroll to position [1520, 0]
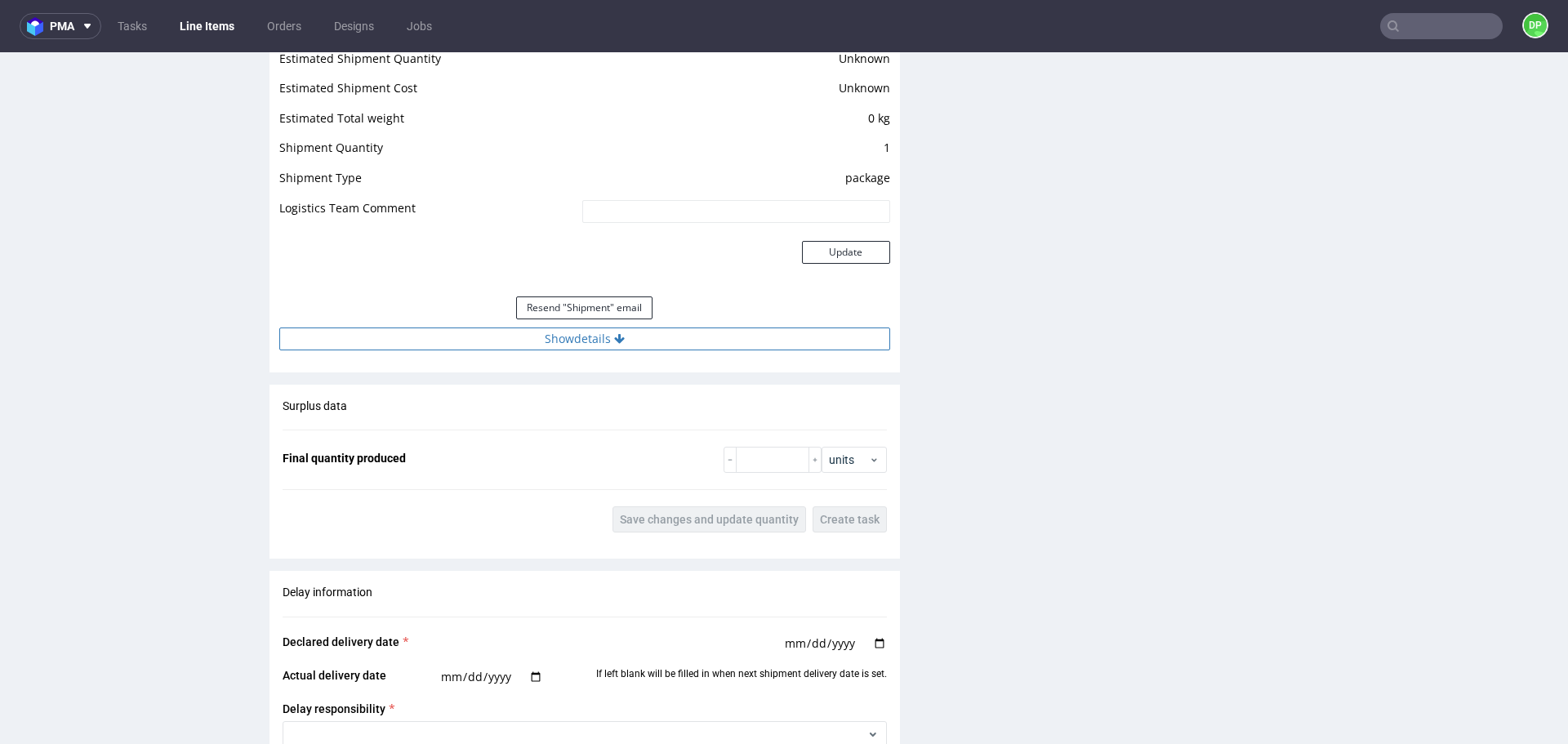
click at [668, 338] on button "Show details" at bounding box center [585, 339] width 611 height 23
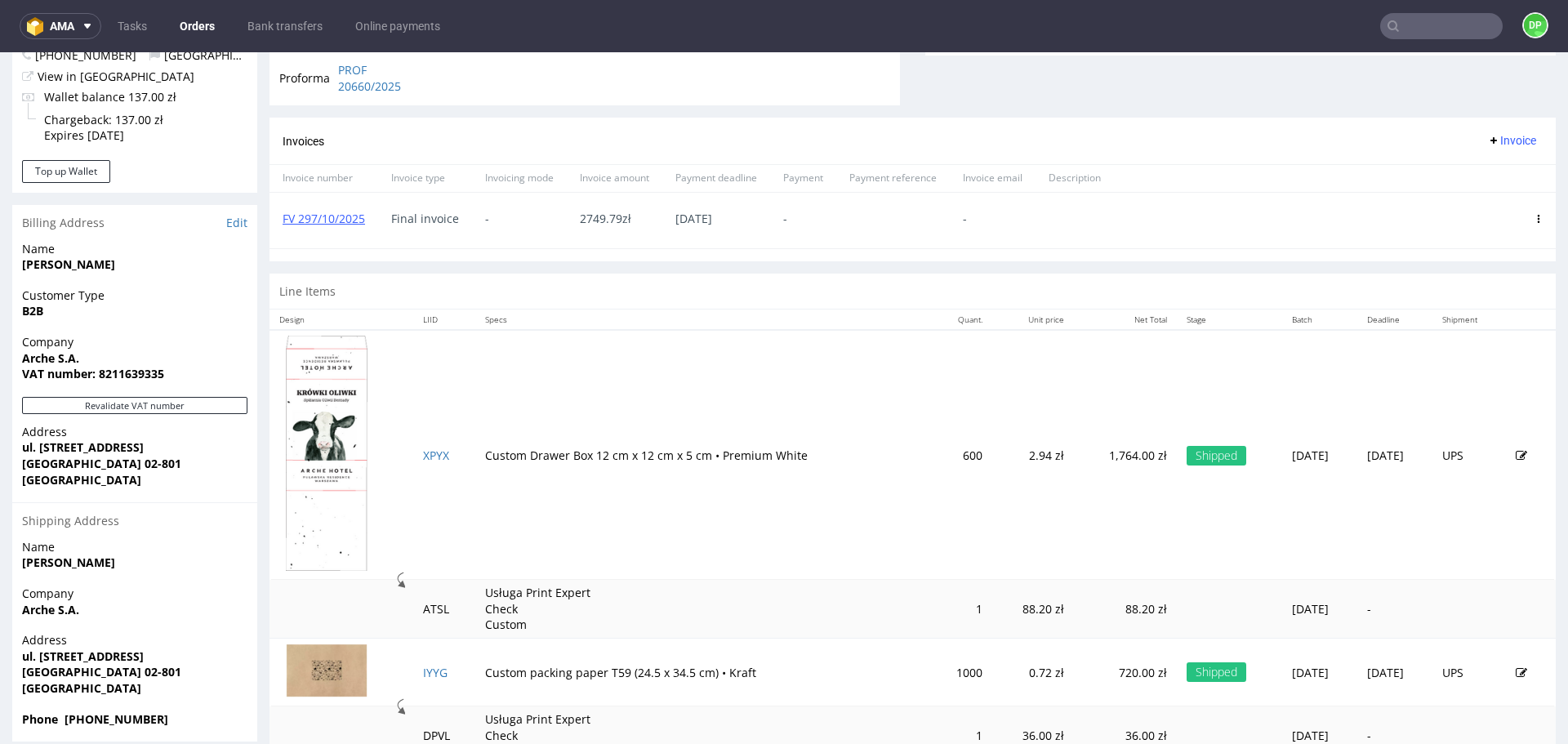
scroll to position [666, 0]
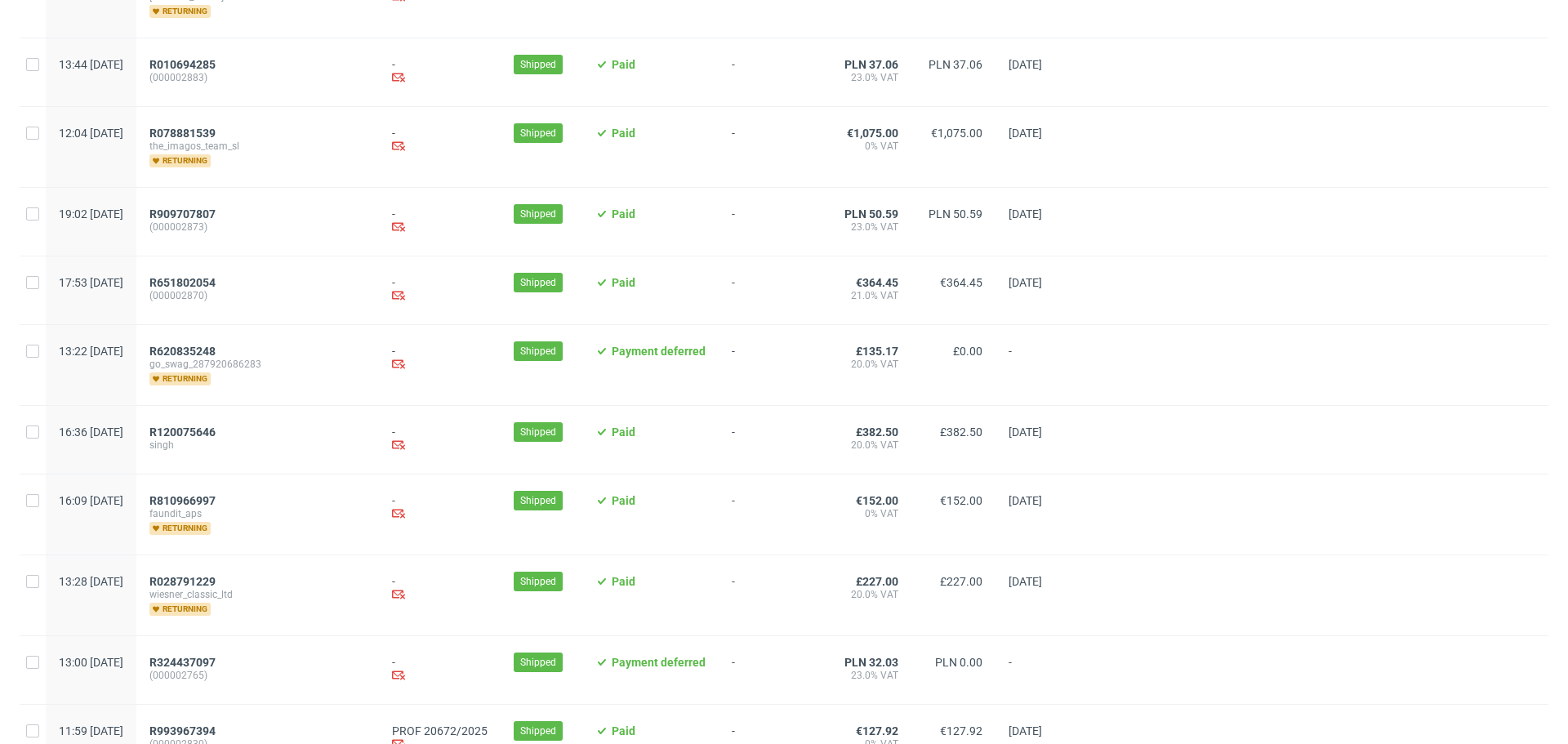
scroll to position [1652, 0]
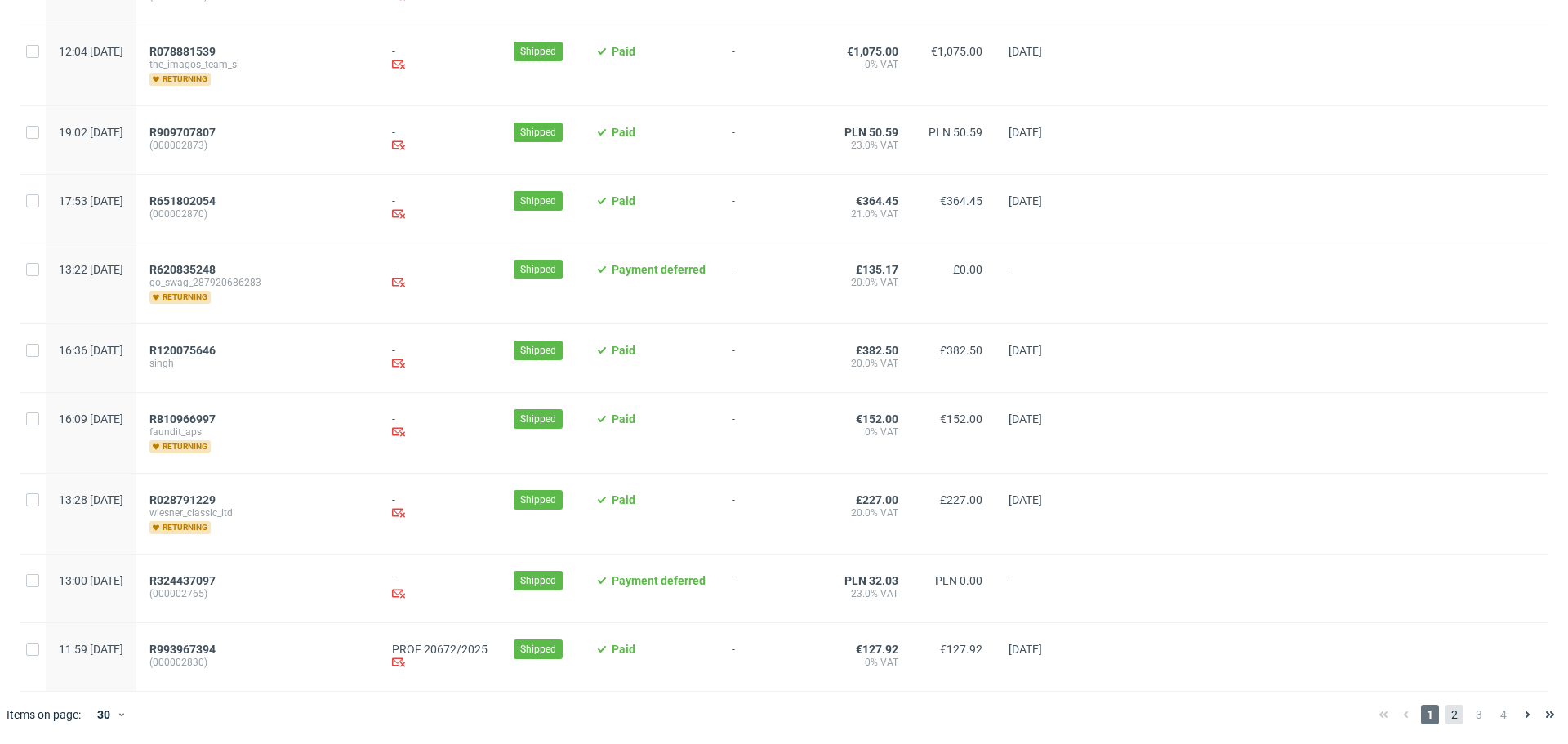
click at [1446, 715] on span "2" at bounding box center [1455, 715] width 18 height 19
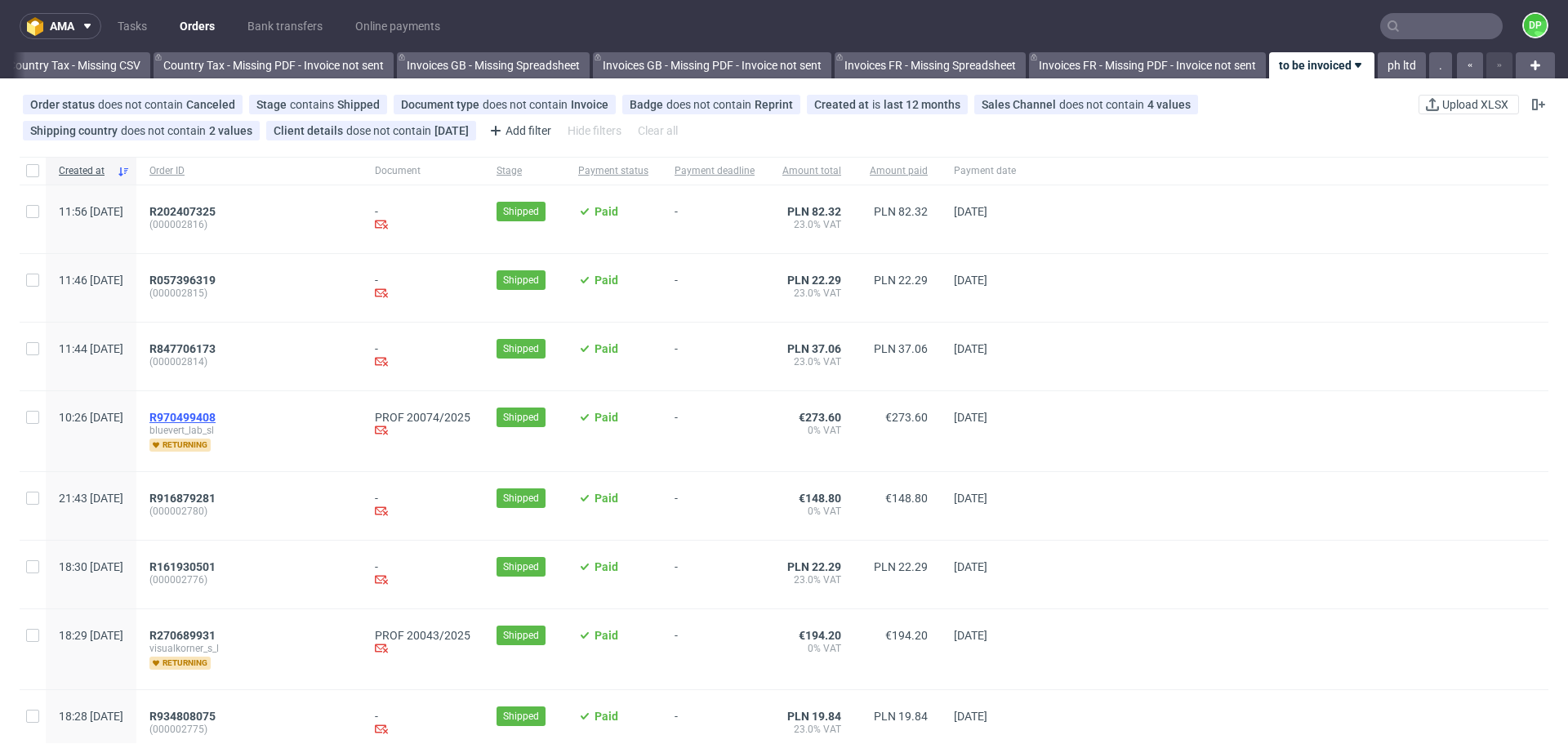
click at [216, 416] on span "R970499408" at bounding box center [182, 417] width 66 height 13
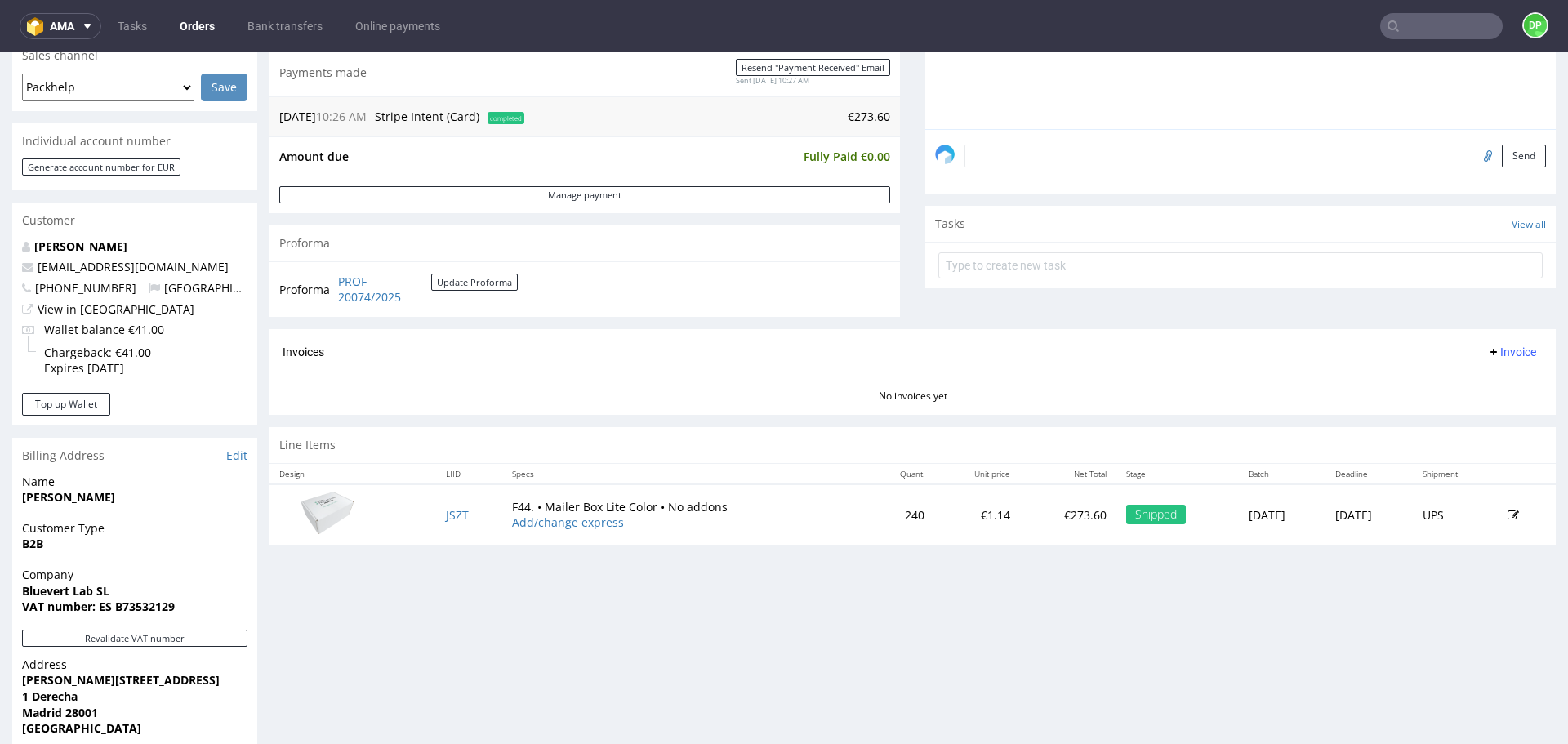
scroll to position [699, 0]
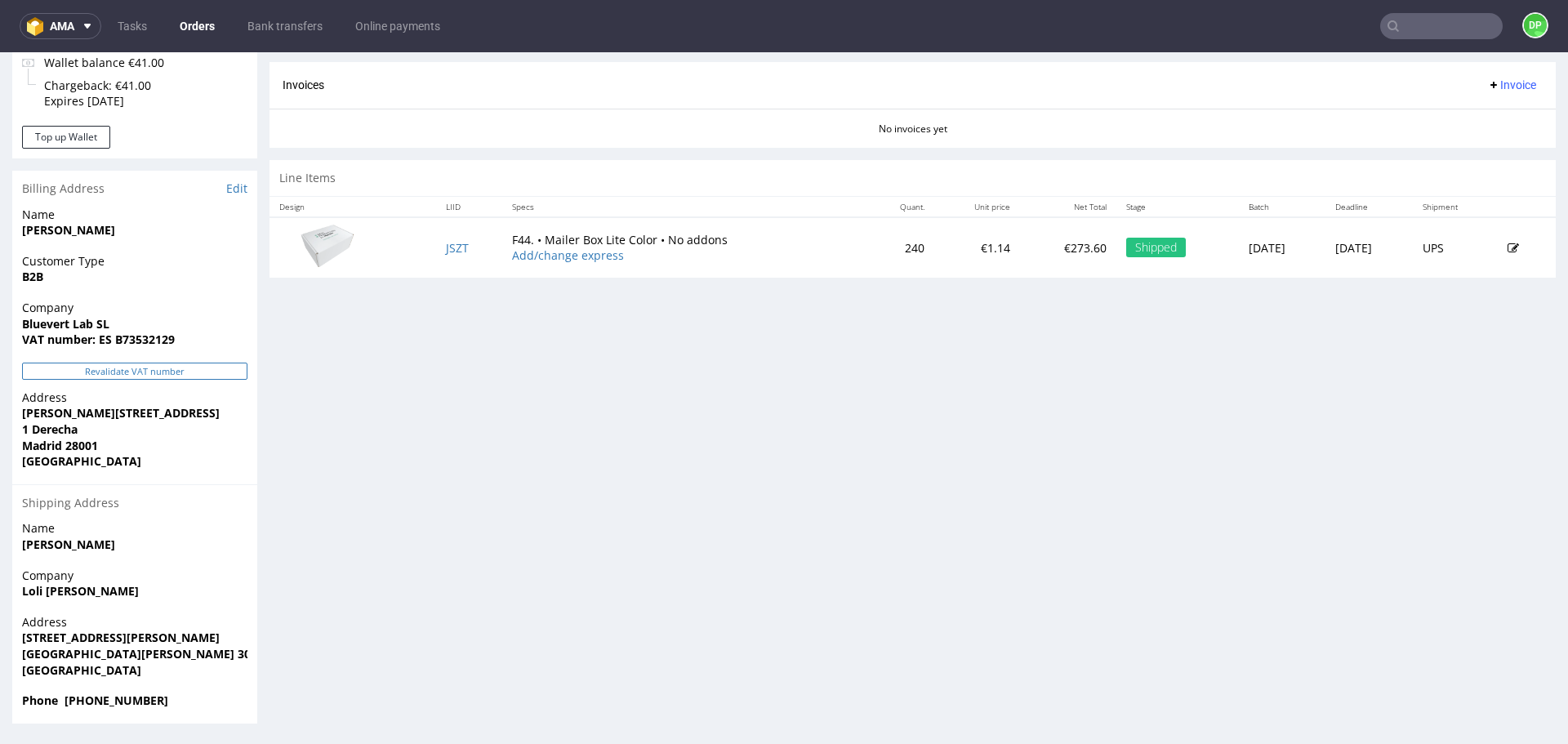
click at [167, 371] on button "Revalidate VAT number" at bounding box center [134, 371] width 225 height 17
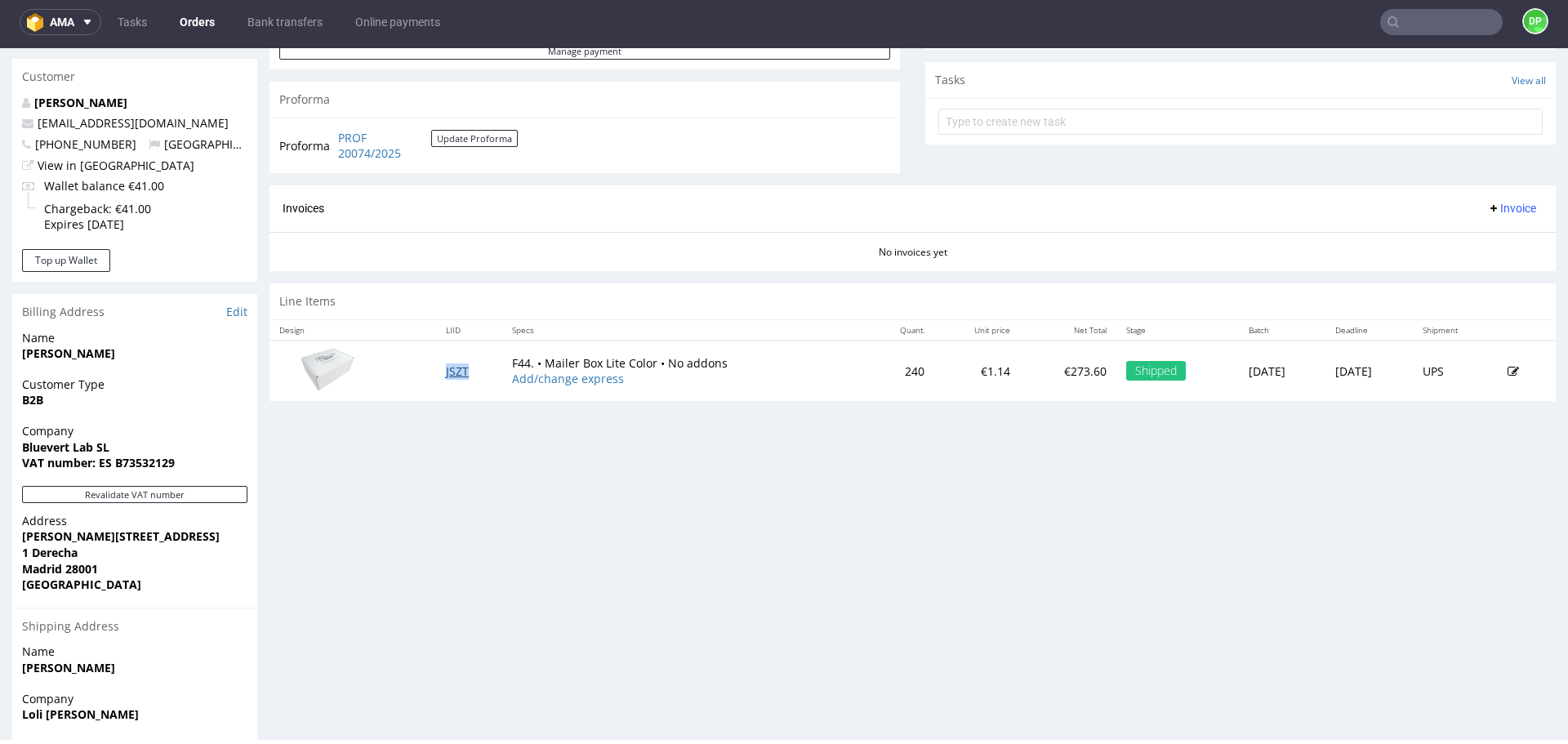
scroll to position [583, 0]
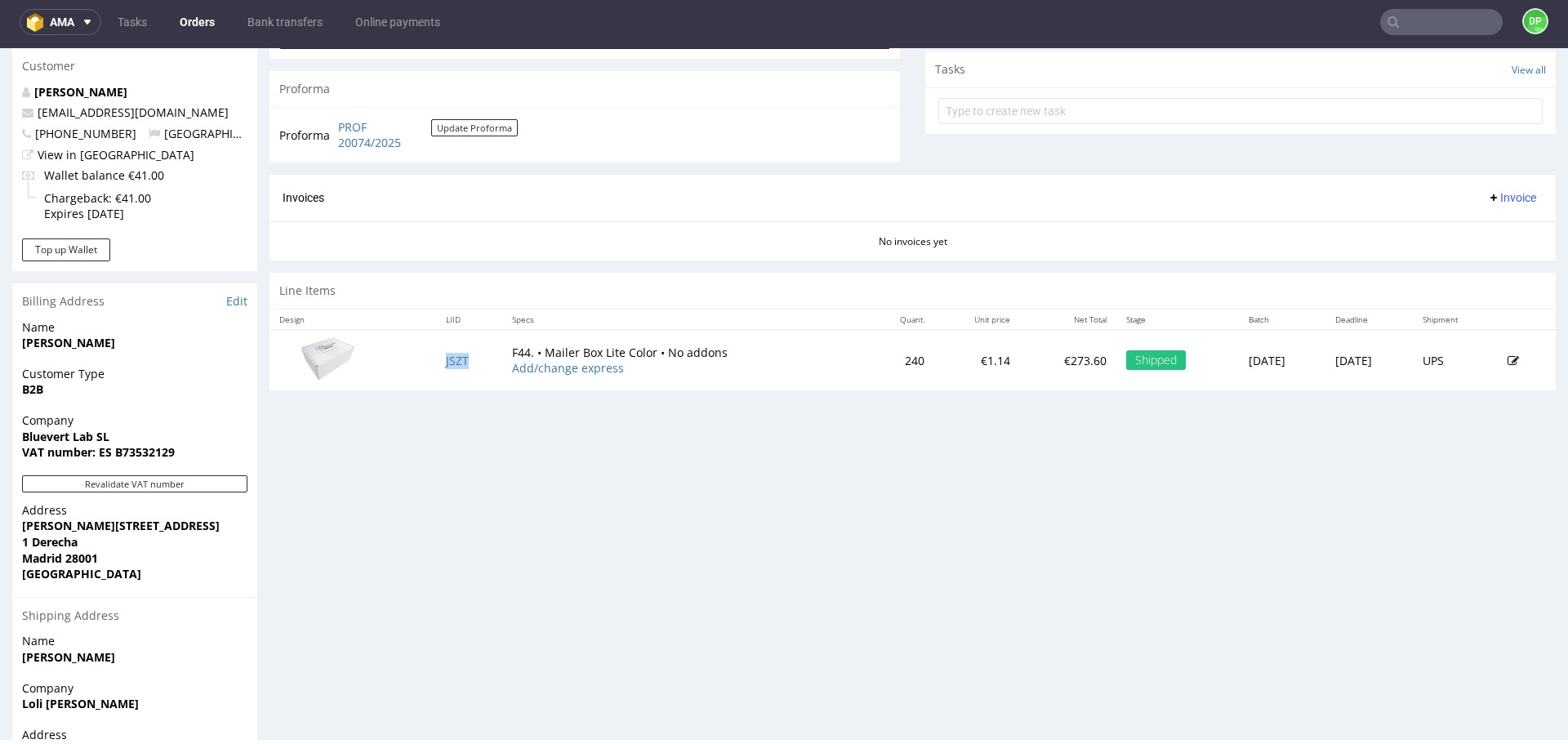
click at [1487, 198] on span "Invoice" at bounding box center [1512, 198] width 49 height 13
click at [1481, 235] on span "Generate" at bounding box center [1487, 232] width 80 height 16
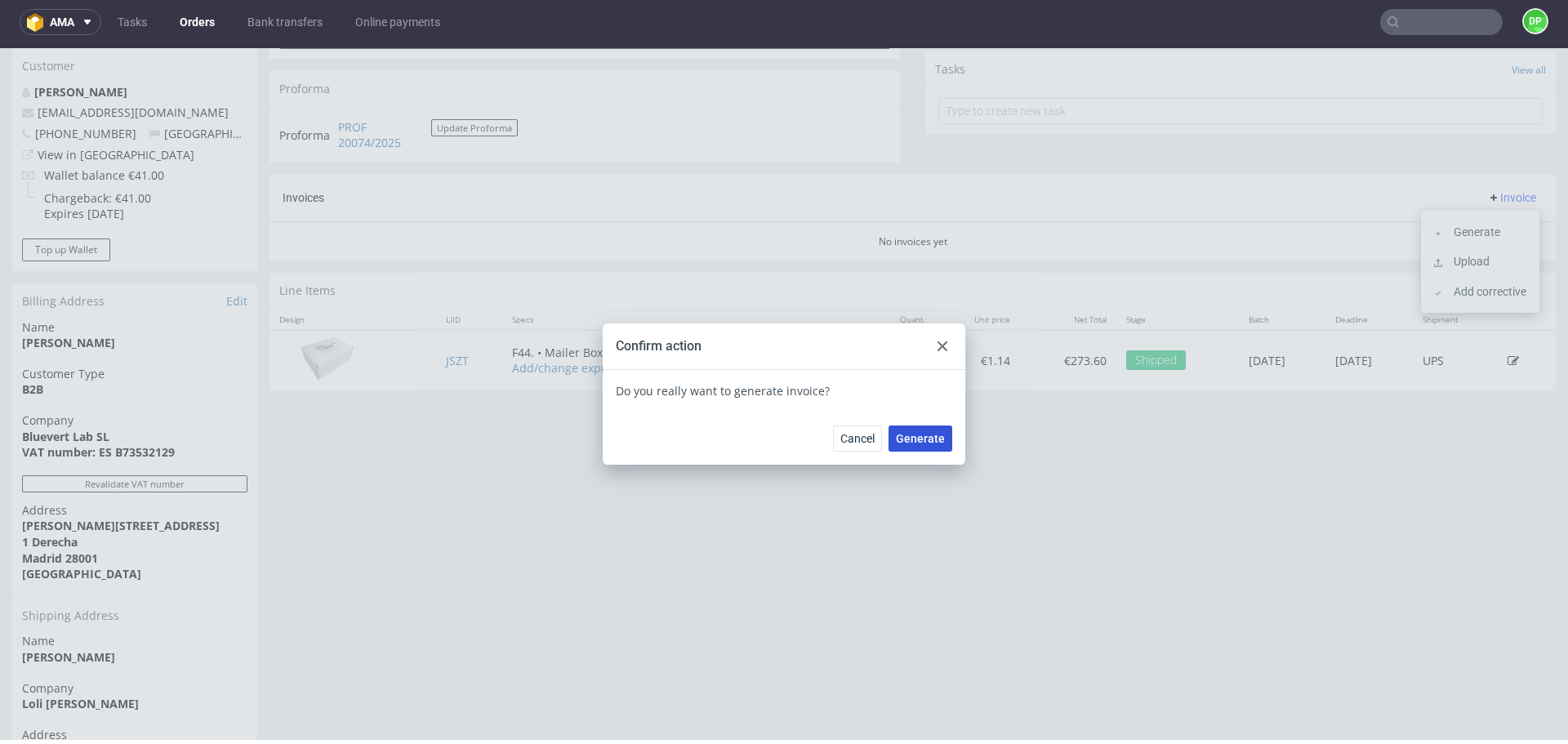
click at [925, 438] on span "Generate" at bounding box center [921, 438] width 49 height 12
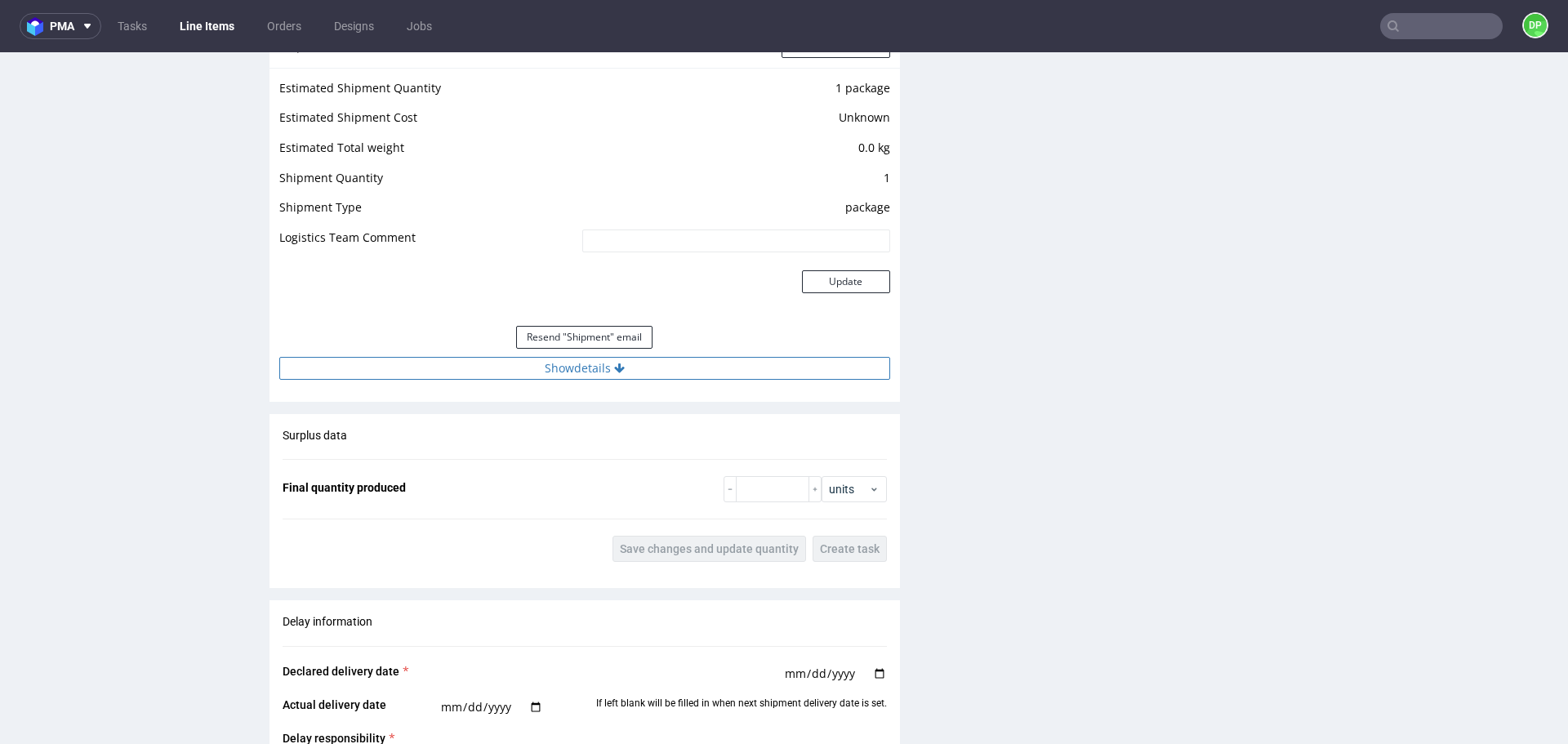
scroll to position [1591, 0]
click at [452, 376] on button "Show details" at bounding box center [585, 367] width 611 height 23
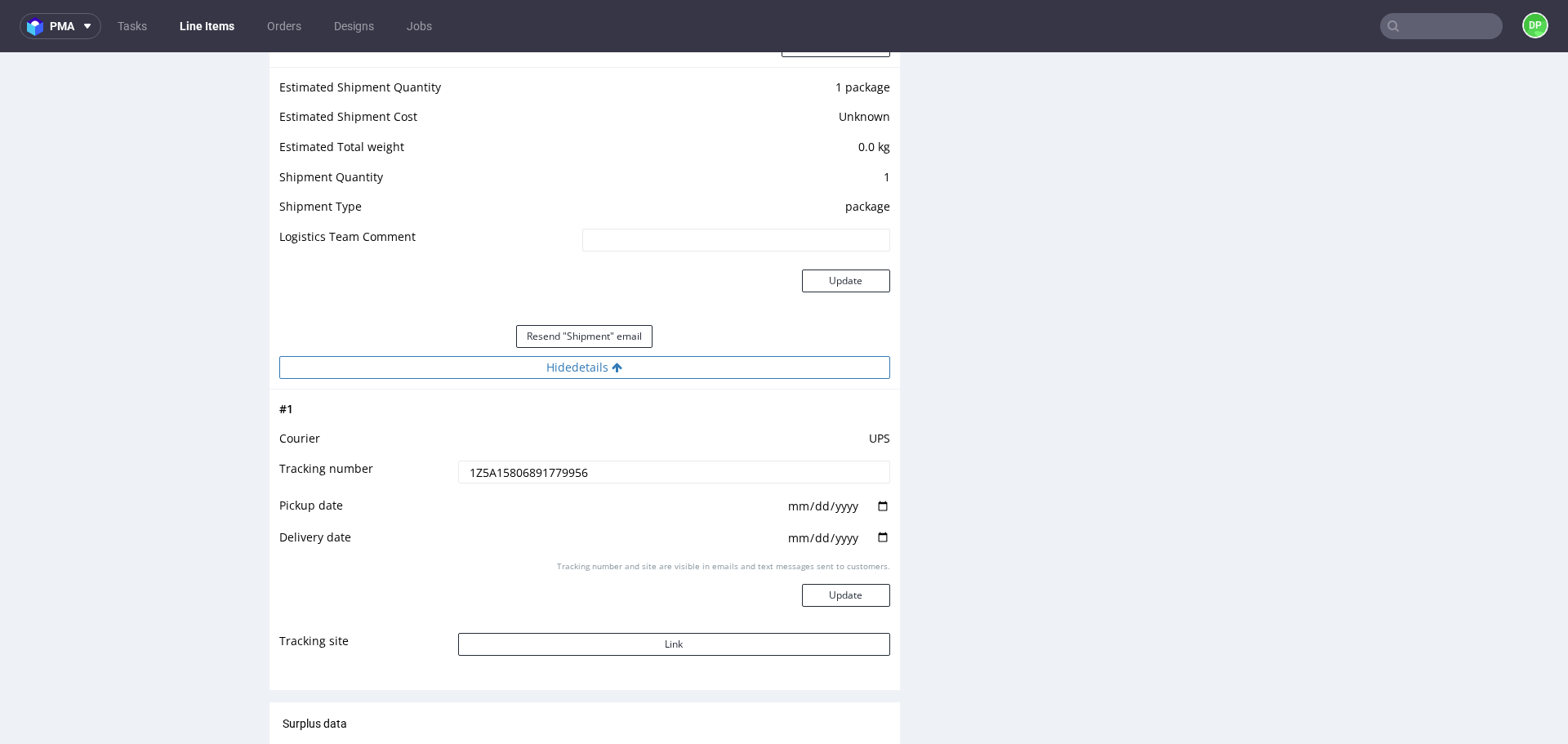
scroll to position [1680, 0]
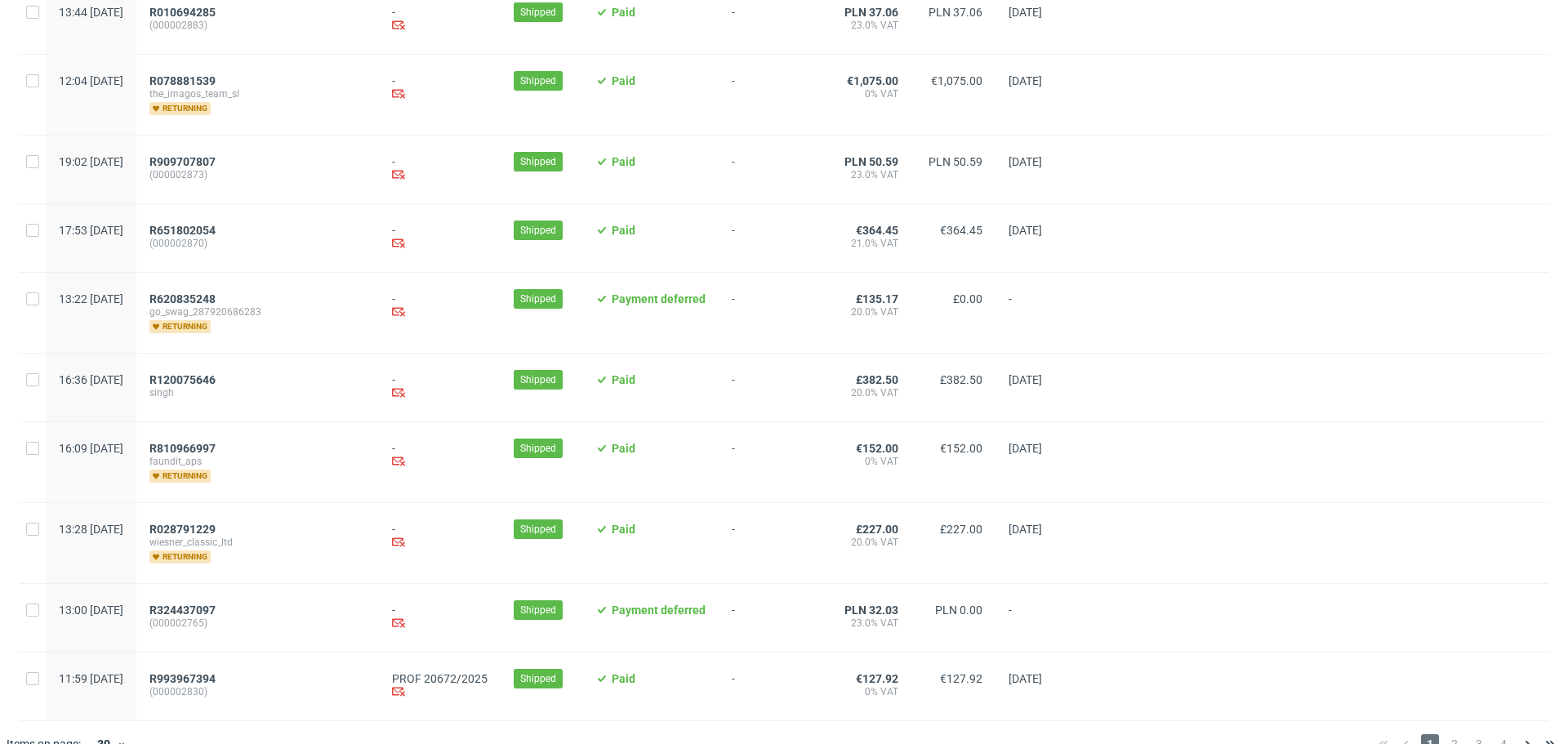
scroll to position [1652, 0]
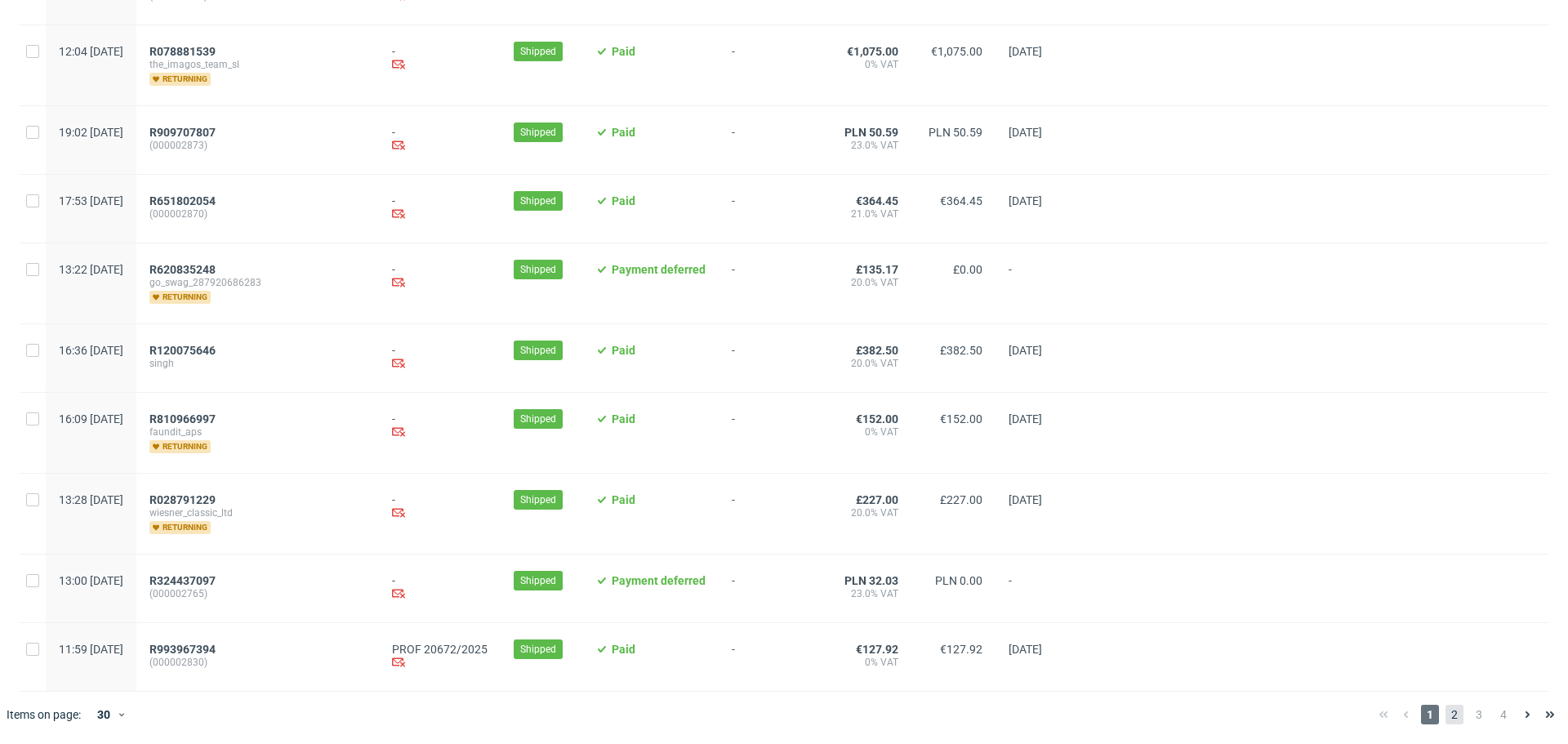
click at [1446, 712] on span "2" at bounding box center [1455, 715] width 18 height 19
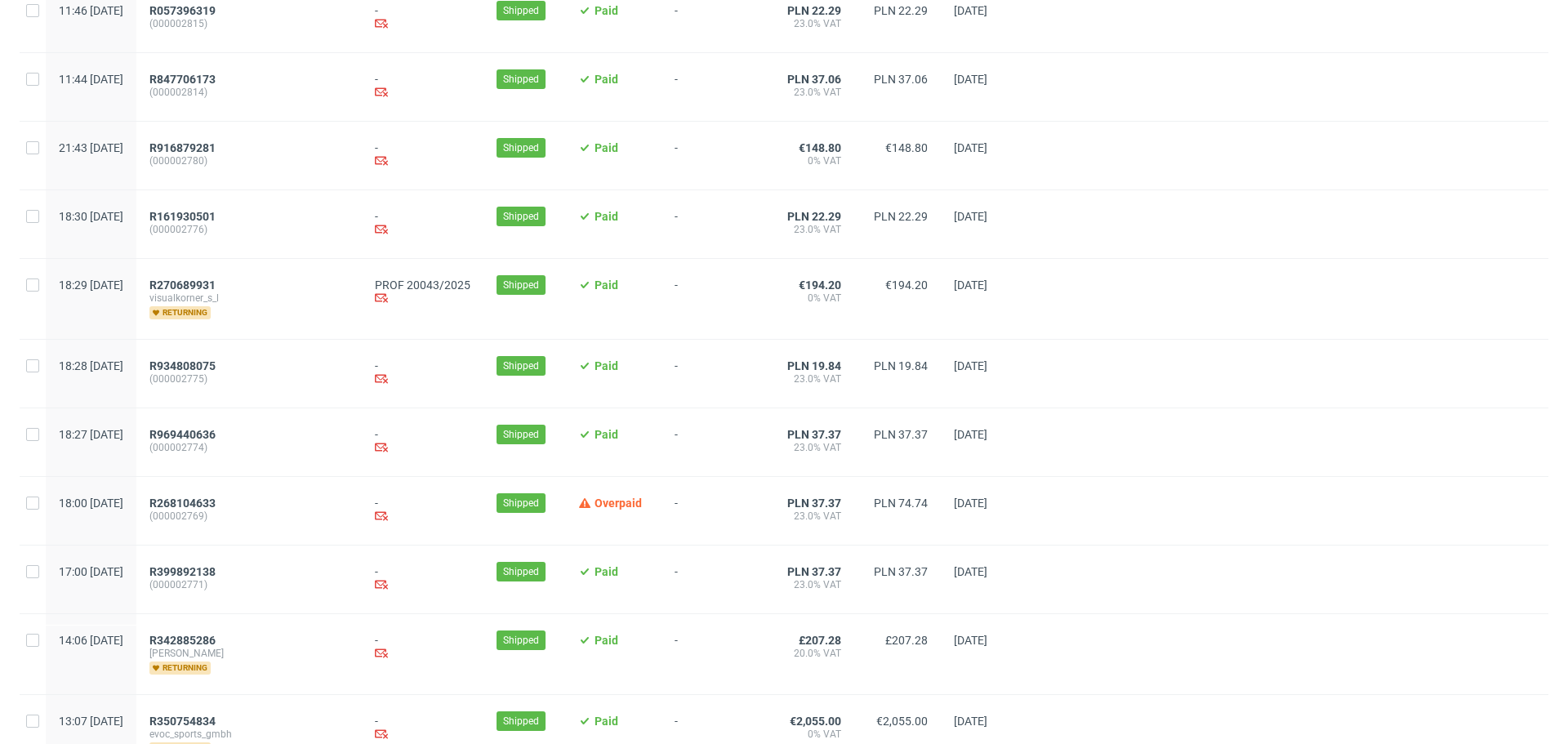
scroll to position [263, 0]
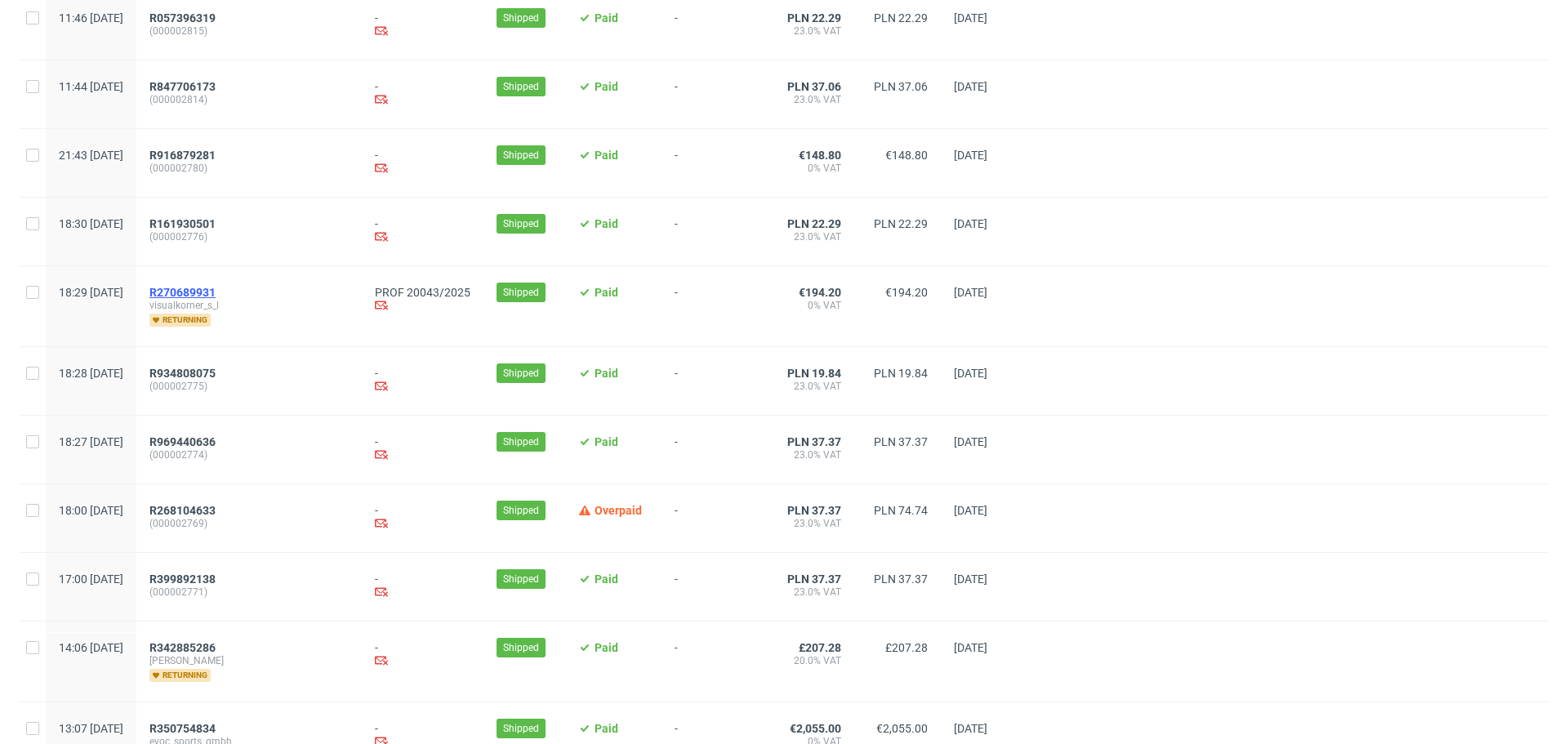
click at [216, 290] on span "R270689931" at bounding box center [182, 293] width 66 height 13
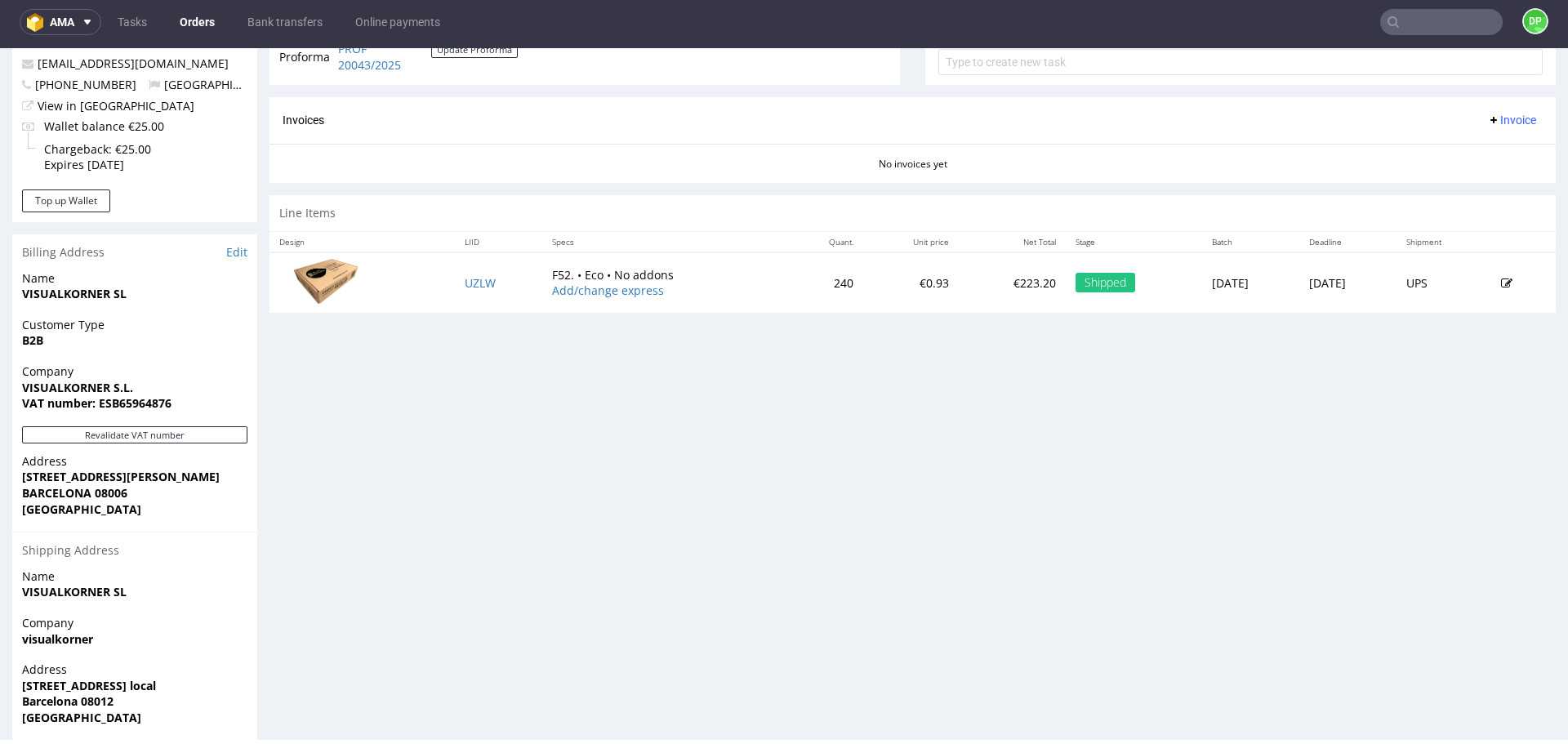
scroll to position [684, 0]
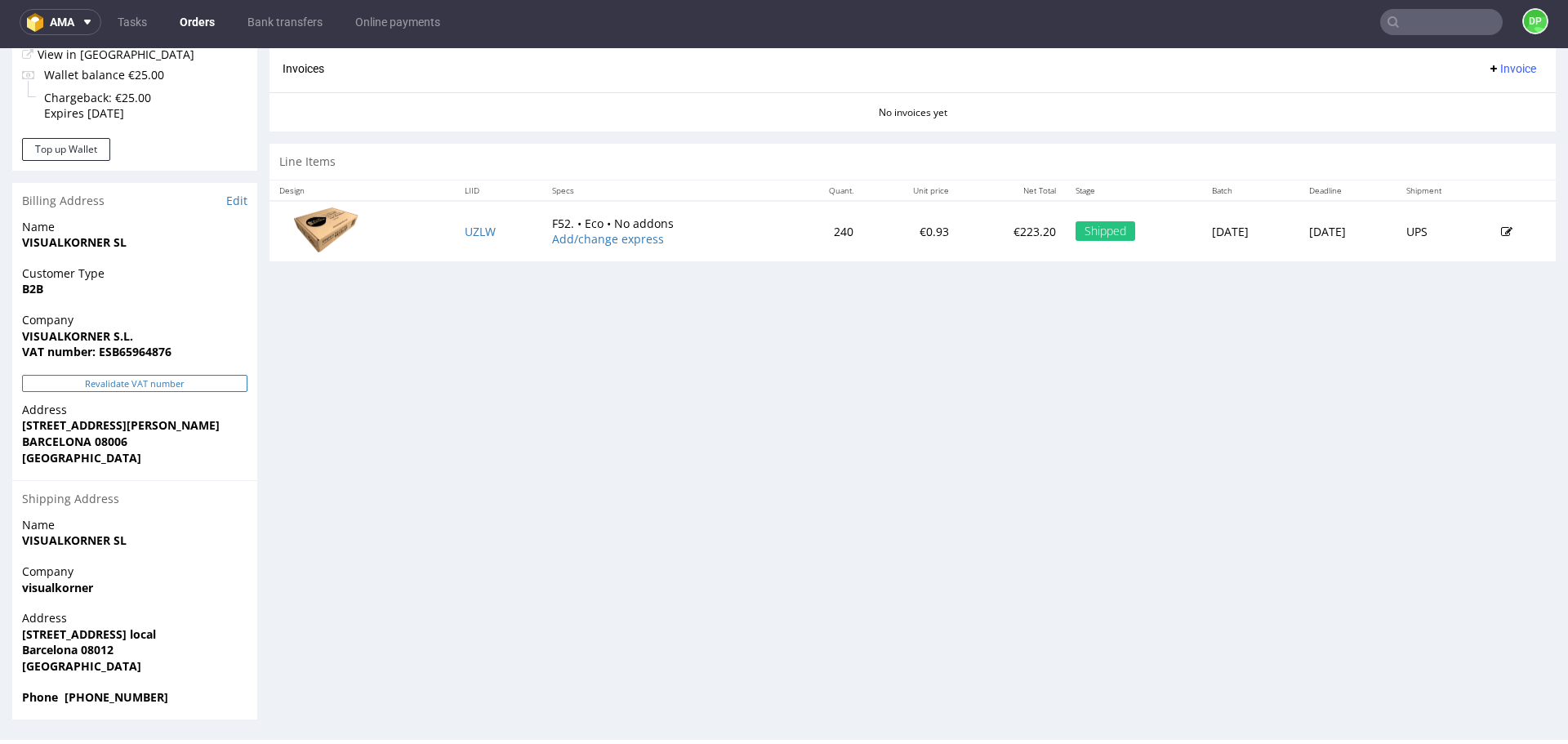
click at [149, 383] on button "Revalidate VAT number" at bounding box center [134, 383] width 225 height 17
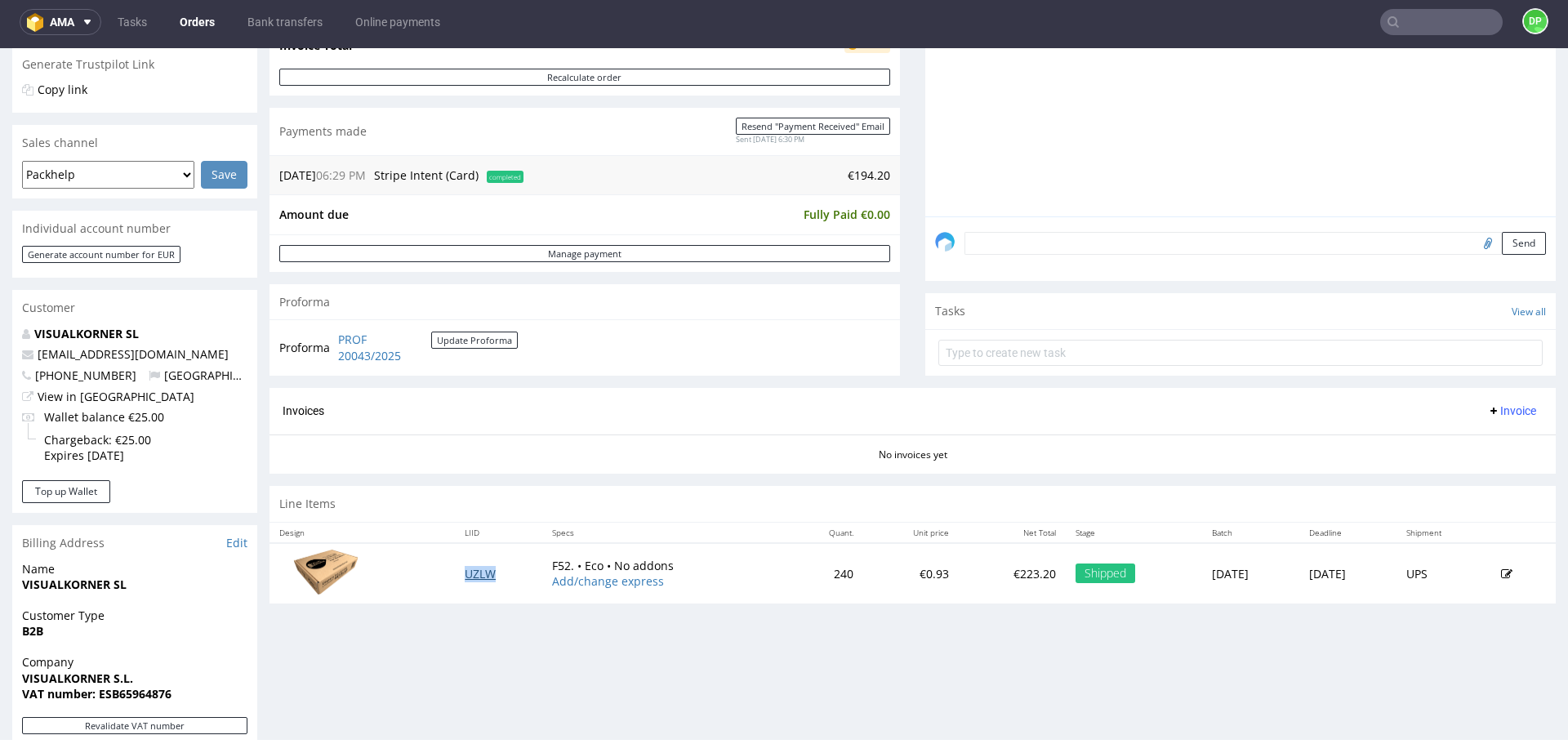
scroll to position [343, 0]
click at [1493, 399] on button "Invoice" at bounding box center [1512, 408] width 62 height 19
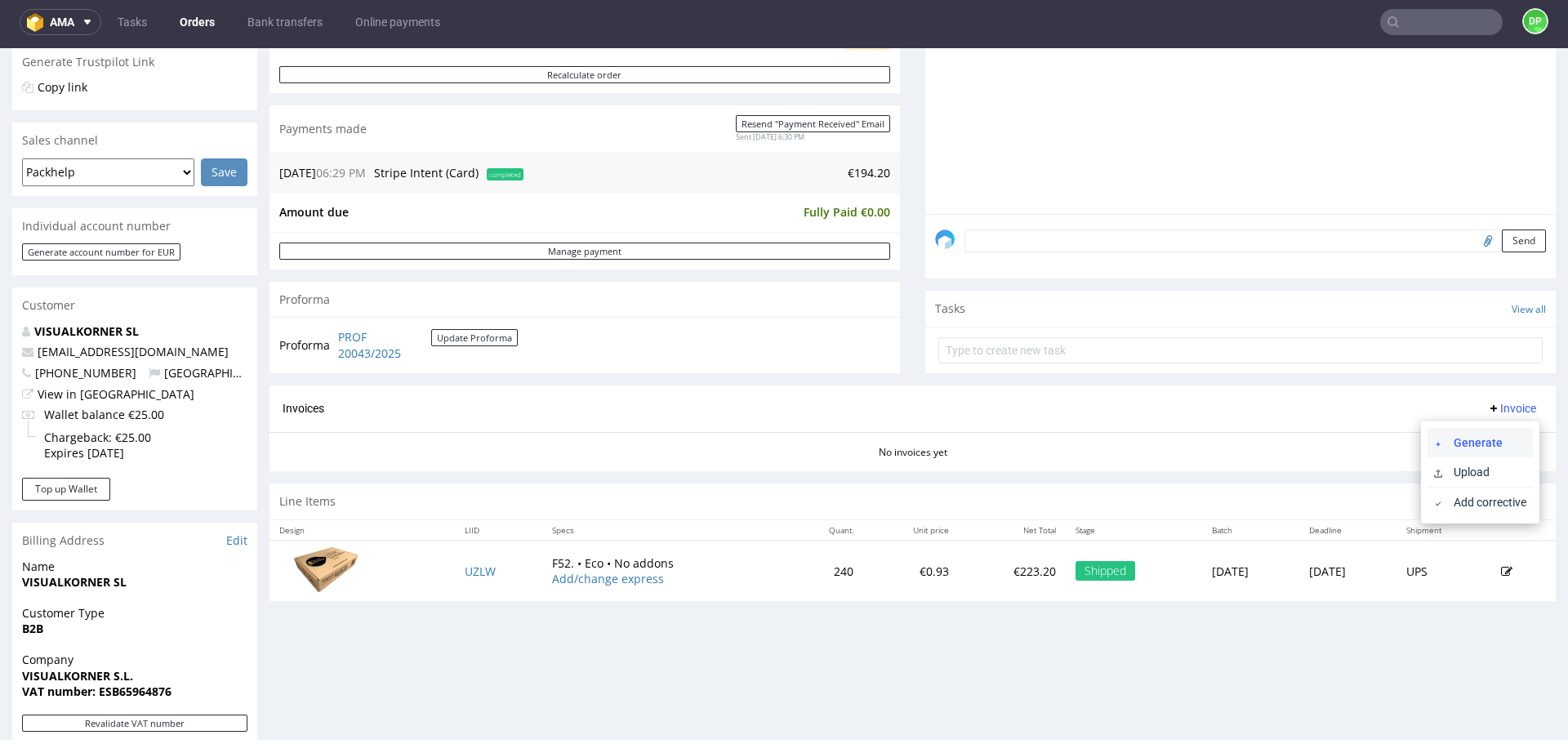
click at [1478, 433] on li "Generate" at bounding box center [1480, 443] width 105 height 29
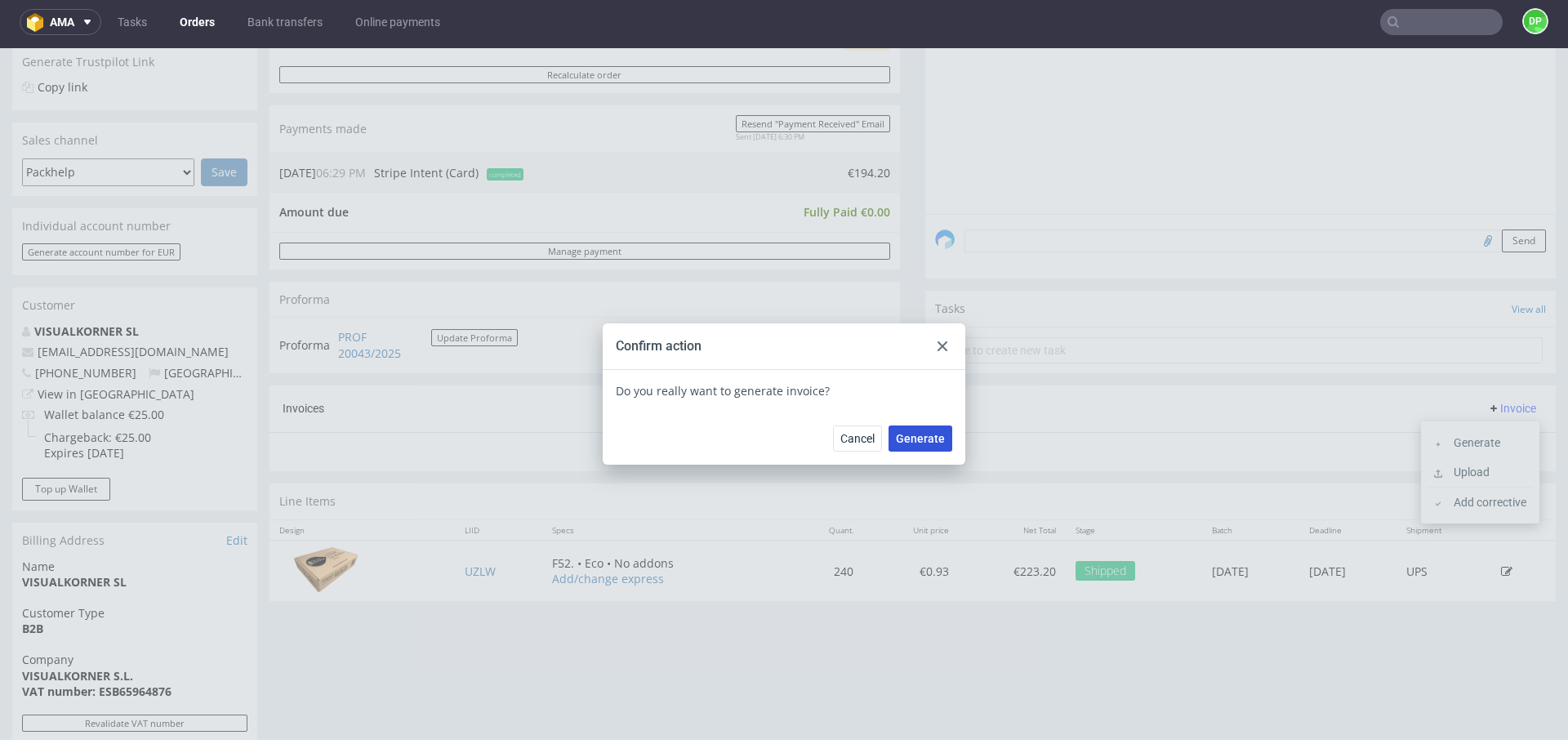
click at [918, 438] on span "Generate" at bounding box center [921, 438] width 49 height 12
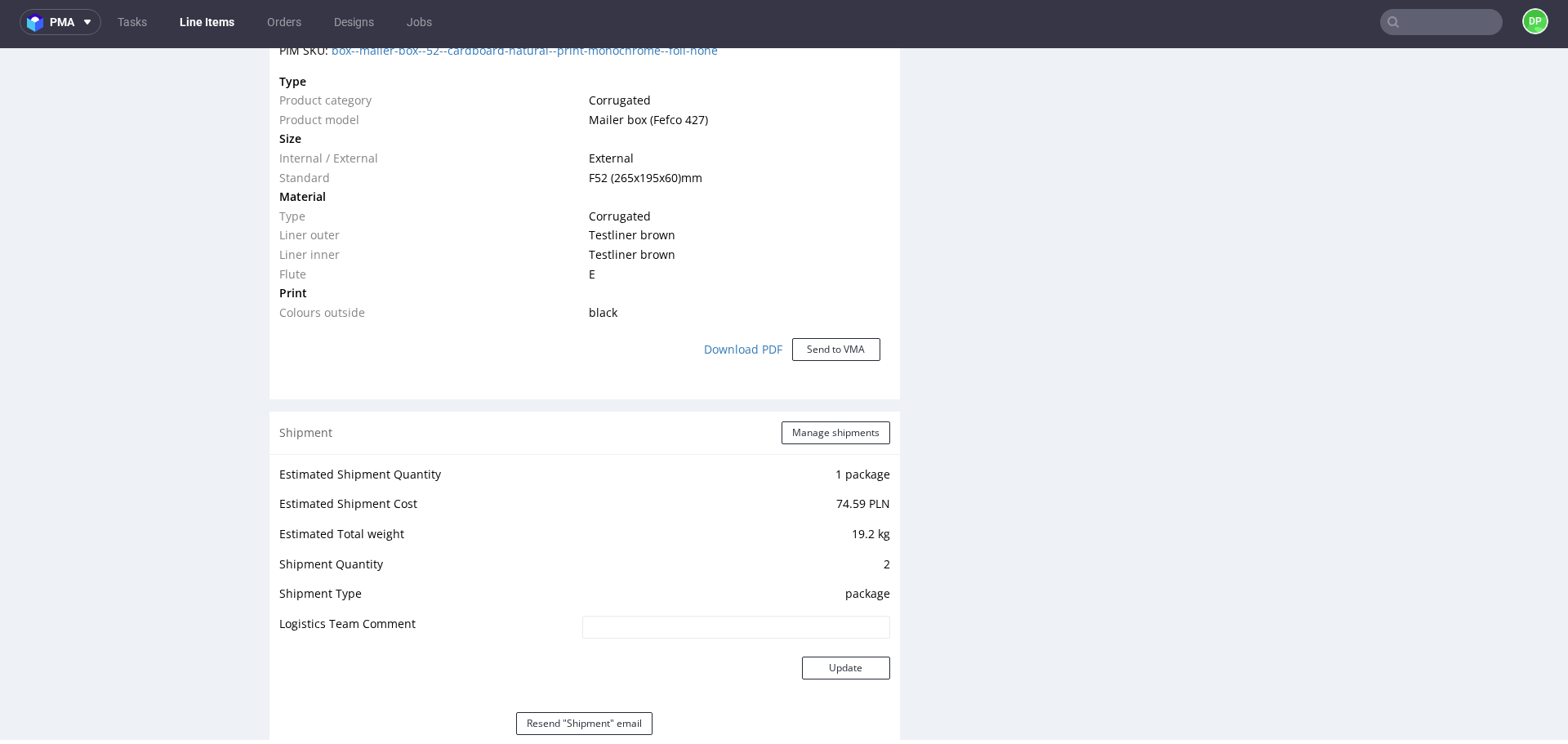
scroll to position [1447, 0]
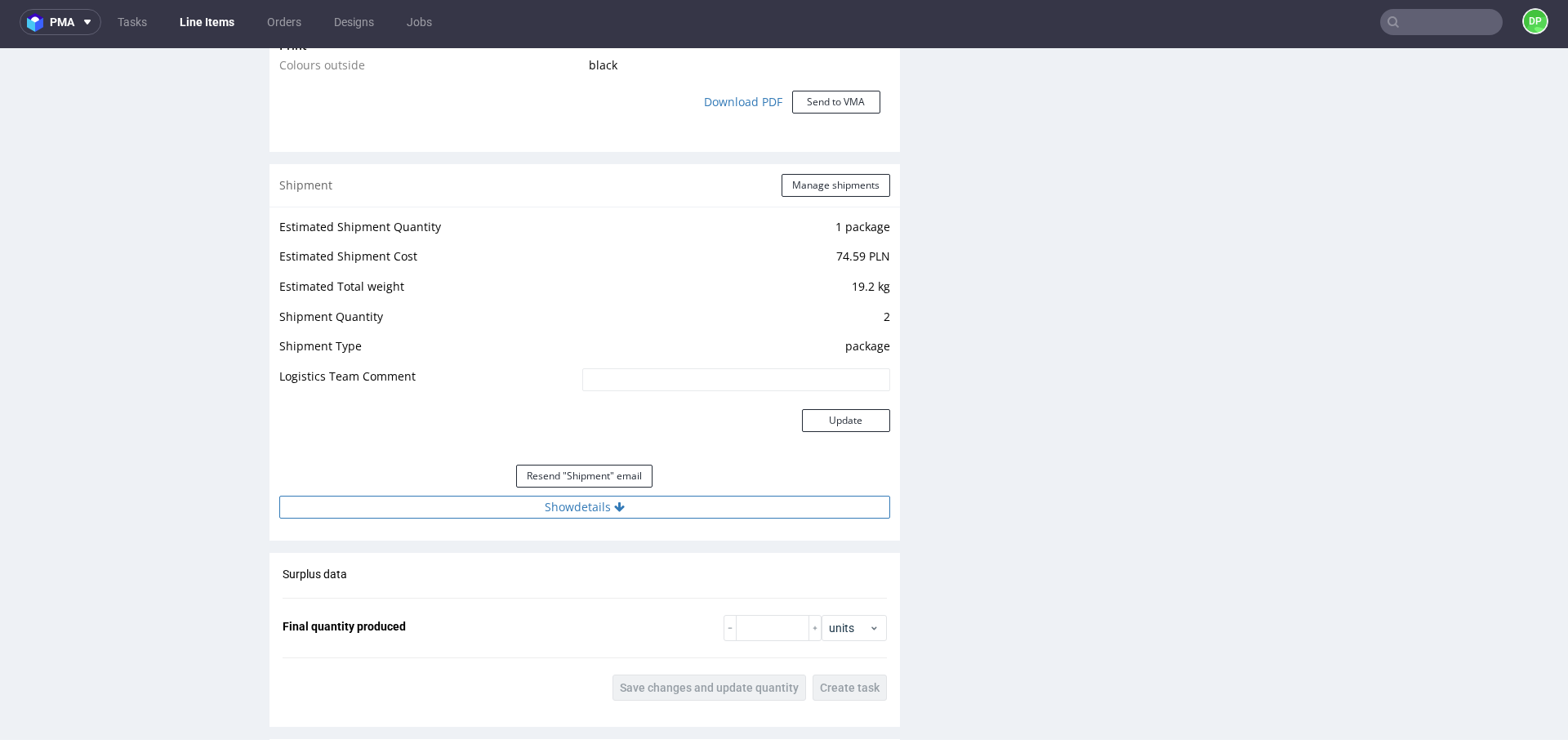
click at [647, 513] on button "Show details" at bounding box center [585, 507] width 611 height 23
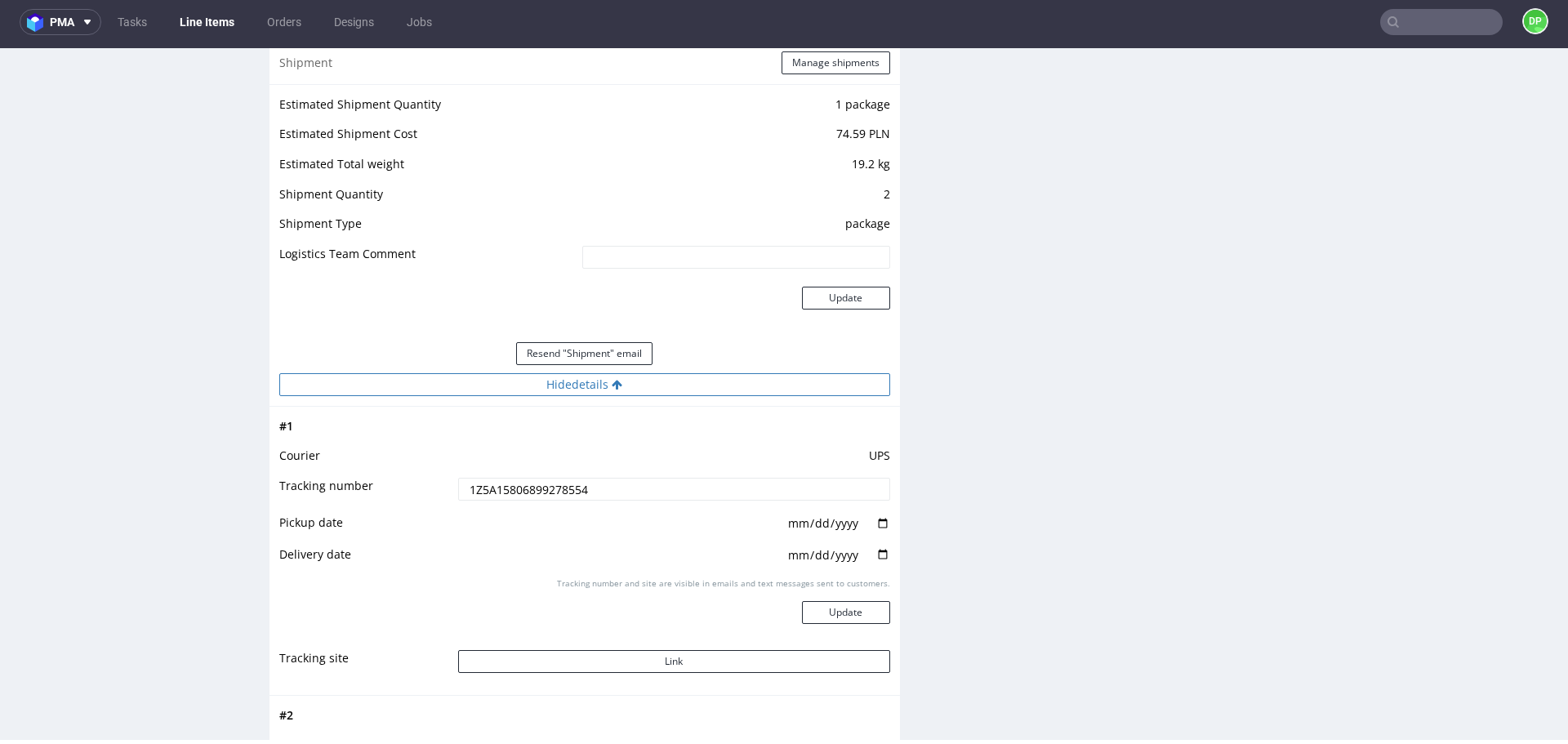
scroll to position [1571, 0]
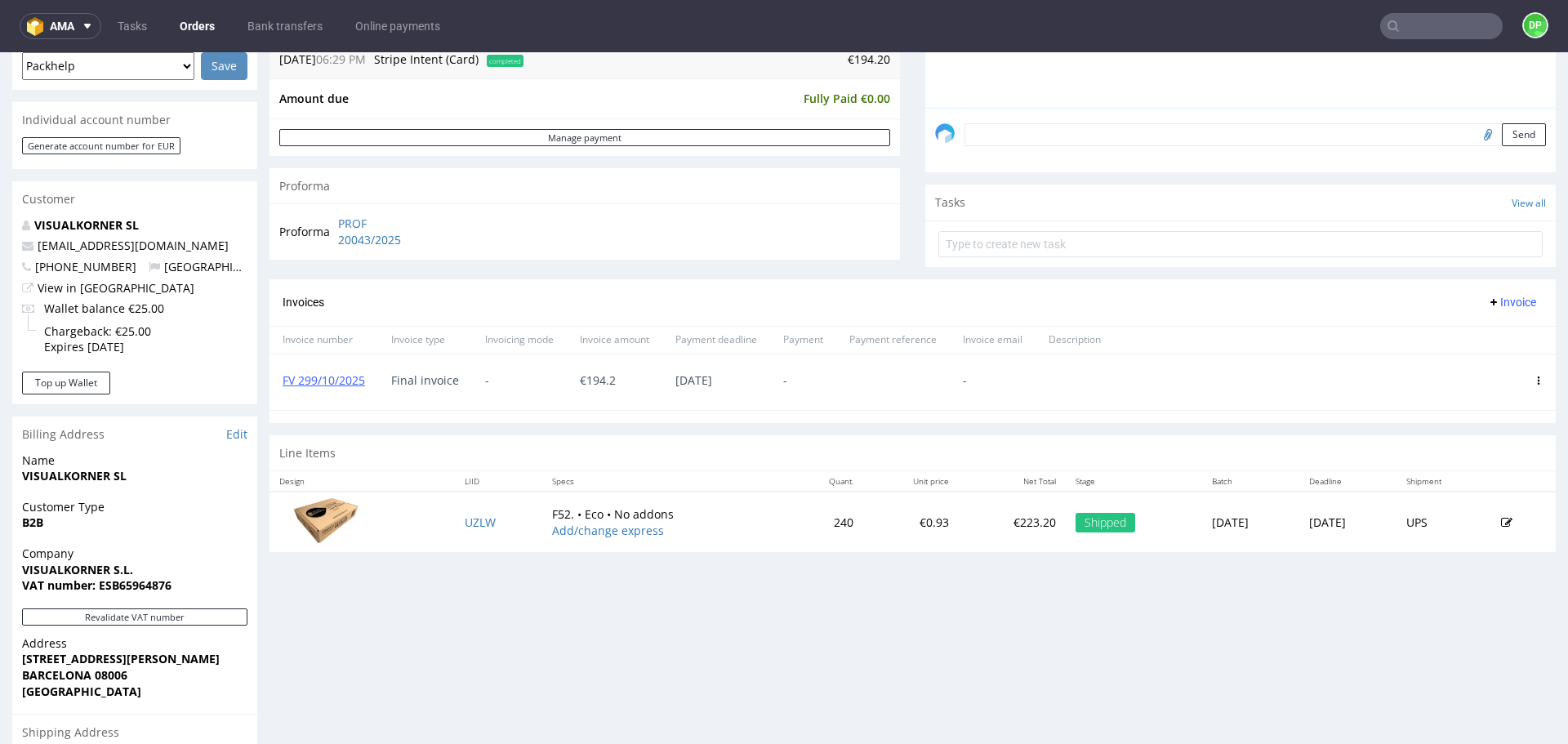
scroll to position [684, 0]
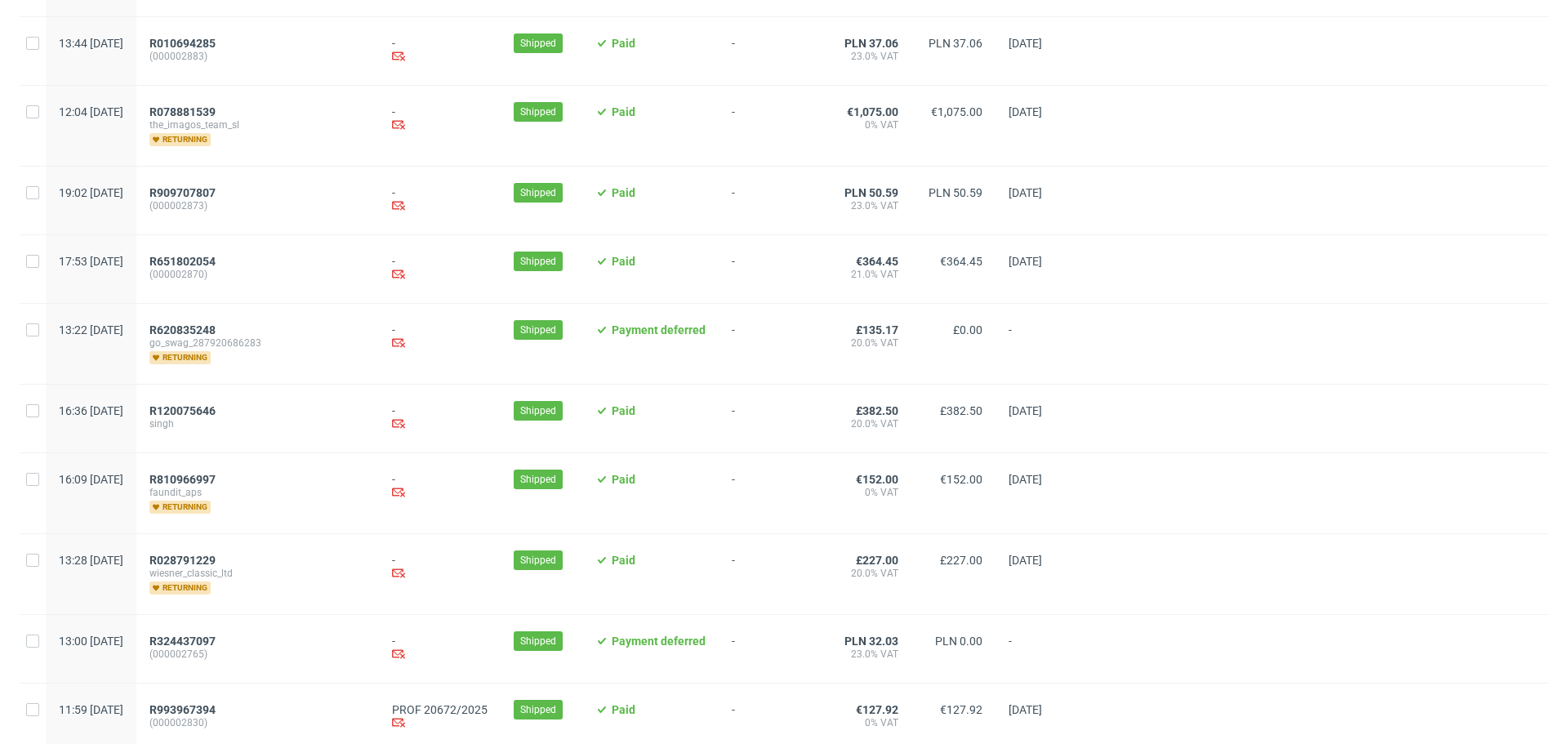
scroll to position [1652, 0]
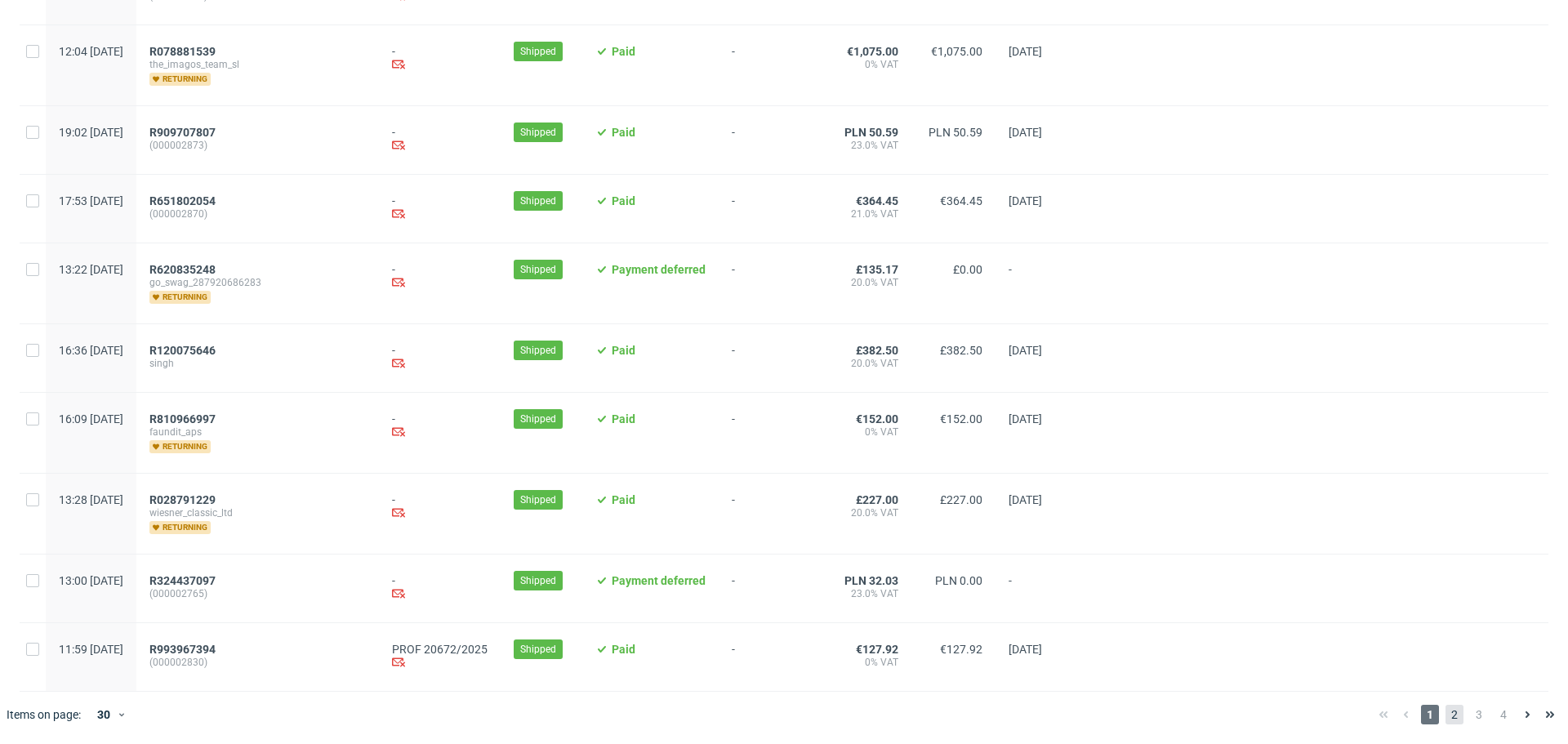
click at [1449, 721] on span "2" at bounding box center [1455, 715] width 18 height 19
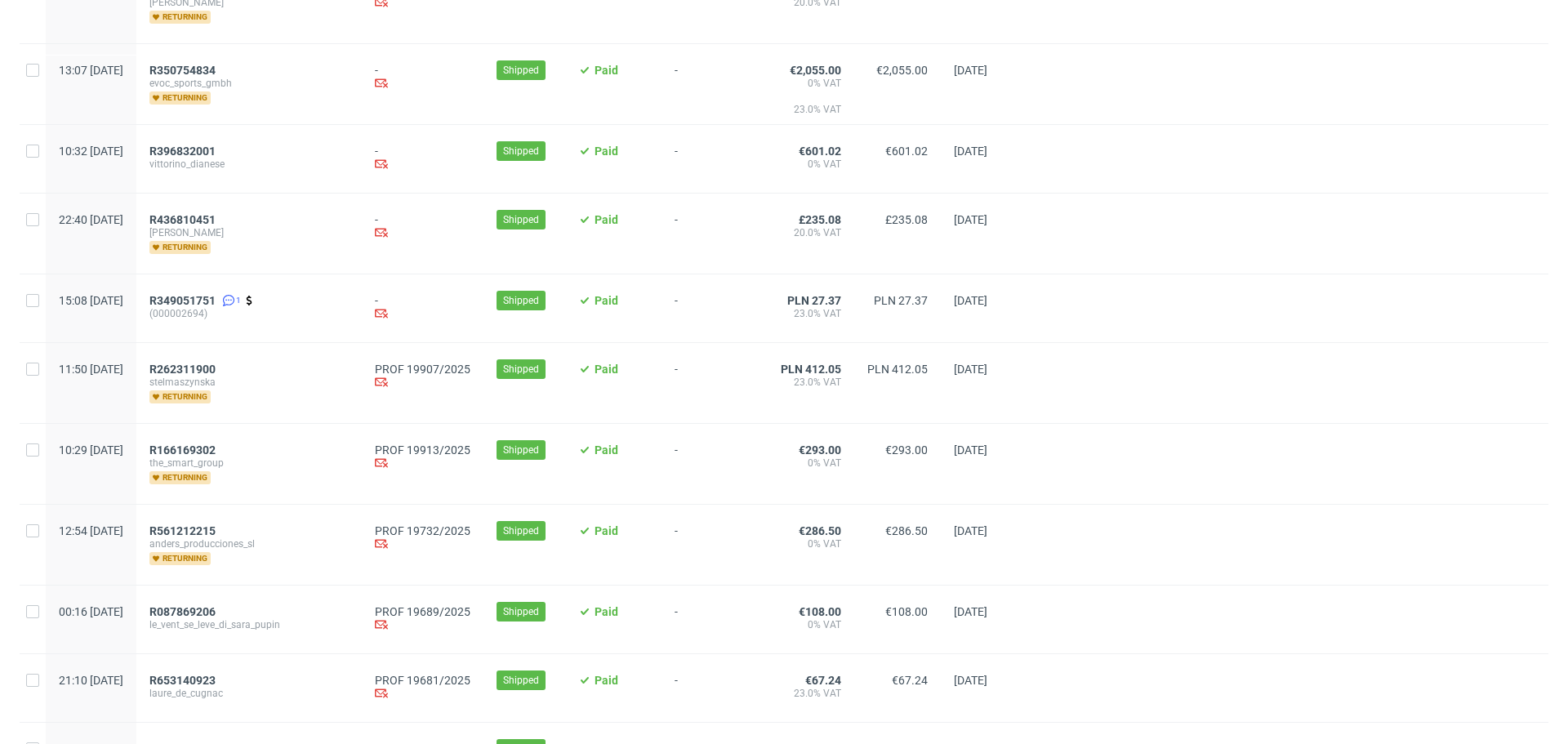
scroll to position [841, 0]
click at [216, 369] on span "R262311900" at bounding box center [182, 369] width 66 height 13
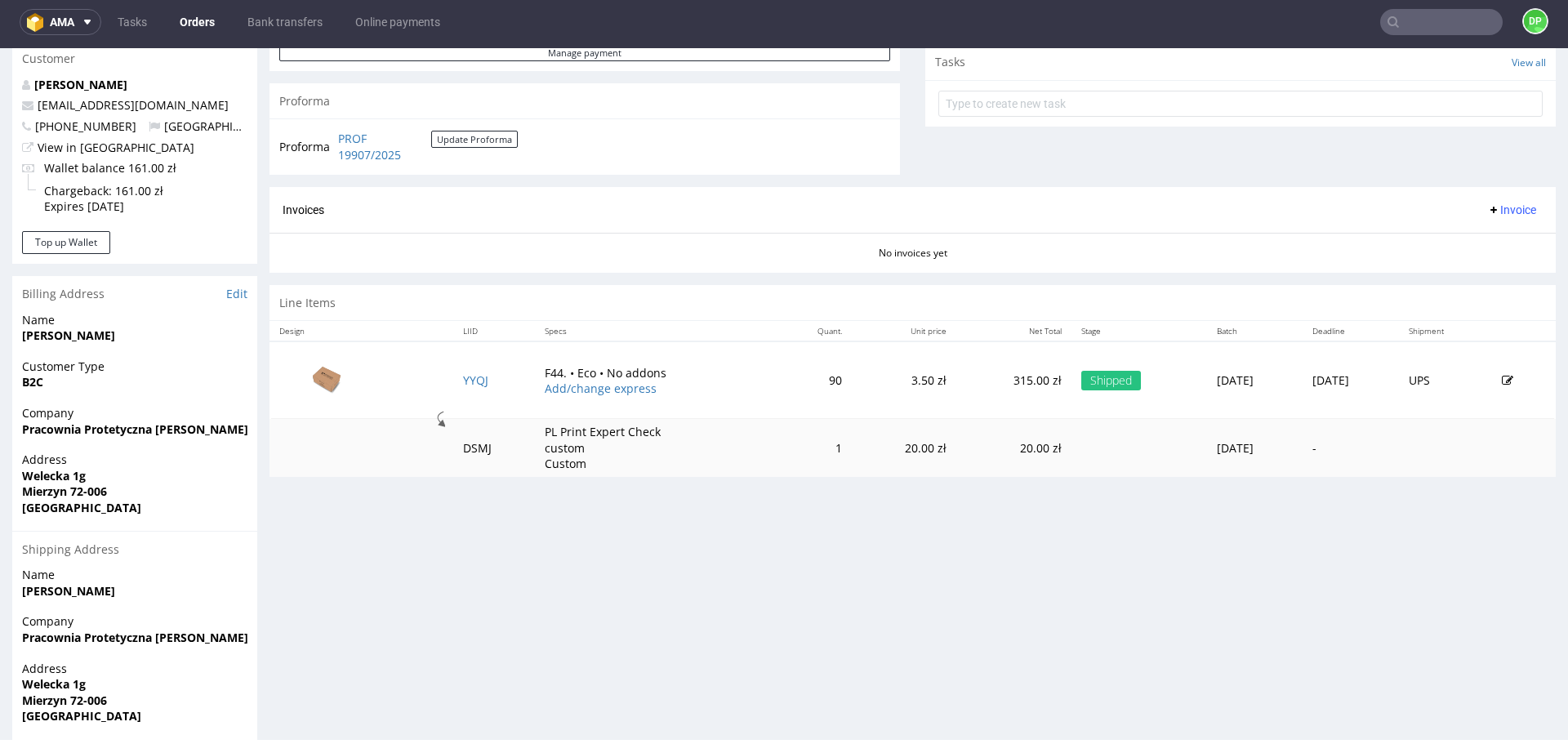
scroll to position [628, 0]
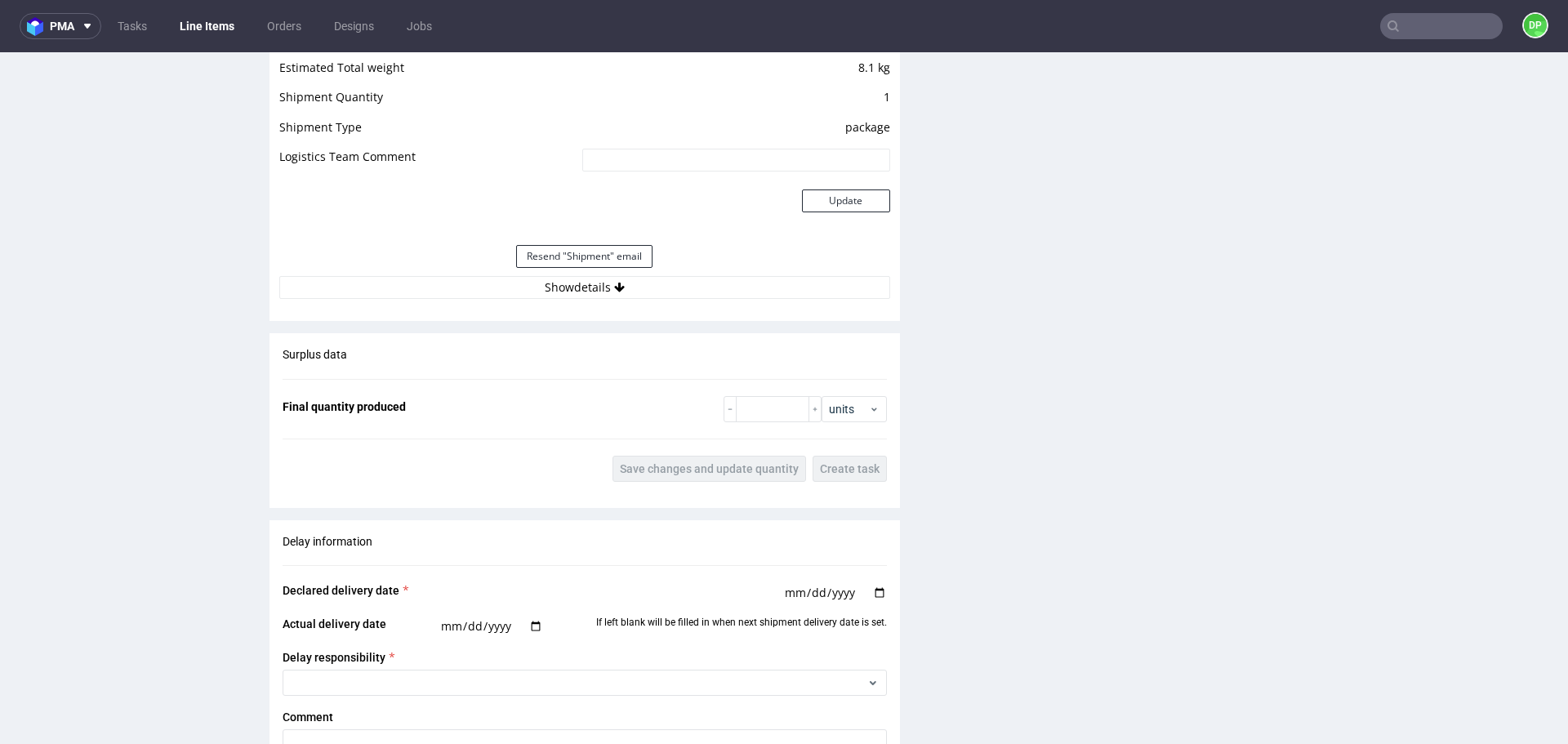
scroll to position [1759, 0]
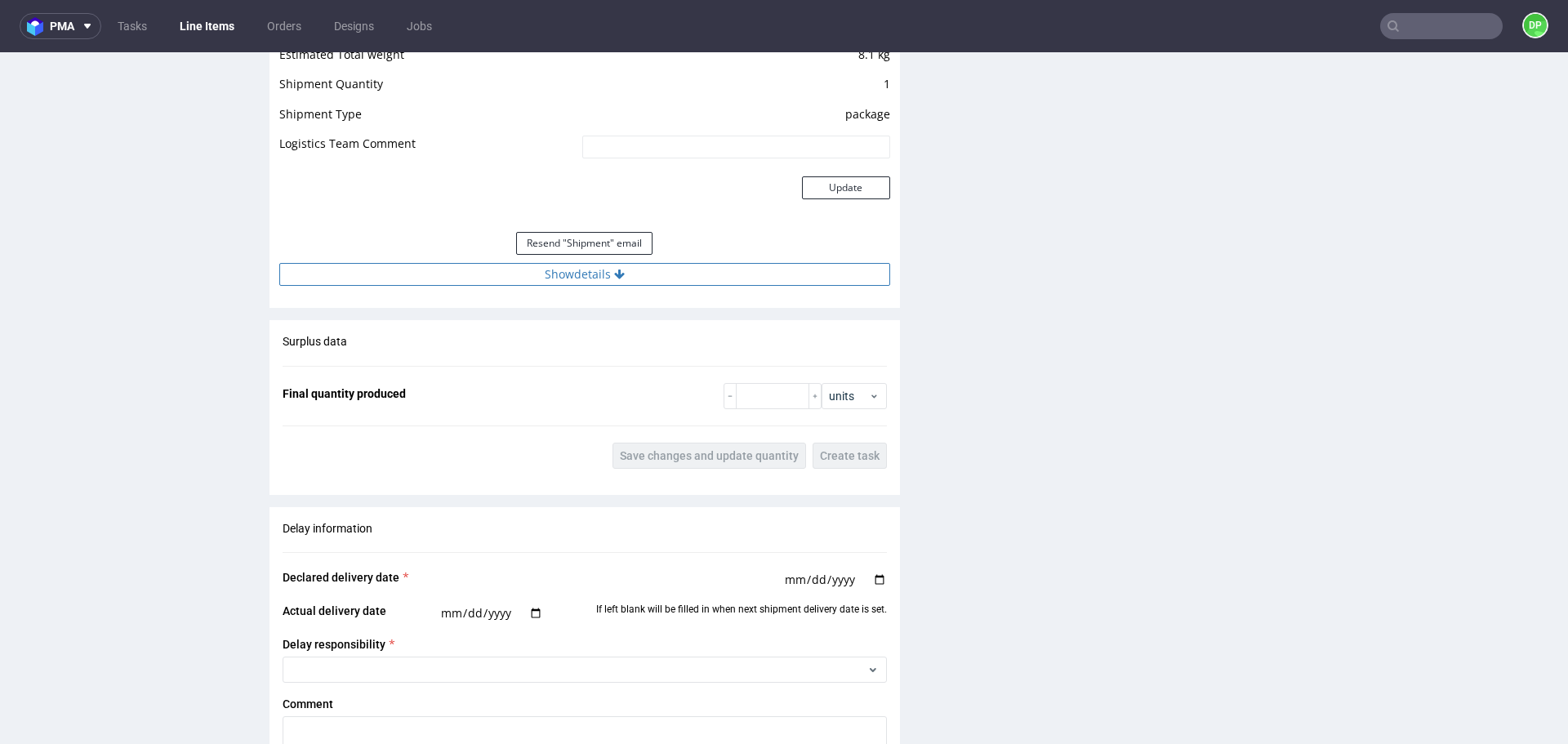
click at [670, 272] on button "Show details" at bounding box center [585, 275] width 611 height 23
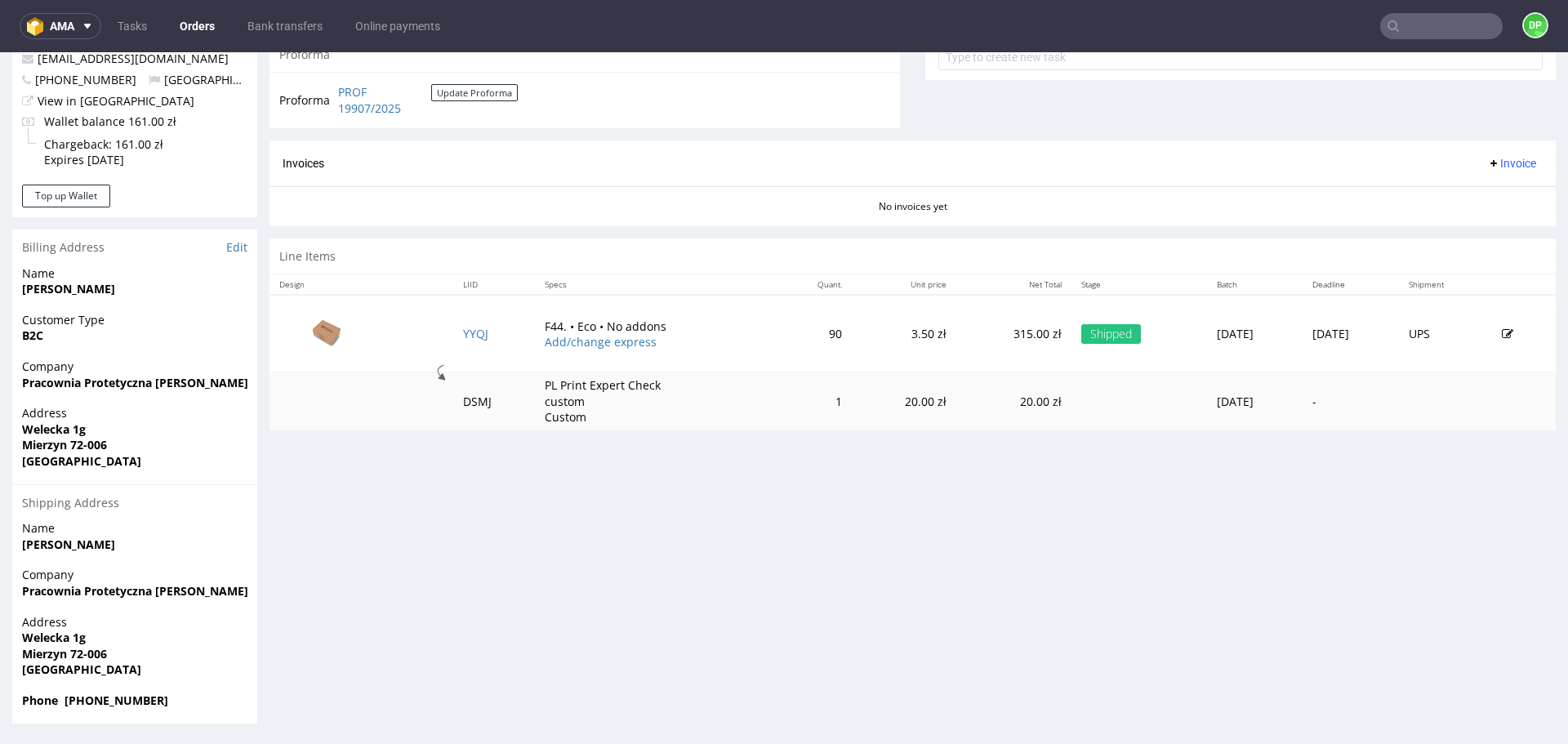
scroll to position [5, 0]
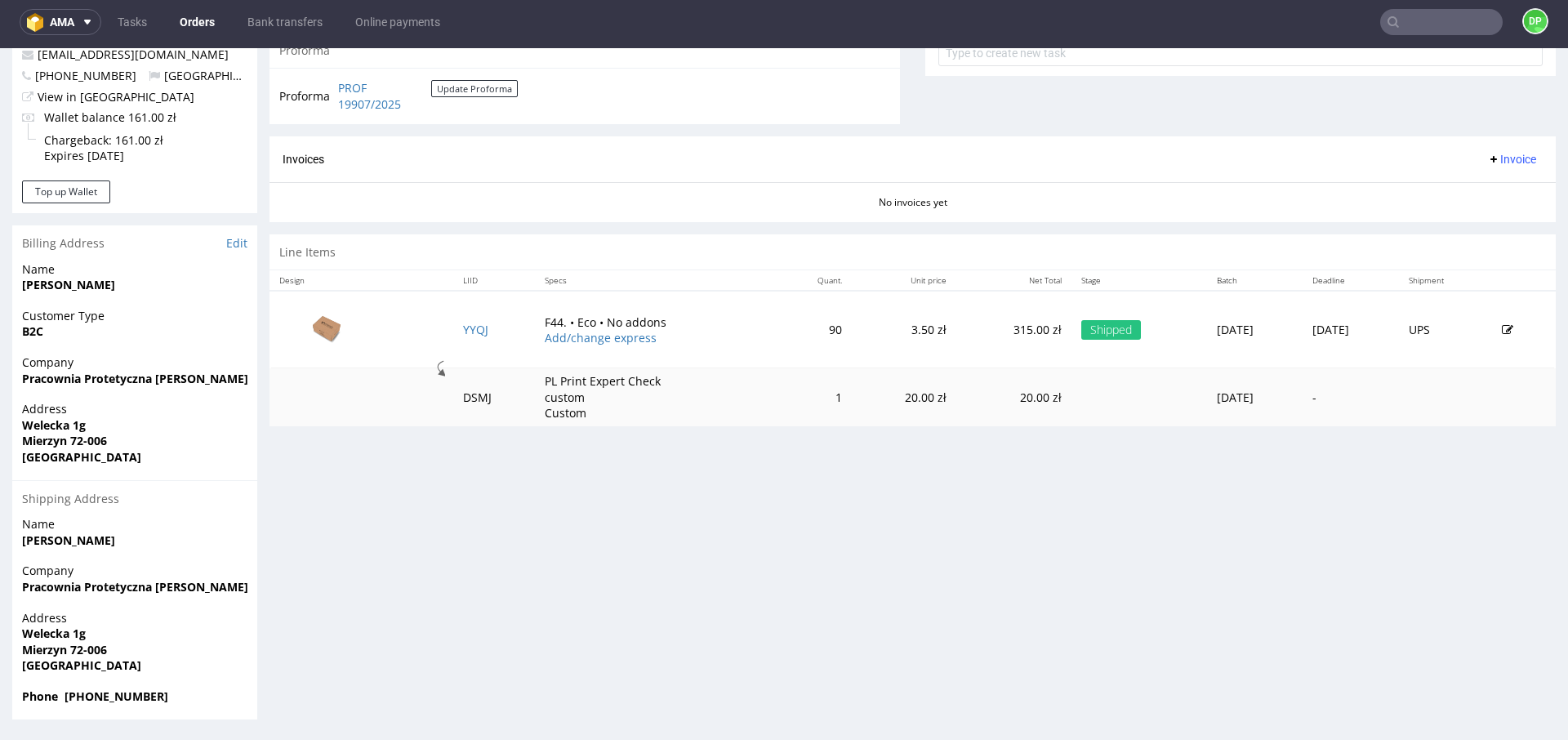
click at [1487, 156] on span "Invoice" at bounding box center [1512, 159] width 49 height 13
click at [1451, 189] on span "Generate" at bounding box center [1487, 194] width 80 height 16
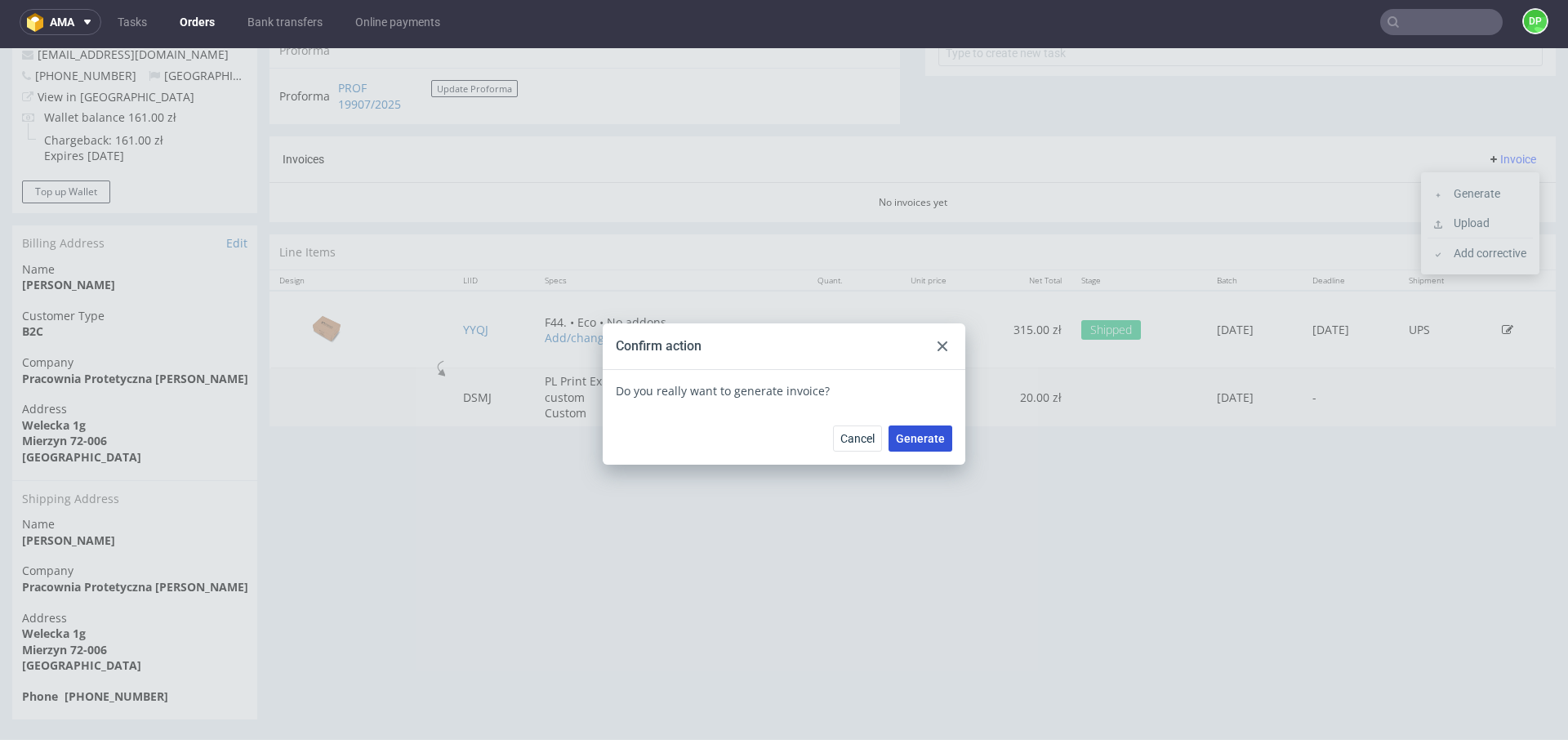
click at [923, 434] on span "Generate" at bounding box center [921, 438] width 49 height 12
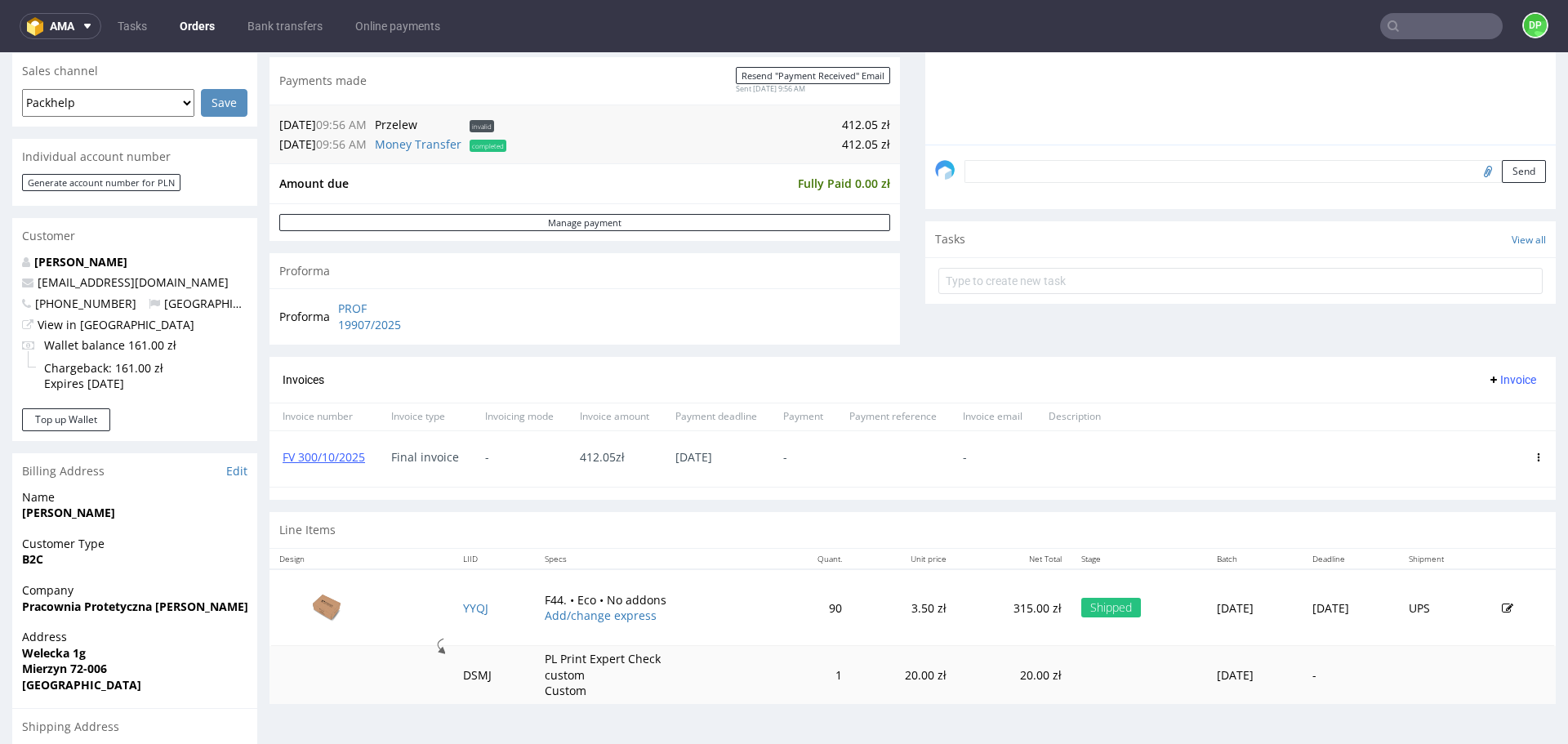
scroll to position [641, 0]
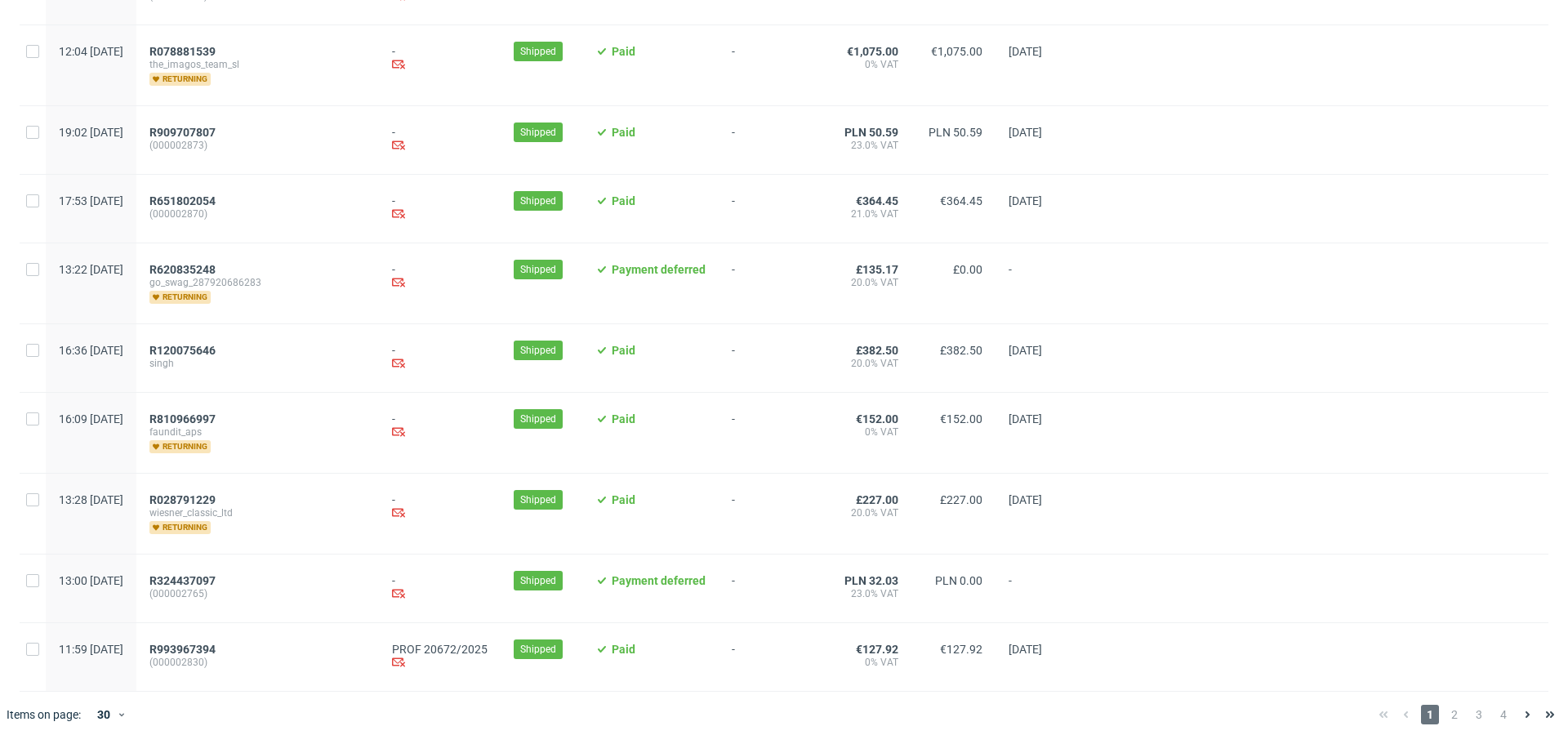
scroll to position [1652, 0]
click at [1446, 721] on span "2" at bounding box center [1455, 715] width 18 height 19
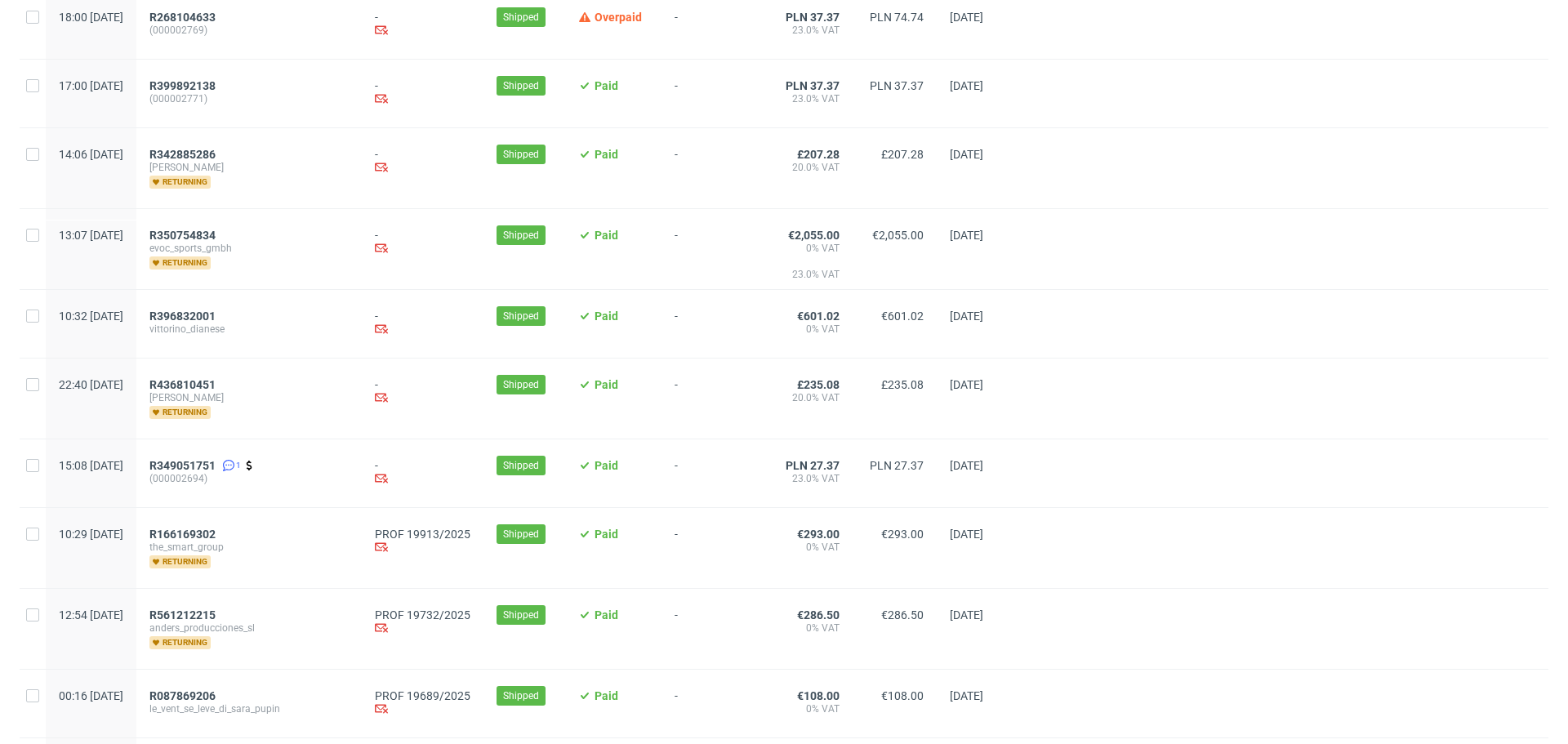
scroll to position [731, 0]
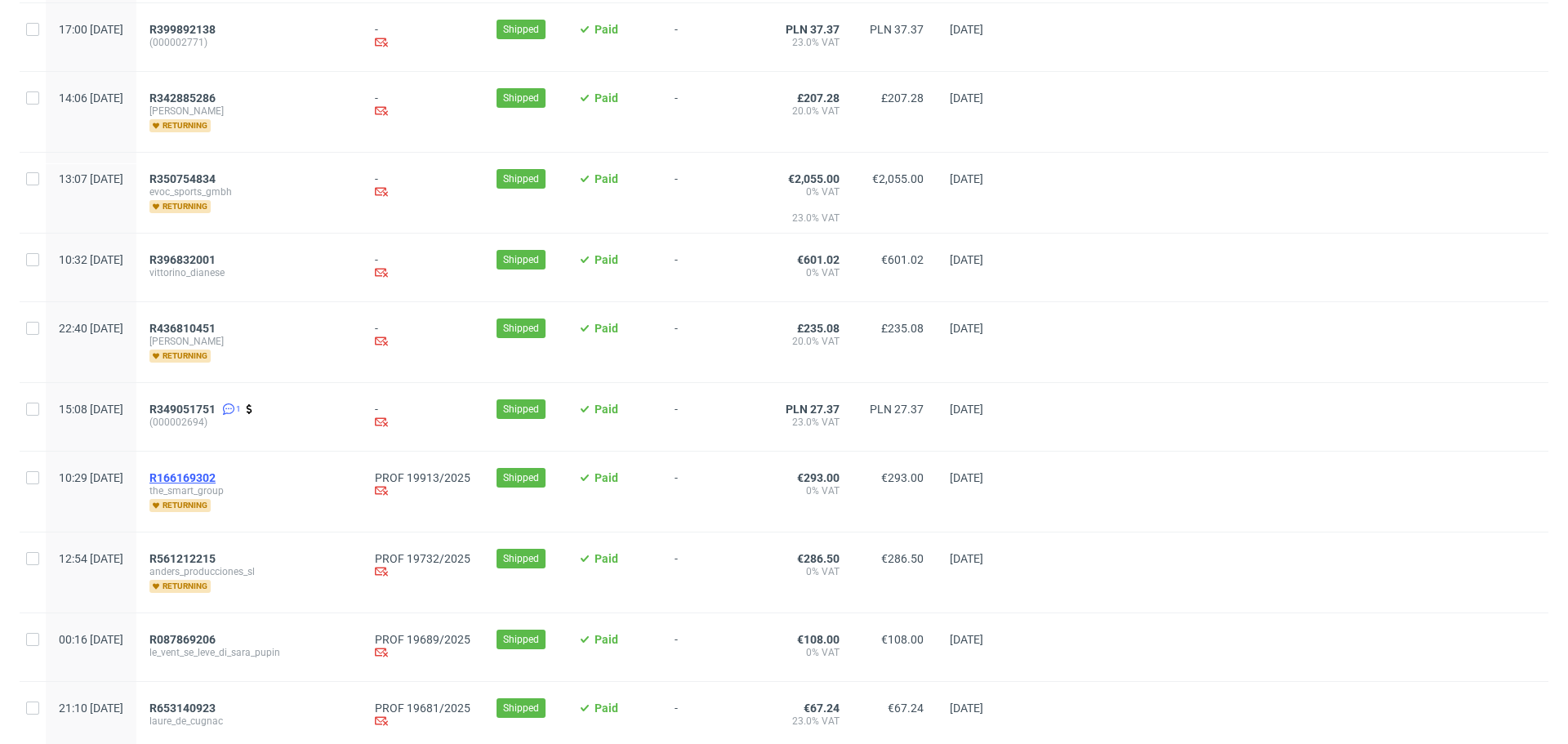
click at [216, 483] on span "R166169302" at bounding box center [182, 478] width 66 height 13
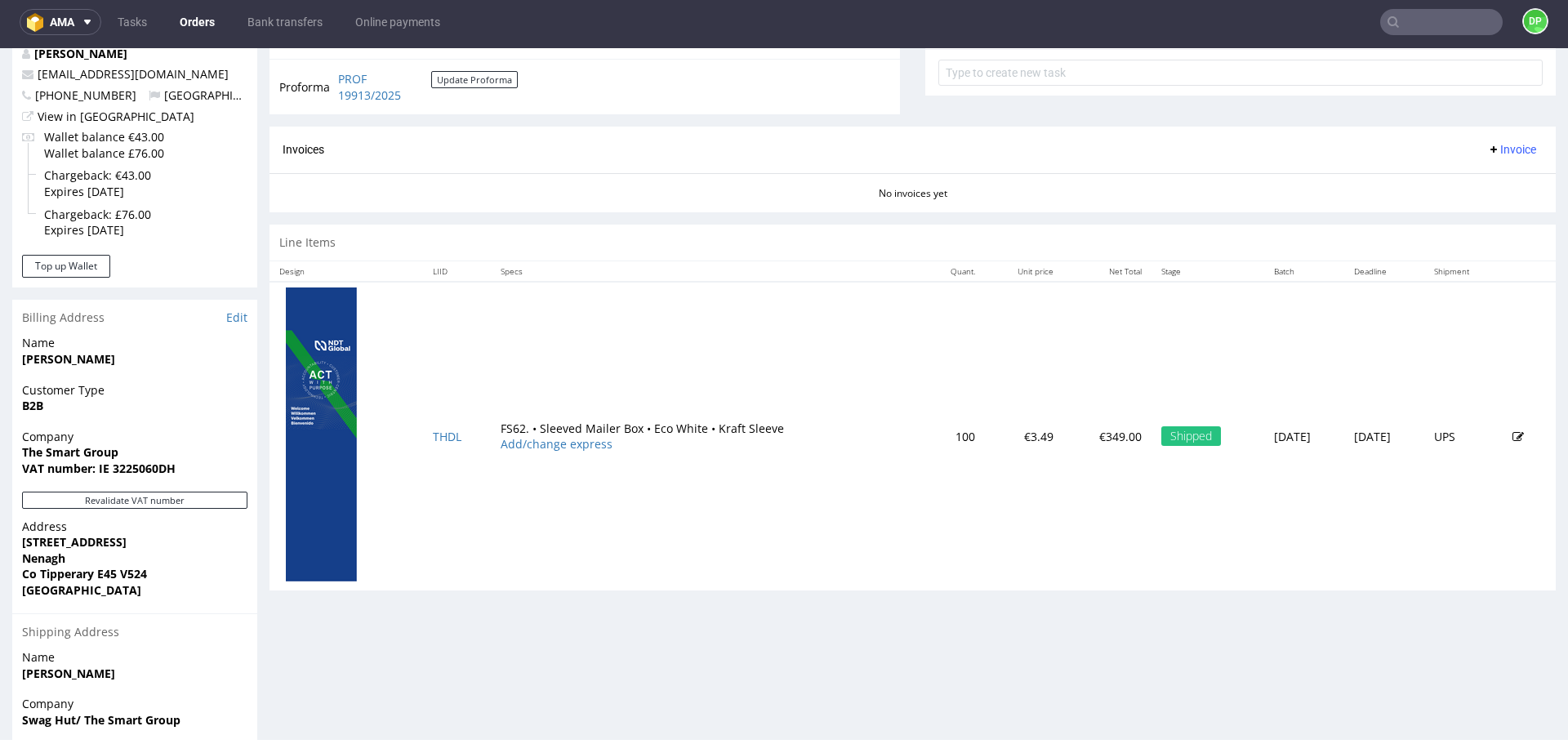
scroll to position [770, 0]
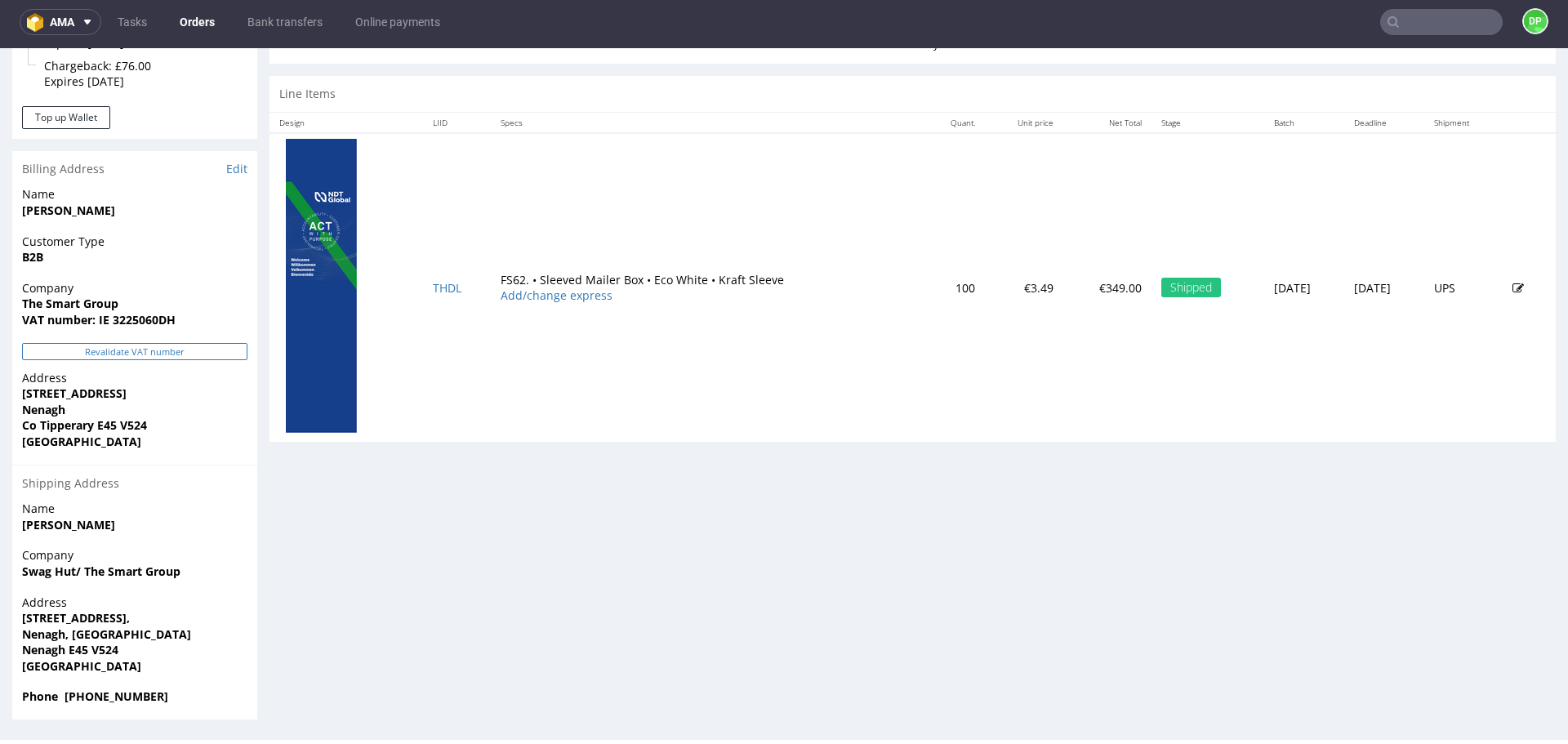
click at [75, 355] on button "Revalidate VAT number" at bounding box center [134, 351] width 225 height 17
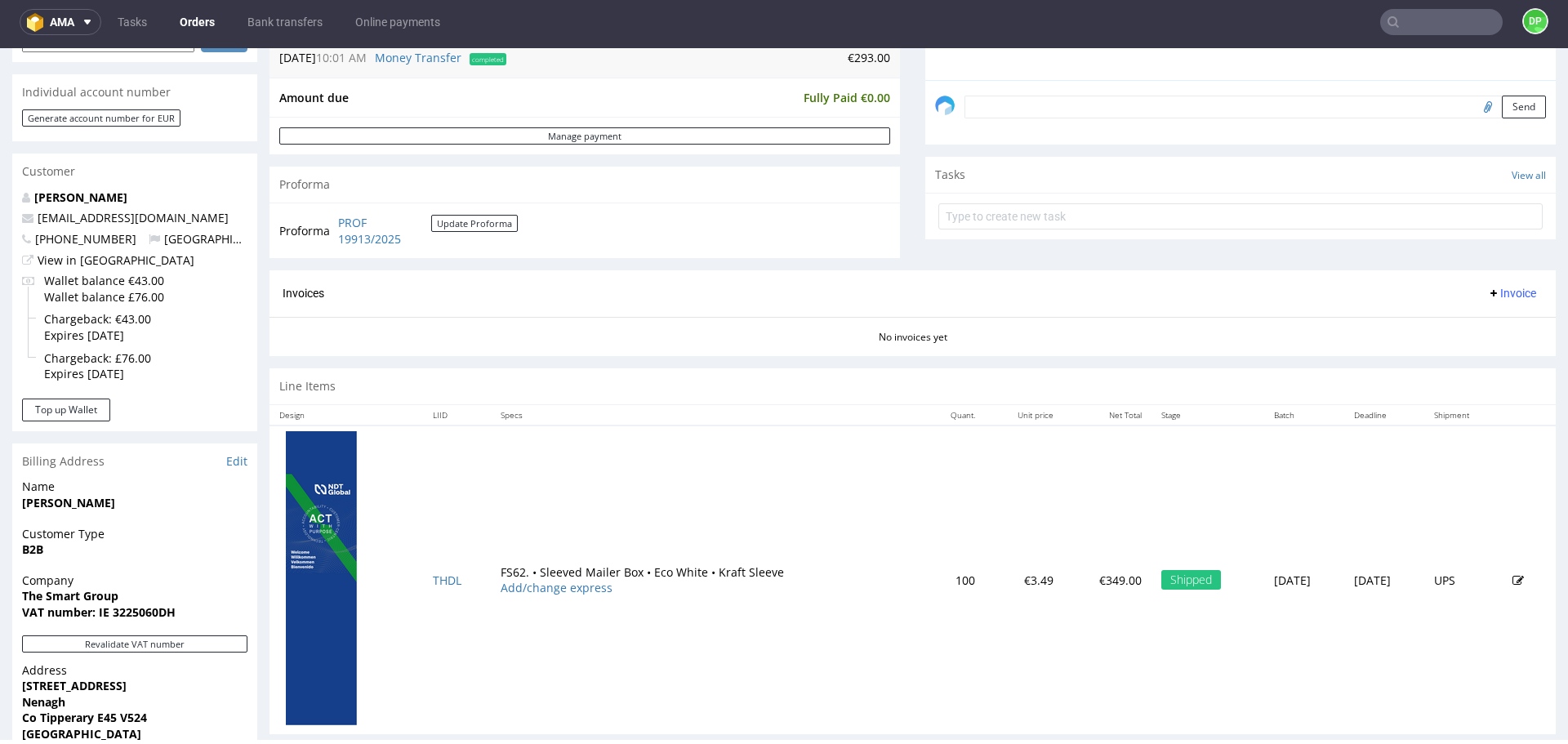
scroll to position [501, 0]
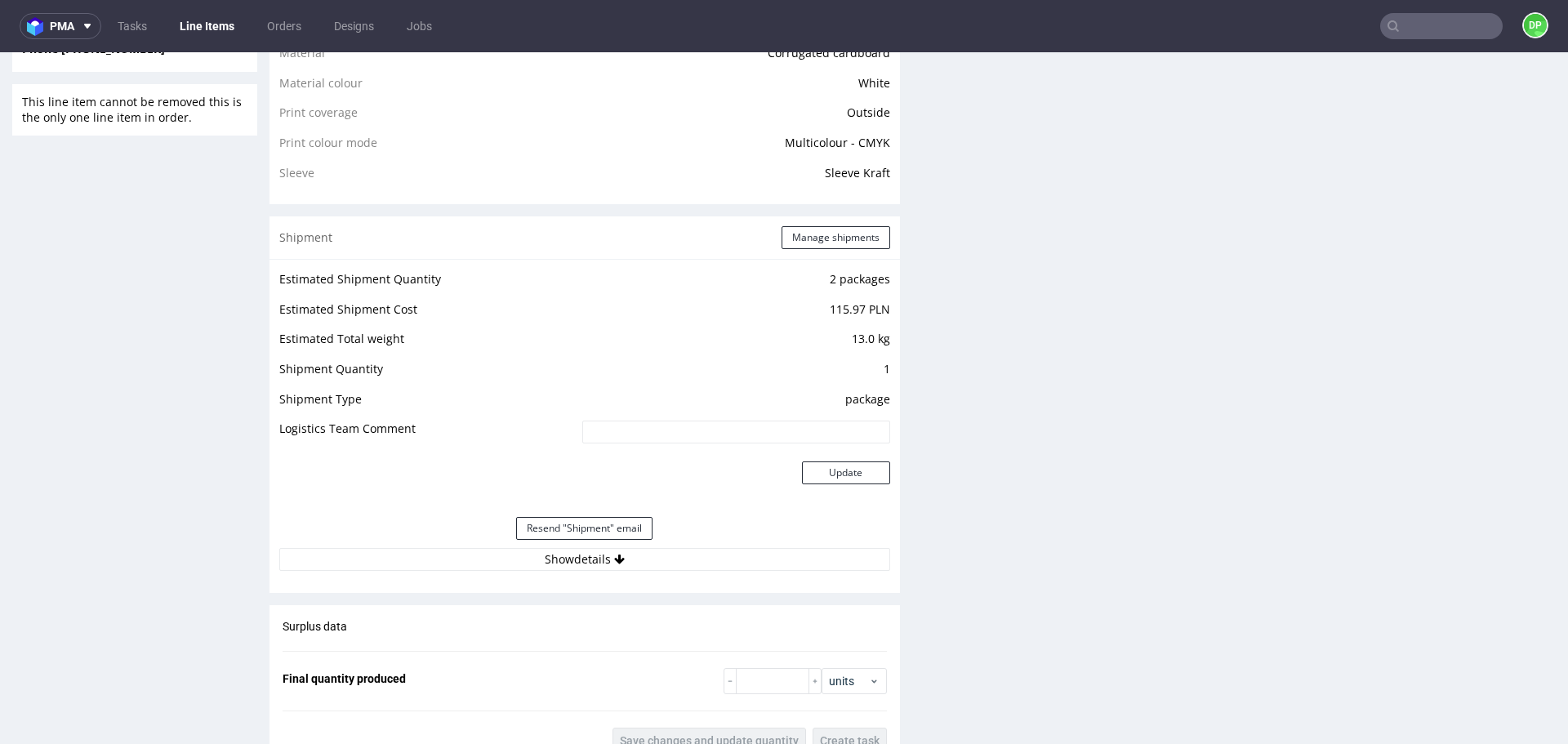
scroll to position [1571, 0]
click at [436, 558] on button "Show details" at bounding box center [585, 558] width 611 height 23
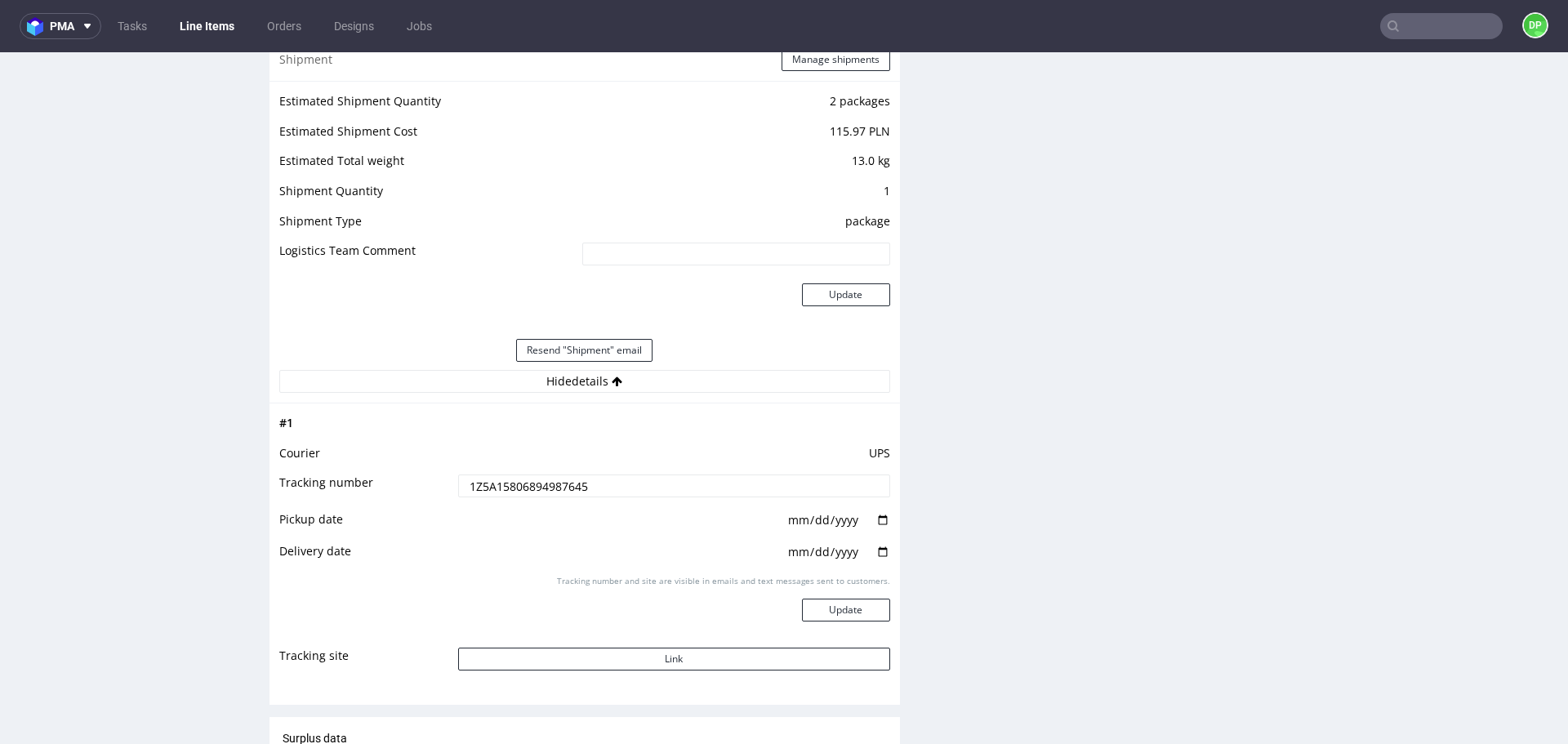
scroll to position [1752, 0]
click at [671, 661] on button "Link" at bounding box center [674, 656] width 432 height 23
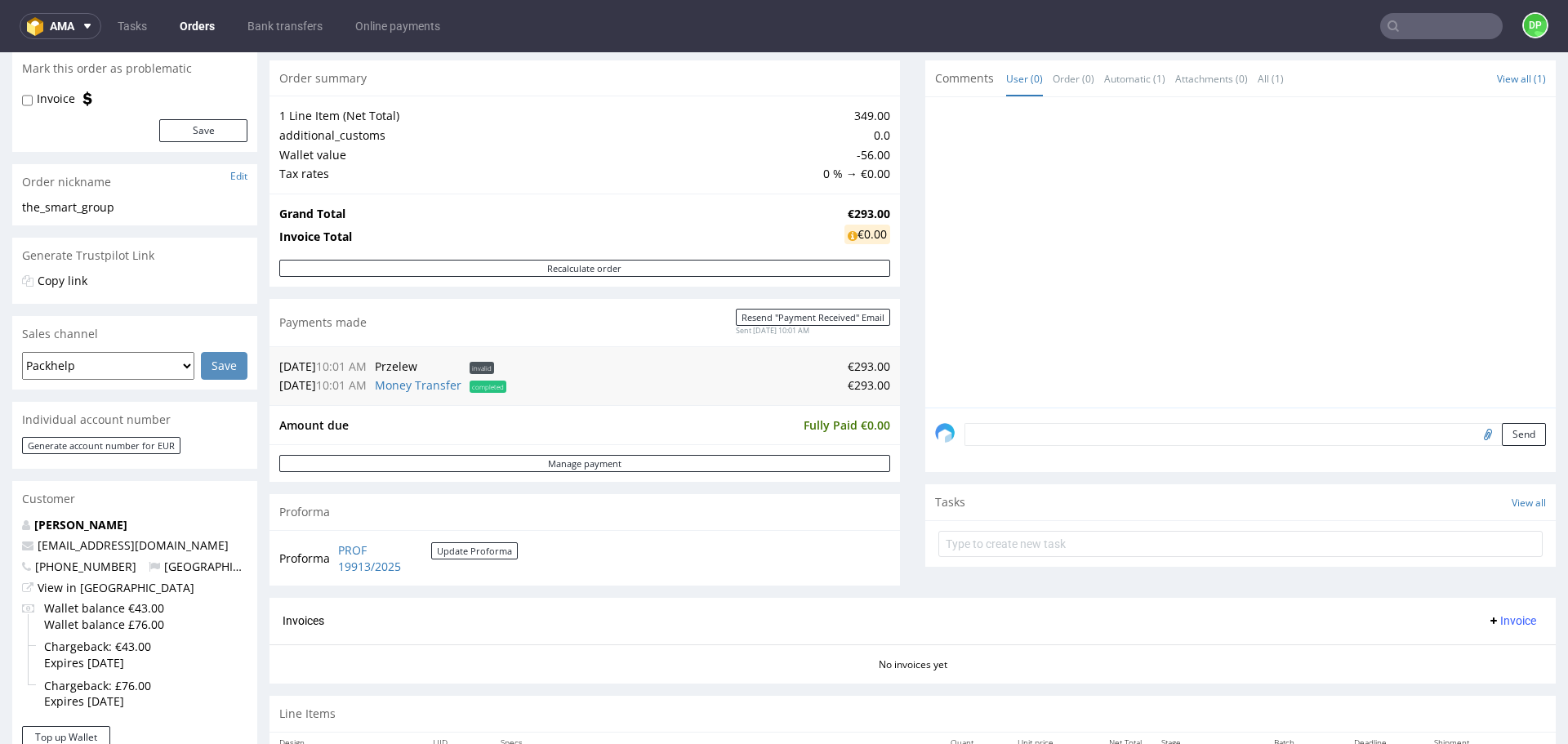
scroll to position [155, 0]
click at [1491, 624] on span "Invoice" at bounding box center [1512, 620] width 49 height 13
click at [1469, 658] on span "Generate" at bounding box center [1487, 654] width 80 height 16
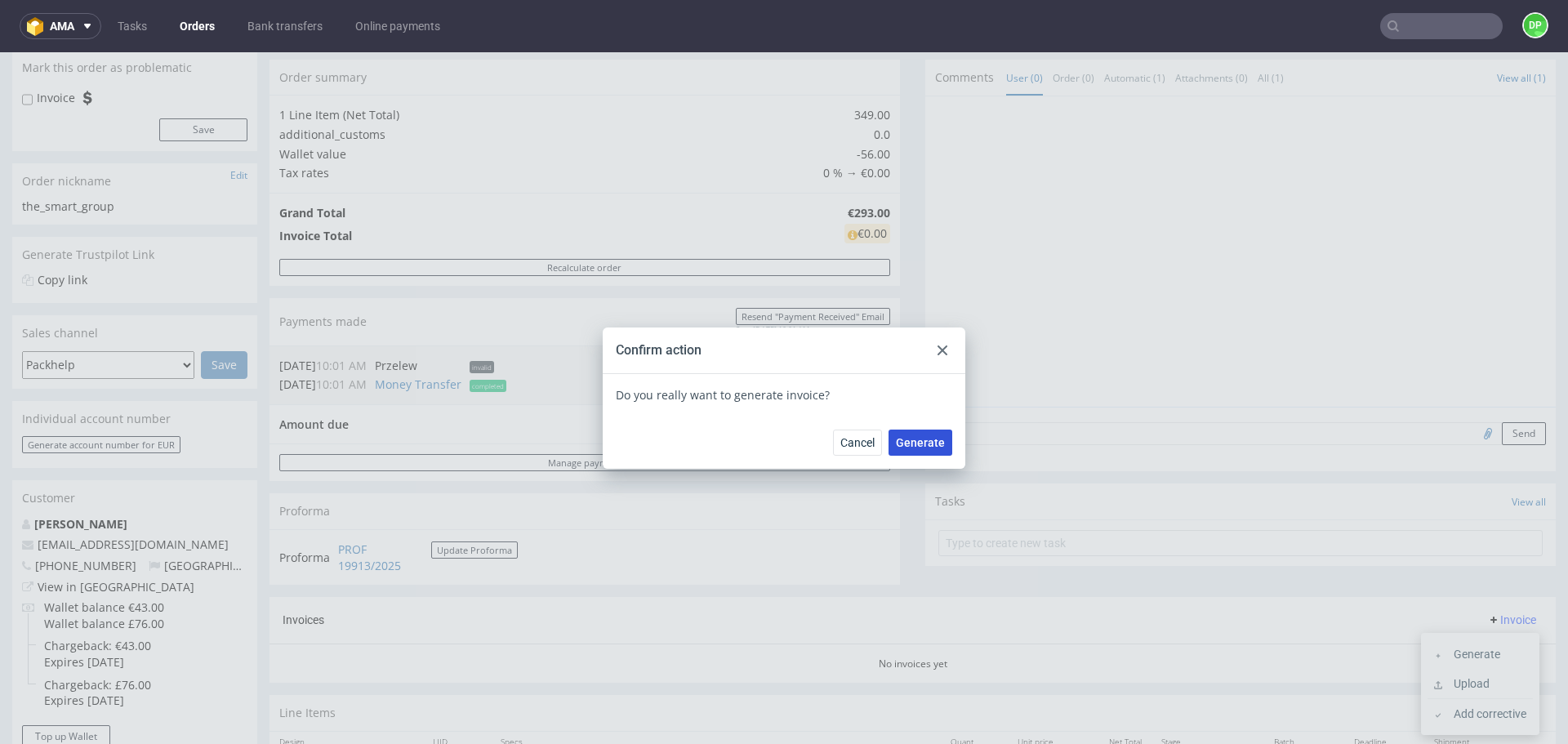
click at [925, 442] on span "Generate" at bounding box center [921, 443] width 49 height 12
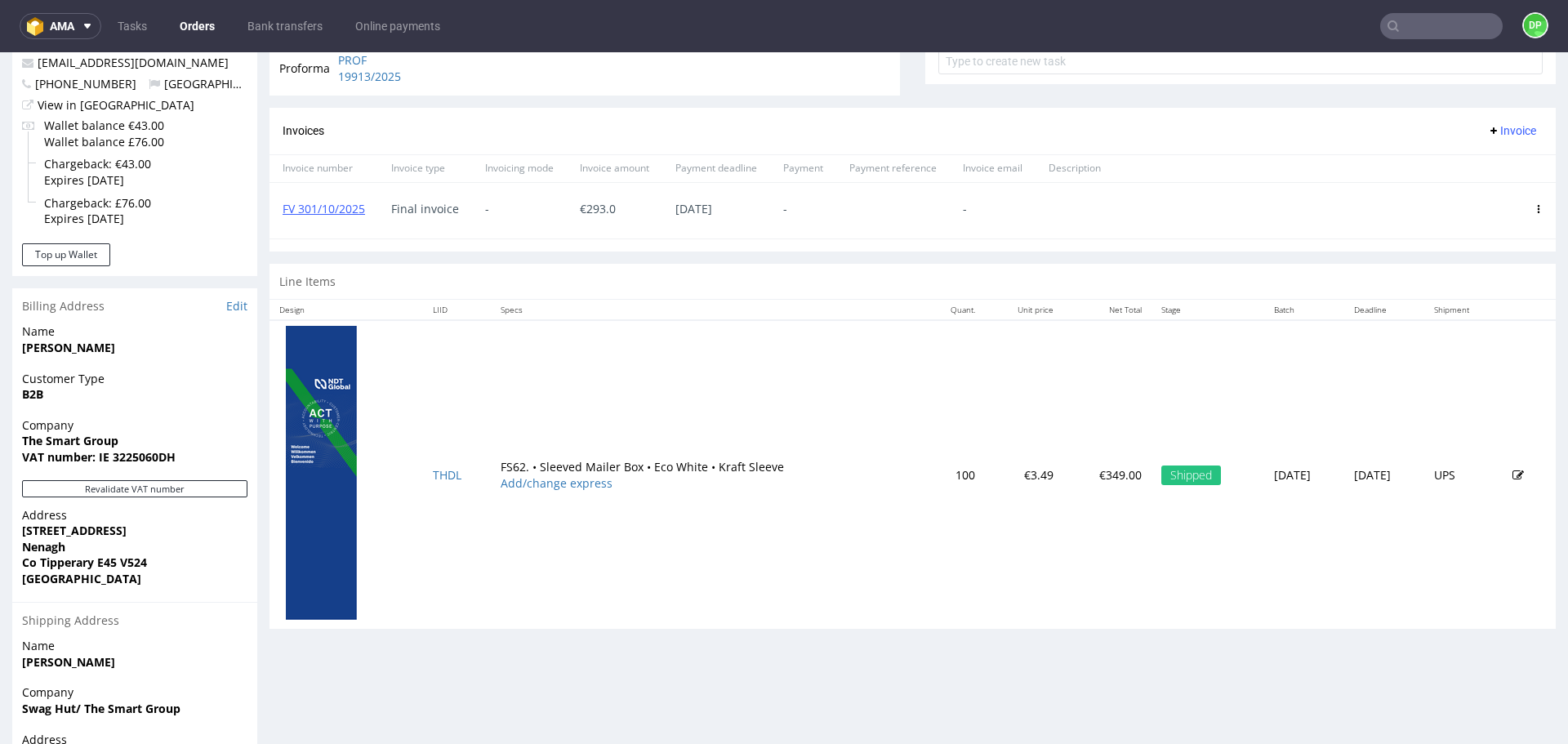
scroll to position [770, 0]
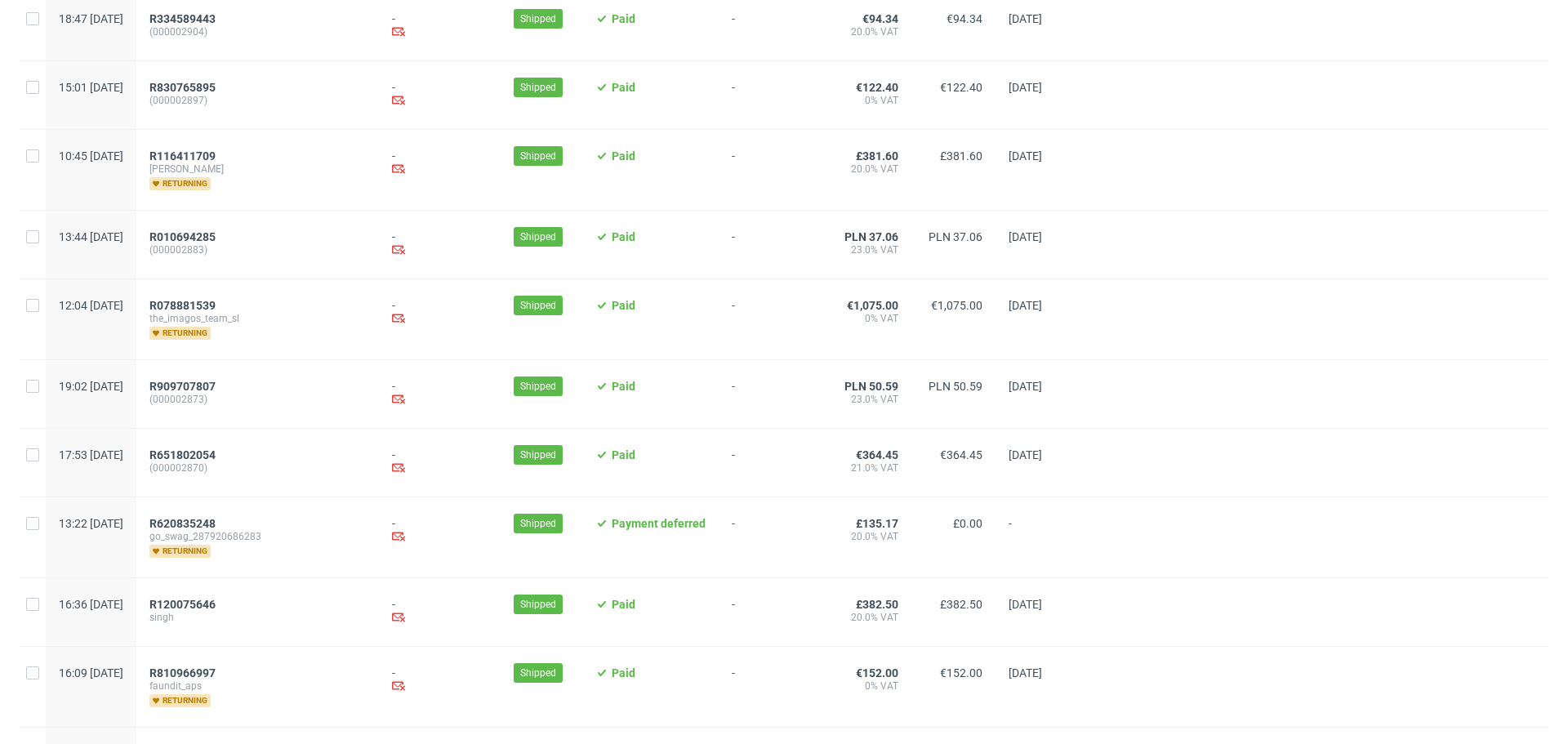
scroll to position [1652, 0]
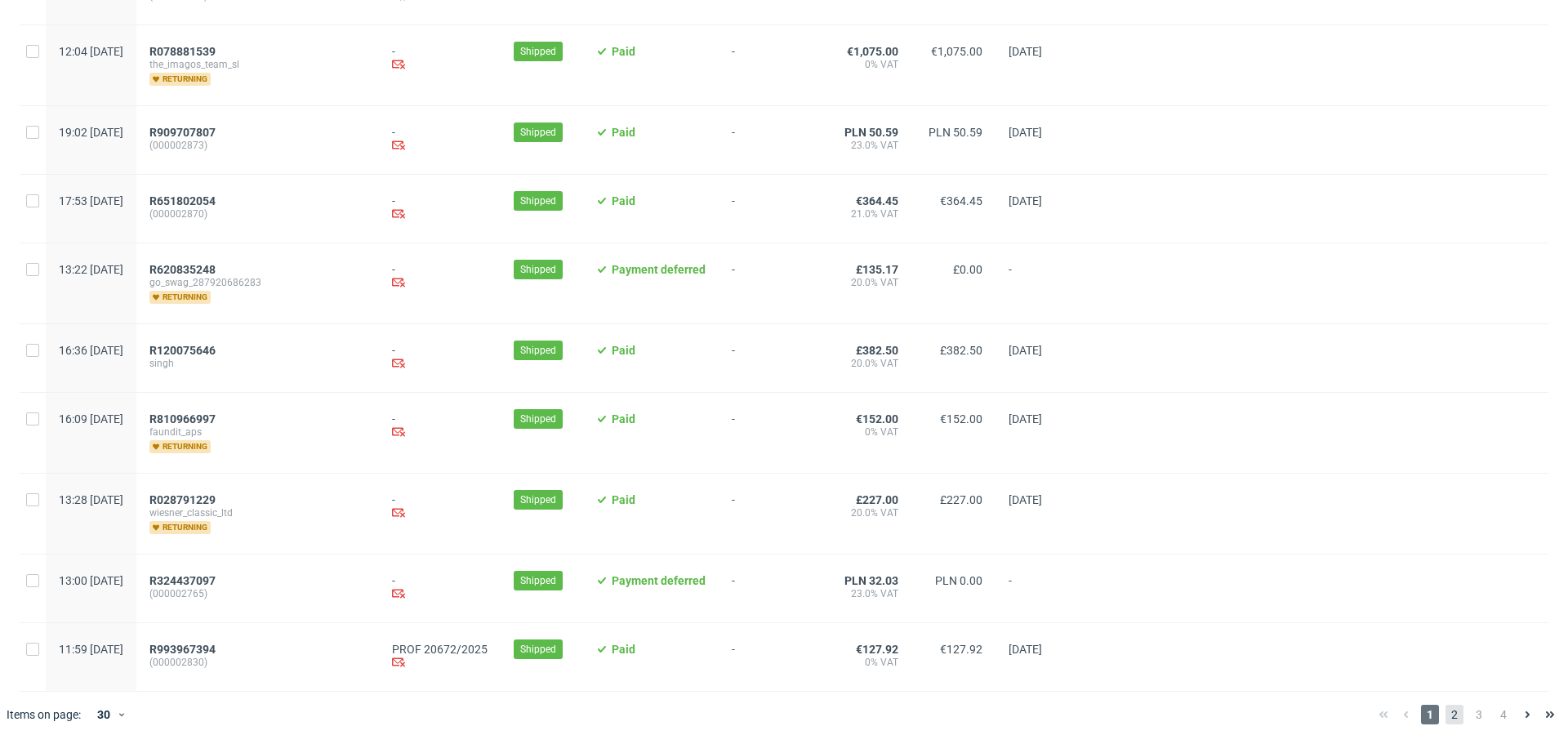
click at [1446, 722] on span "2" at bounding box center [1455, 715] width 18 height 19
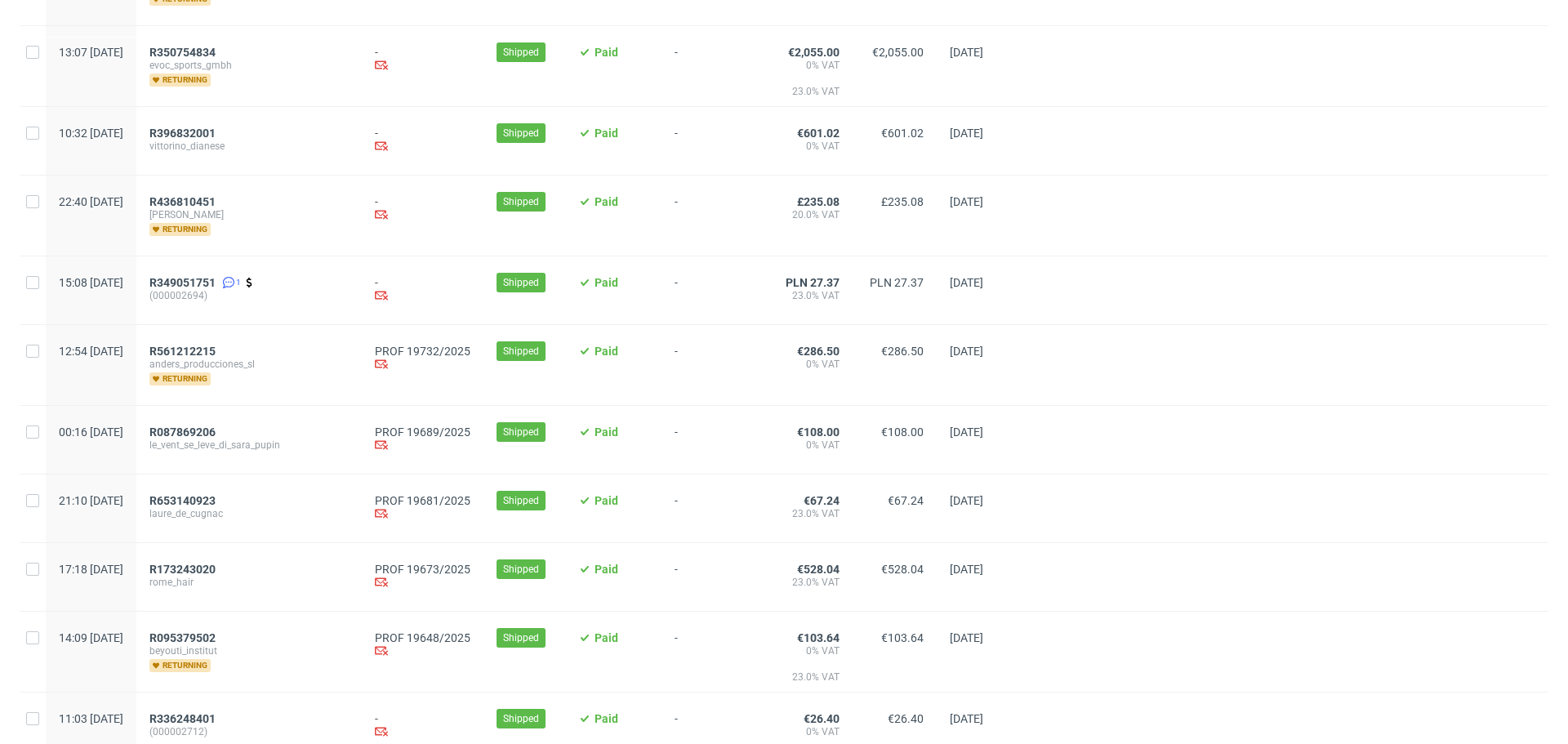
scroll to position [858, 0]
click at [215, 354] on span "R561212215" at bounding box center [182, 350] width 66 height 13
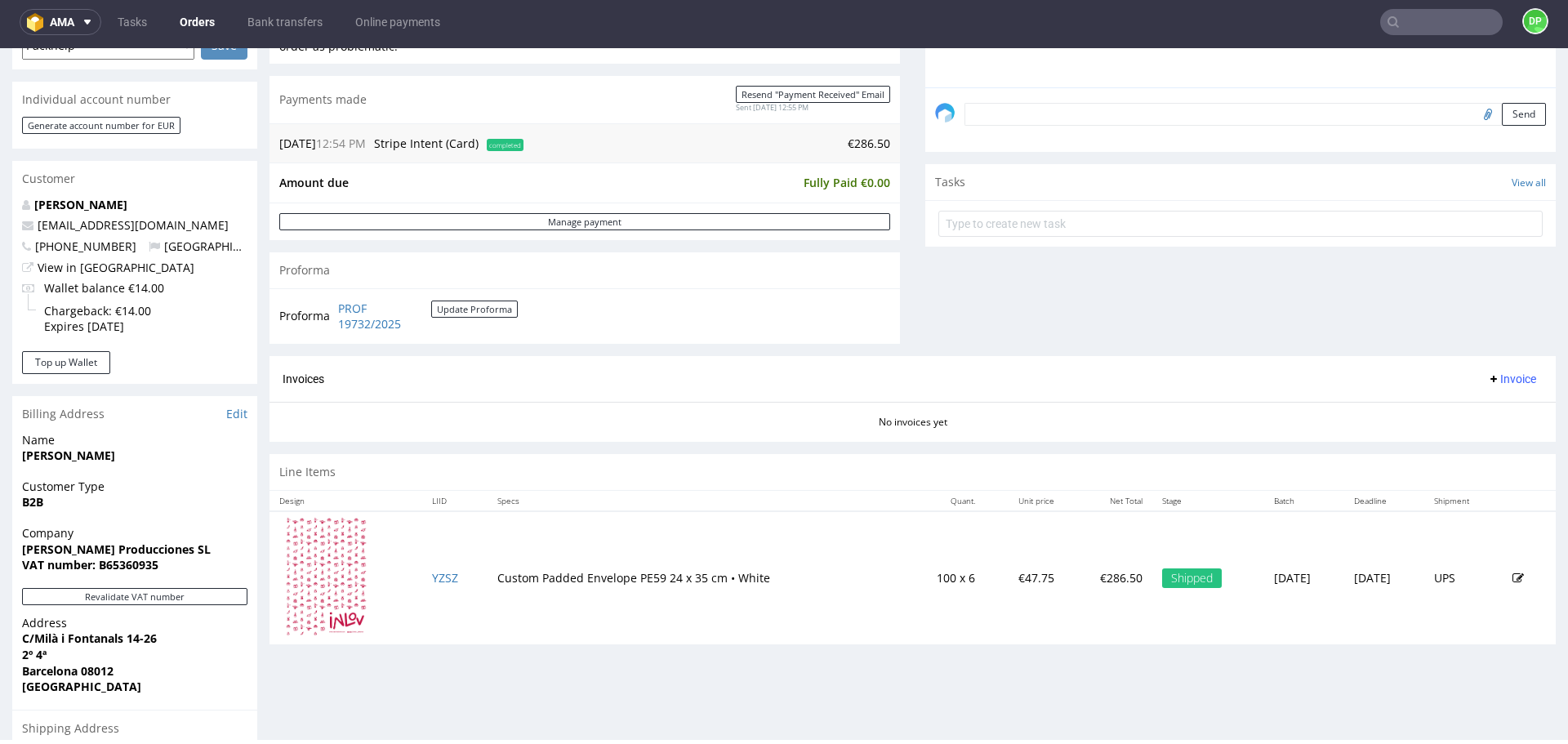
scroll to position [699, 0]
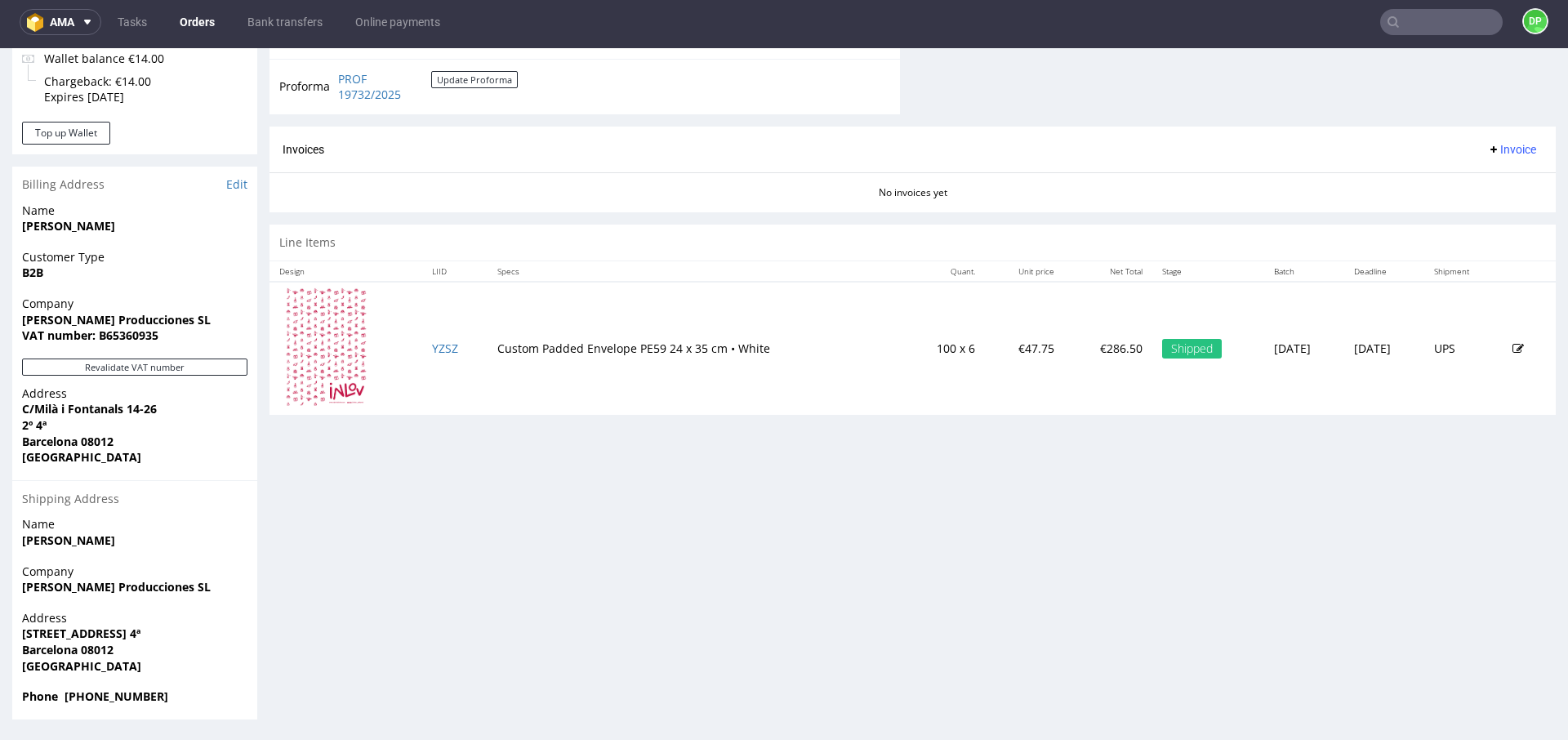
click at [100, 379] on div "Revalidate VAT number" at bounding box center [134, 372] width 245 height 27
click at [98, 368] on button "Revalidate VAT number" at bounding box center [134, 367] width 225 height 17
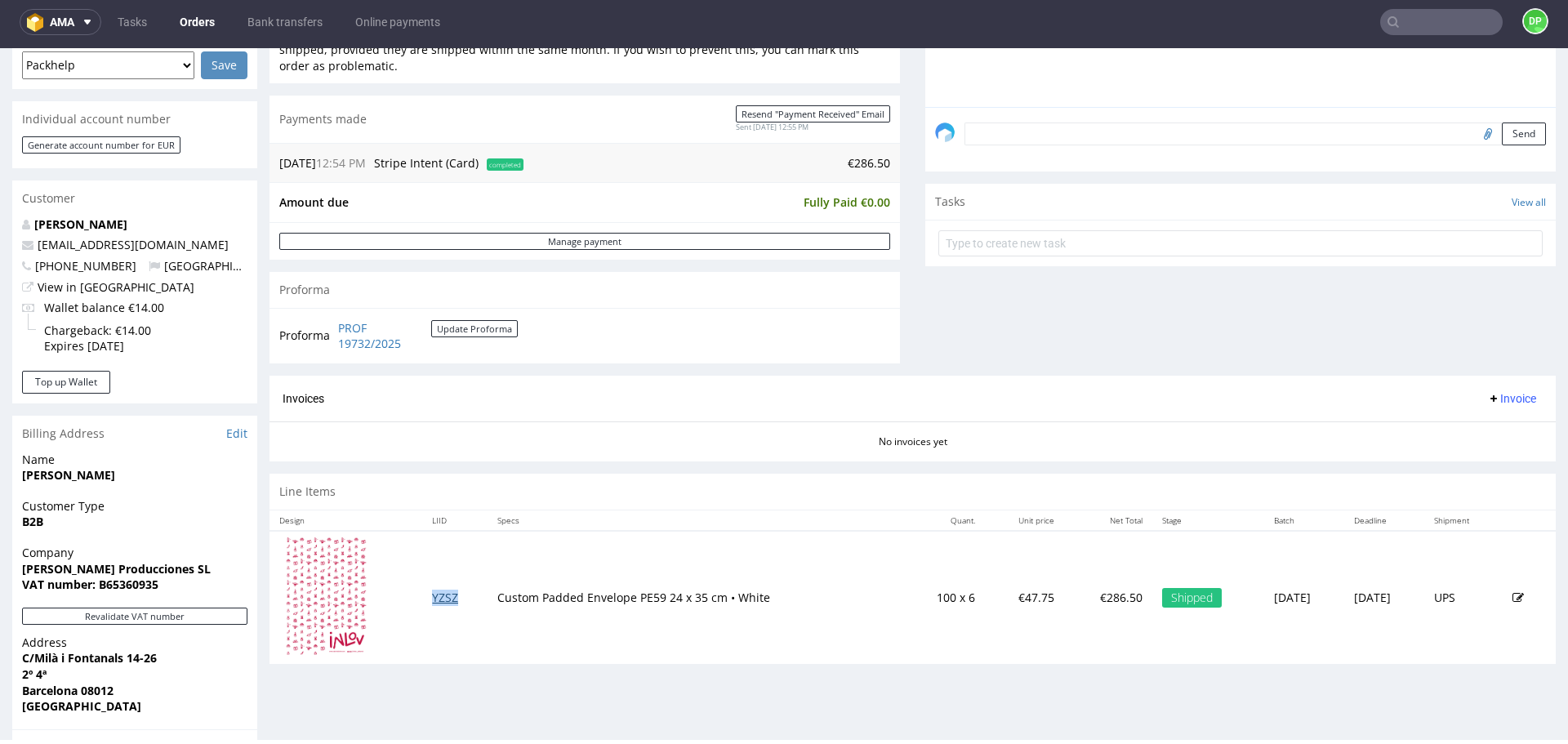
scroll to position [486, 0]
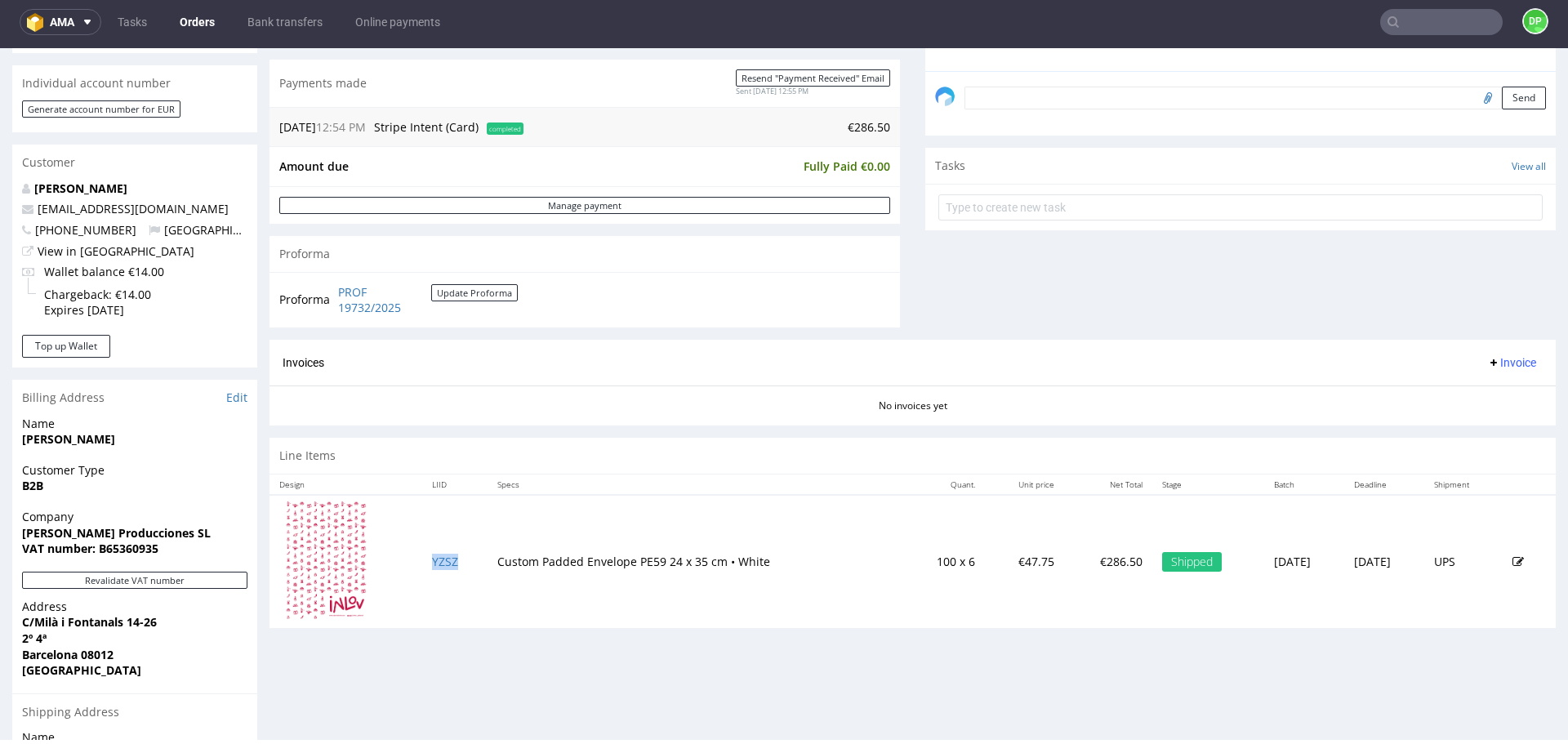
click at [1494, 364] on span "Invoice" at bounding box center [1512, 362] width 49 height 13
click at [1474, 388] on li "Generate" at bounding box center [1480, 397] width 105 height 29
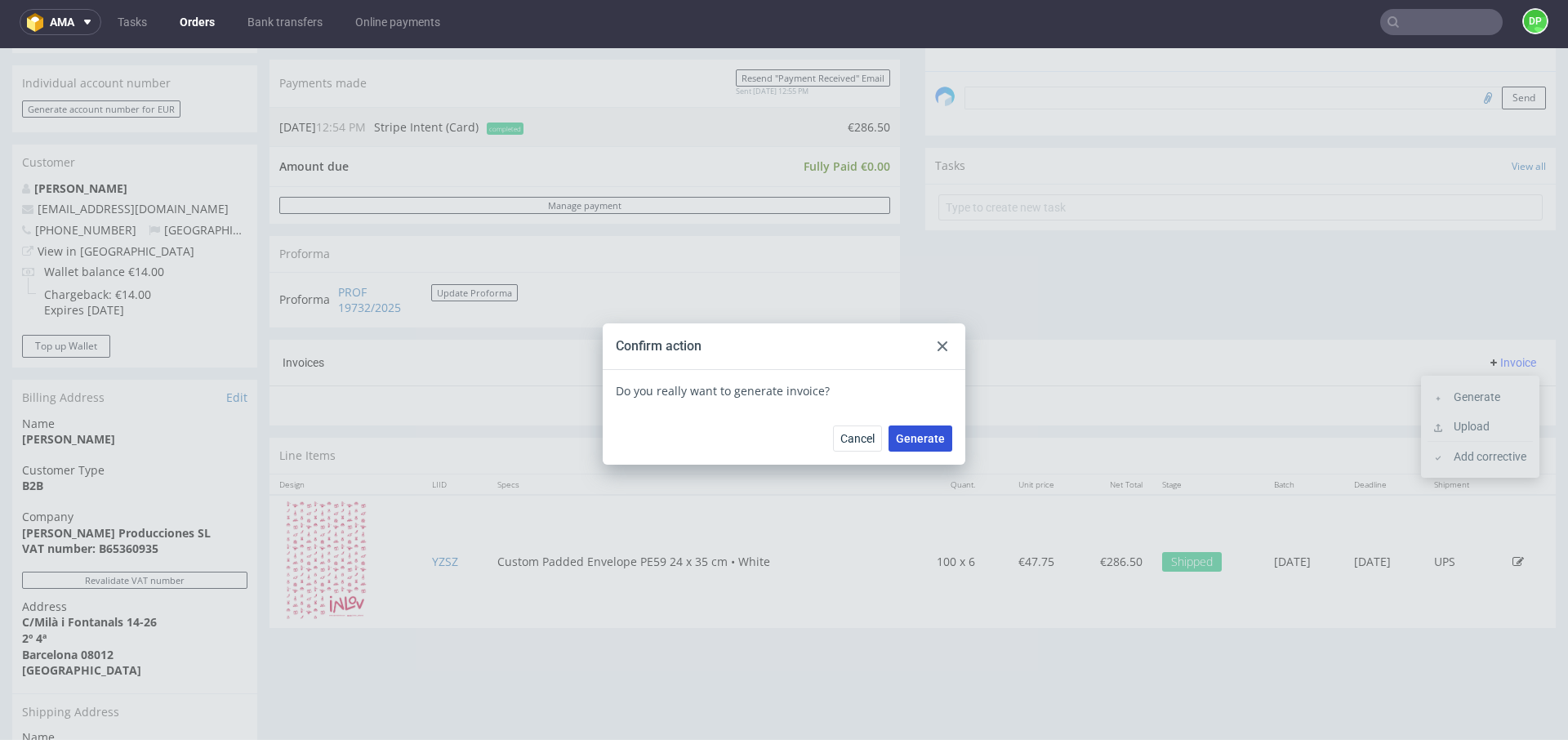
click at [910, 439] on span "Generate" at bounding box center [921, 438] width 49 height 12
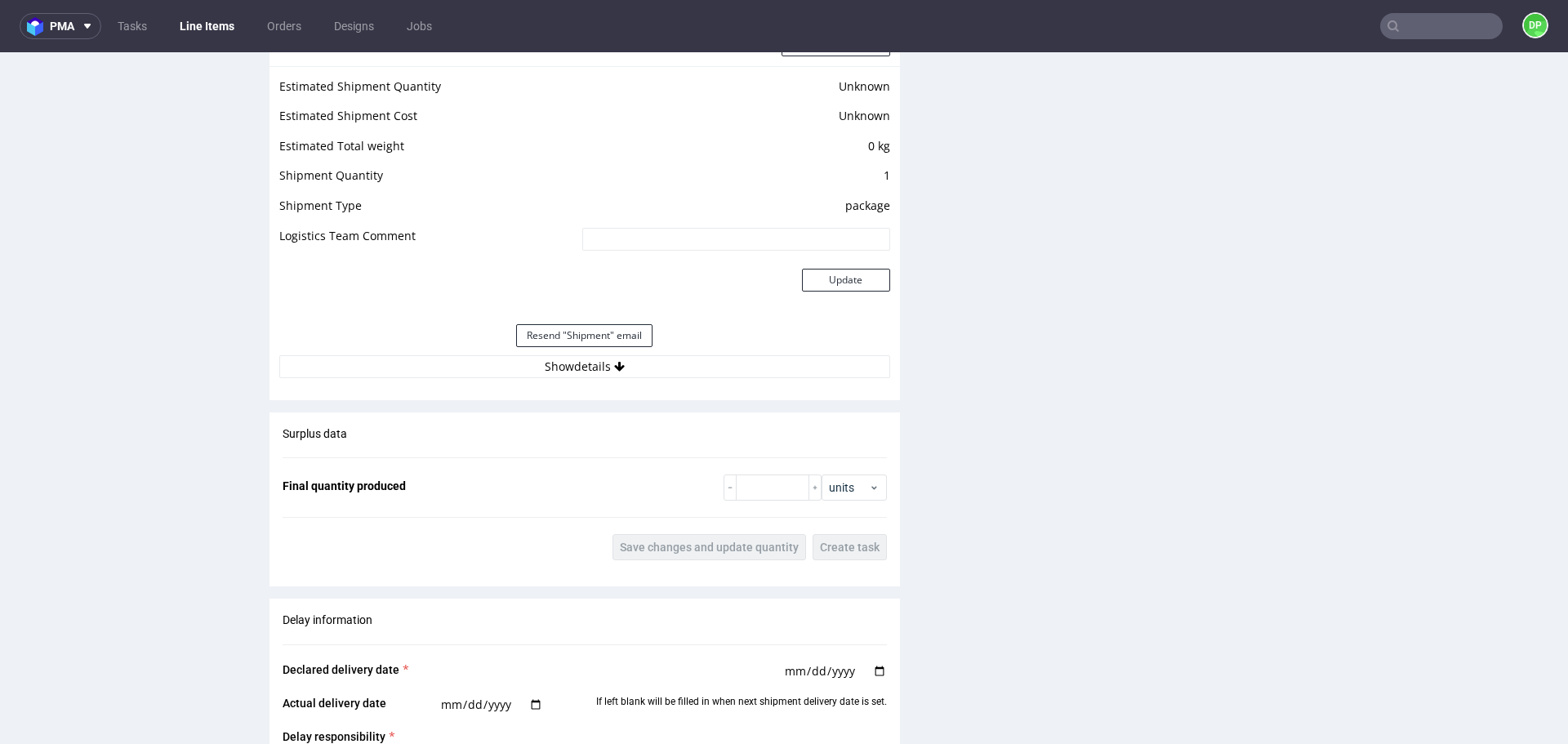
scroll to position [1706, 0]
click at [619, 359] on button "Show details" at bounding box center [585, 365] width 611 height 23
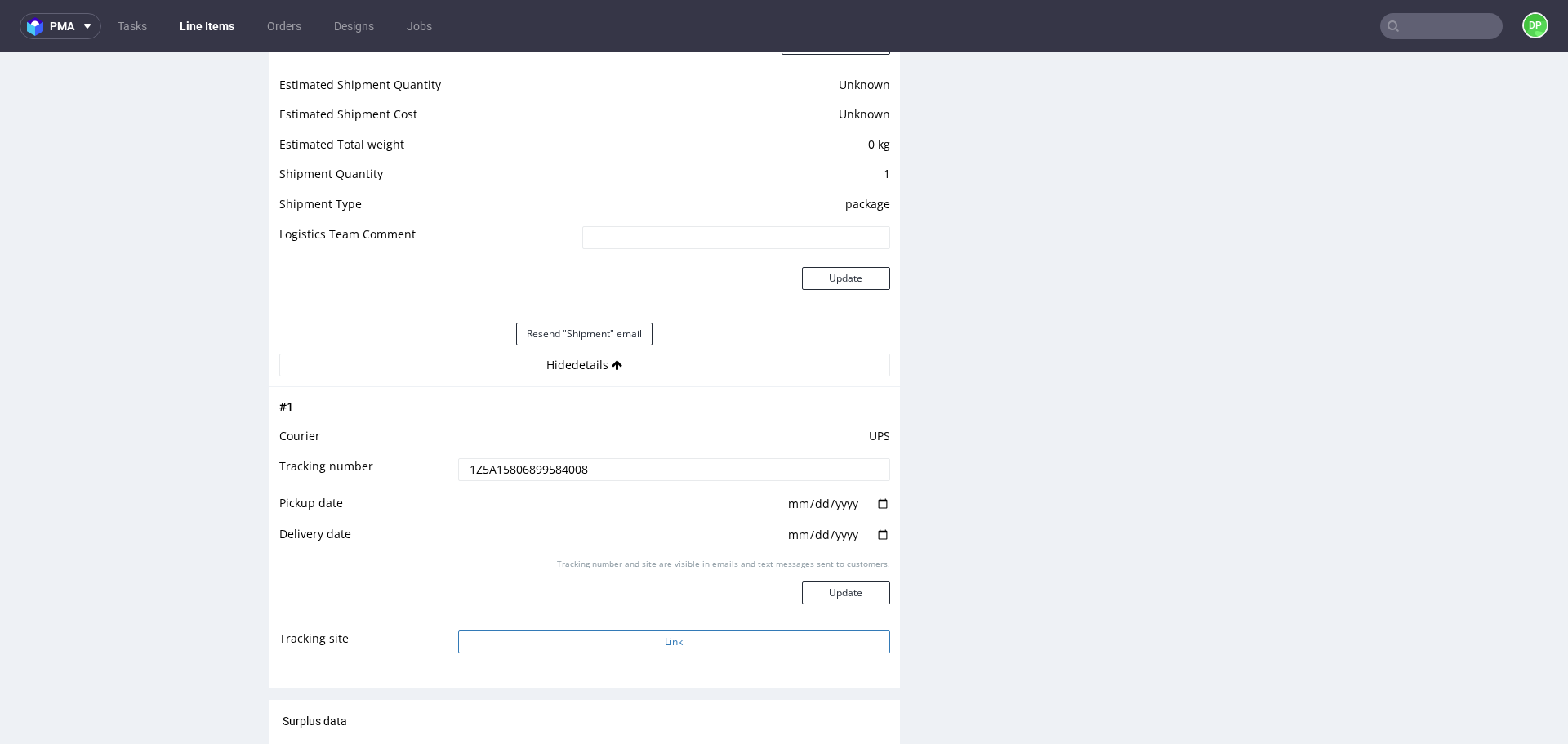
click at [677, 639] on button "Link" at bounding box center [674, 642] width 432 height 23
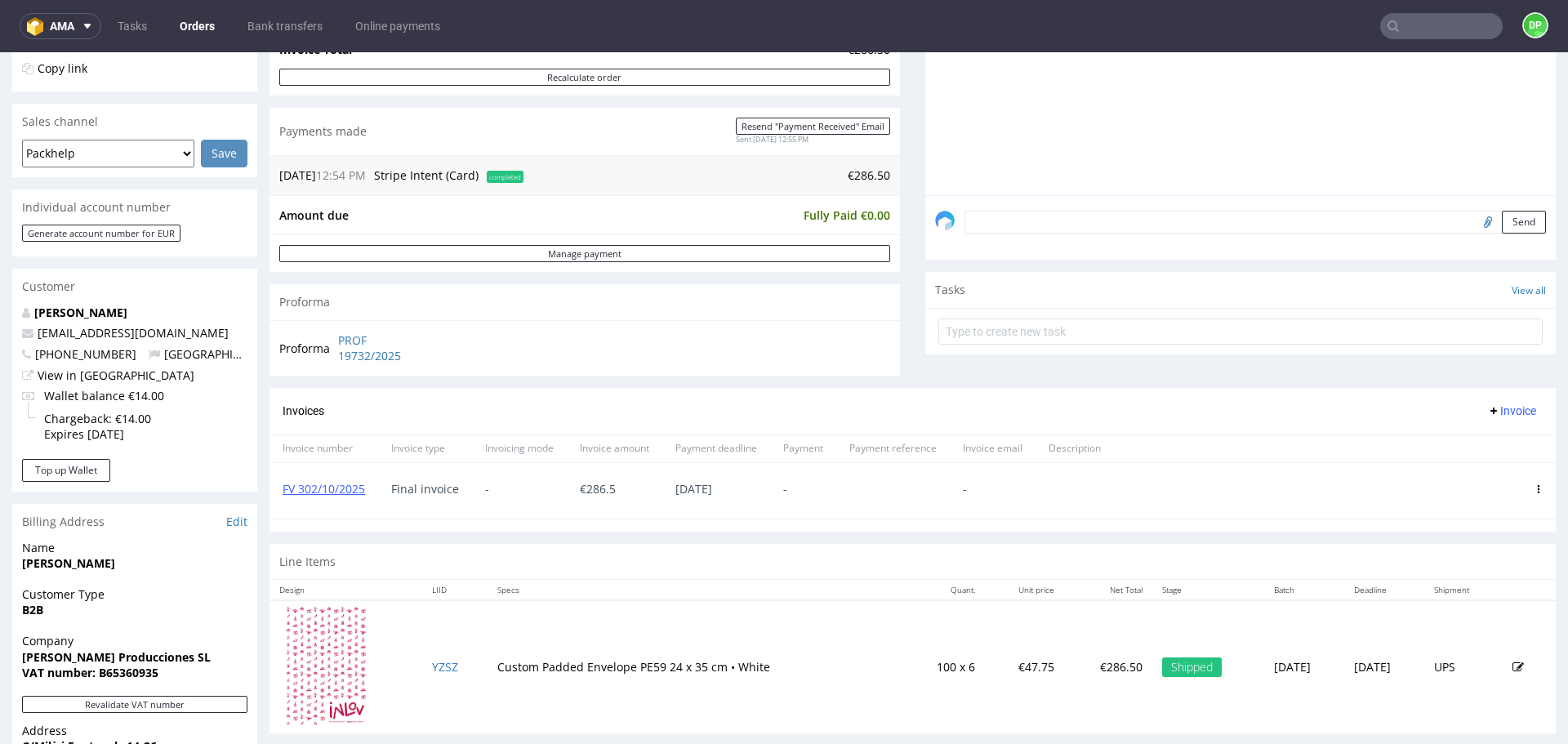
scroll to position [699, 0]
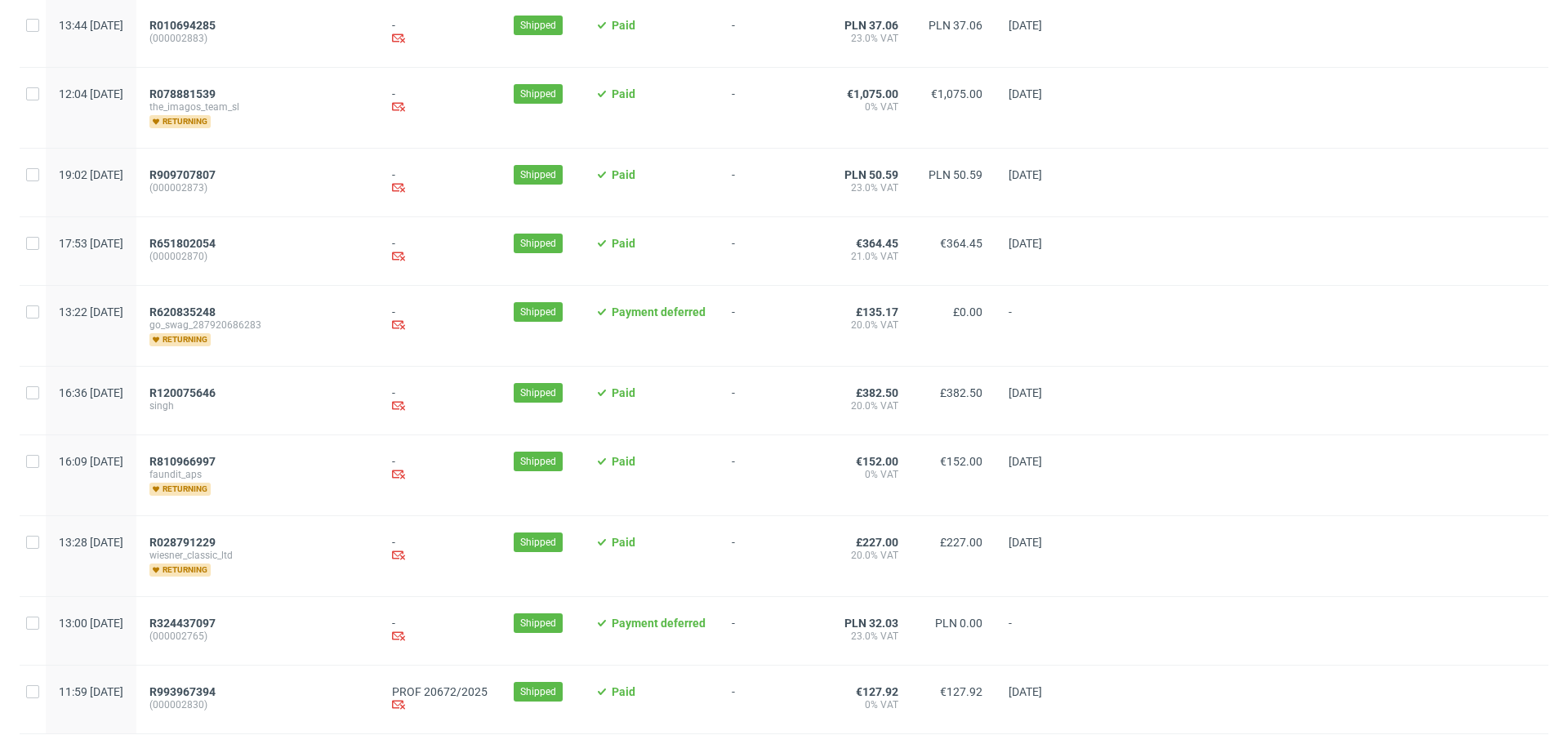
scroll to position [1652, 0]
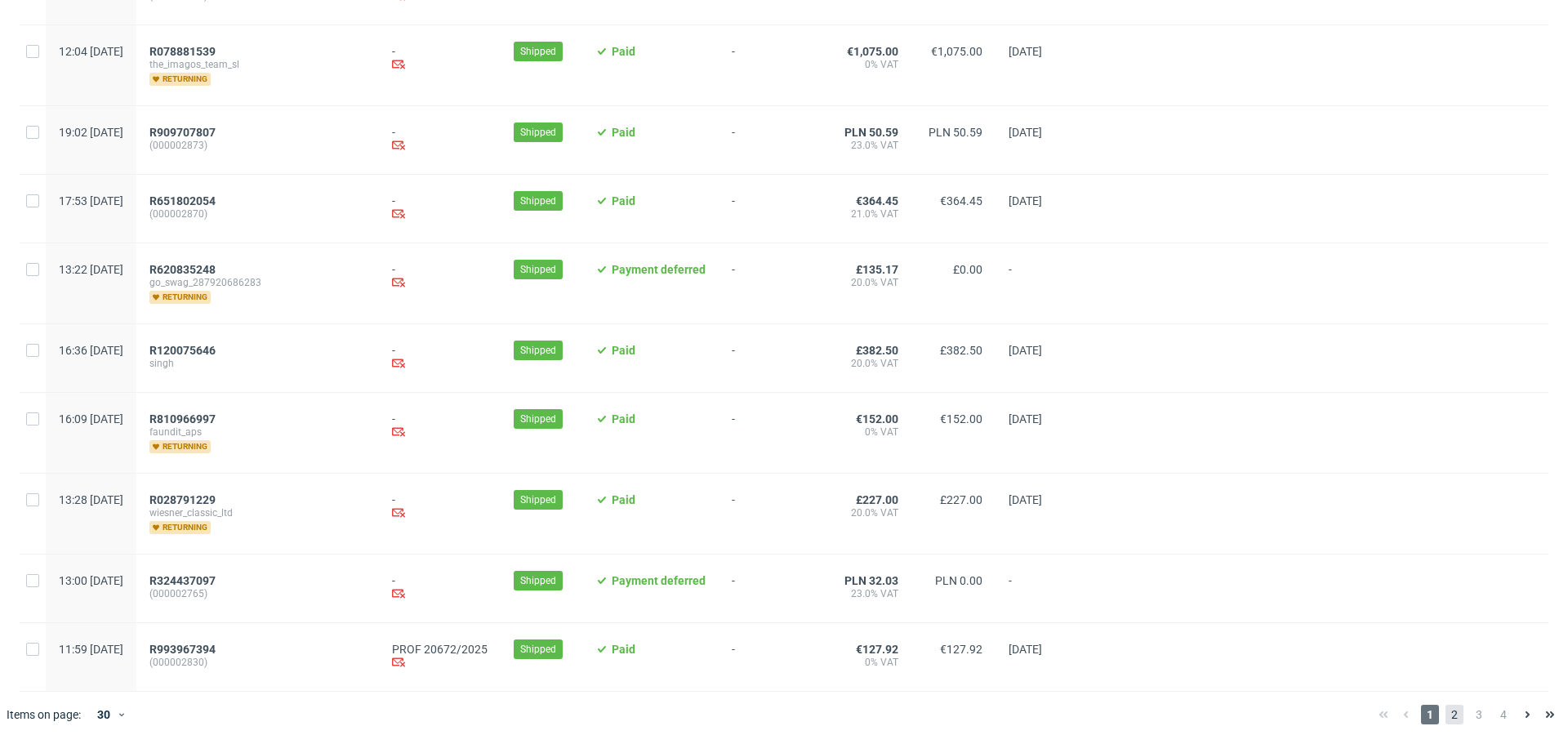
click at [1446, 717] on span "2" at bounding box center [1455, 715] width 18 height 19
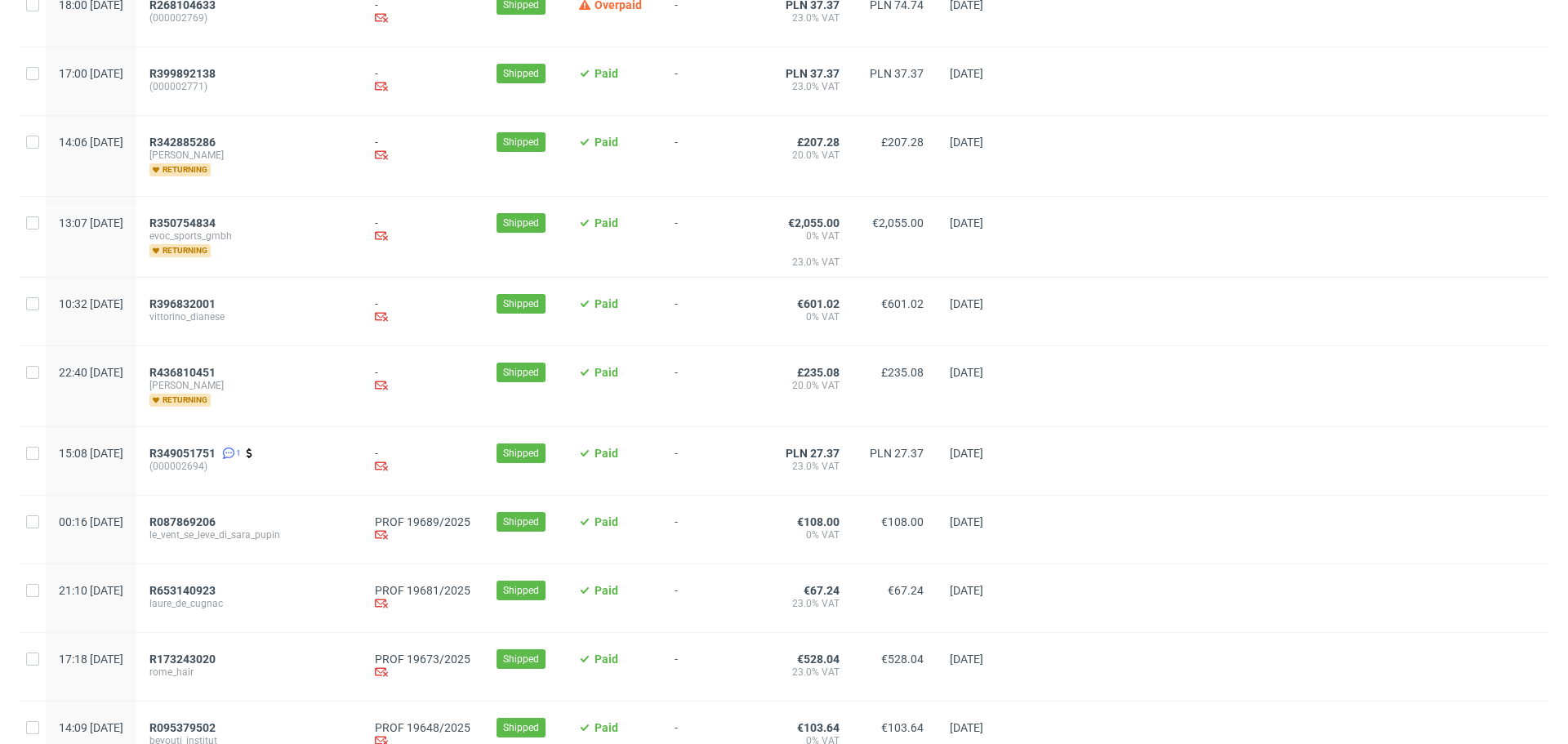
scroll to position [723, 0]
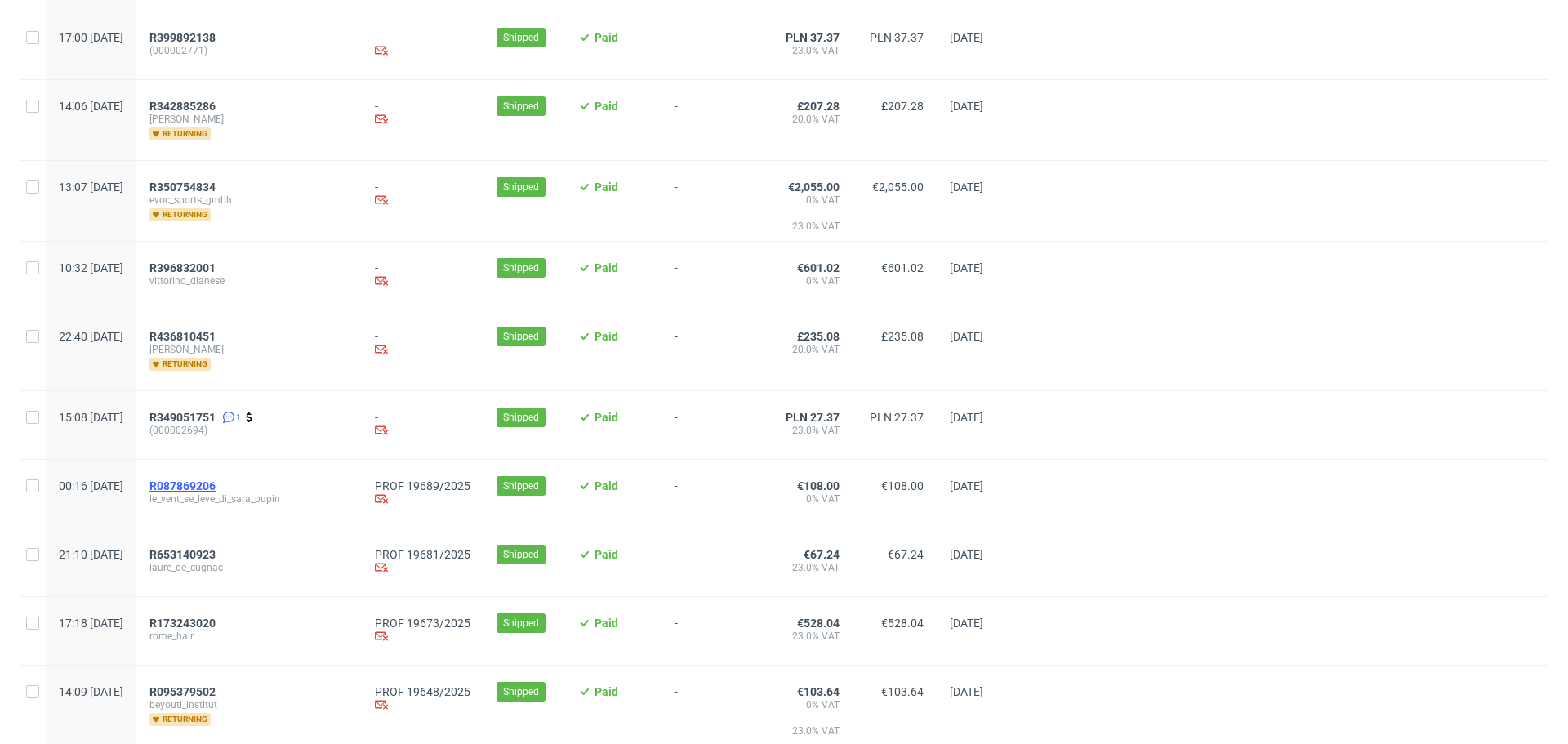
click at [216, 492] on span "R087869206" at bounding box center [182, 486] width 66 height 13
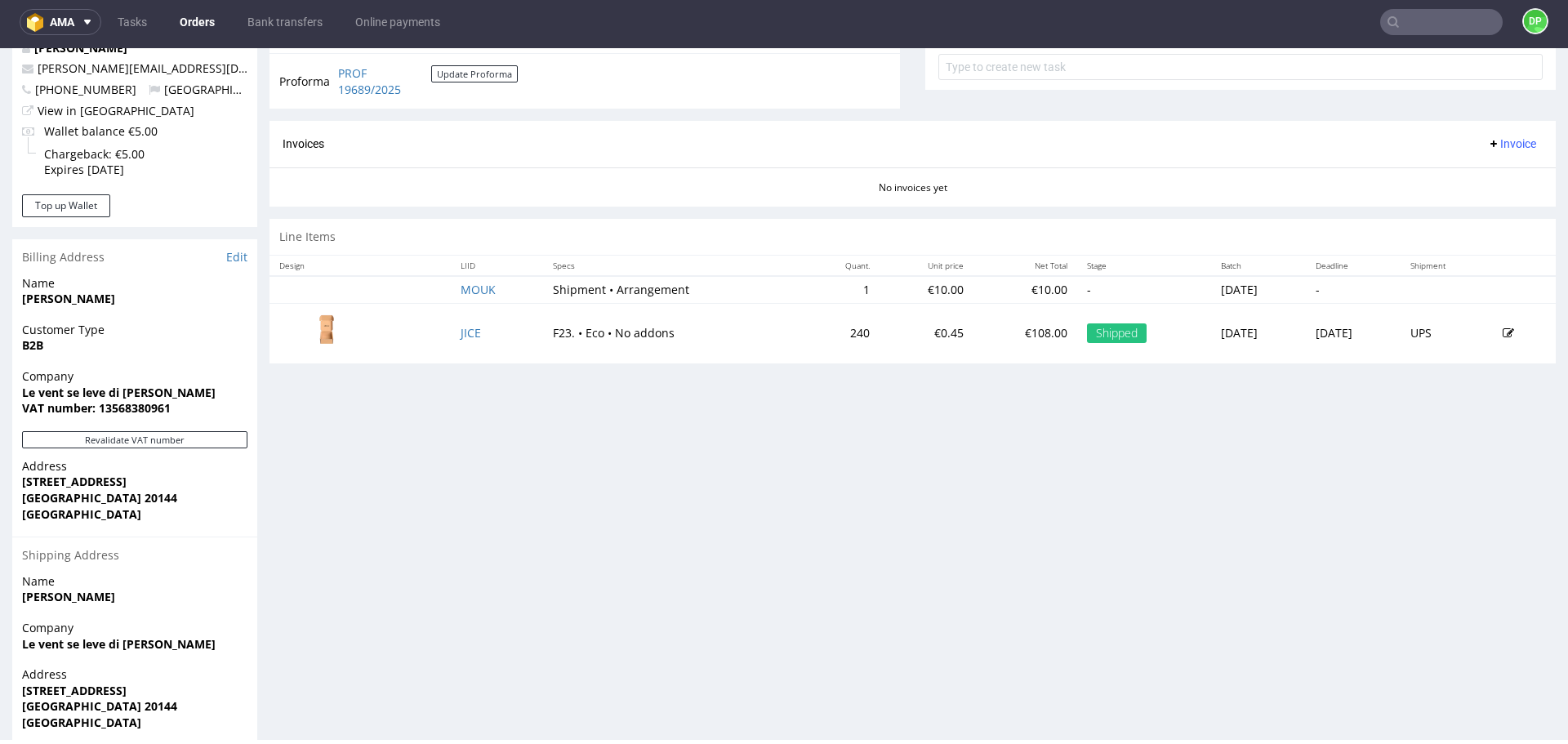
scroll to position [684, 0]
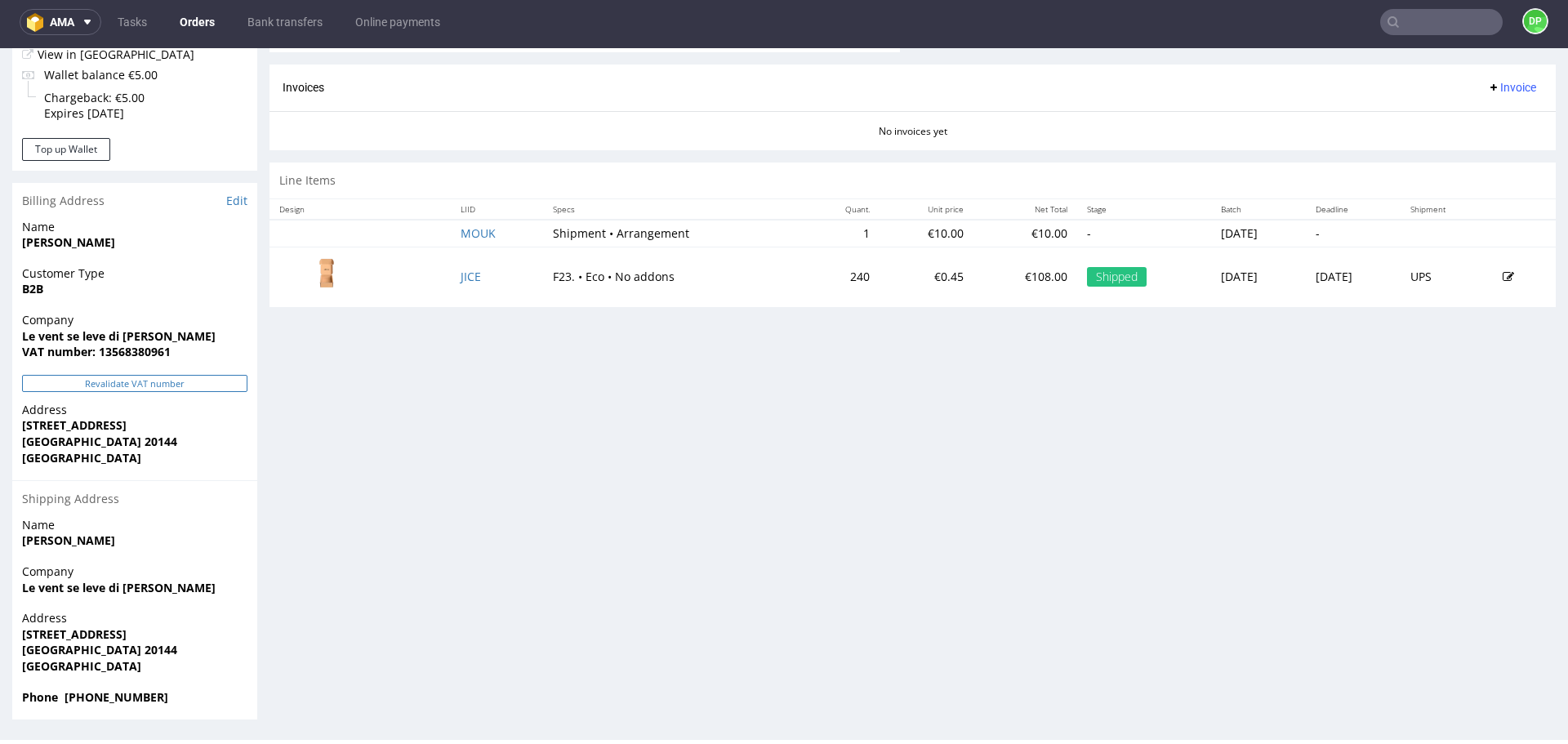
click at [65, 378] on button "Revalidate VAT number" at bounding box center [134, 383] width 225 height 17
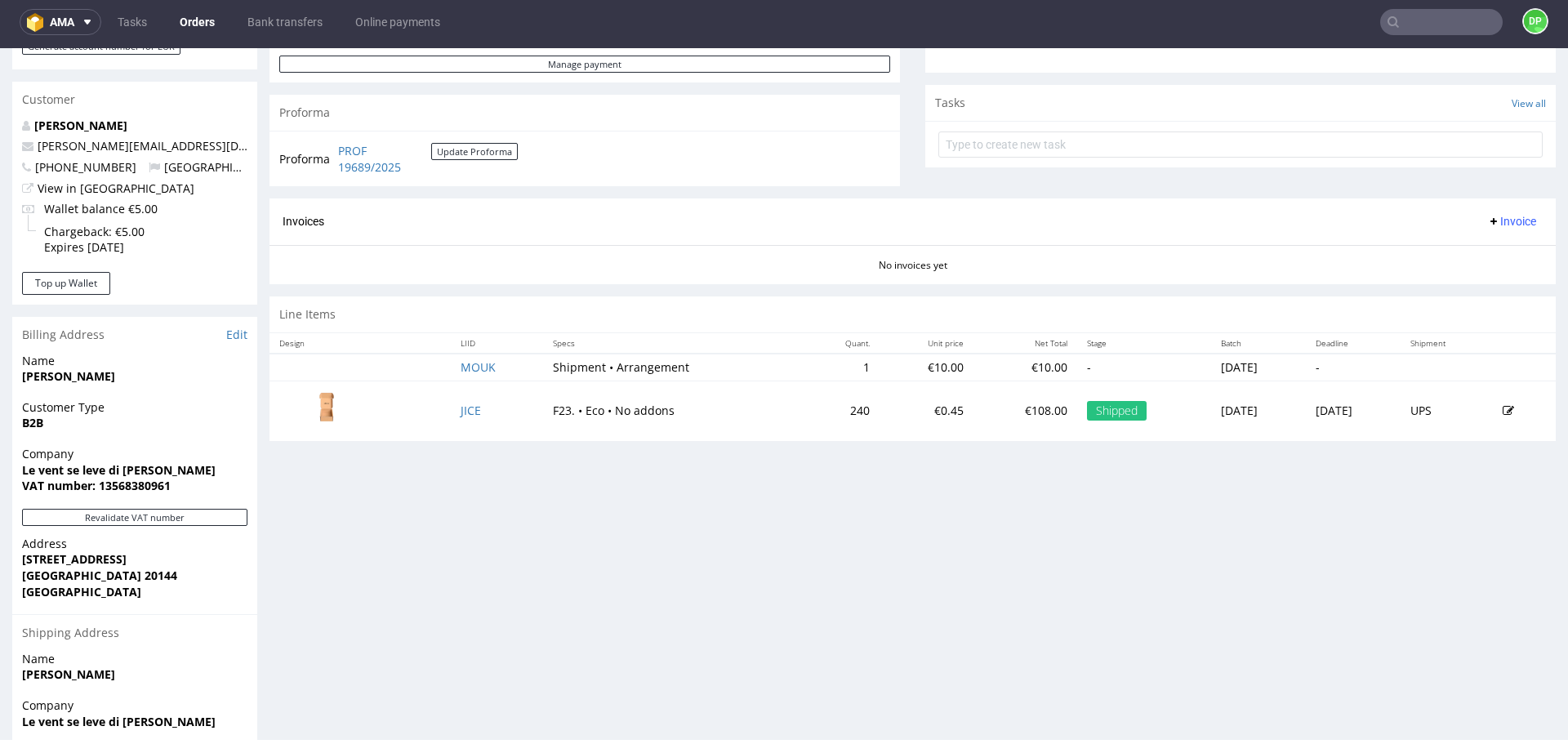
scroll to position [541, 0]
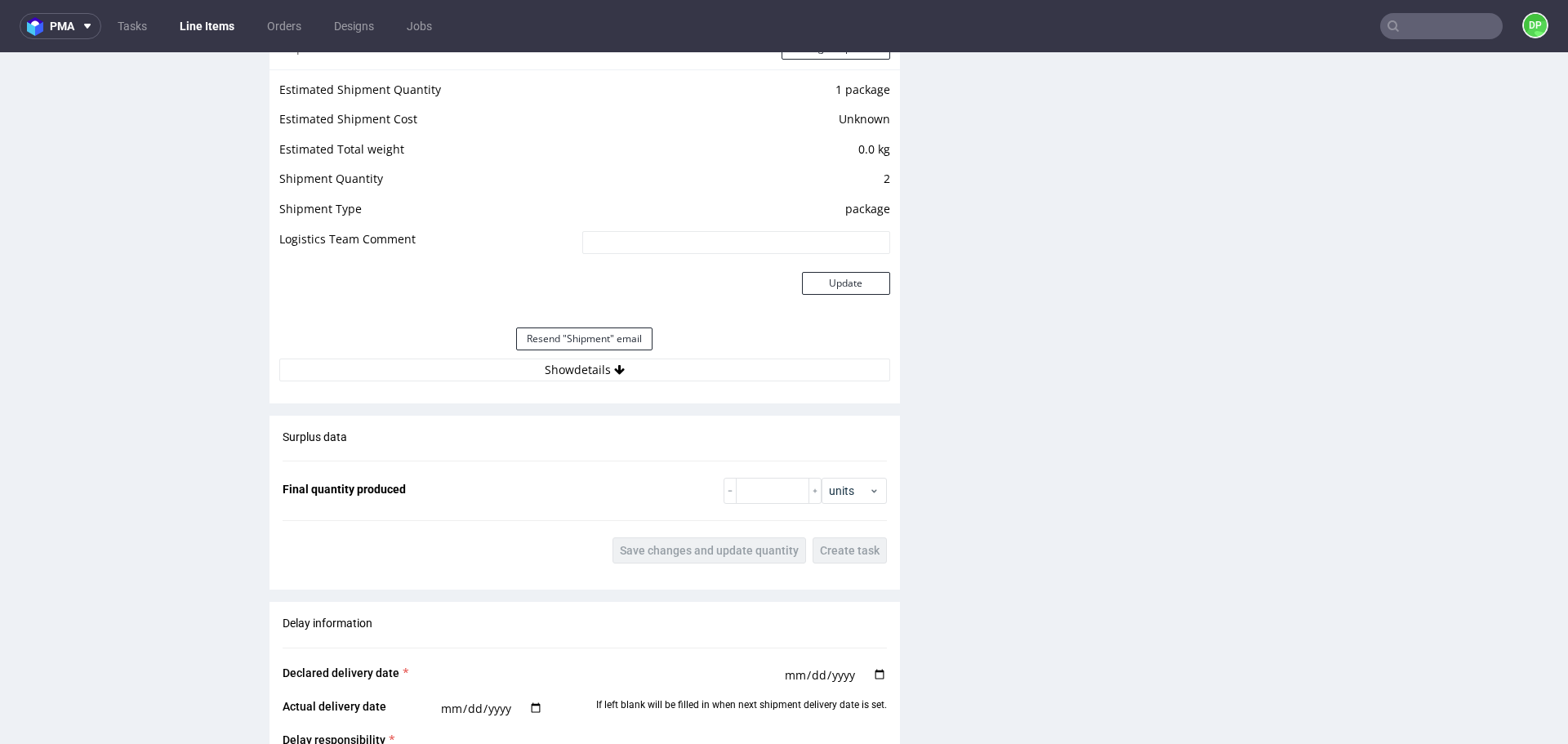
scroll to position [1646, 0]
click at [447, 371] on button "Show details" at bounding box center [585, 370] width 611 height 23
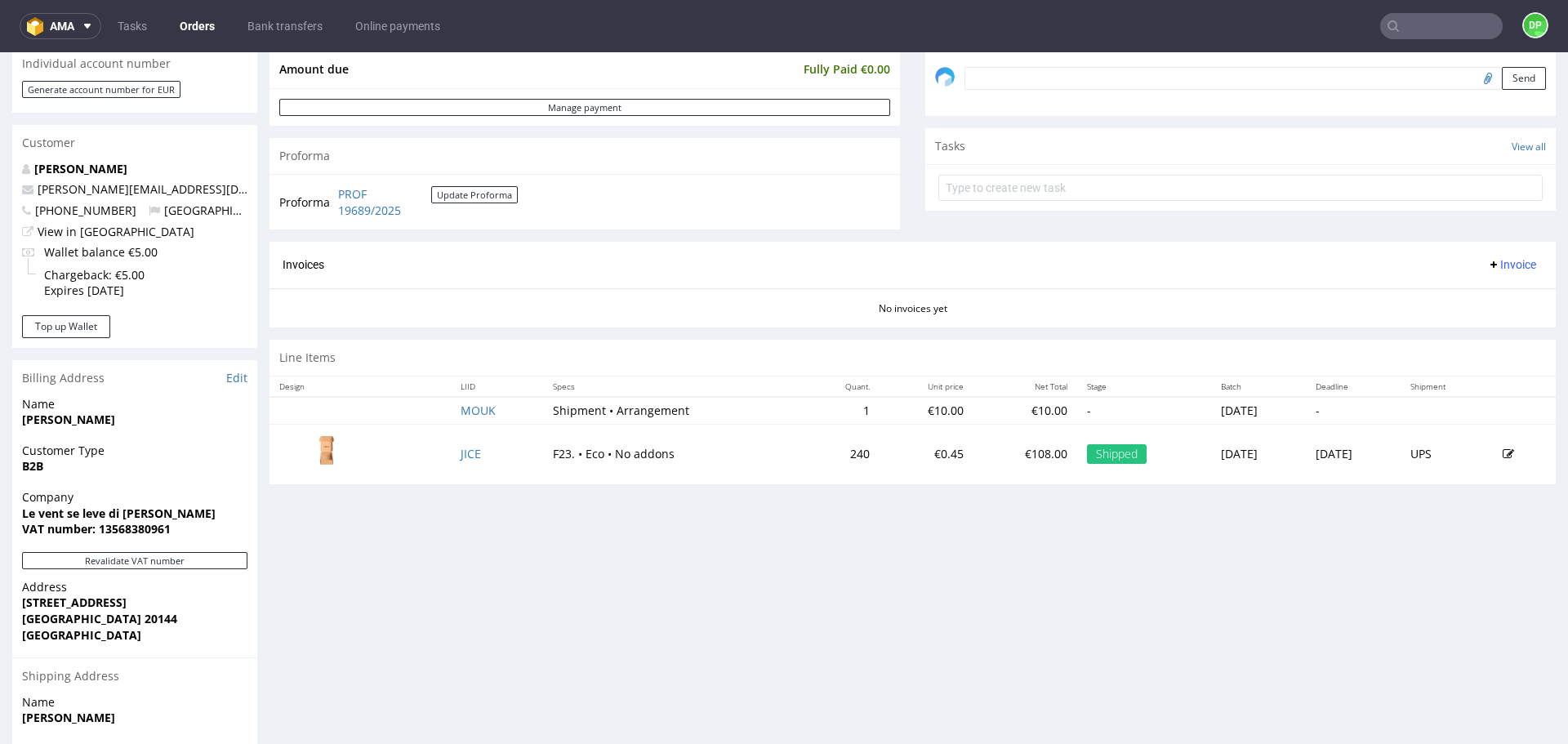
scroll to position [509, 0]
click at [1499, 271] on span "Invoice" at bounding box center [1512, 265] width 49 height 13
click at [1469, 297] on span "Generate" at bounding box center [1487, 300] width 80 height 16
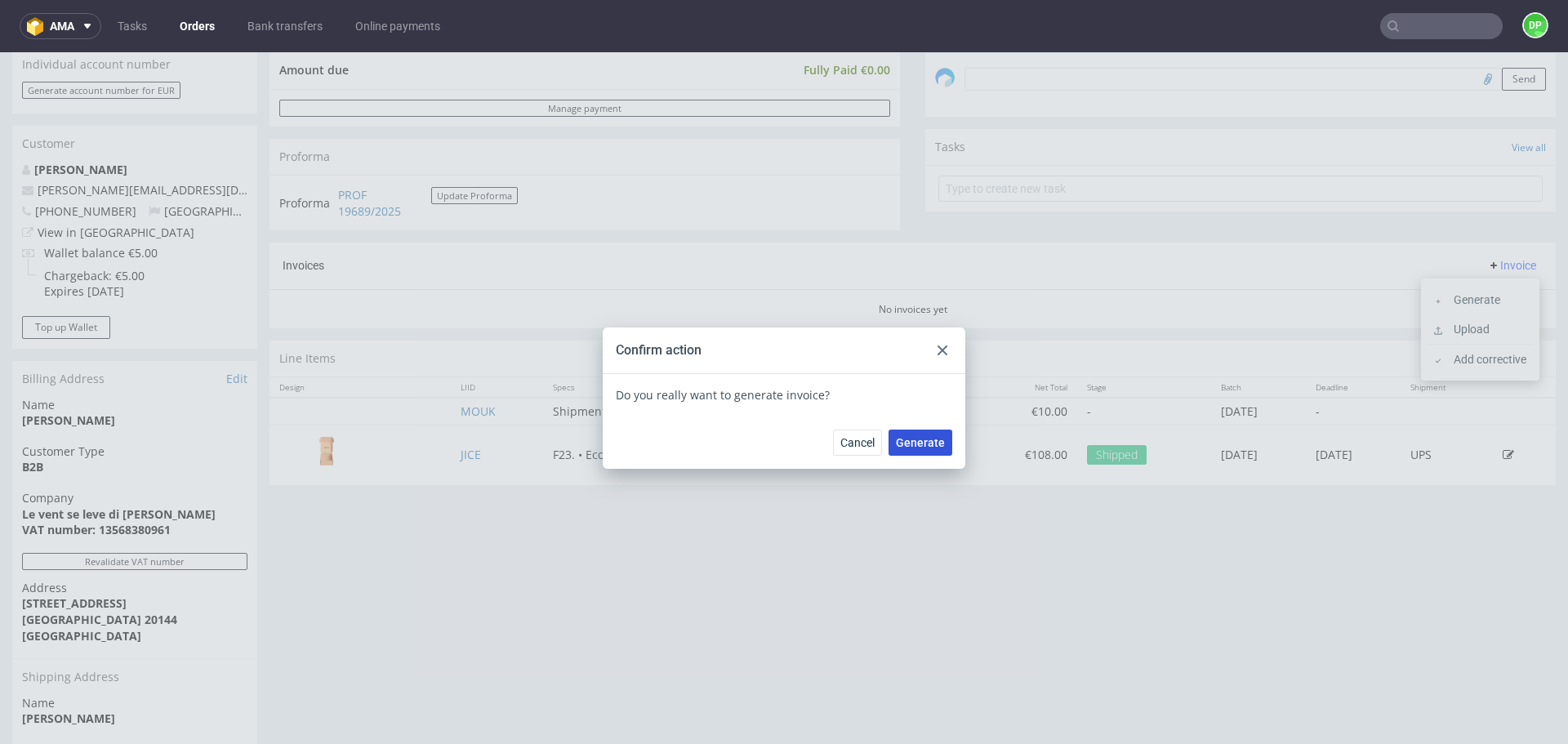
click at [915, 454] on button "Generate" at bounding box center [921, 443] width 64 height 27
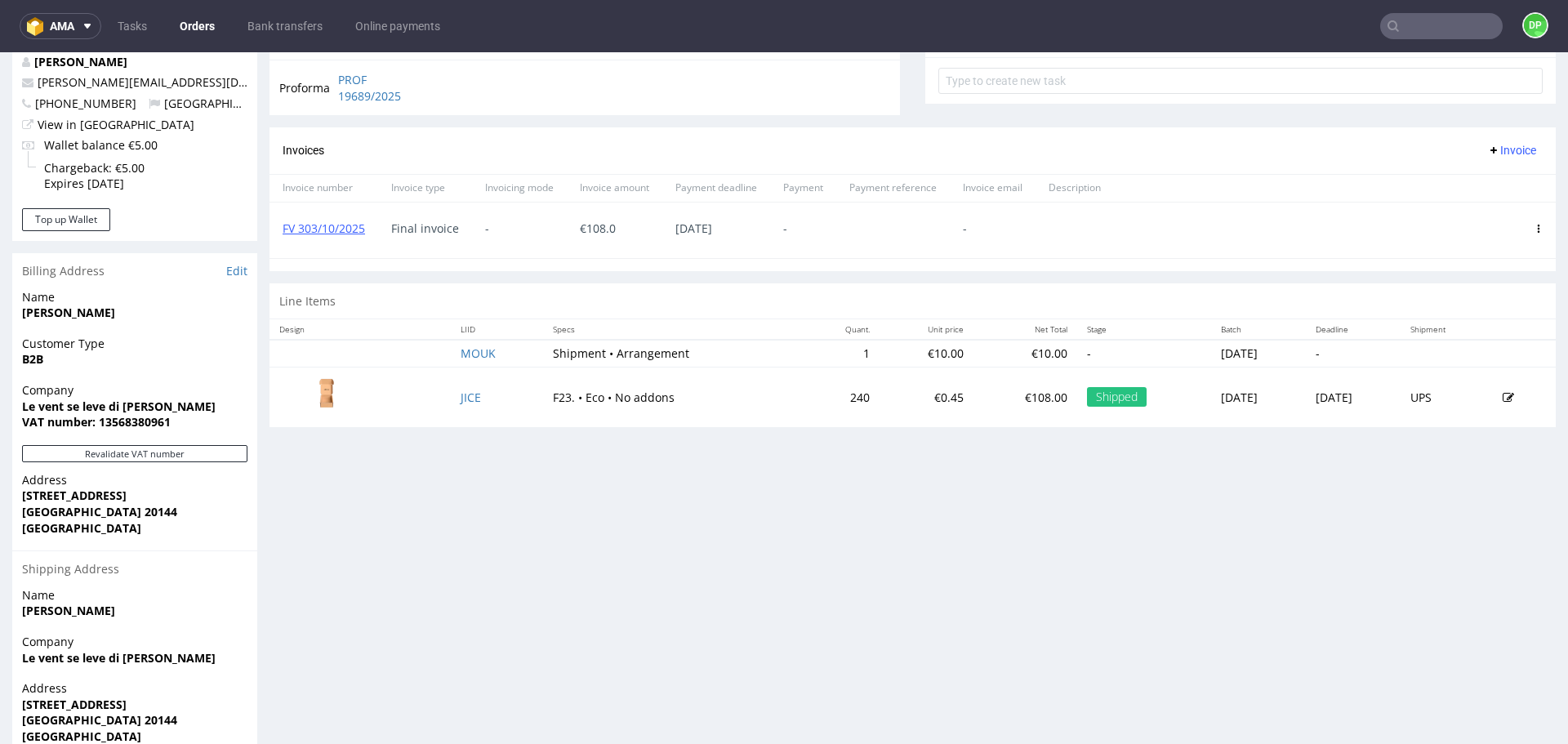
scroll to position [607, 0]
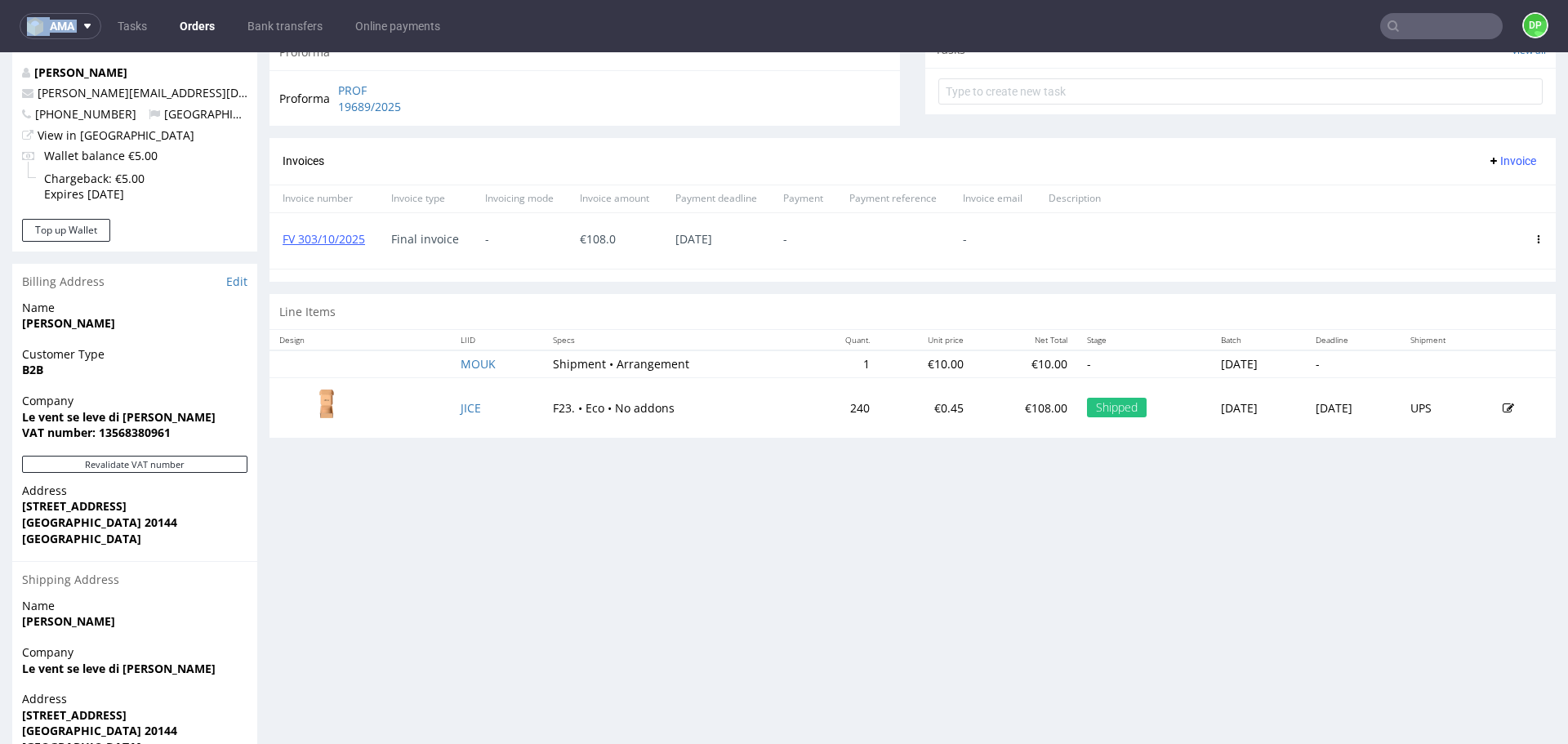
drag, startPoint x: 0, startPoint y: 8, endPoint x: 114, endPoint y: -25, distance: 118.7
click at [114, 0] on html "ama Tasks Orders Bank transfers Online payments DP Unknown error. if you're see…" at bounding box center [784, 372] width 1568 height 744
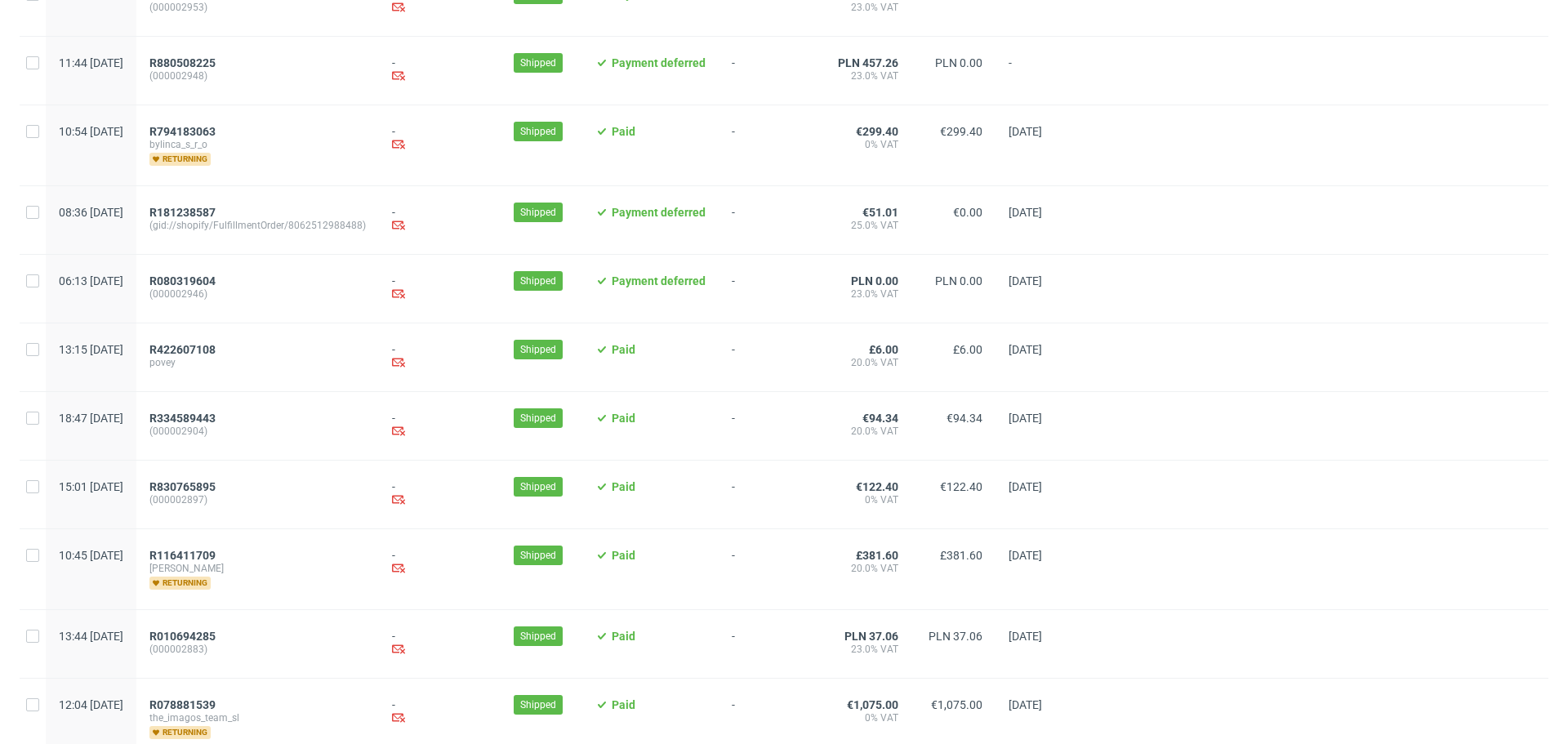
scroll to position [1652, 0]
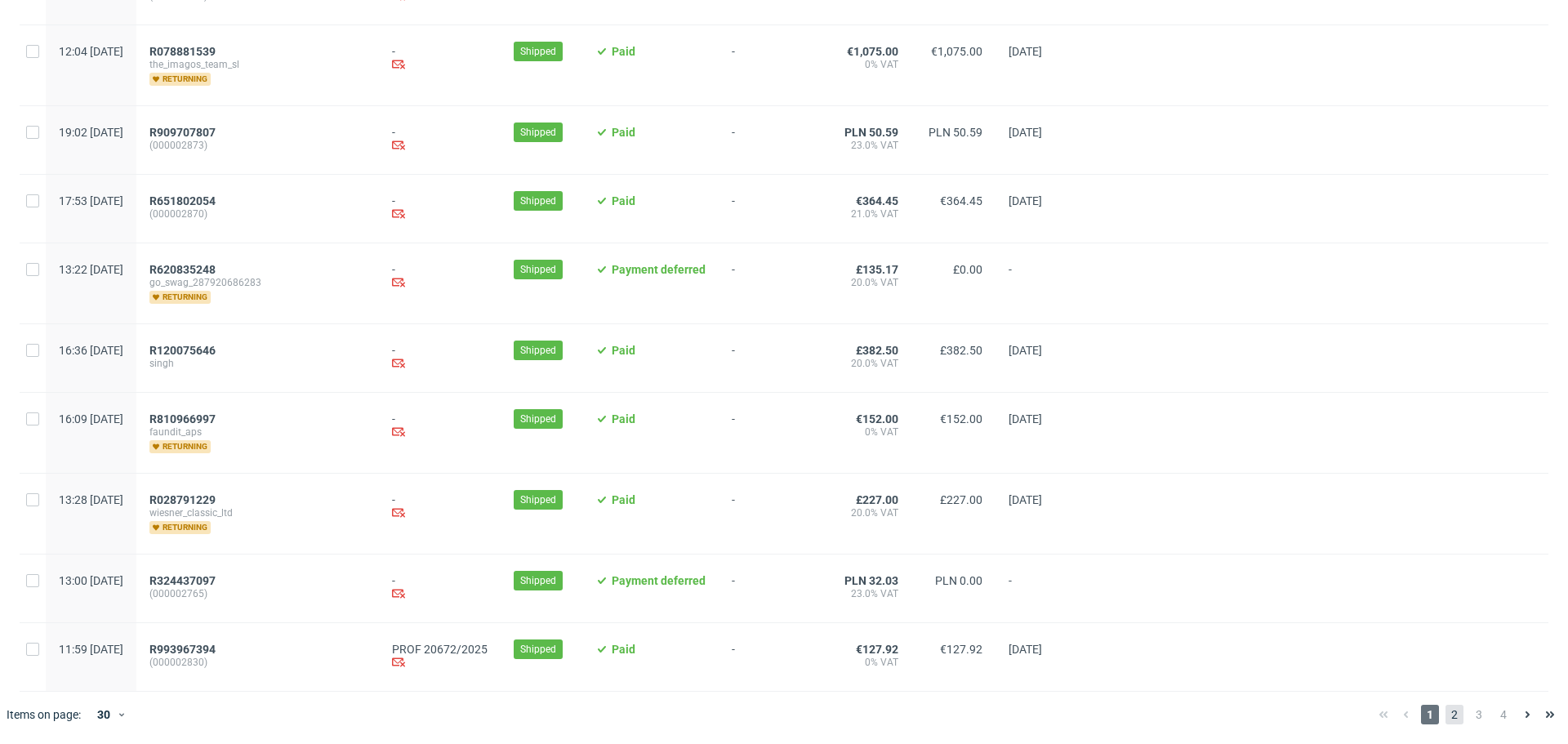
click at [1447, 720] on span "2" at bounding box center [1455, 715] width 18 height 19
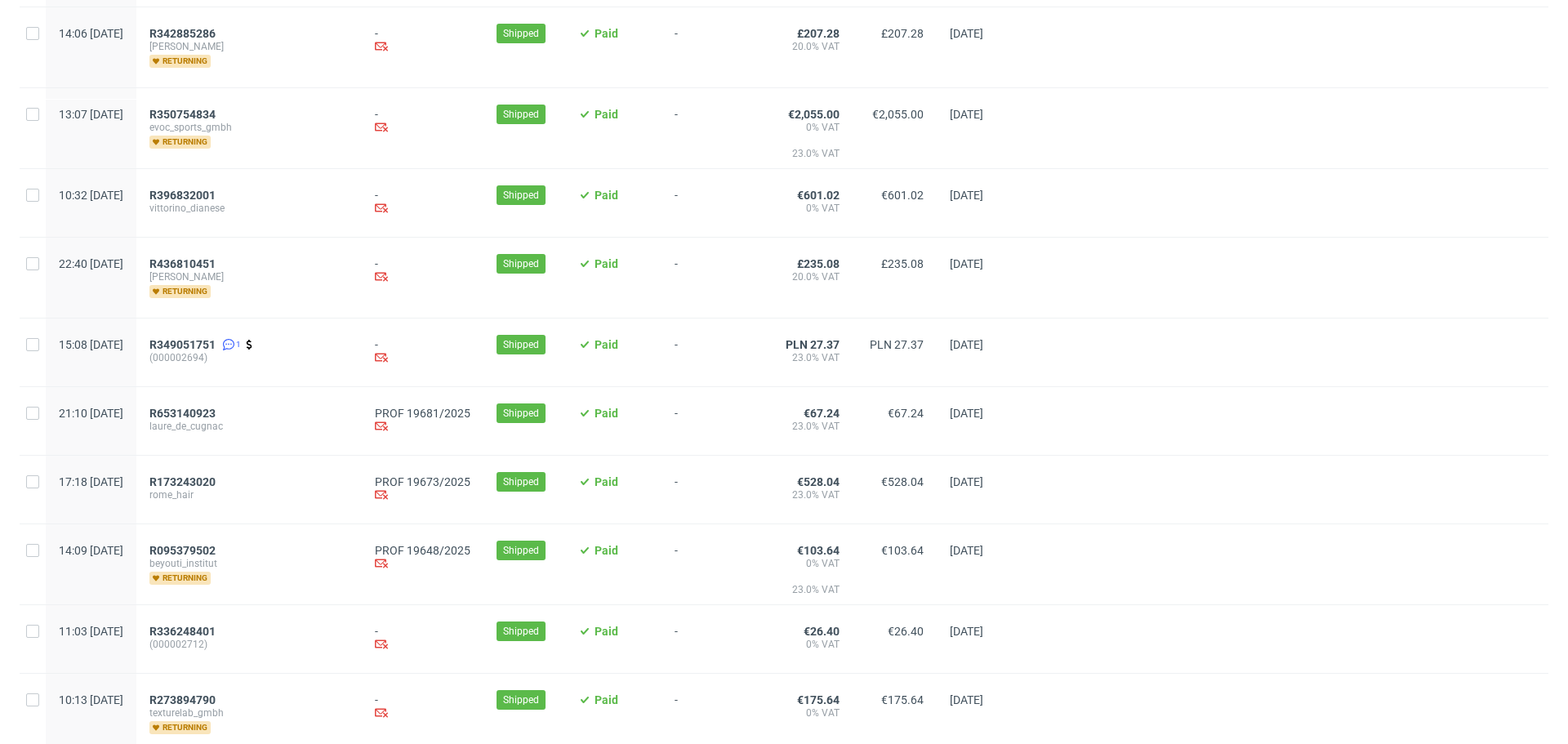
scroll to position [797, 0]
click at [216, 416] on span "R653140923" at bounding box center [182, 413] width 66 height 13
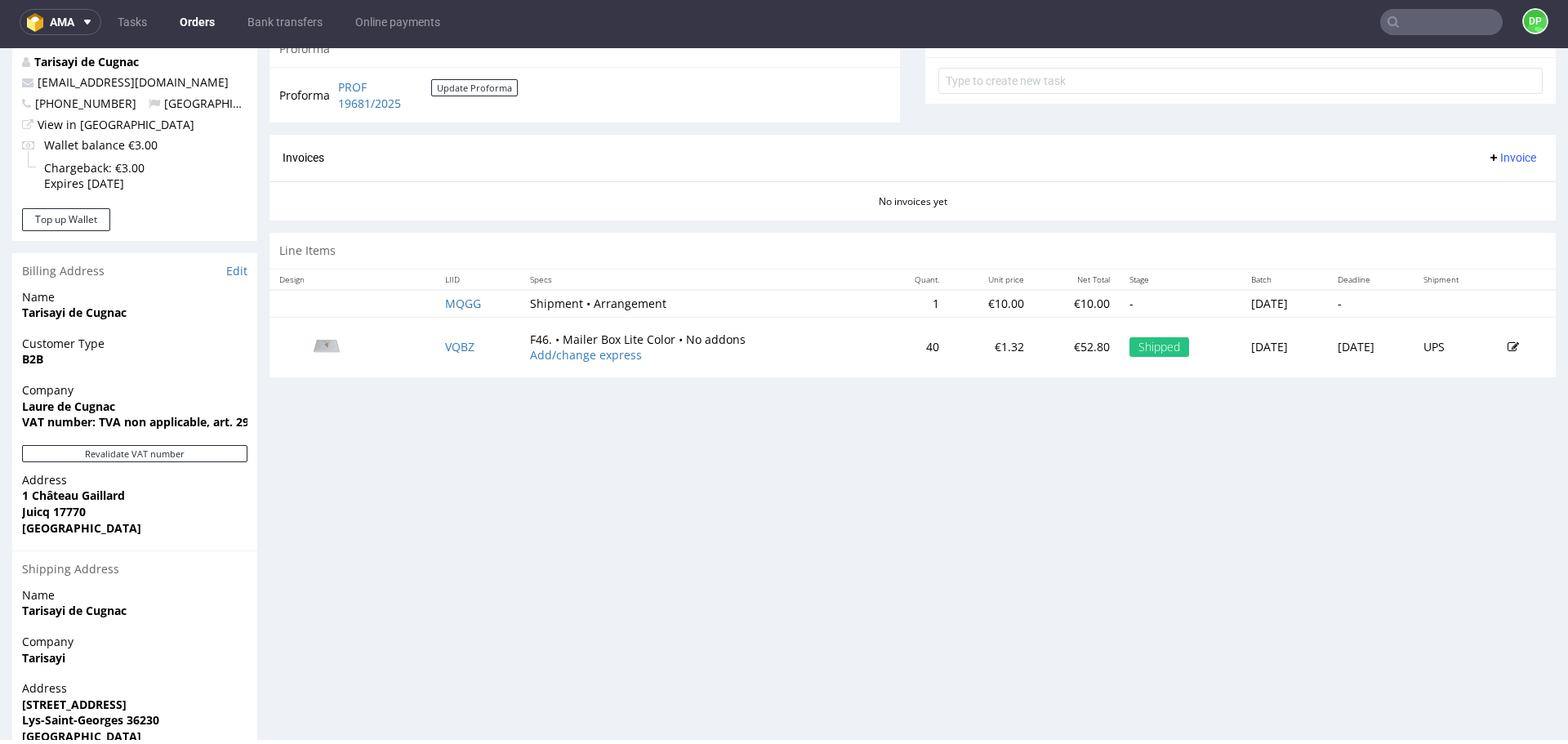
scroll to position [684, 0]
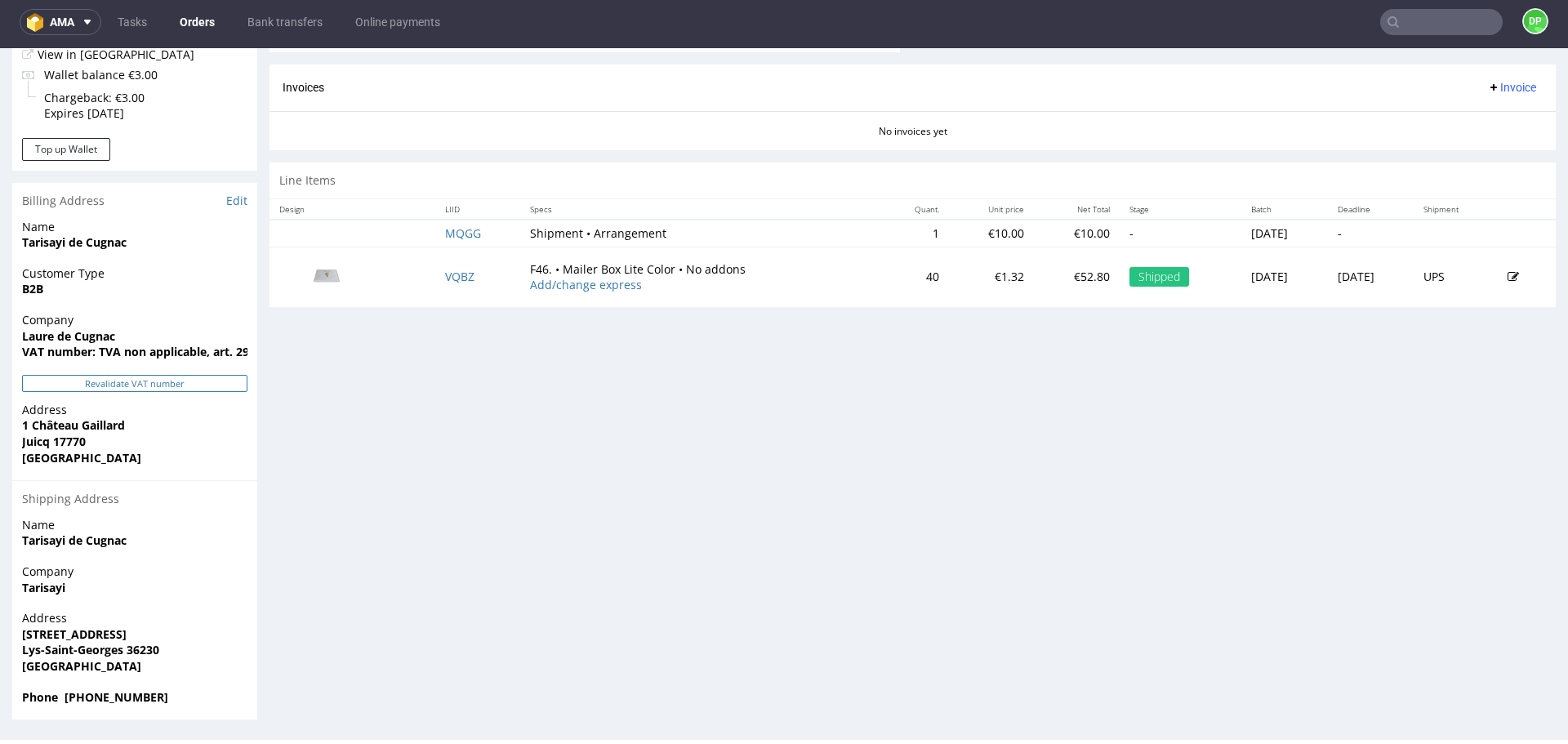
click at [116, 381] on button "Revalidate VAT number" at bounding box center [134, 383] width 225 height 17
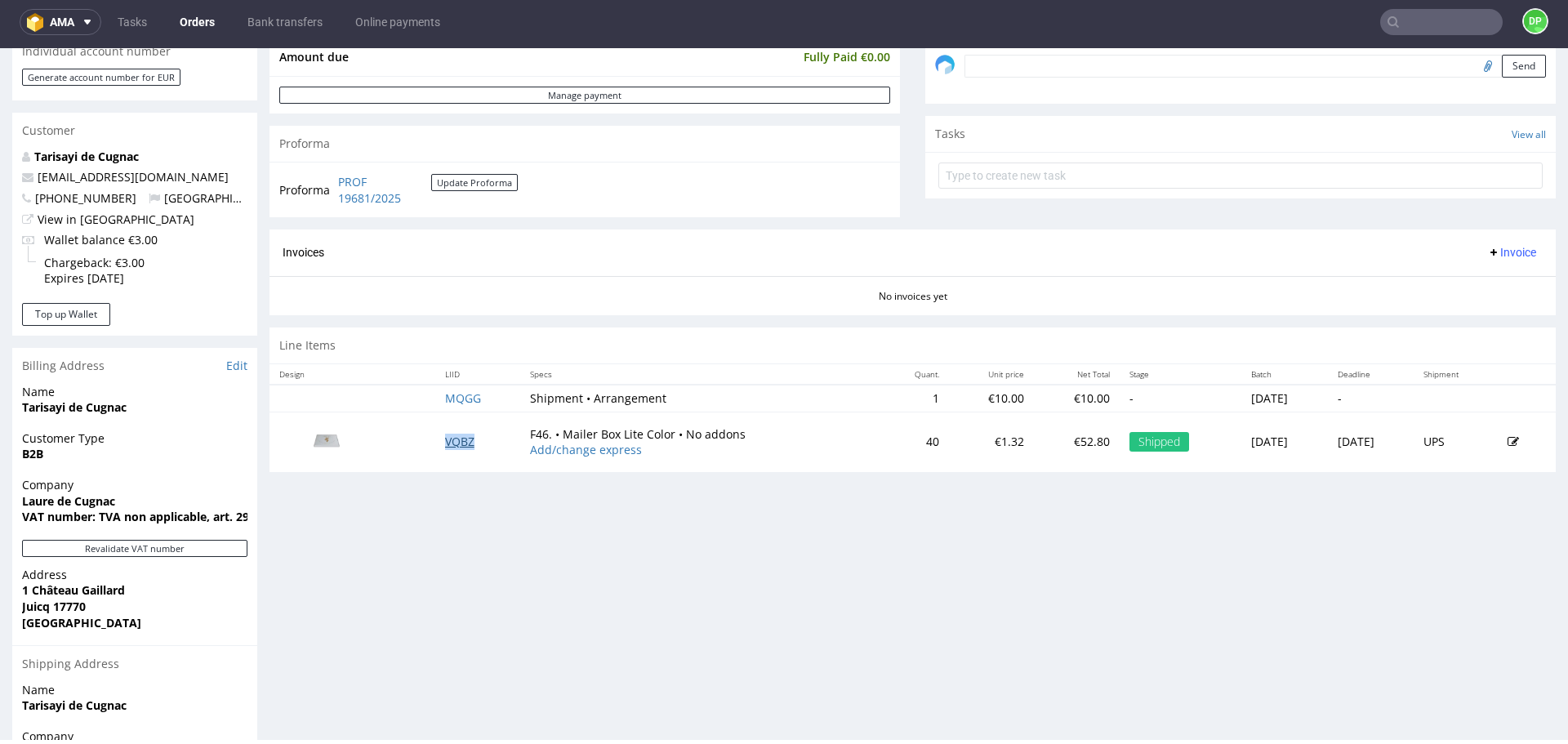
scroll to position [516, 0]
click at [1487, 251] on span "Invoice" at bounding box center [1512, 254] width 49 height 13
click at [1454, 285] on span "Generate" at bounding box center [1487, 288] width 80 height 16
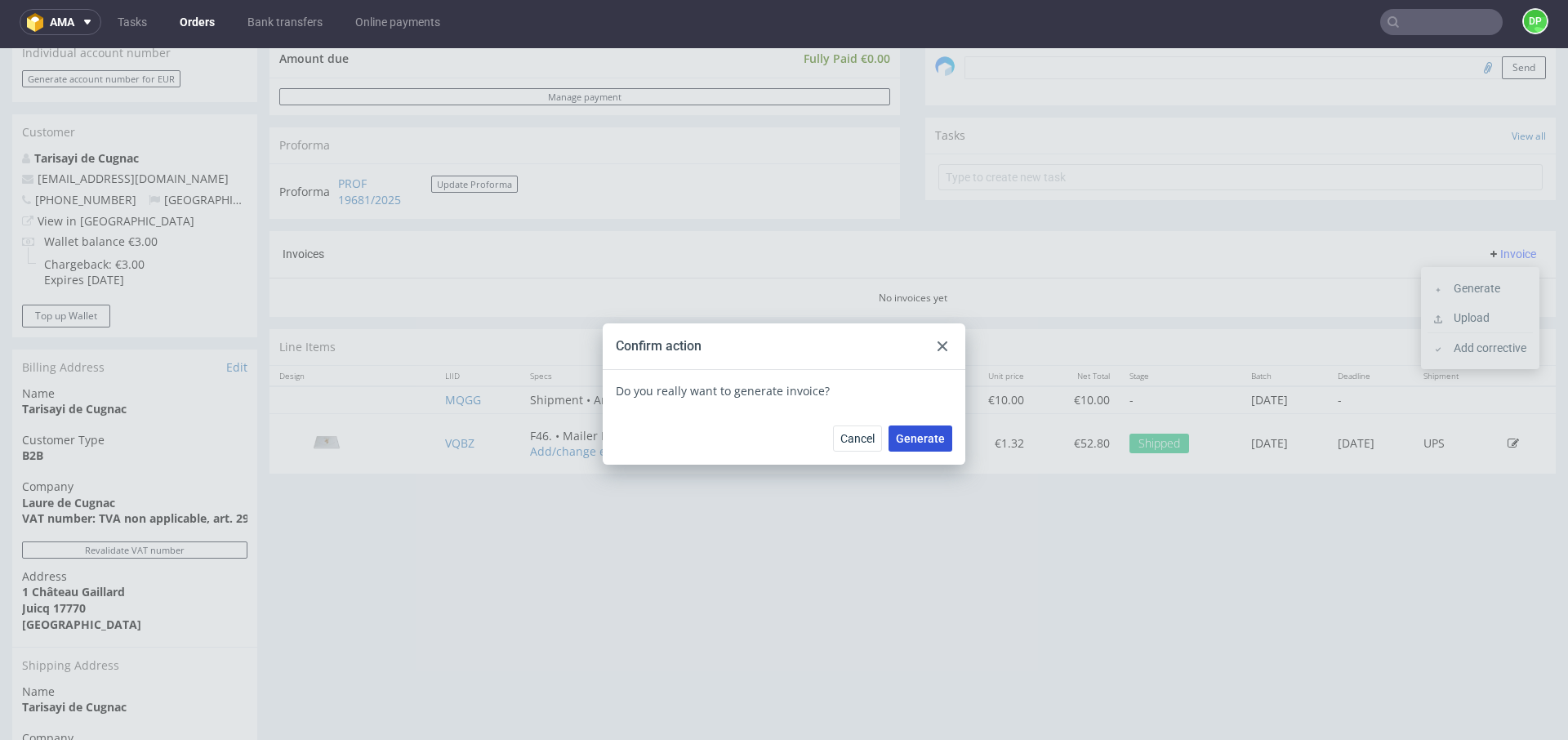
click at [914, 436] on span "Generate" at bounding box center [921, 438] width 49 height 12
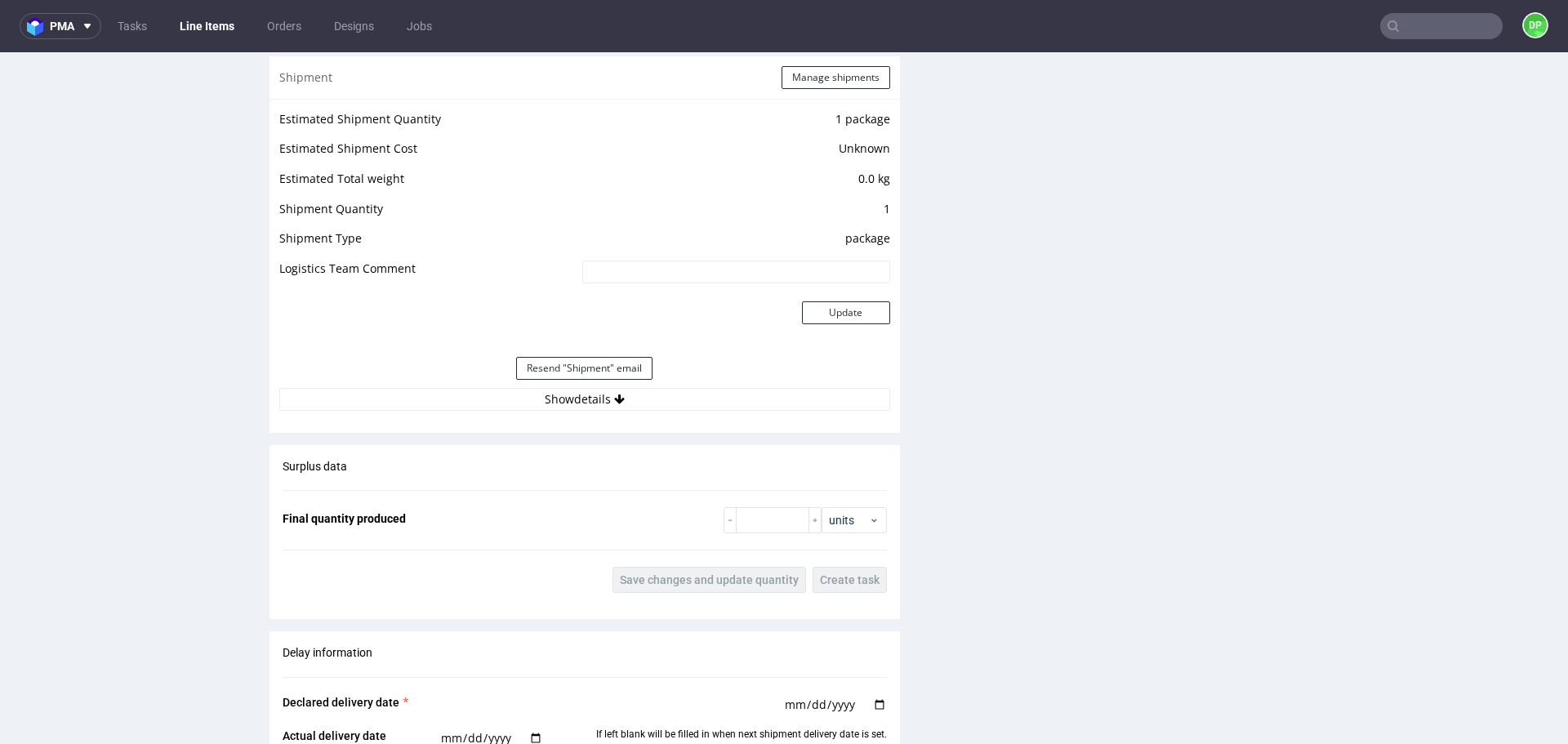
scroll to position [1578, 0]
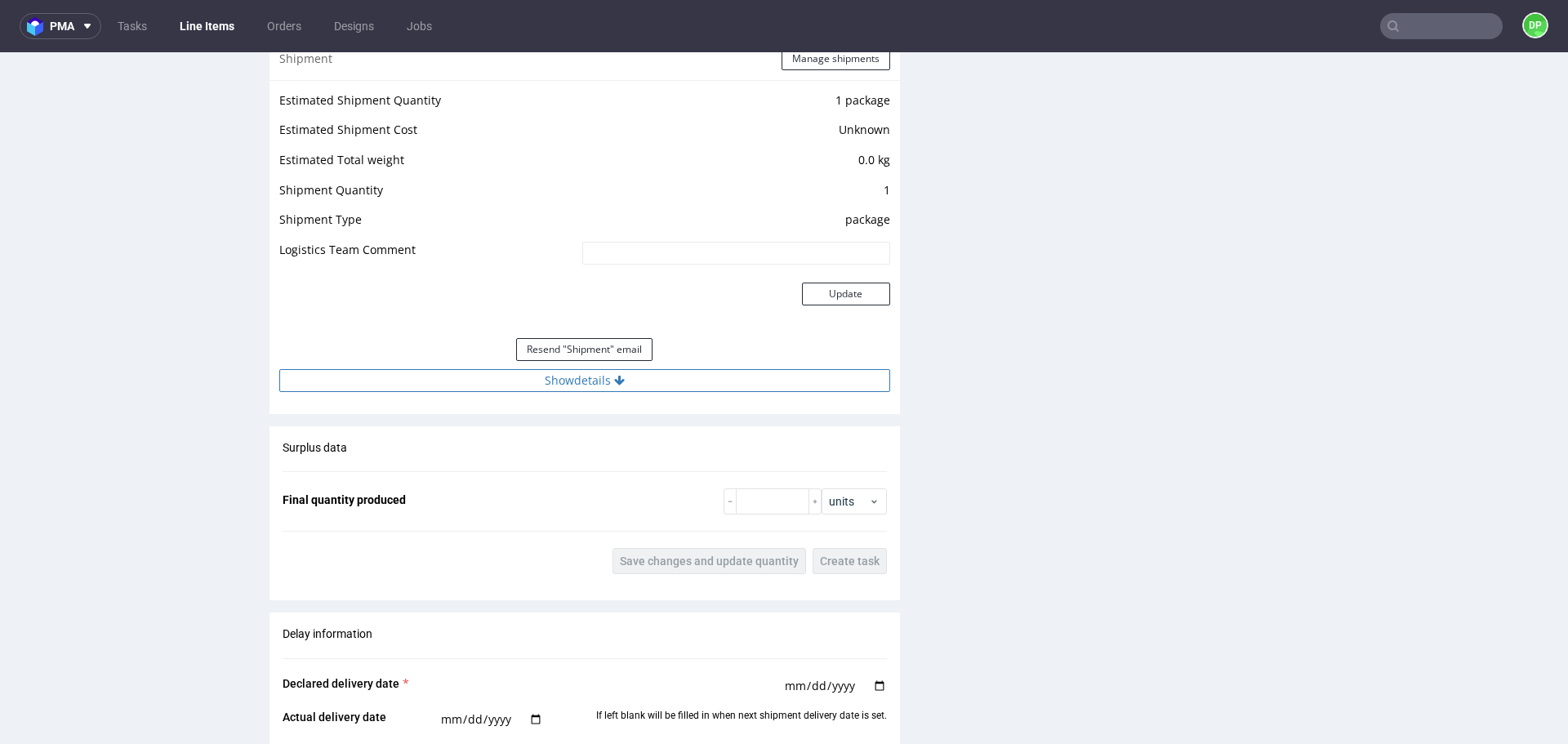
click at [534, 372] on button "Show details" at bounding box center [585, 381] width 611 height 23
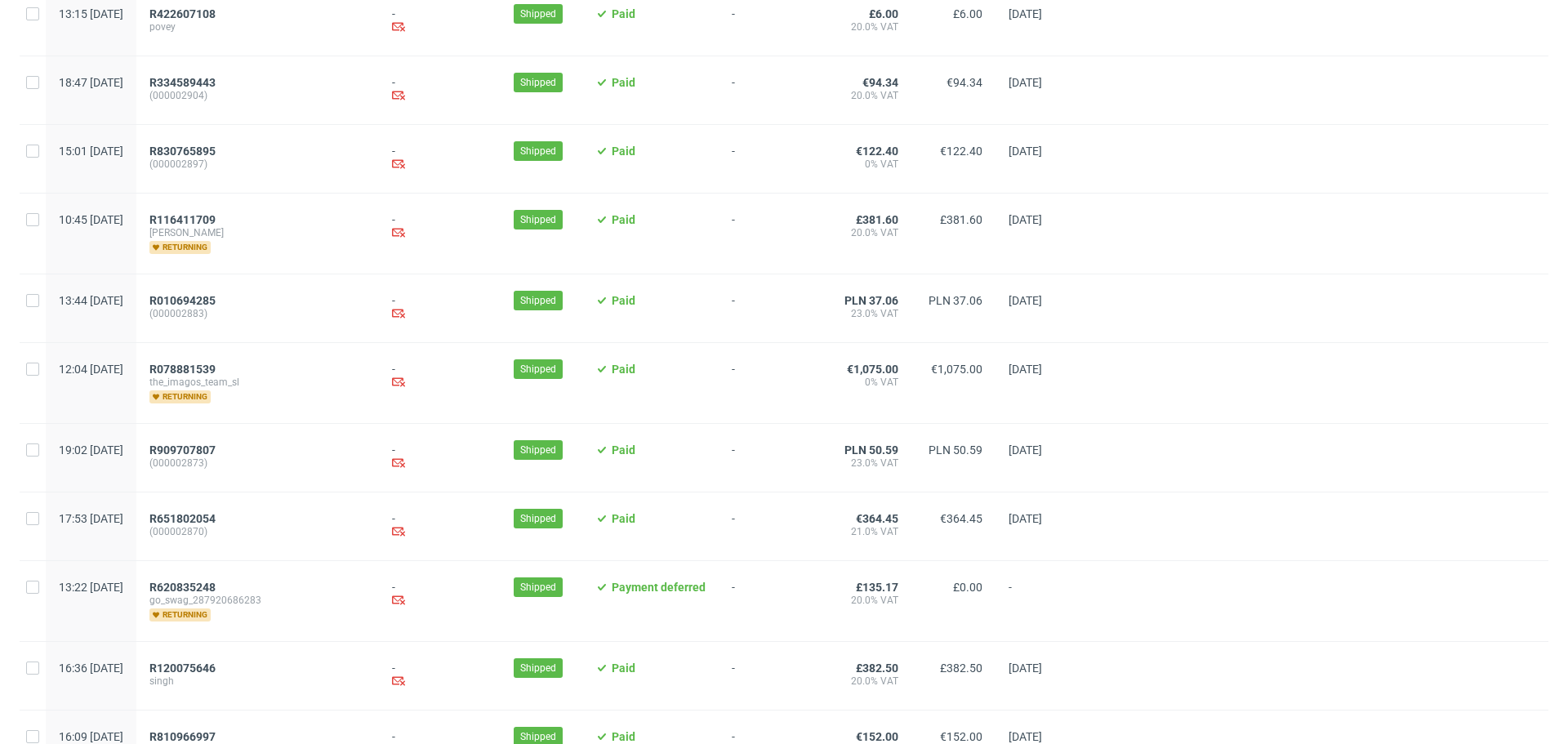
scroll to position [1652, 0]
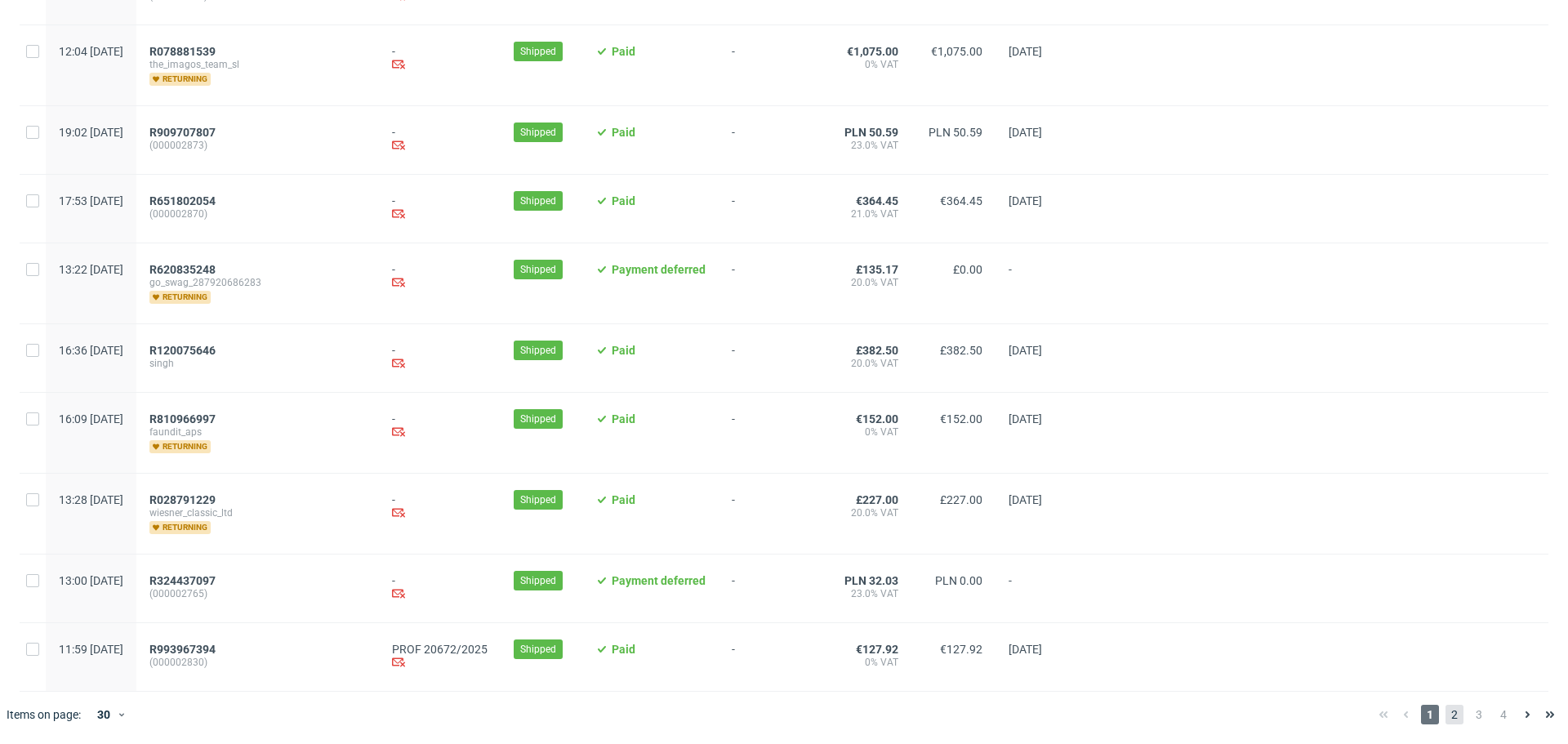
click at [1446, 719] on span "2" at bounding box center [1455, 715] width 18 height 19
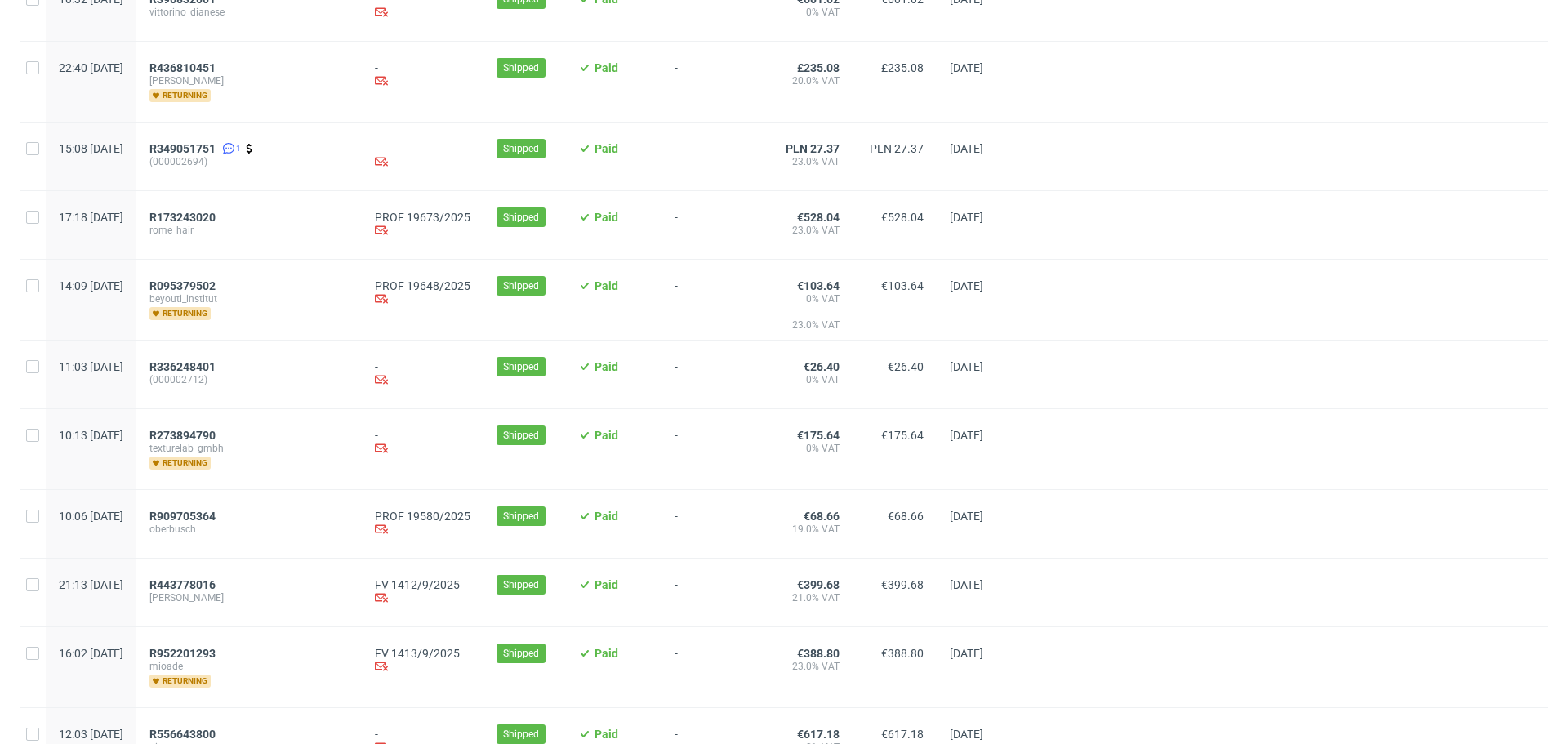
scroll to position [992, 0]
click at [216, 221] on span "R173243020" at bounding box center [182, 217] width 66 height 13
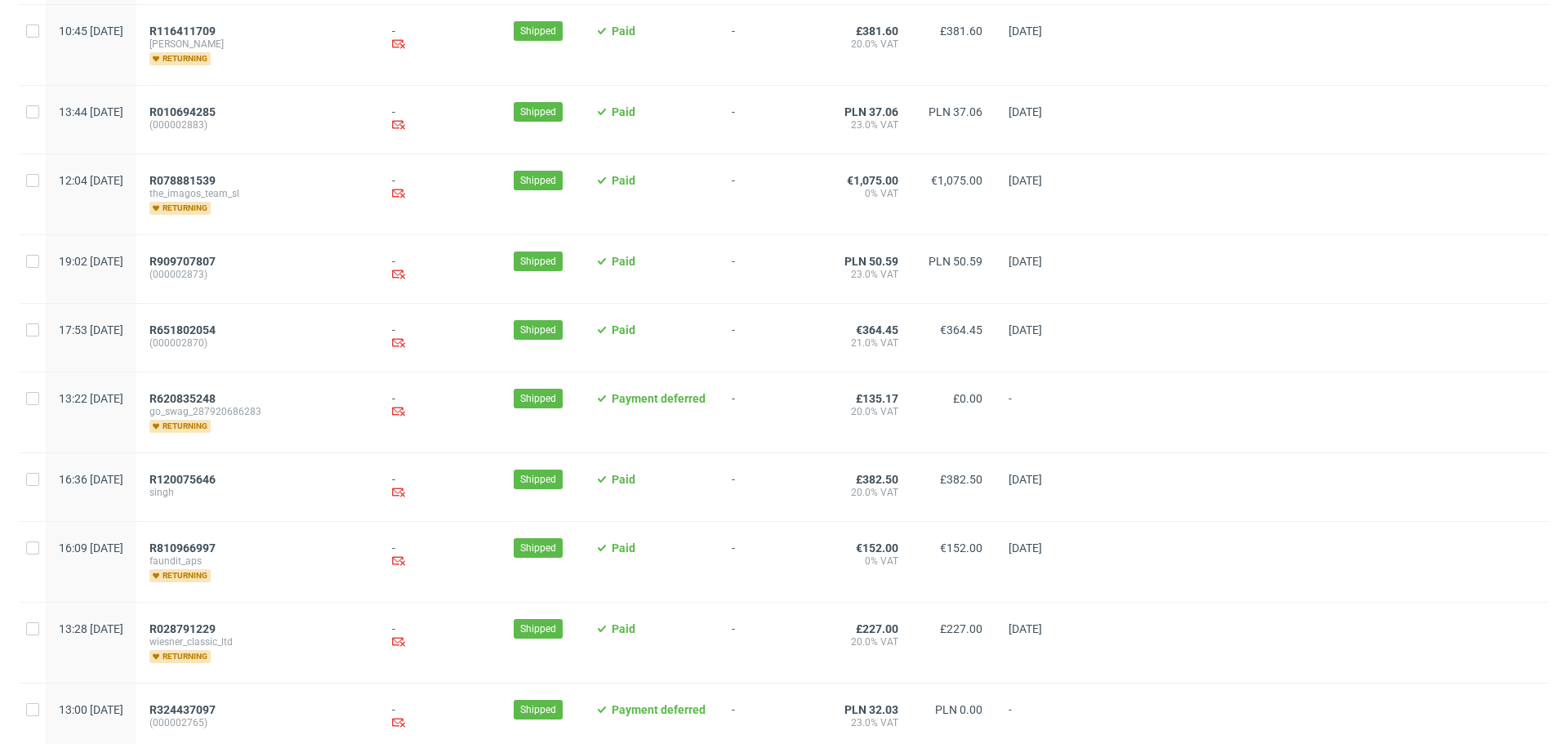
scroll to position [1652, 0]
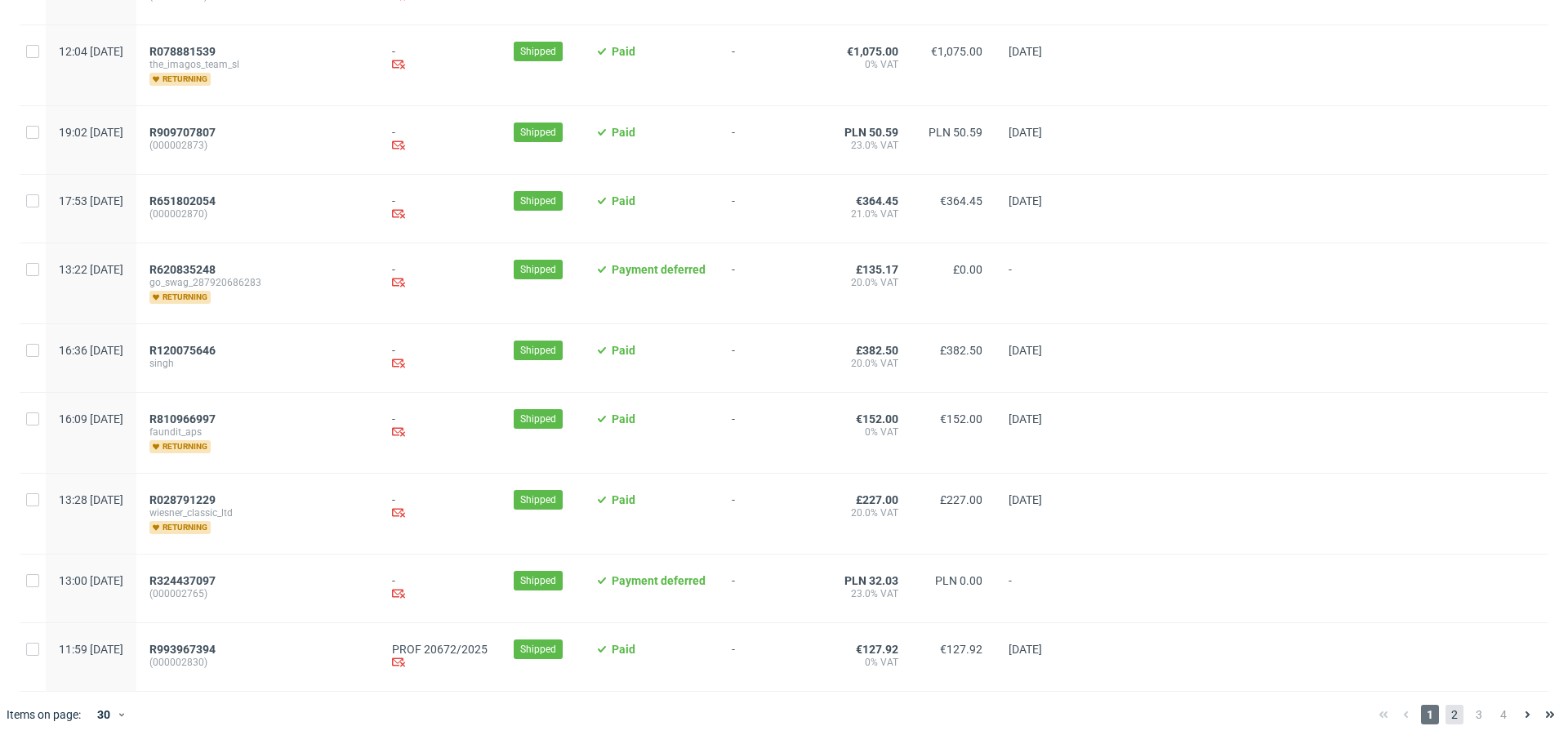
click at [1446, 714] on span "2" at bounding box center [1455, 715] width 18 height 19
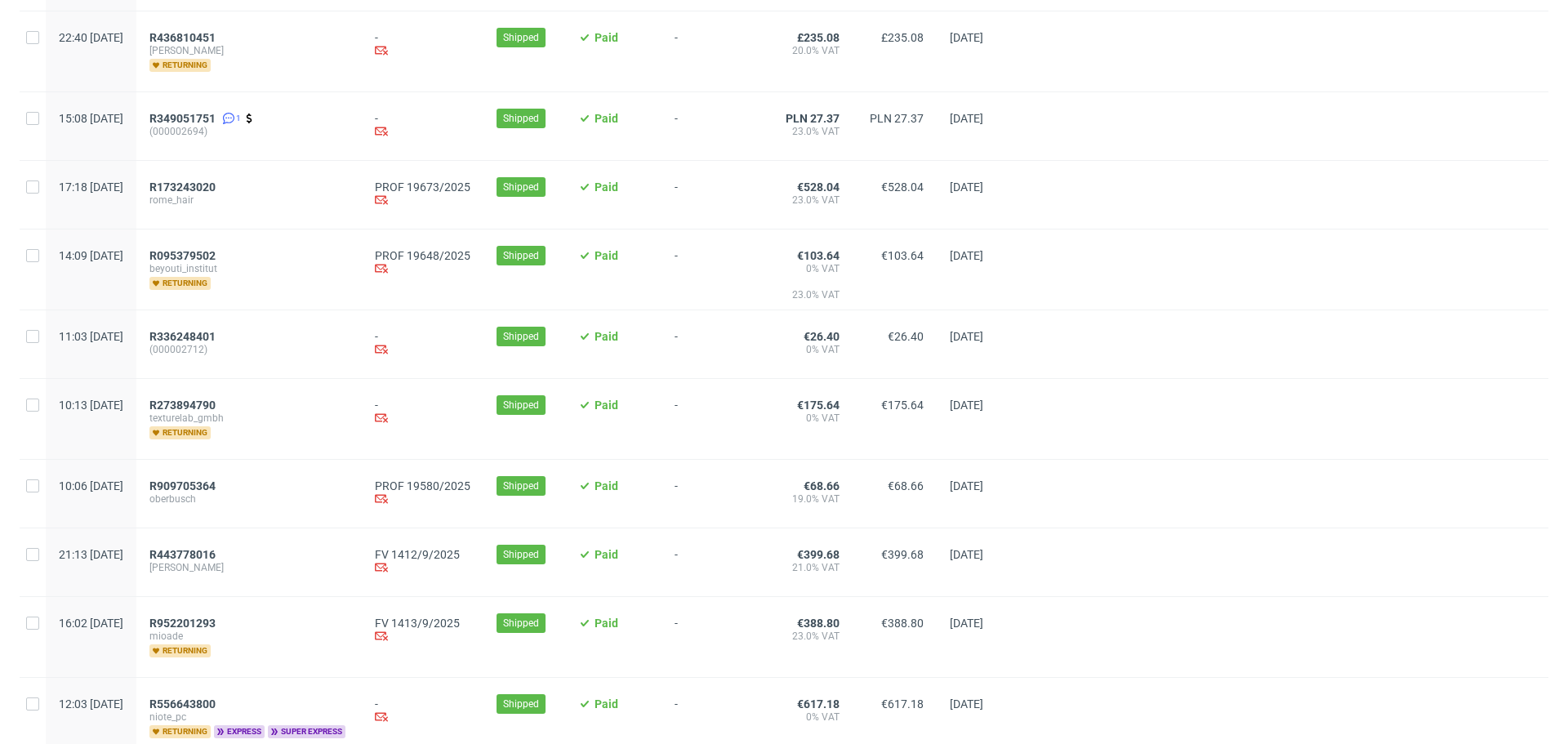
scroll to position [1023, 0]
click at [216, 490] on span "R909705364" at bounding box center [182, 485] width 66 height 13
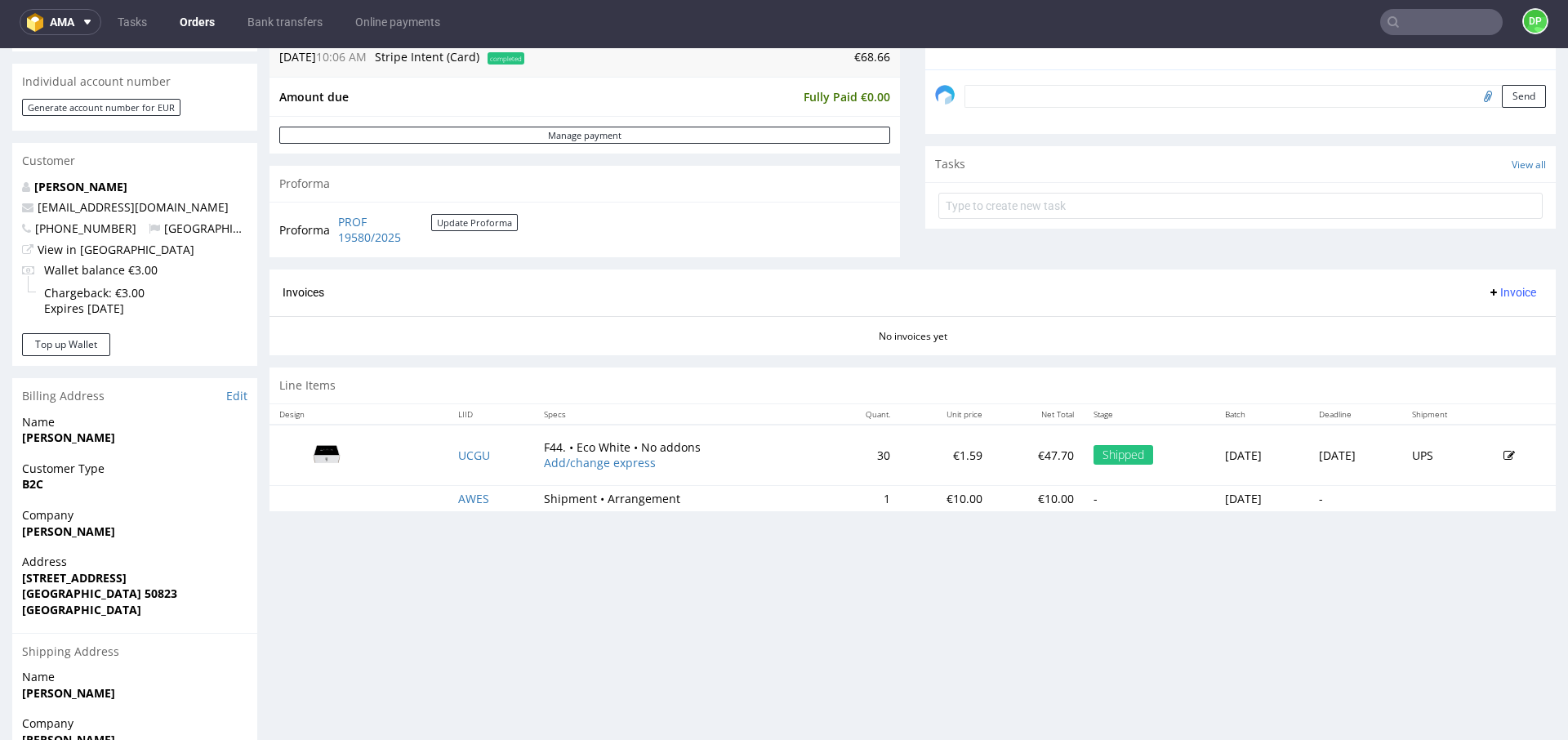
scroll to position [641, 0]
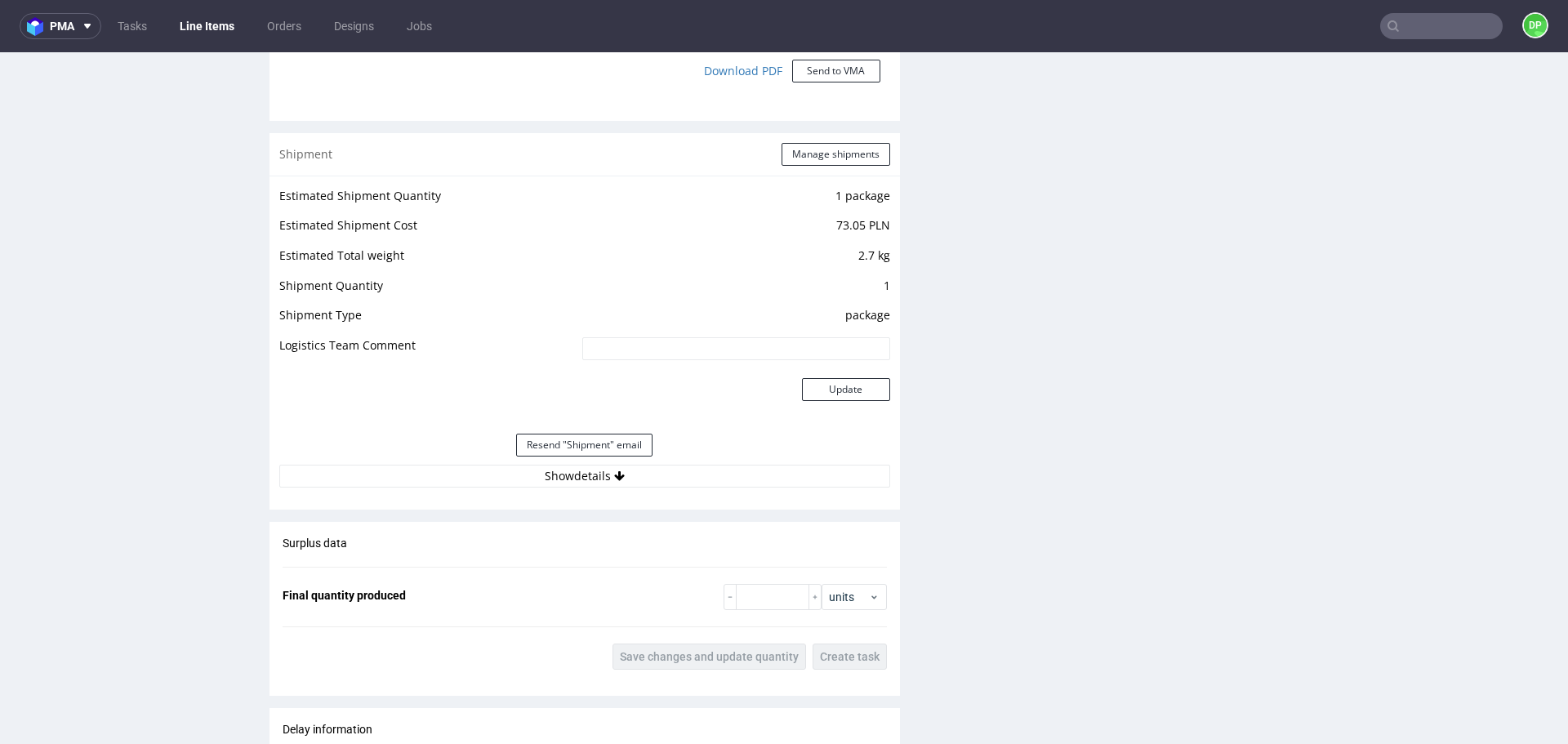
scroll to position [1485, 0]
click at [448, 480] on button "Show details" at bounding box center [585, 473] width 611 height 23
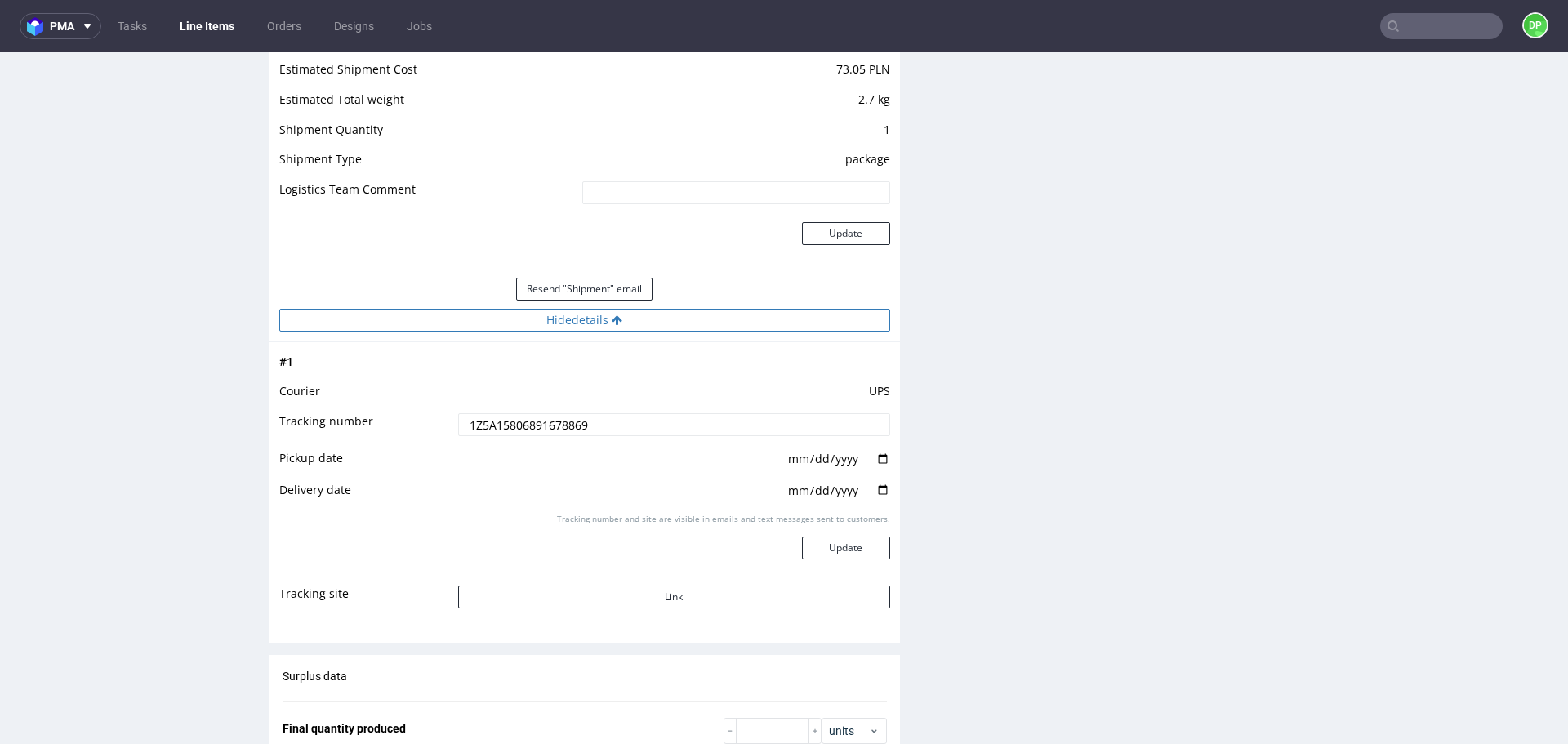
scroll to position [1721, 0]
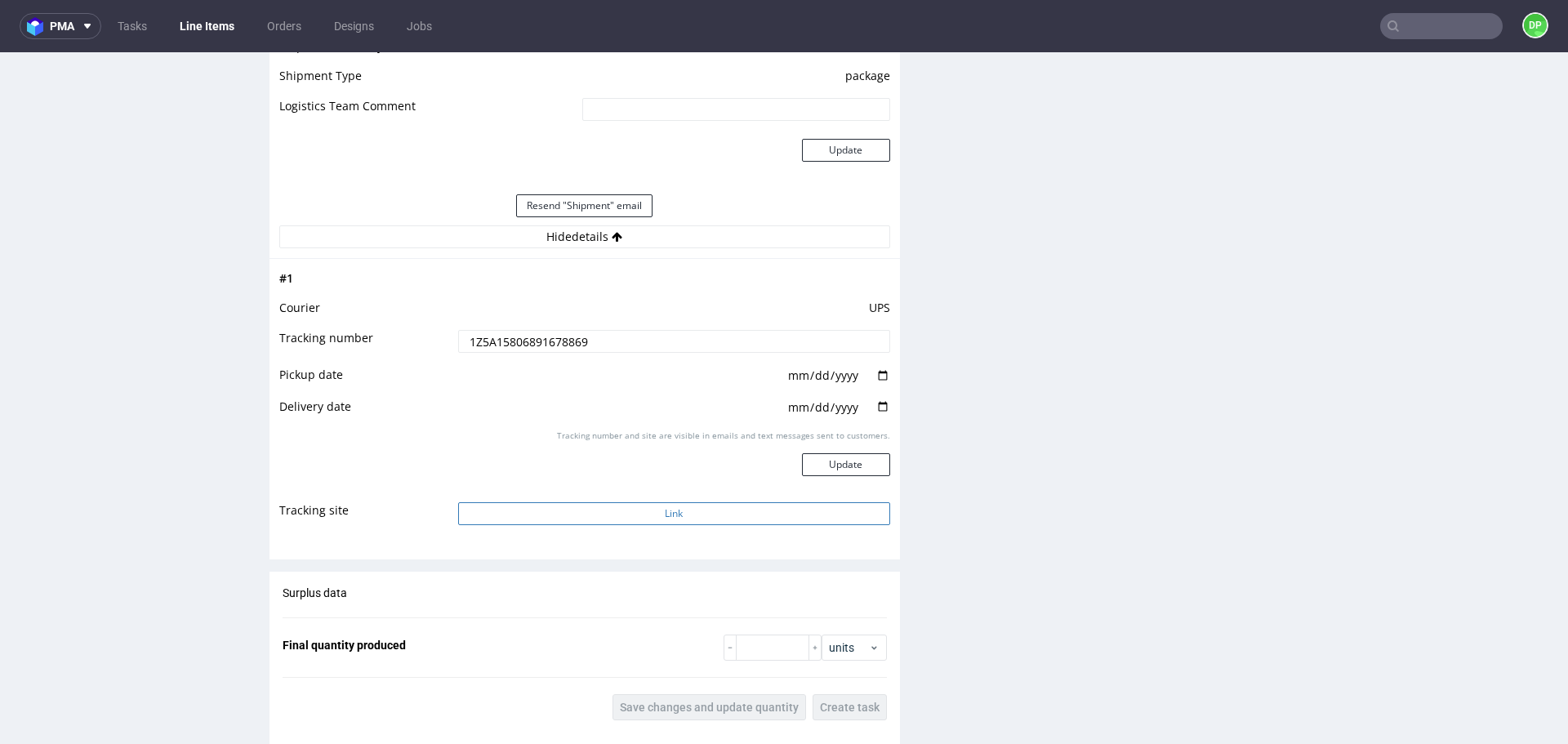
click at [537, 515] on button "Link" at bounding box center [674, 513] width 432 height 23
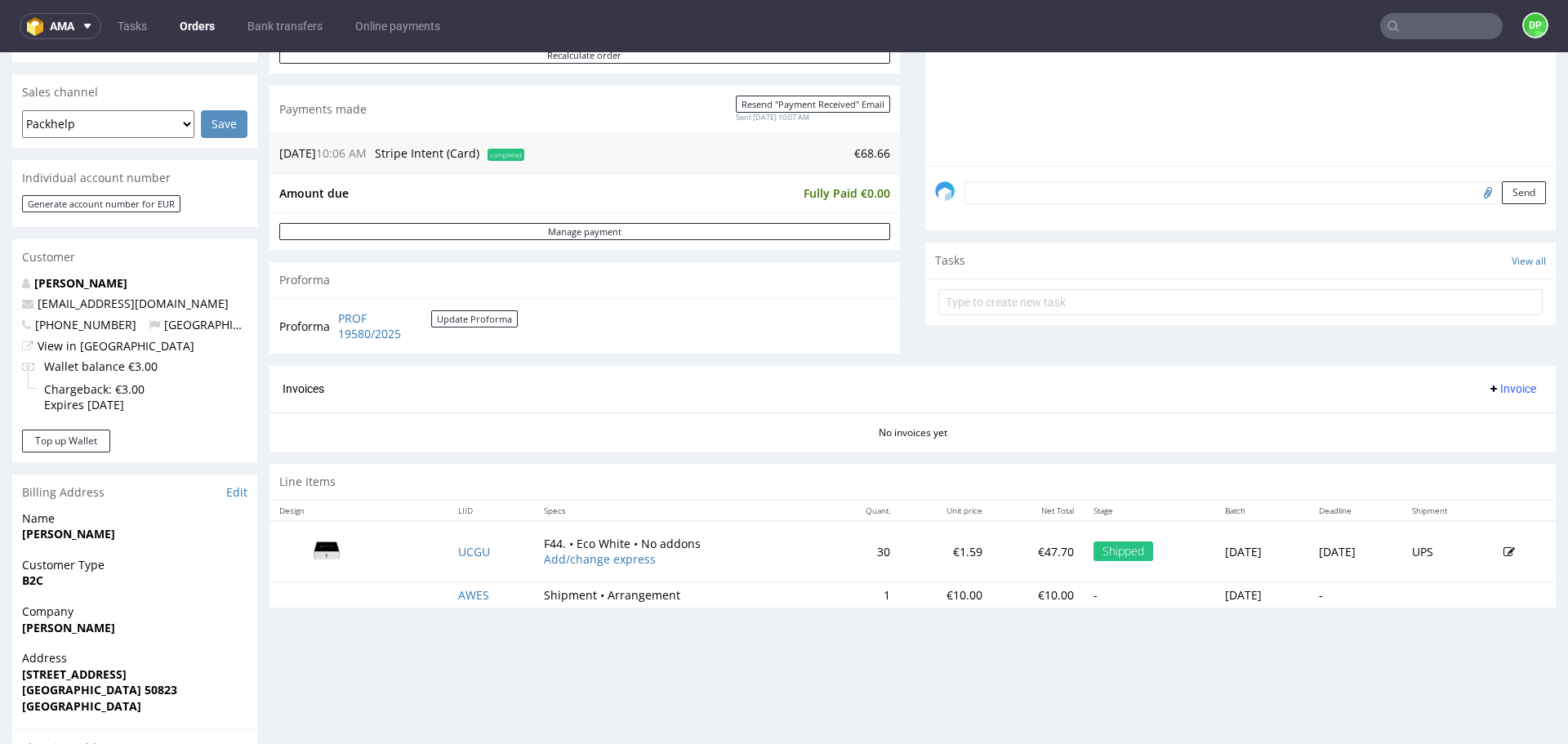
scroll to position [412, 0]
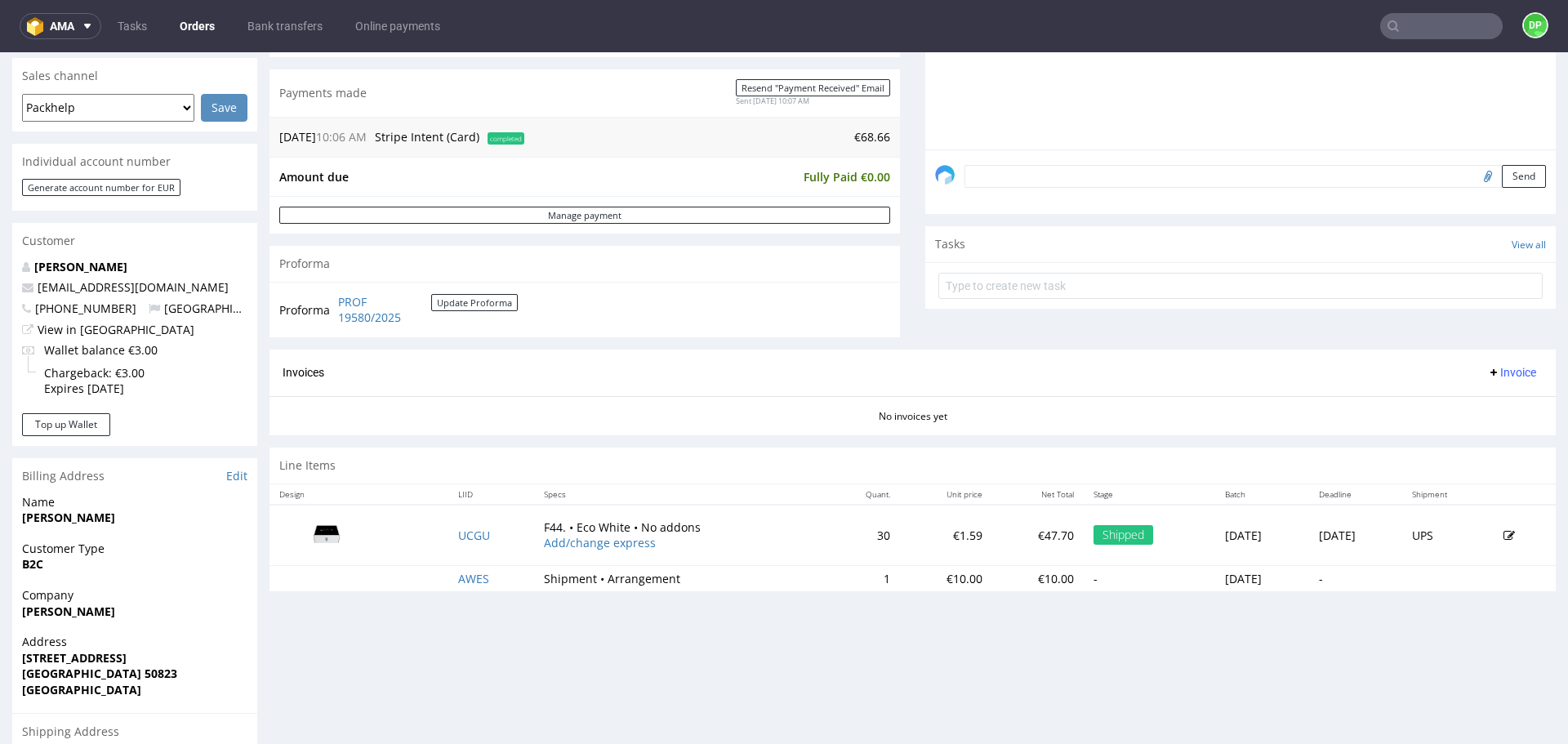
click at [1487, 372] on span "Invoice" at bounding box center [1512, 372] width 49 height 13
click at [1465, 397] on li "Generate" at bounding box center [1480, 407] width 105 height 29
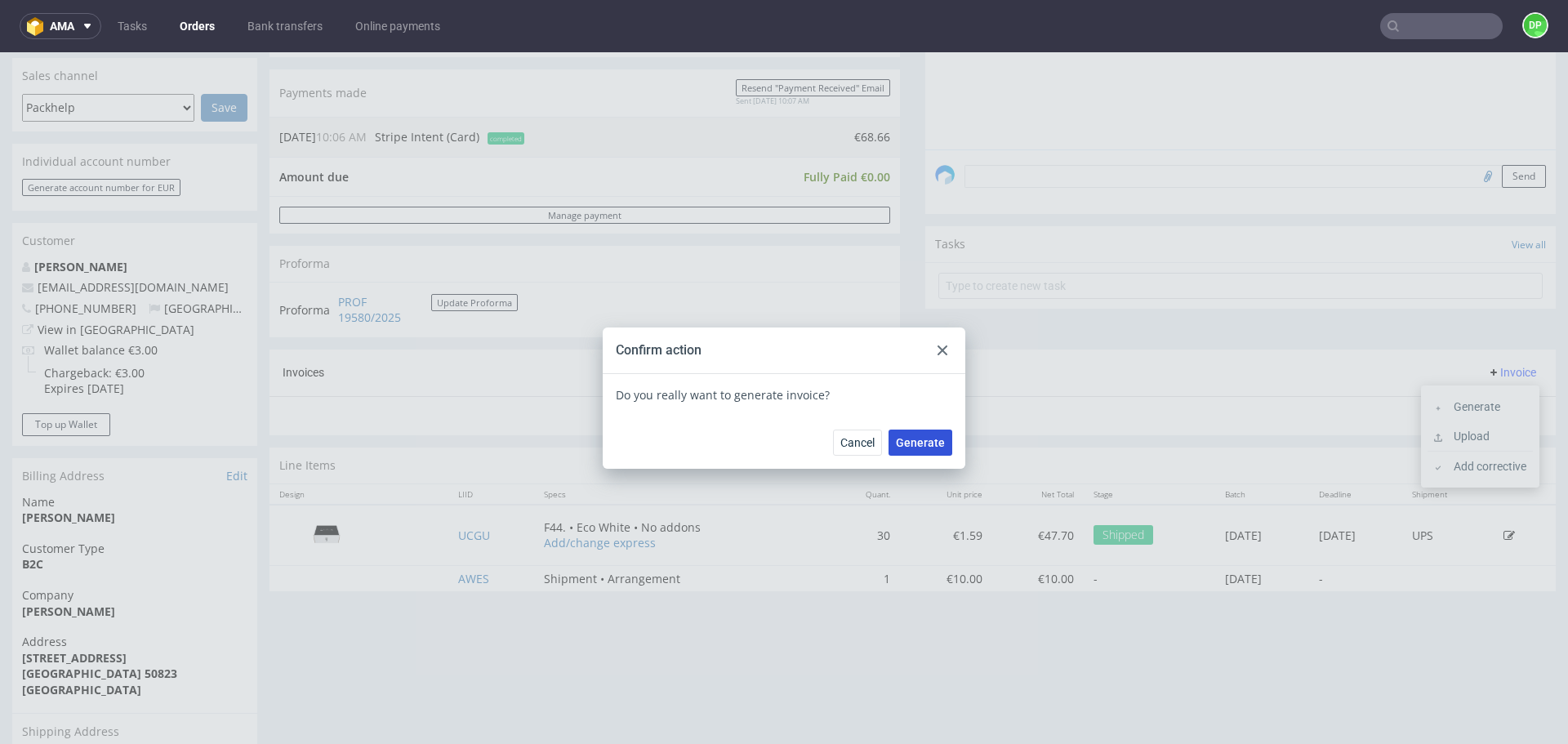
click at [928, 438] on span "Generate" at bounding box center [921, 443] width 49 height 12
